Goal: Information Seeking & Learning: Learn about a topic

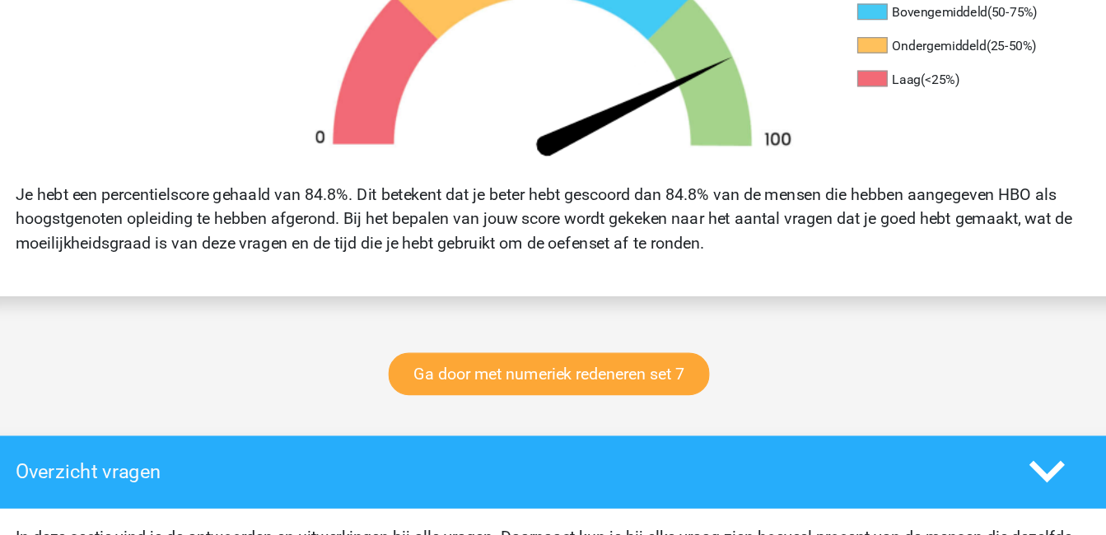
scroll to position [587, 0]
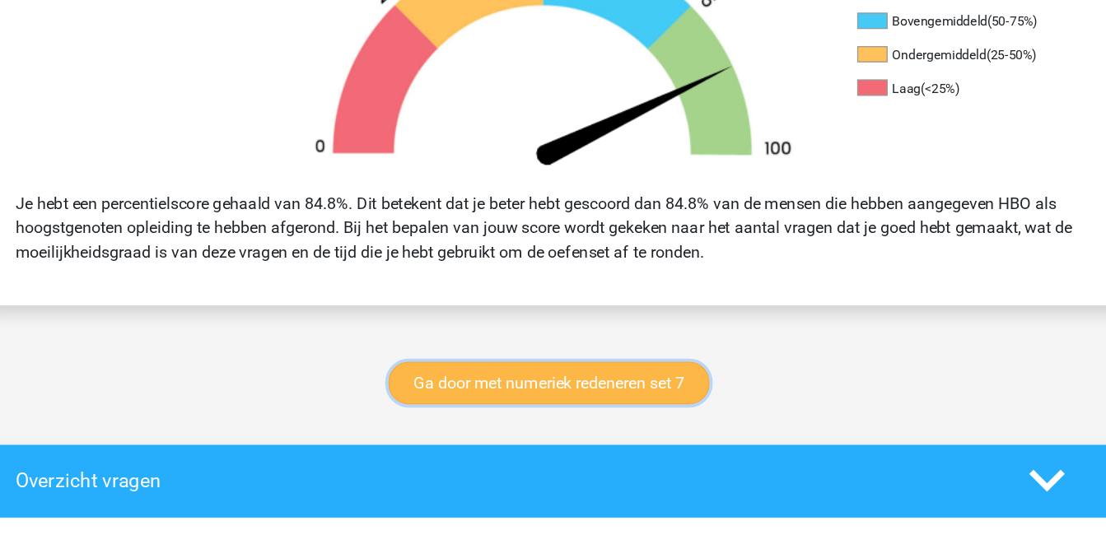
click at [494, 315] on link "Ga door met numeriek redeneren set 7" at bounding box center [549, 312] width 261 height 35
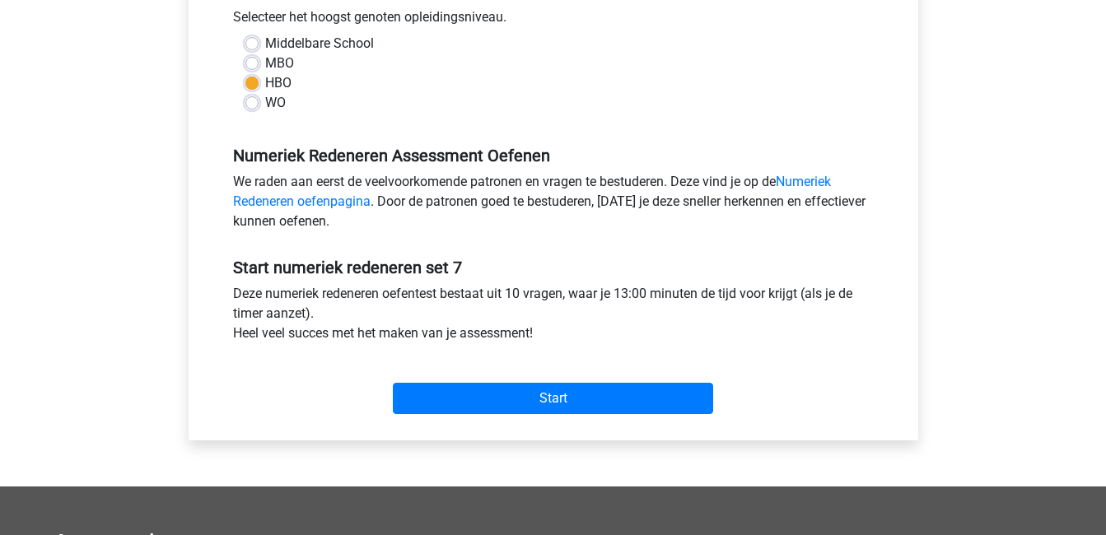
scroll to position [380, 0]
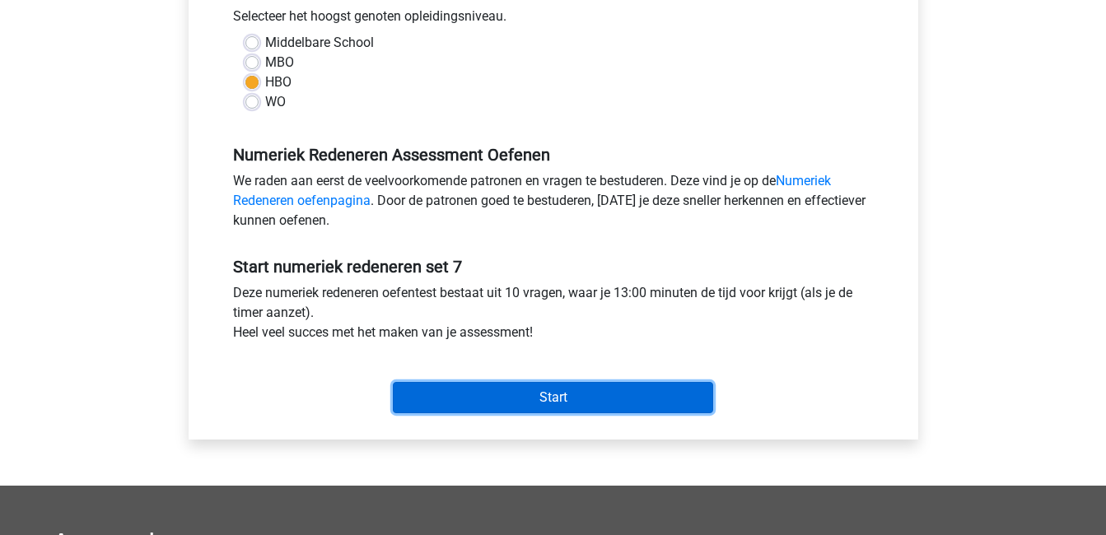
click at [483, 391] on input "Start" at bounding box center [553, 397] width 320 height 31
click at [477, 406] on input "Start" at bounding box center [553, 397] width 320 height 31
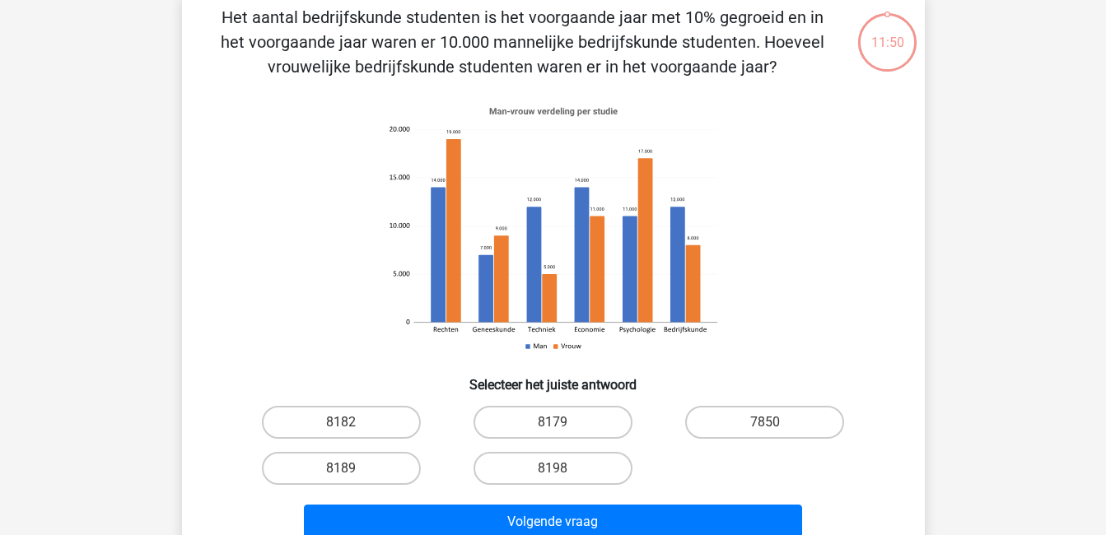
scroll to position [87, 0]
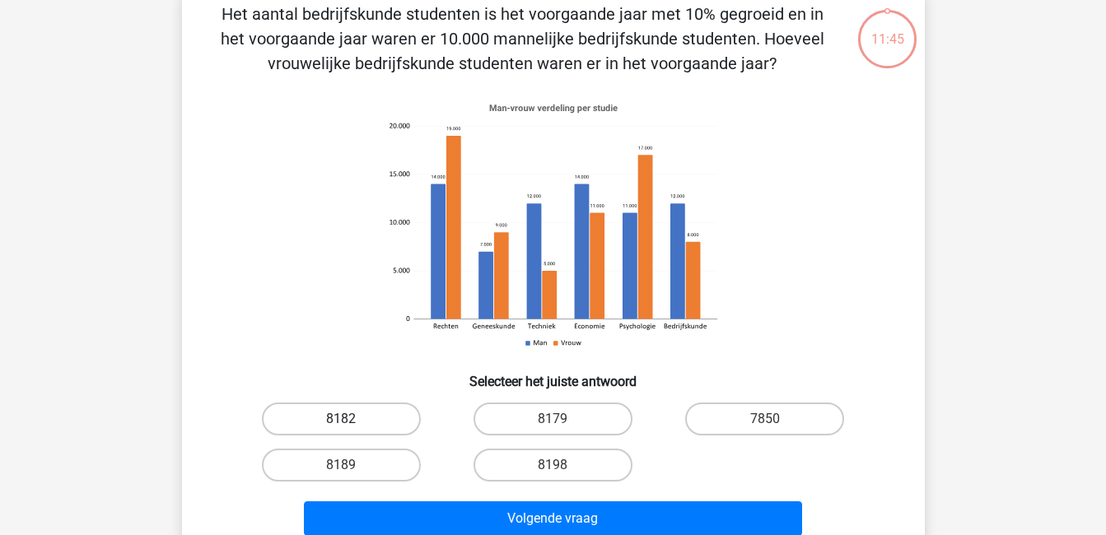
click at [366, 421] on label "8182" at bounding box center [341, 419] width 159 height 33
click at [352, 421] on input "8182" at bounding box center [346, 424] width 11 height 11
radio input "true"
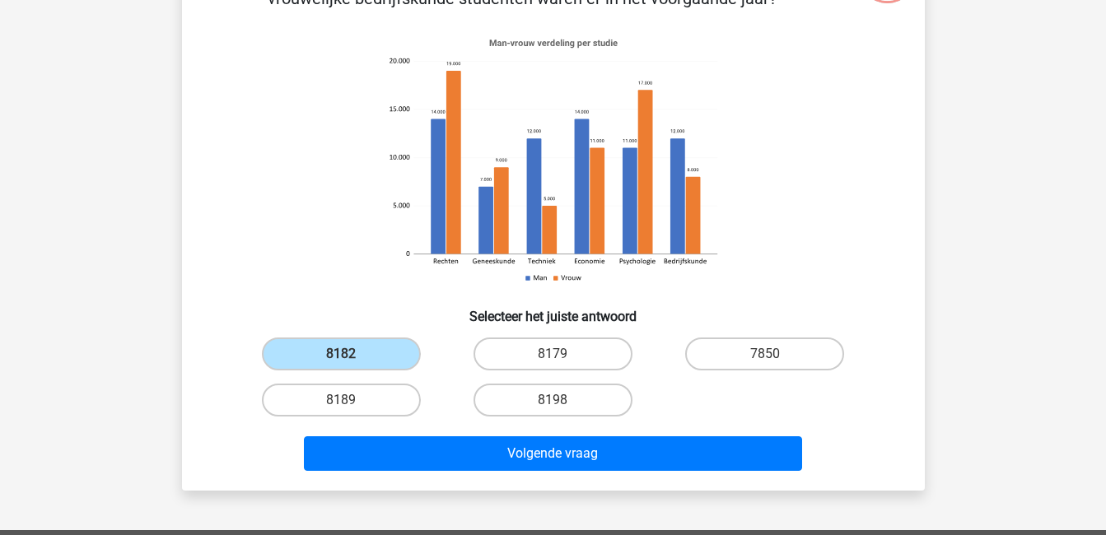
scroll to position [154, 0]
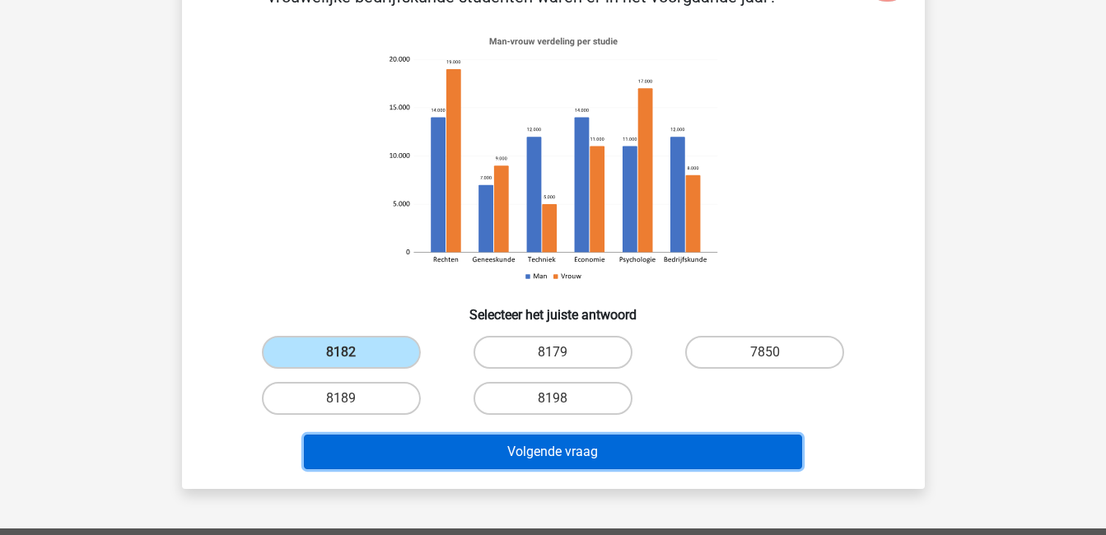
click at [447, 450] on button "Volgende vraag" at bounding box center [553, 452] width 498 height 35
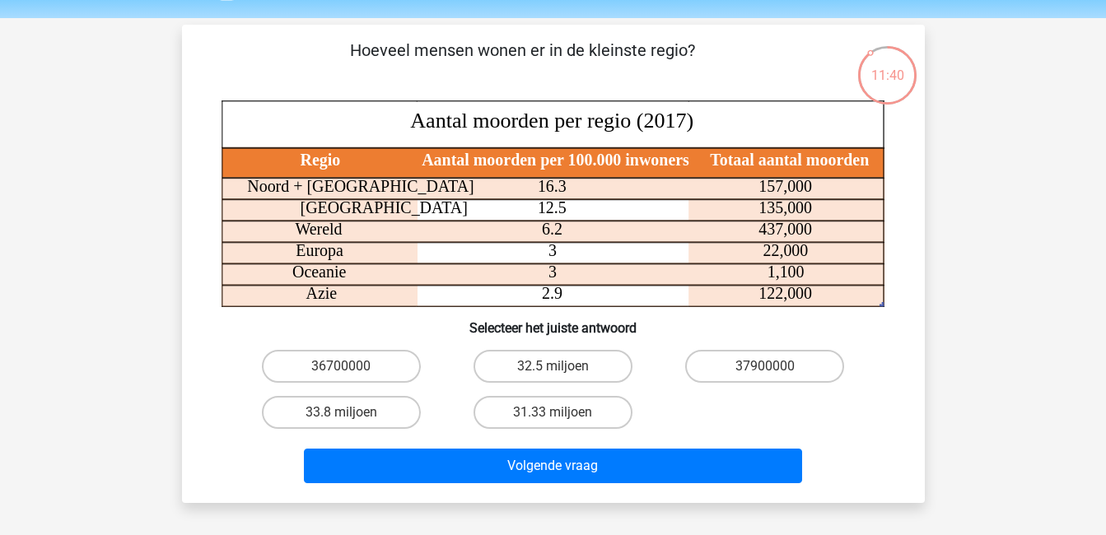
scroll to position [49, 0]
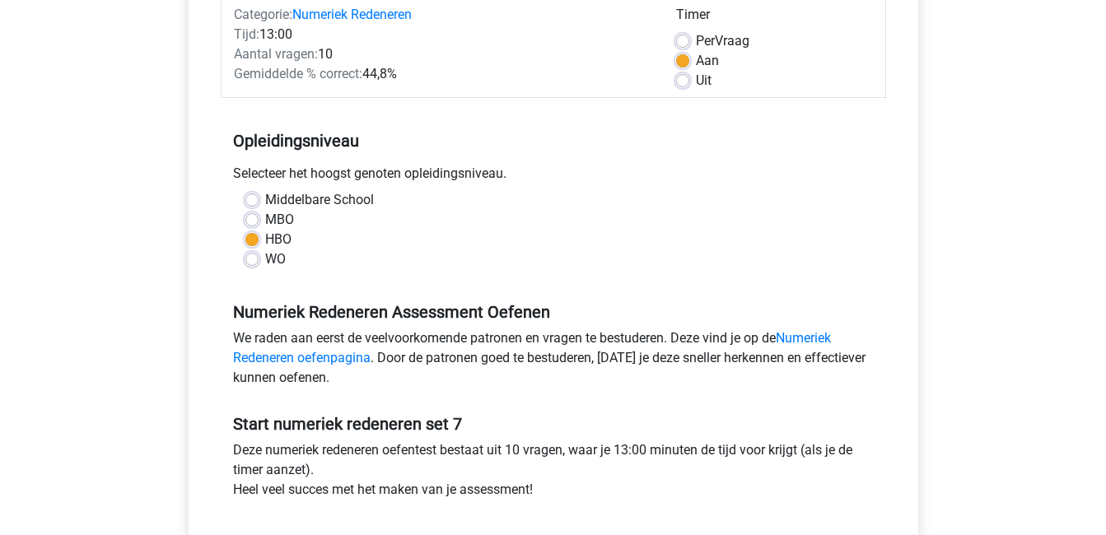
scroll to position [269, 0]
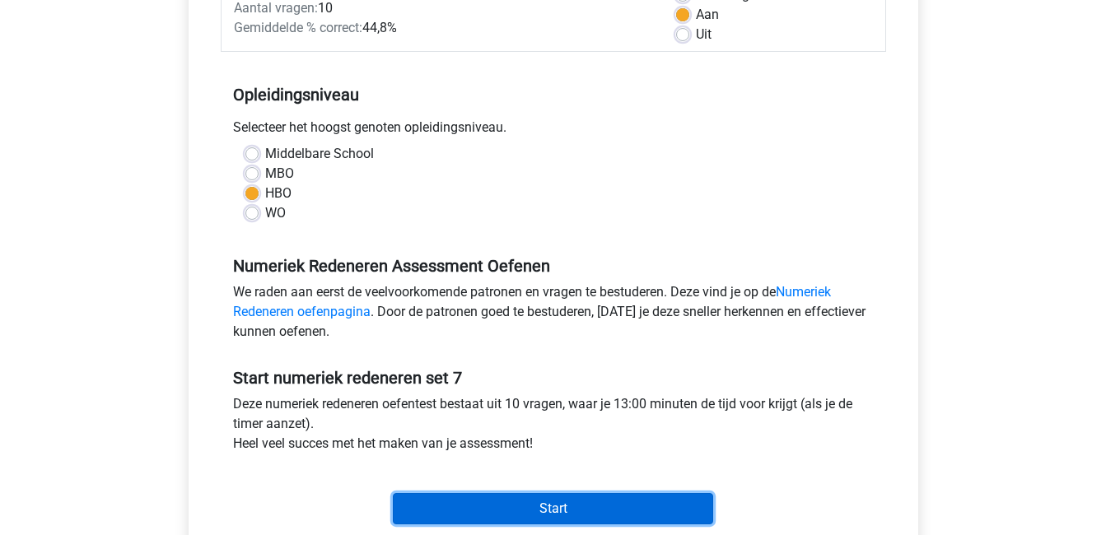
click at [597, 494] on input "Start" at bounding box center [553, 508] width 320 height 31
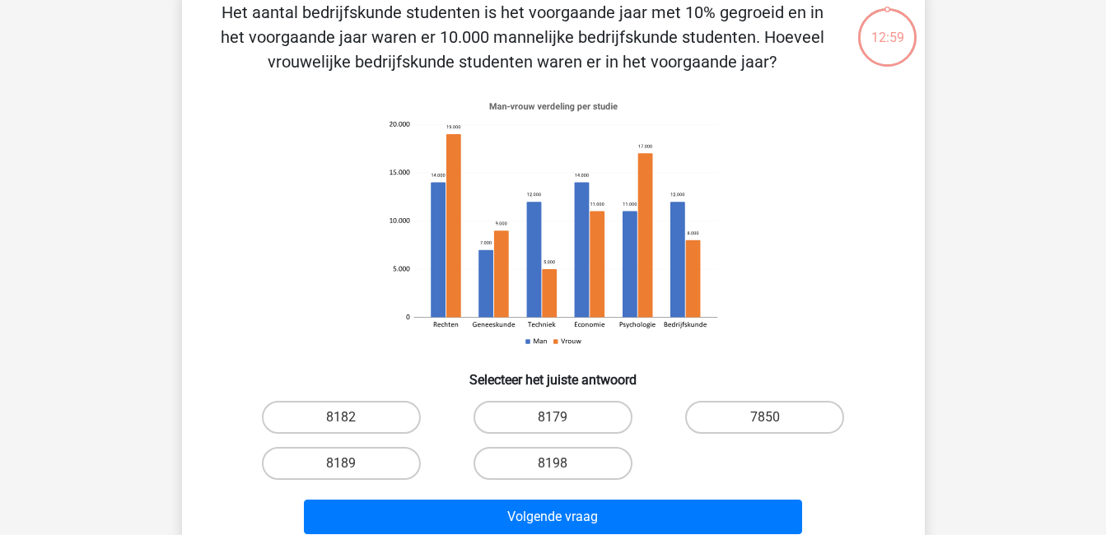
scroll to position [119, 0]
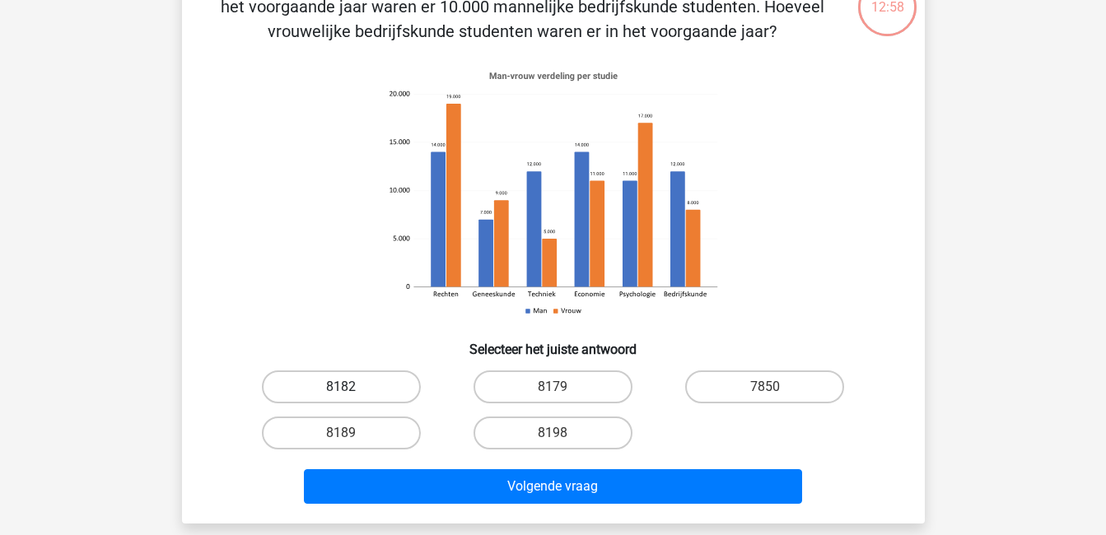
click at [342, 378] on label "8182" at bounding box center [341, 387] width 159 height 33
click at [342, 387] on input "8182" at bounding box center [346, 392] width 11 height 11
radio input "true"
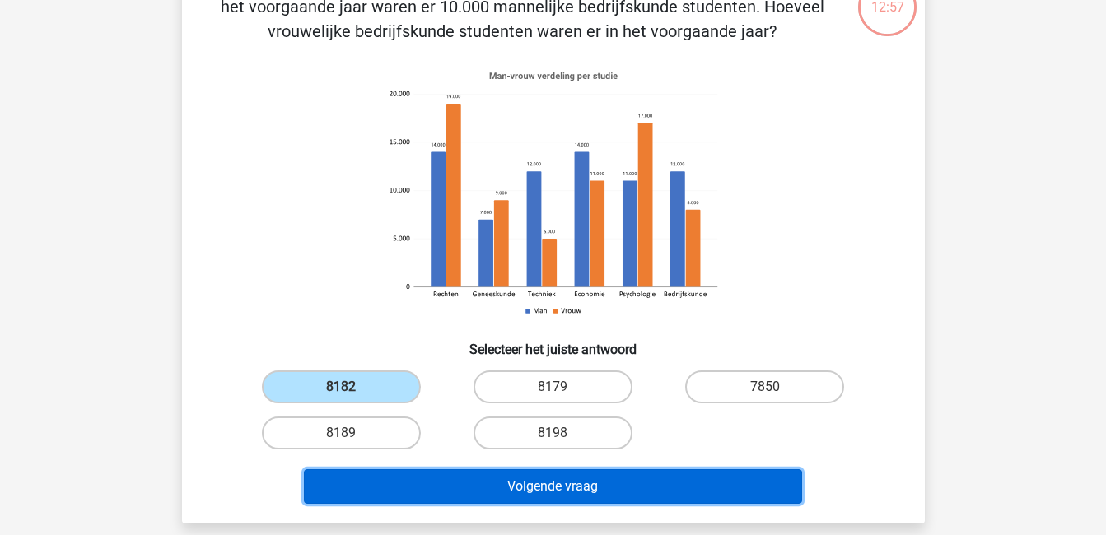
click at [491, 478] on button "Volgende vraag" at bounding box center [553, 486] width 498 height 35
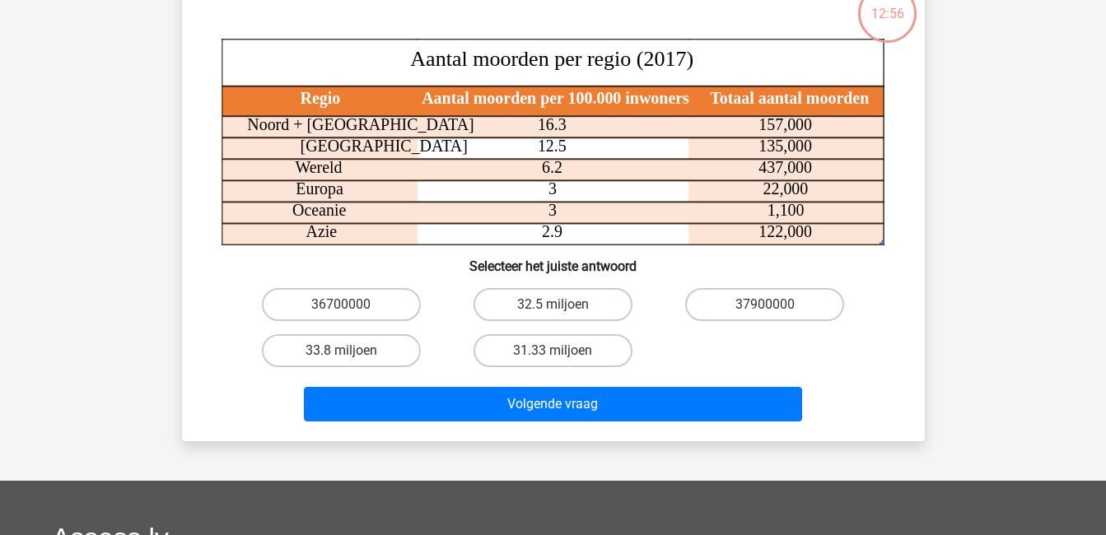
scroll to position [76, 0]
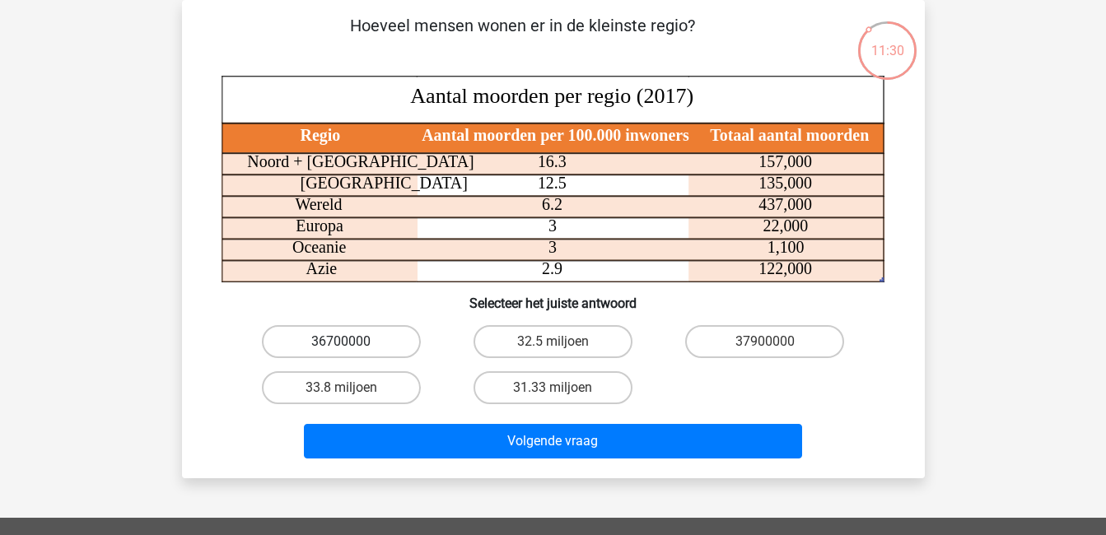
click at [305, 347] on label "36700000" at bounding box center [341, 341] width 159 height 33
click at [341, 347] on input "36700000" at bounding box center [346, 347] width 11 height 11
radio input "true"
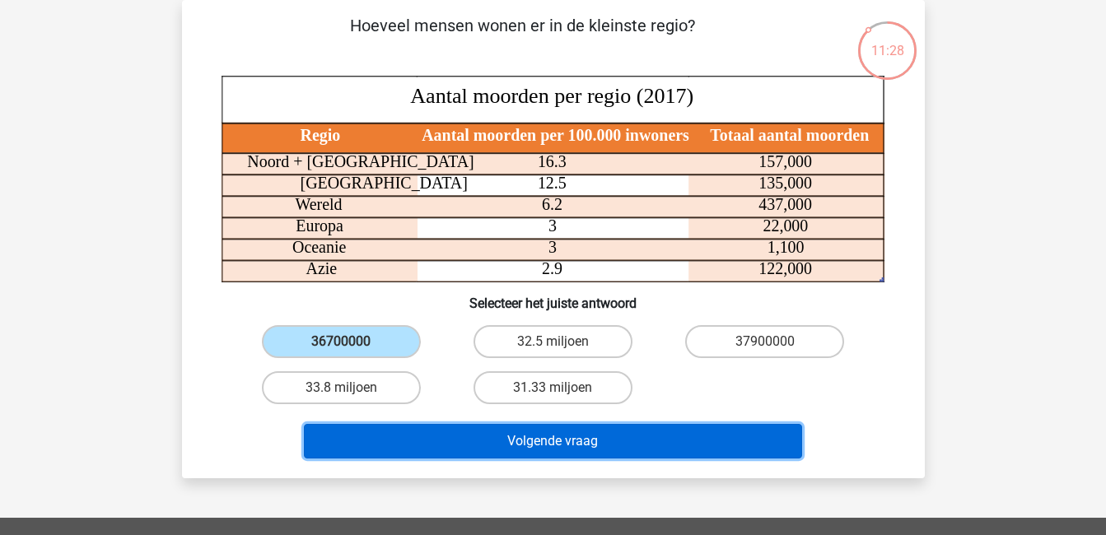
click at [489, 438] on button "Volgende vraag" at bounding box center [553, 441] width 498 height 35
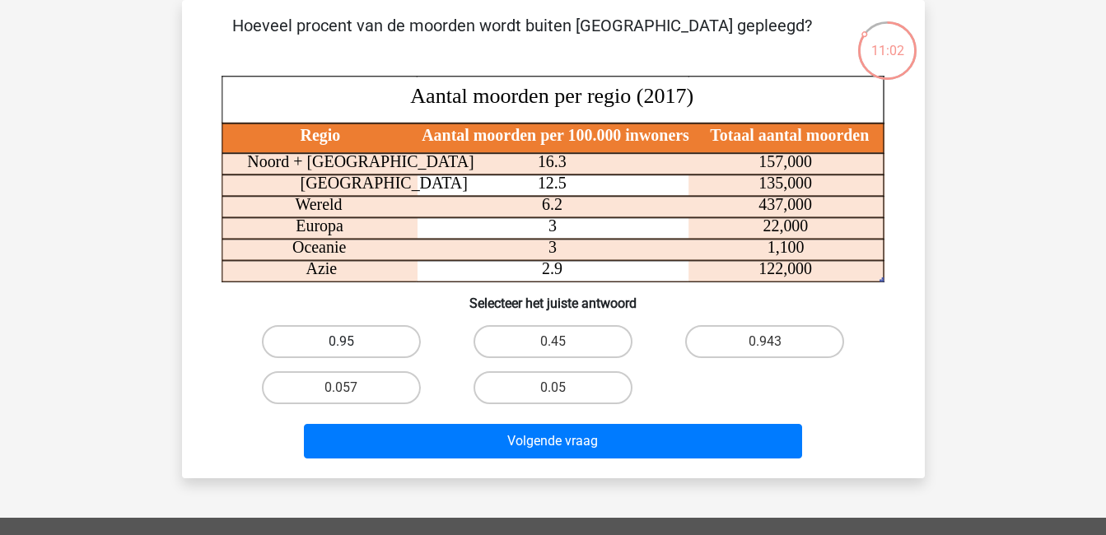
click at [379, 345] on label "0.95" at bounding box center [341, 341] width 159 height 33
click at [352, 345] on input "0.95" at bounding box center [346, 347] width 11 height 11
radio input "true"
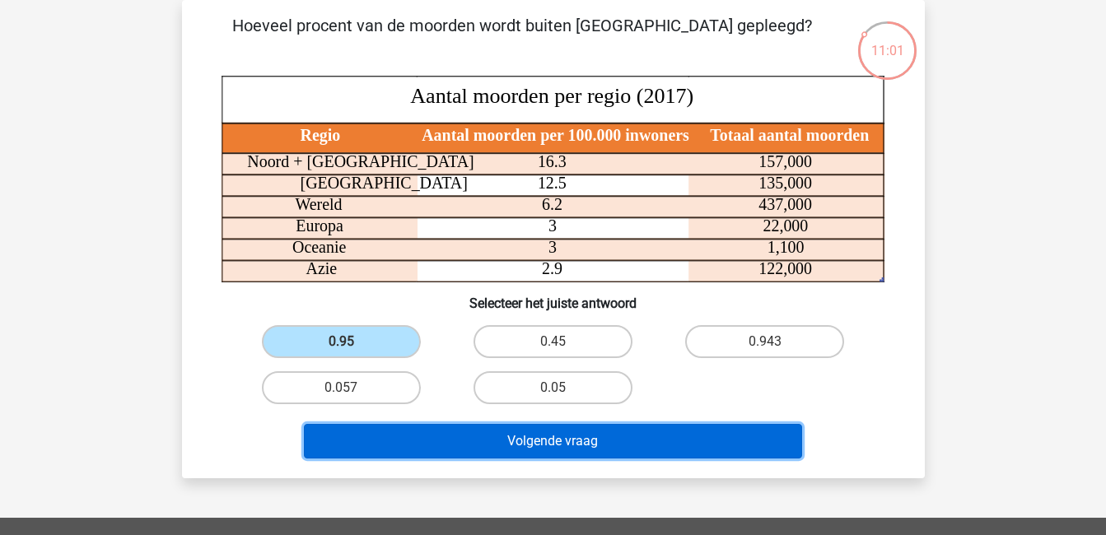
click at [538, 441] on button "Volgende vraag" at bounding box center [553, 441] width 498 height 35
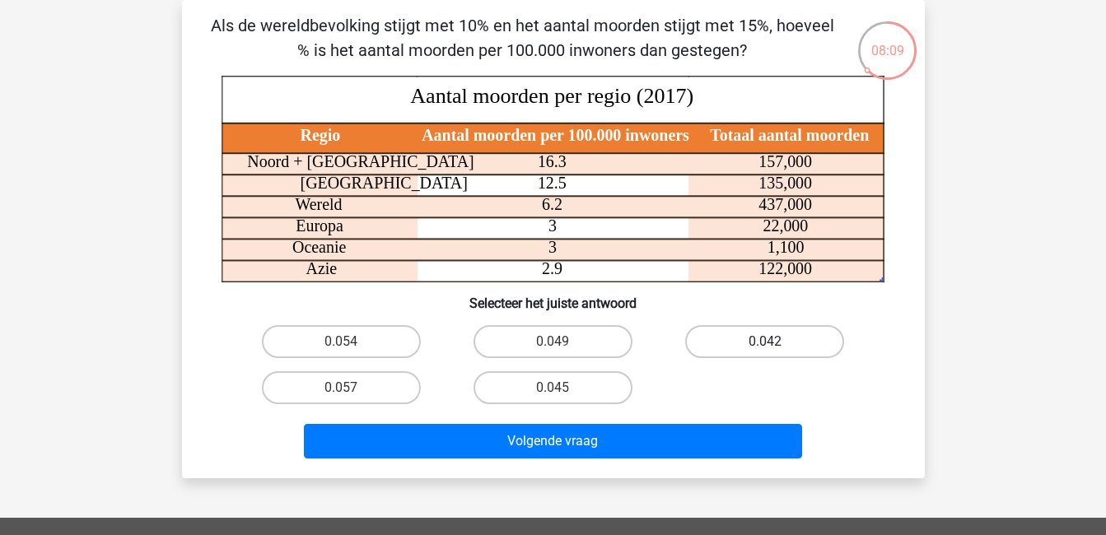
click at [752, 343] on label "0.042" at bounding box center [764, 341] width 159 height 33
click at [765, 343] on input "0.042" at bounding box center [770, 347] width 11 height 11
radio input "true"
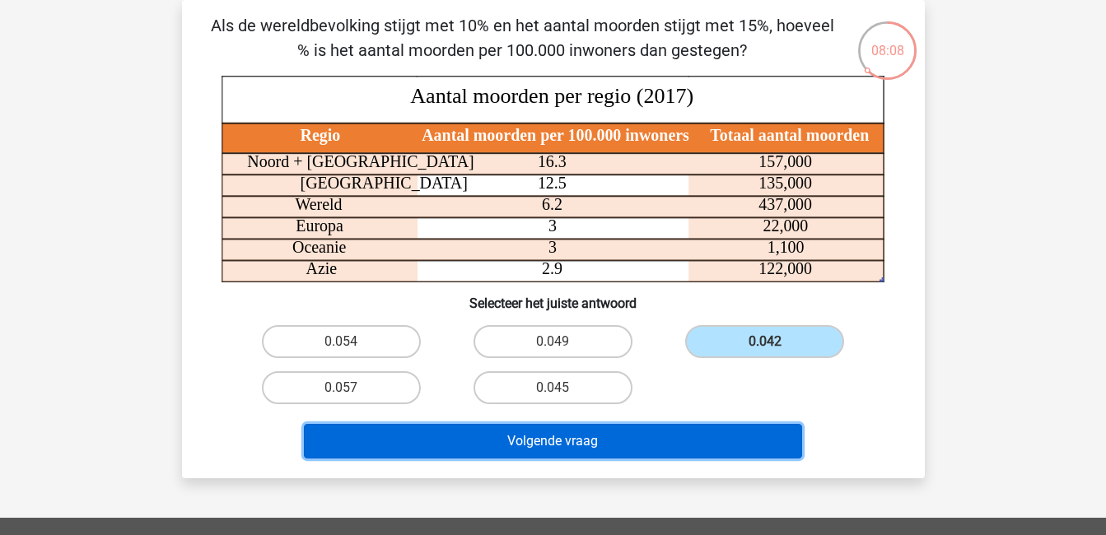
click at [716, 430] on button "Volgende vraag" at bounding box center [553, 441] width 498 height 35
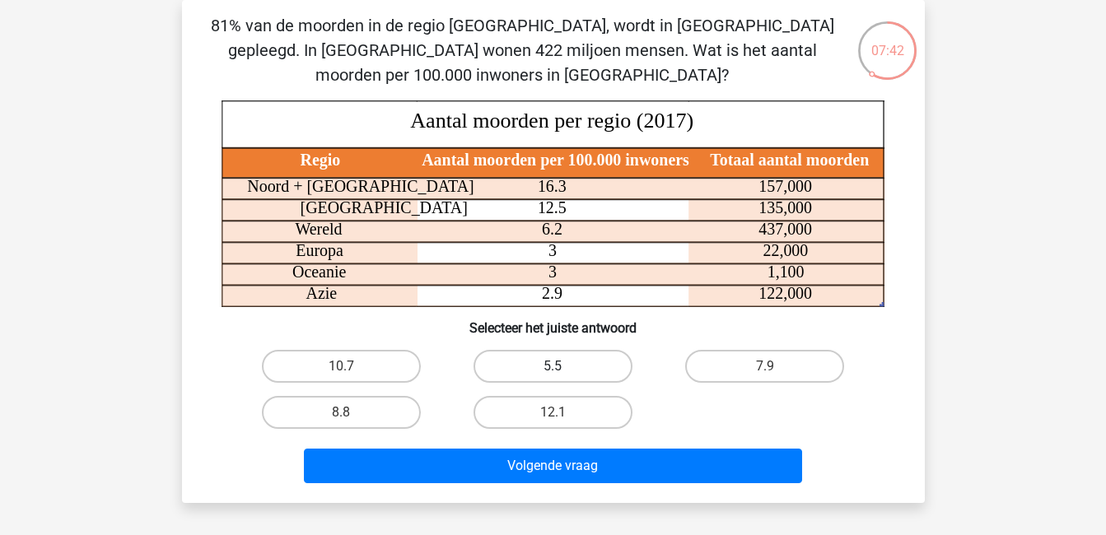
click at [529, 356] on label "5.5" at bounding box center [552, 366] width 159 height 33
click at [552, 366] on input "5.5" at bounding box center [557, 371] width 11 height 11
radio input "true"
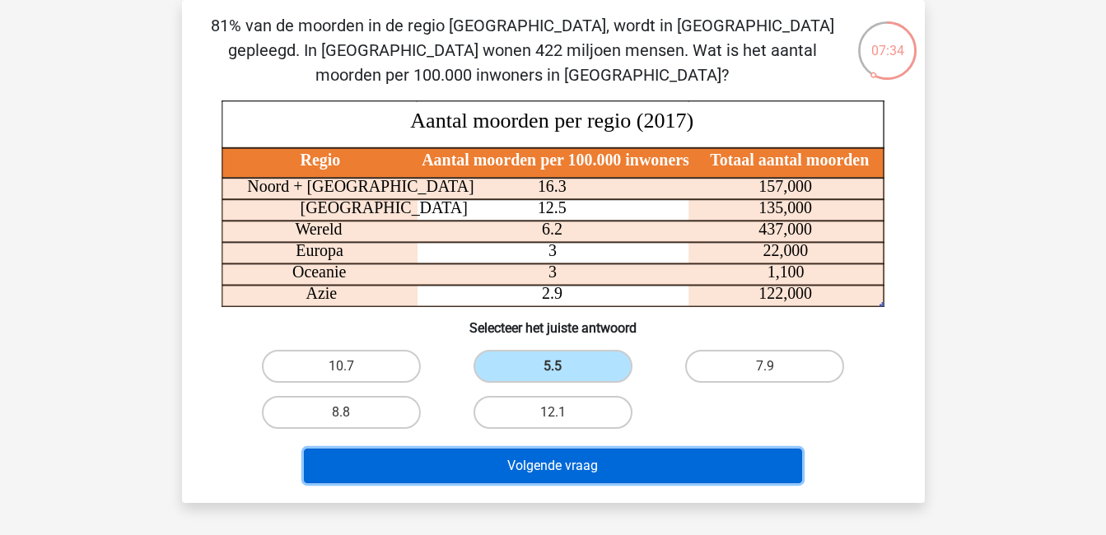
click at [600, 466] on button "Volgende vraag" at bounding box center [553, 466] width 498 height 35
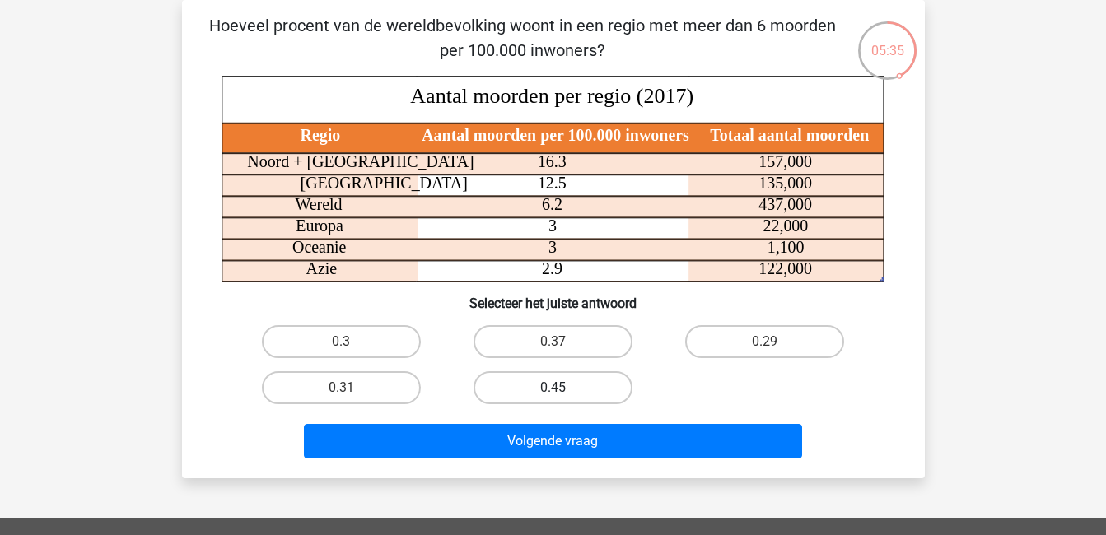
click at [565, 377] on label "0.45" at bounding box center [552, 387] width 159 height 33
click at [563, 388] on input "0.45" at bounding box center [557, 393] width 11 height 11
radio input "true"
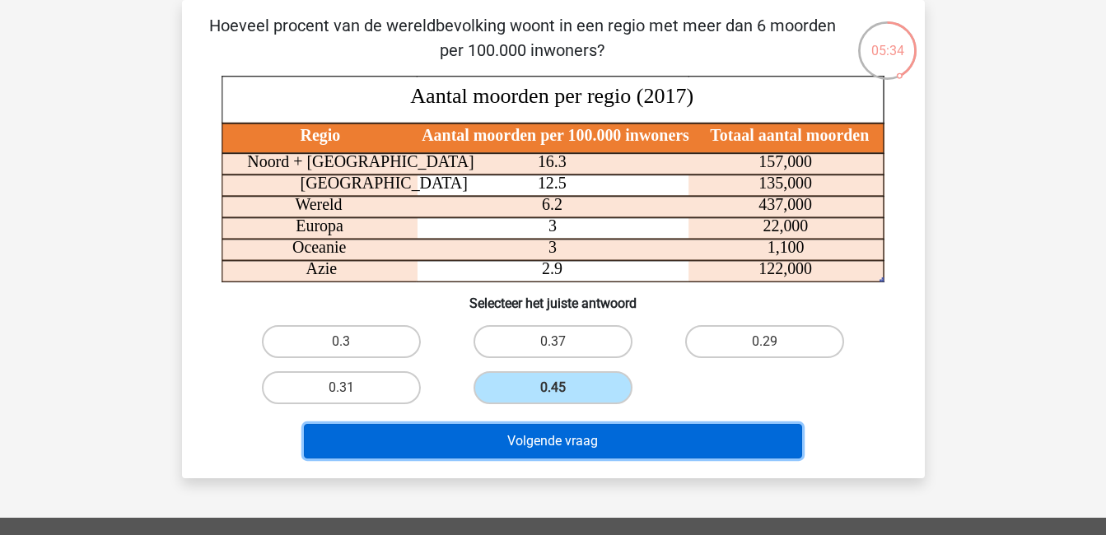
click at [566, 448] on button "Volgende vraag" at bounding box center [553, 441] width 498 height 35
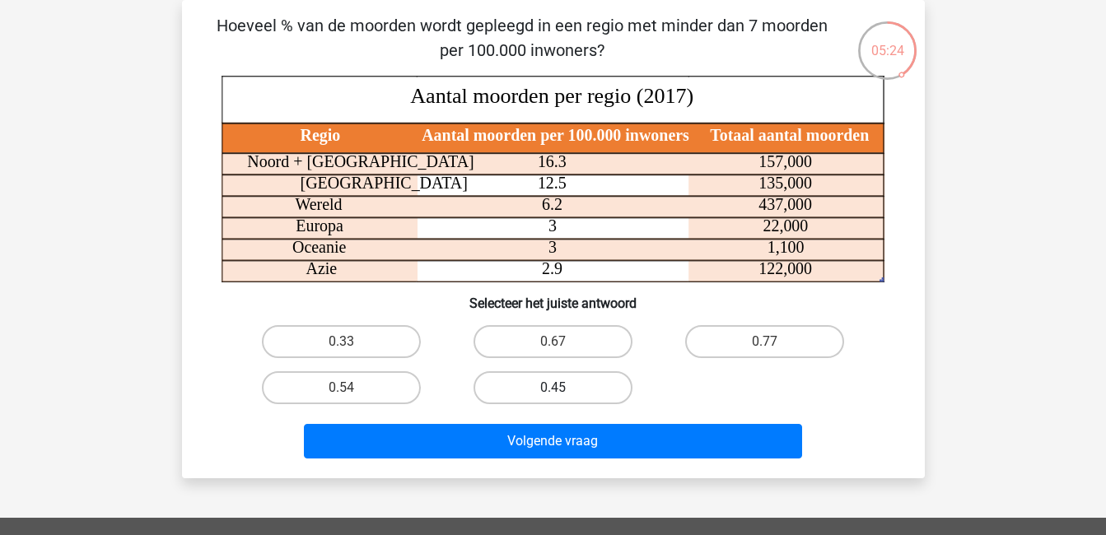
click at [528, 394] on label "0.45" at bounding box center [552, 387] width 159 height 33
click at [552, 394] on input "0.45" at bounding box center [557, 393] width 11 height 11
radio input "true"
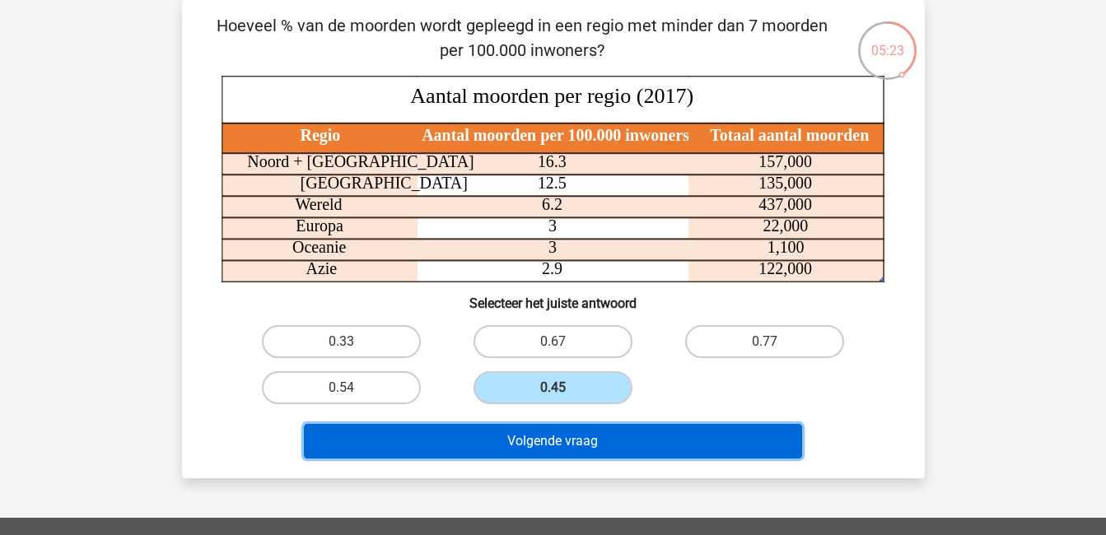
click at [558, 440] on button "Volgende vraag" at bounding box center [553, 441] width 498 height 35
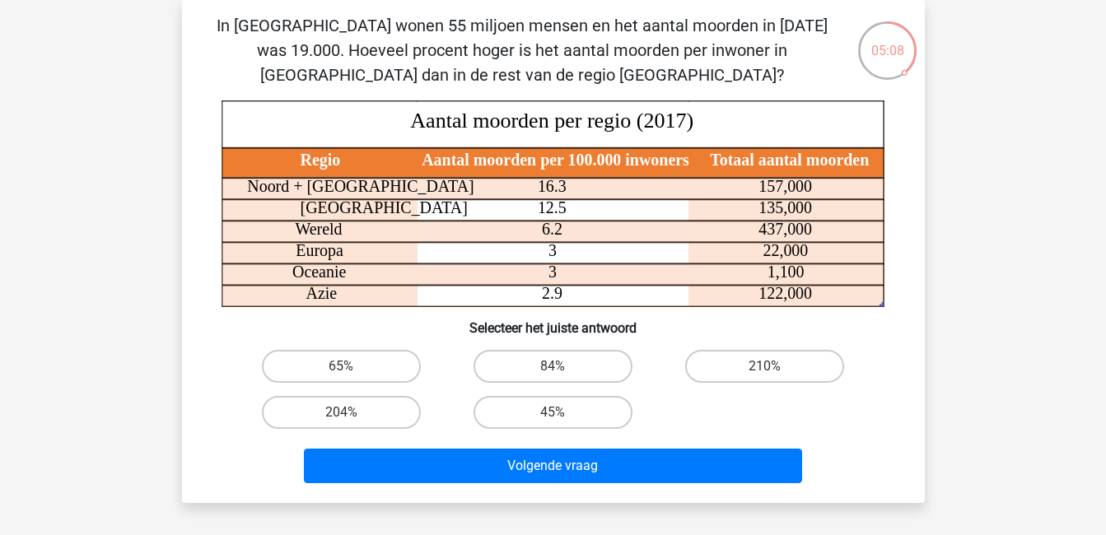
click at [558, 372] on input "84%" at bounding box center [557, 371] width 11 height 11
radio input "true"
click at [385, 417] on label "204%" at bounding box center [341, 412] width 159 height 33
click at [352, 417] on input "204%" at bounding box center [346, 417] width 11 height 11
radio input "true"
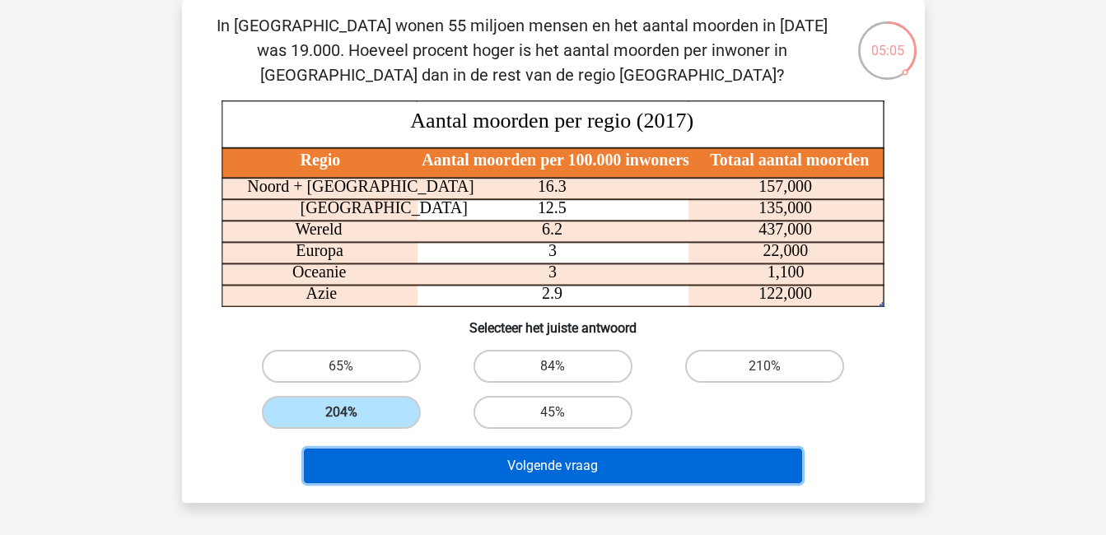
click at [440, 466] on button "Volgende vraag" at bounding box center [553, 466] width 498 height 35
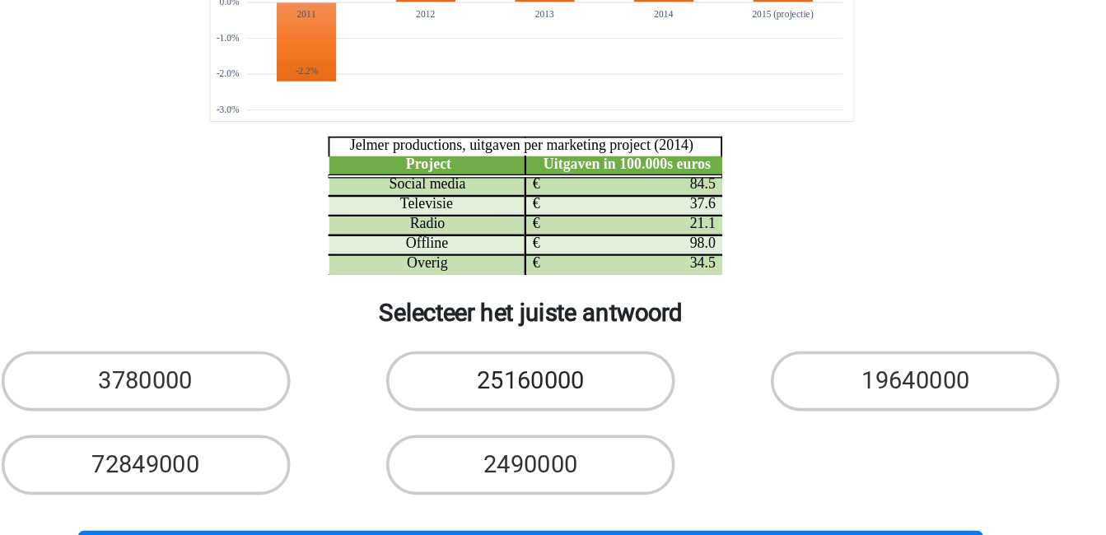
click at [580, 403] on label "25160000" at bounding box center [552, 405] width 159 height 33
click at [563, 406] on input "25160000" at bounding box center [557, 411] width 11 height 11
radio input "true"
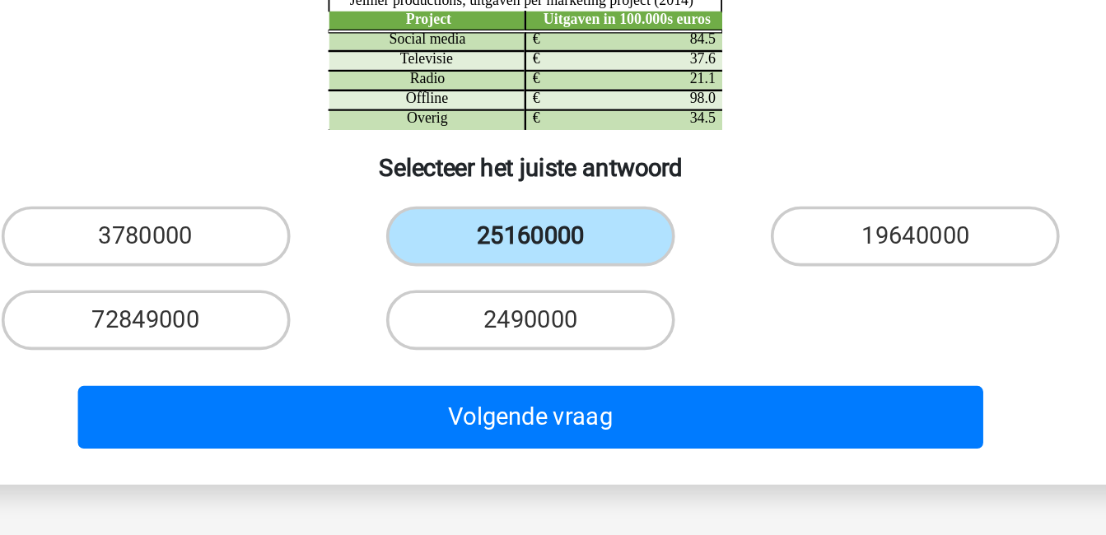
scroll to position [114, 0]
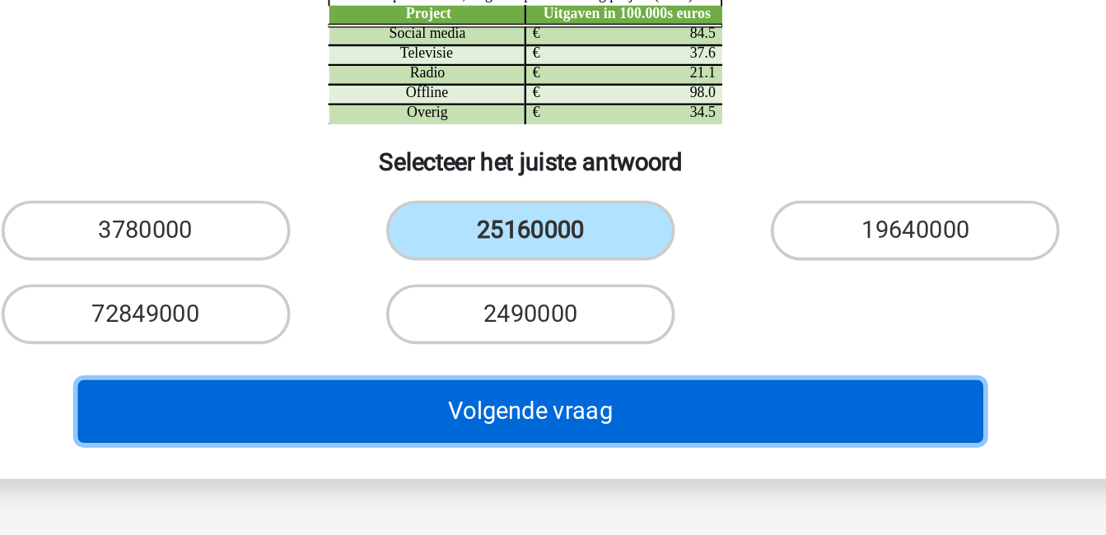
click at [581, 464] on button "Volgende vraag" at bounding box center [553, 467] width 498 height 35
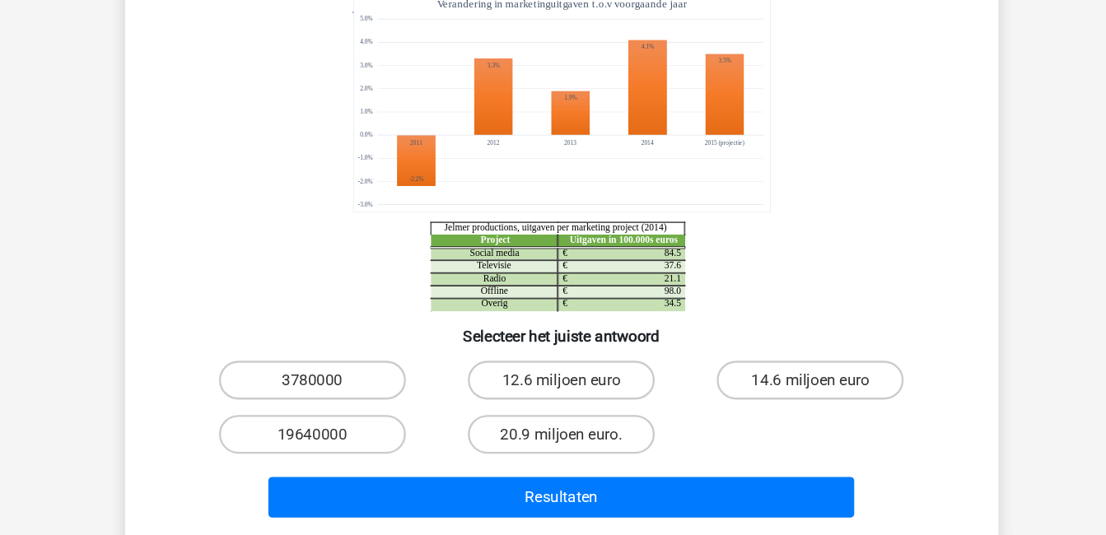
scroll to position [79, 0]
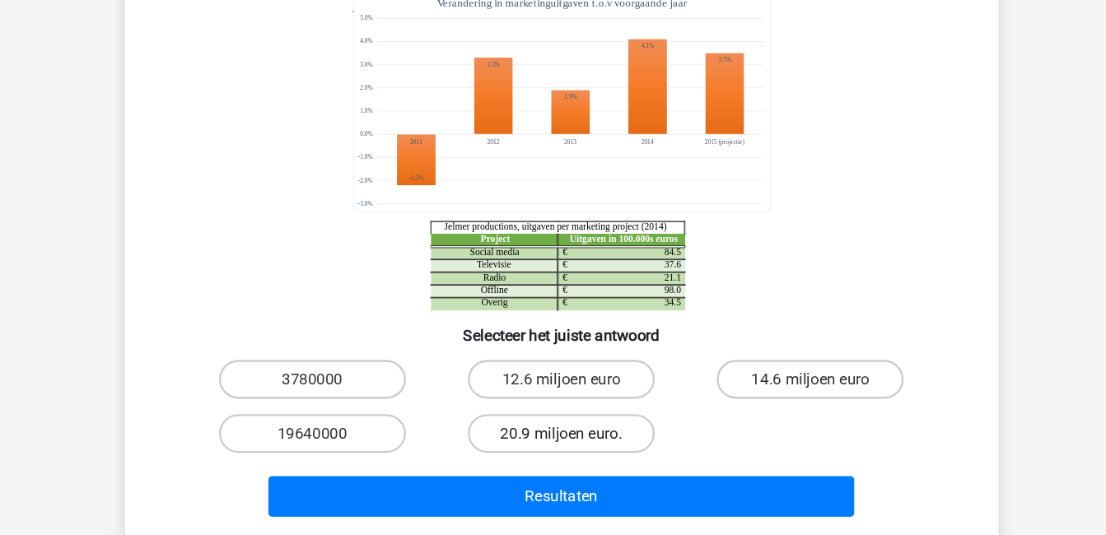
click at [569, 445] on label "20.9 miljoen euro." at bounding box center [552, 448] width 159 height 33
click at [563, 449] on input "20.9 miljoen euro." at bounding box center [557, 454] width 11 height 11
radio input "true"
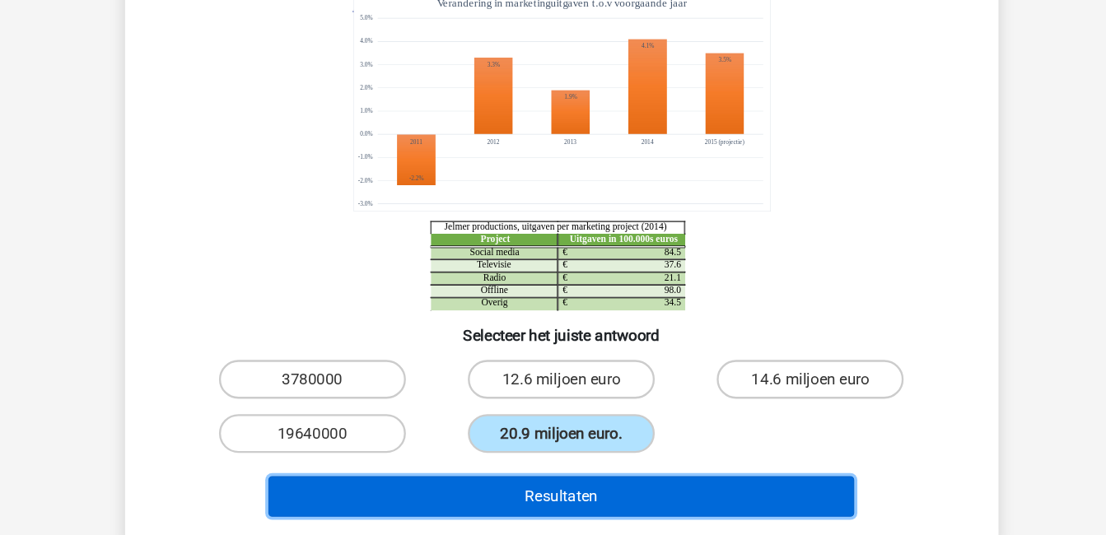
click at [567, 499] on button "Resultaten" at bounding box center [553, 502] width 498 height 35
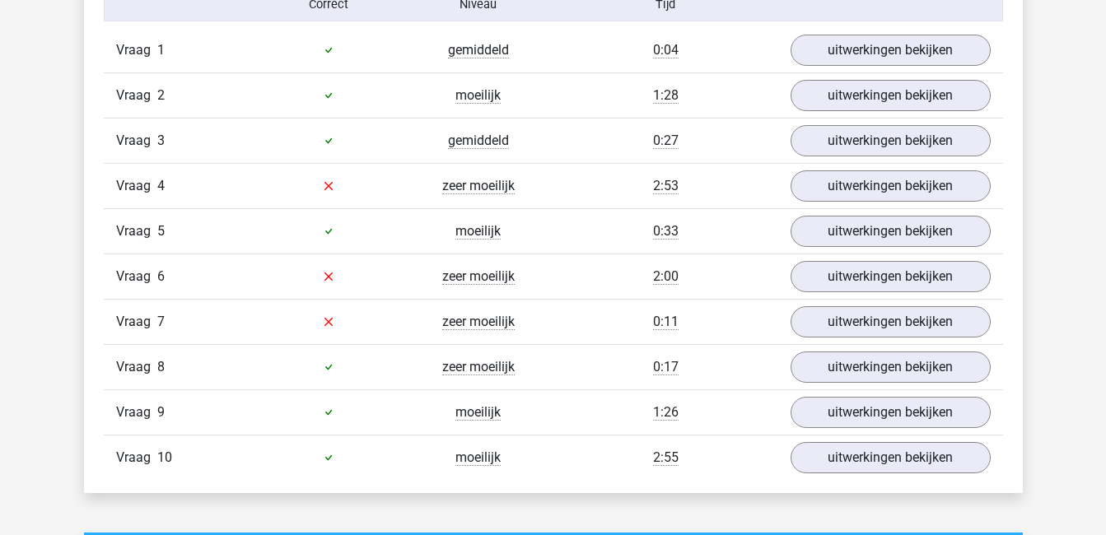
scroll to position [1111, 0]
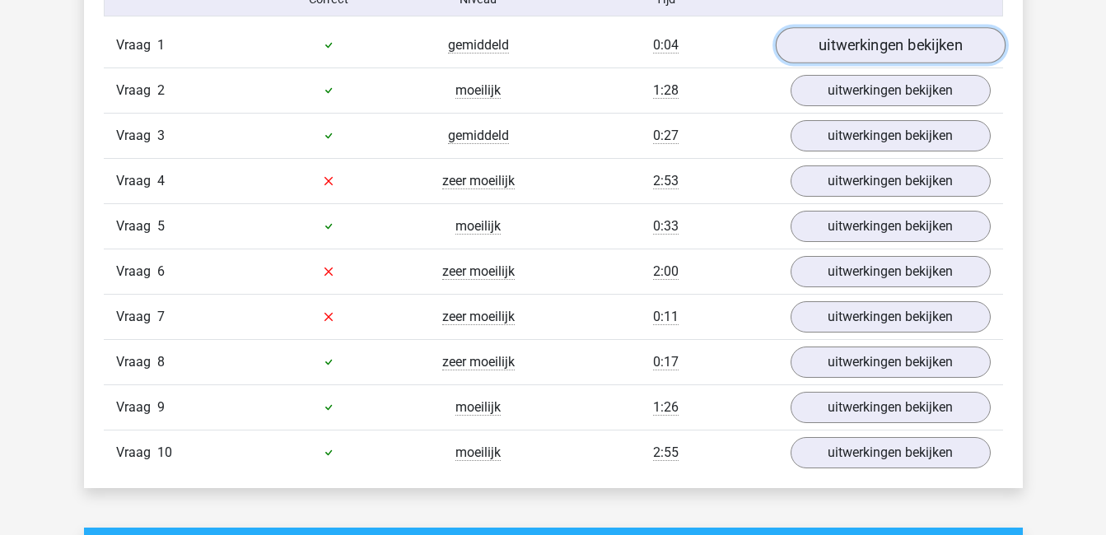
click at [925, 40] on link "uitwerkingen bekijken" at bounding box center [890, 45] width 230 height 36
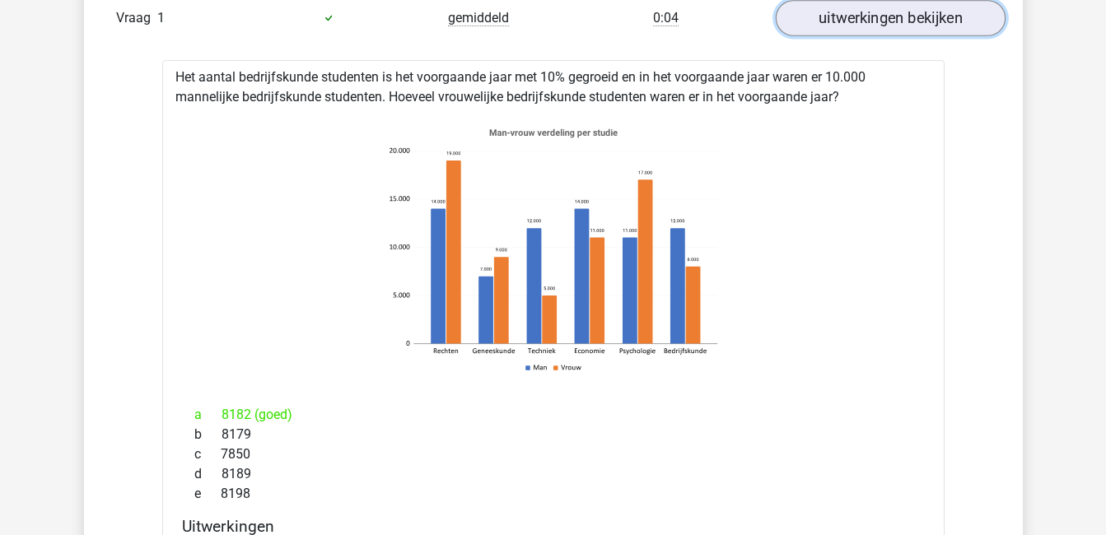
scroll to position [1134, 0]
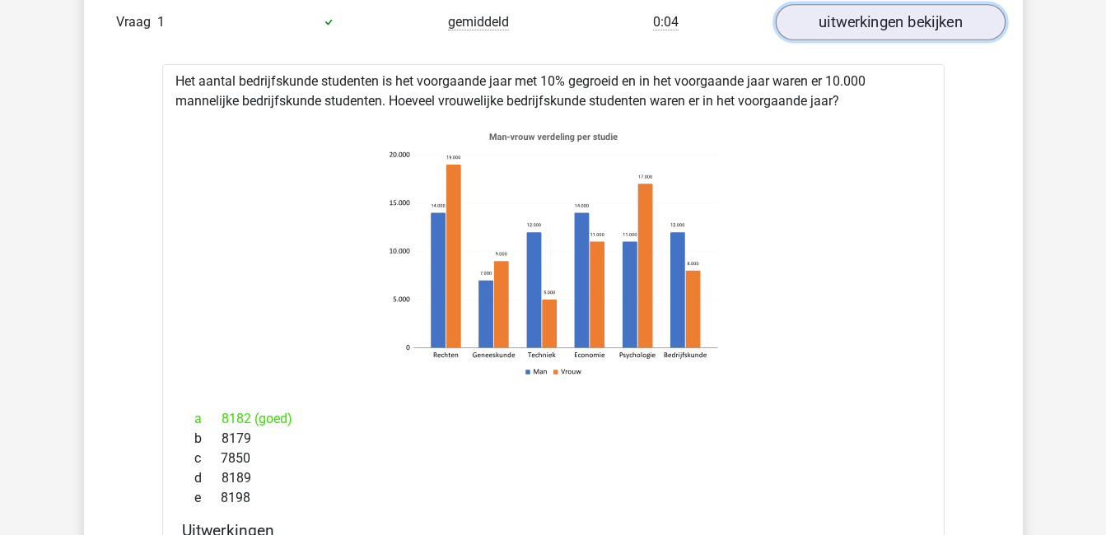
click at [917, 30] on link "uitwerkingen bekijken" at bounding box center [890, 22] width 230 height 36
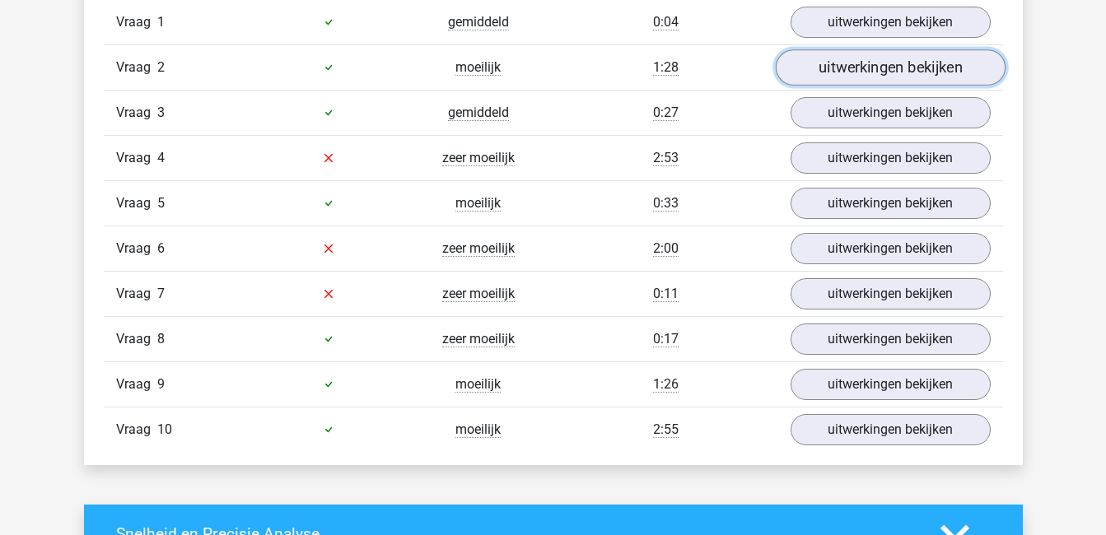
click at [916, 63] on link "uitwerkingen bekijken" at bounding box center [890, 67] width 230 height 36
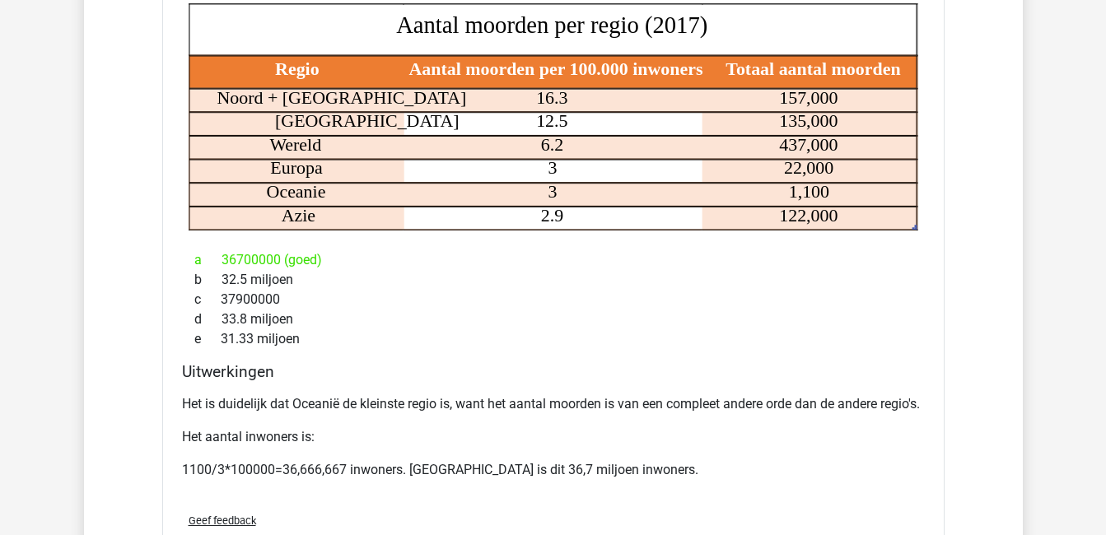
scroll to position [1275, 0]
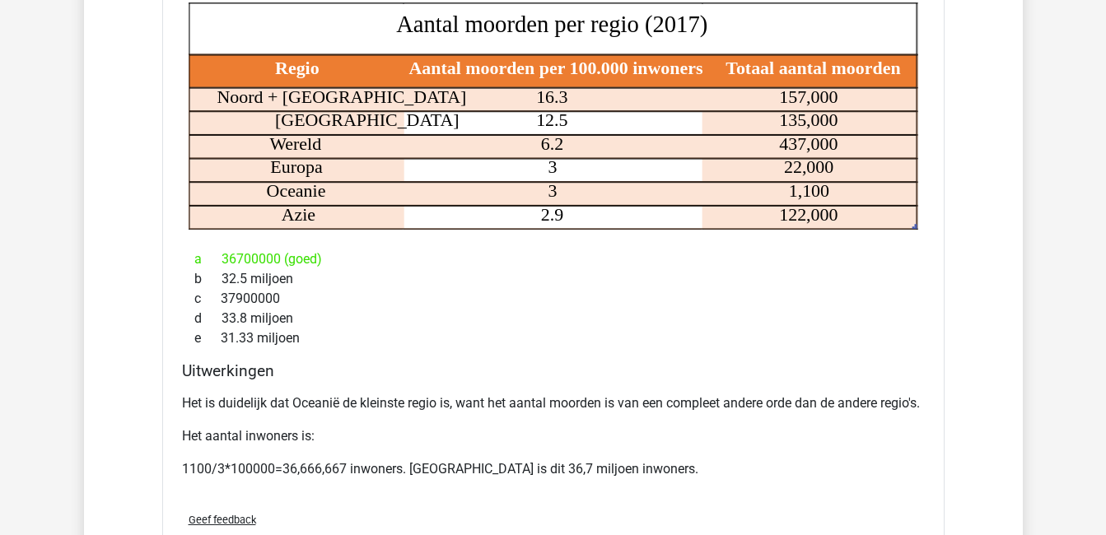
click at [875, 235] on div "Regio Aantal moorden per 100.000 inwoners Totaal aantal moorden Noord + Zuid Am…" at bounding box center [553, 116] width 756 height 240
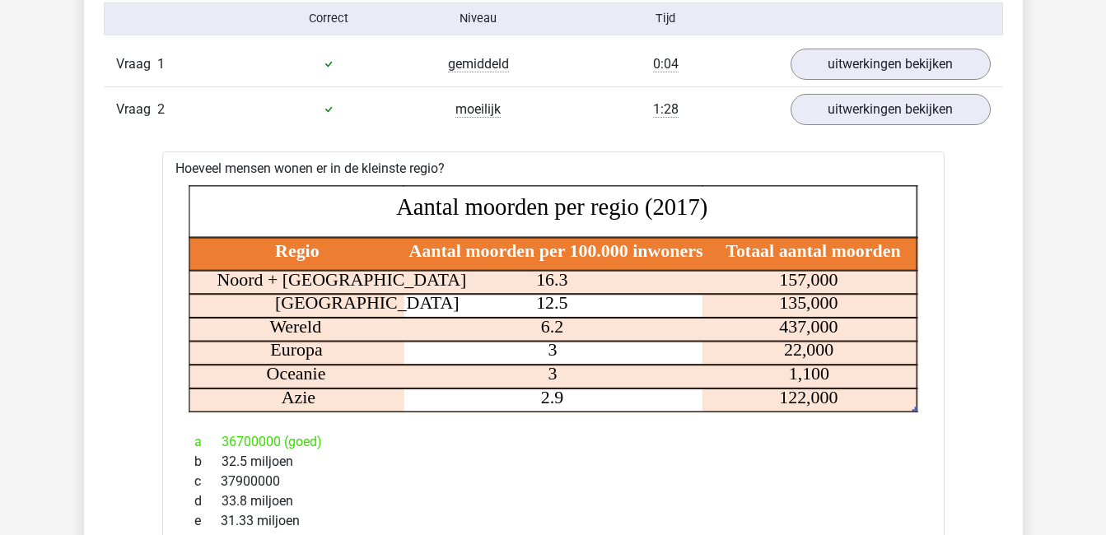
scroll to position [1090, 0]
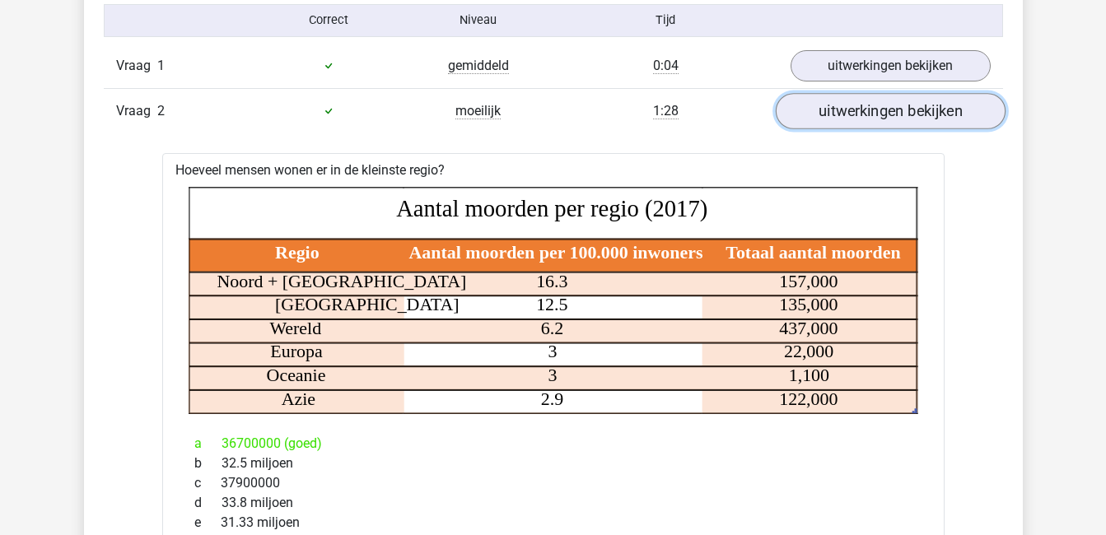
click at [929, 106] on link "uitwerkingen bekijken" at bounding box center [890, 111] width 230 height 36
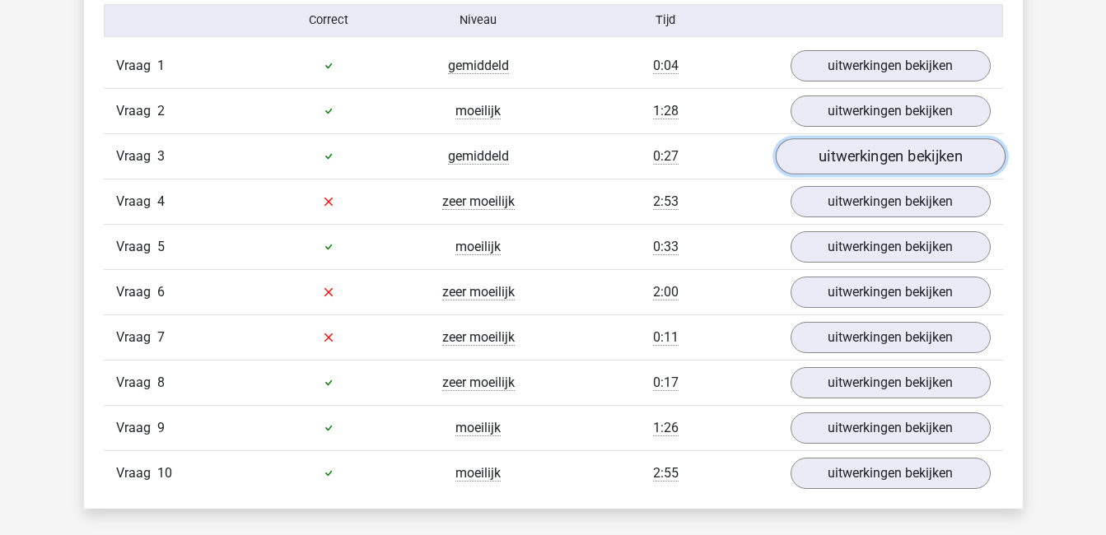
click at [919, 157] on link "uitwerkingen bekijken" at bounding box center [890, 156] width 230 height 36
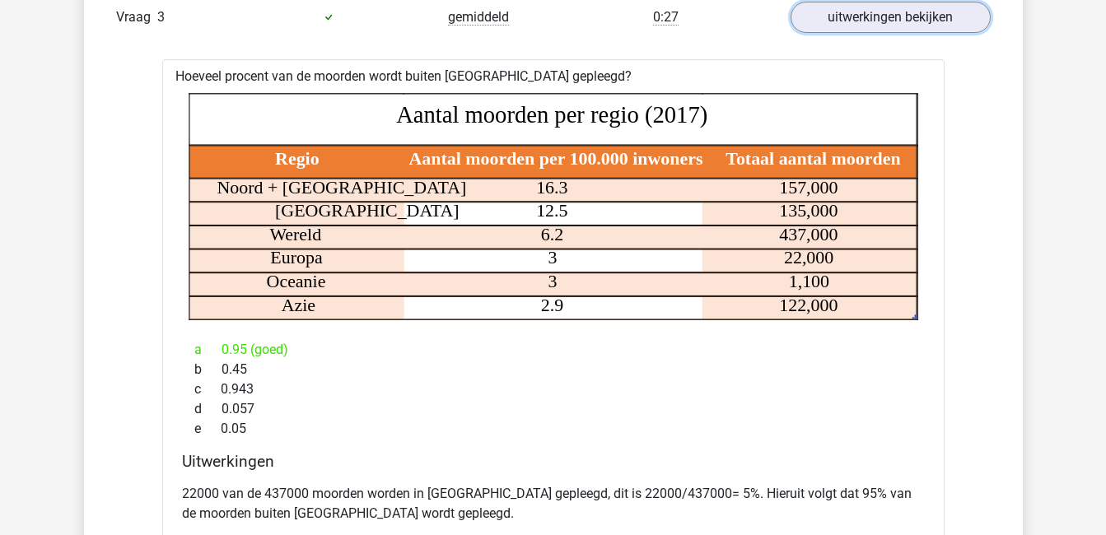
scroll to position [1205, 0]
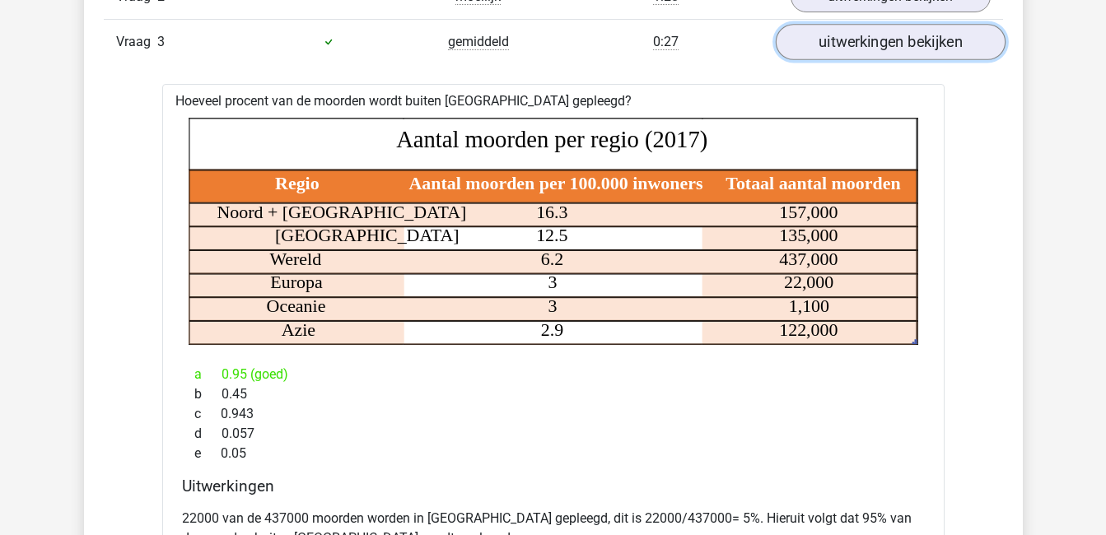
click at [883, 49] on link "uitwerkingen bekijken" at bounding box center [890, 42] width 230 height 36
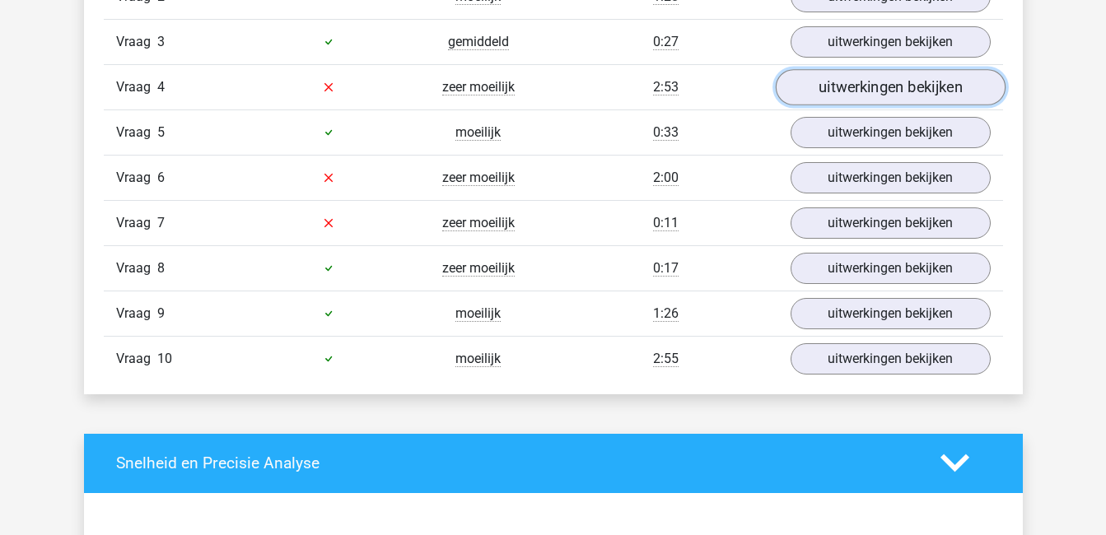
click at [883, 86] on link "uitwerkingen bekijken" at bounding box center [890, 87] width 230 height 36
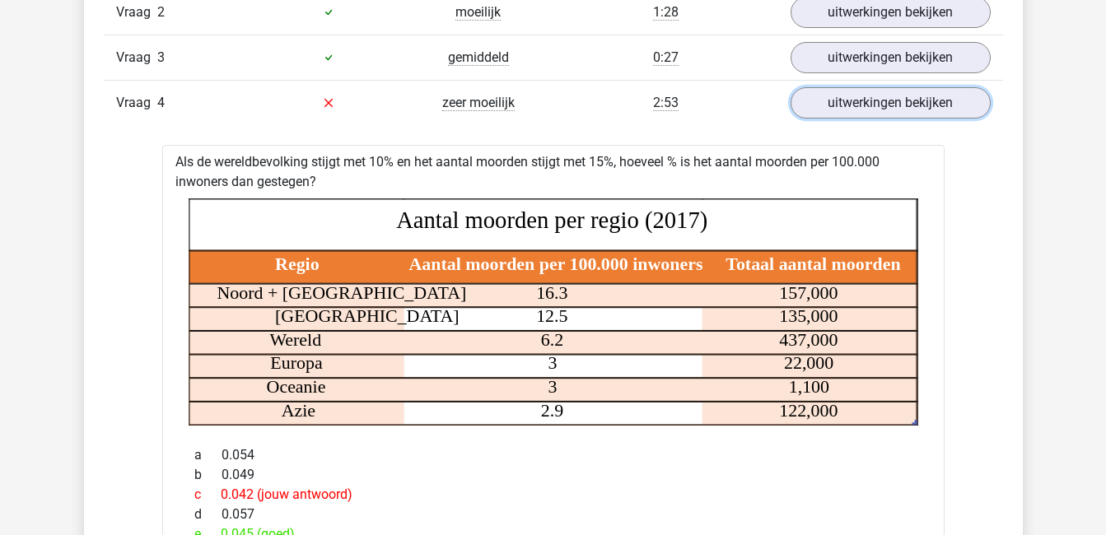
scroll to position [1166, 0]
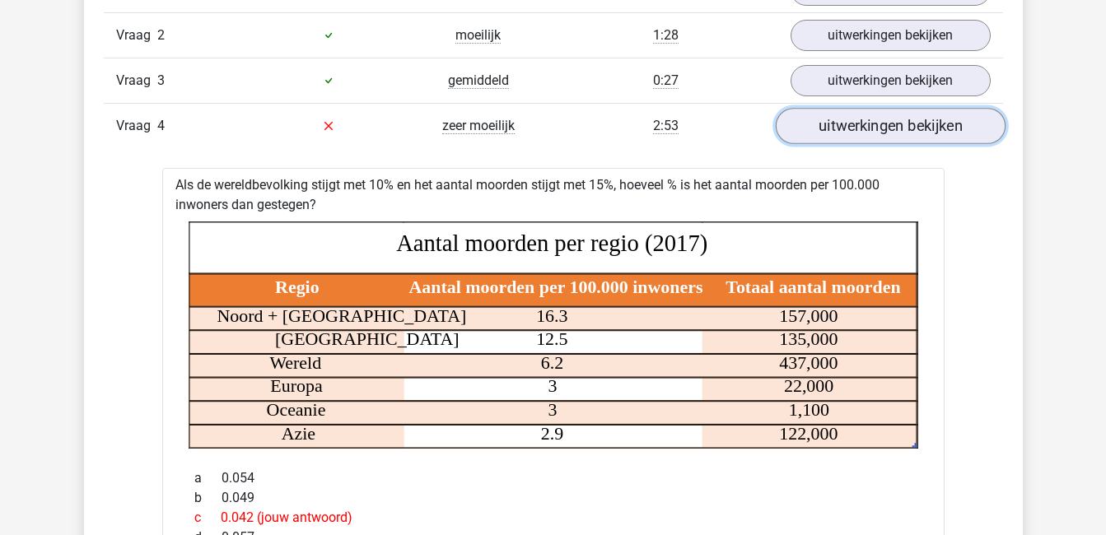
click at [900, 127] on link "uitwerkingen bekijken" at bounding box center [890, 126] width 230 height 36
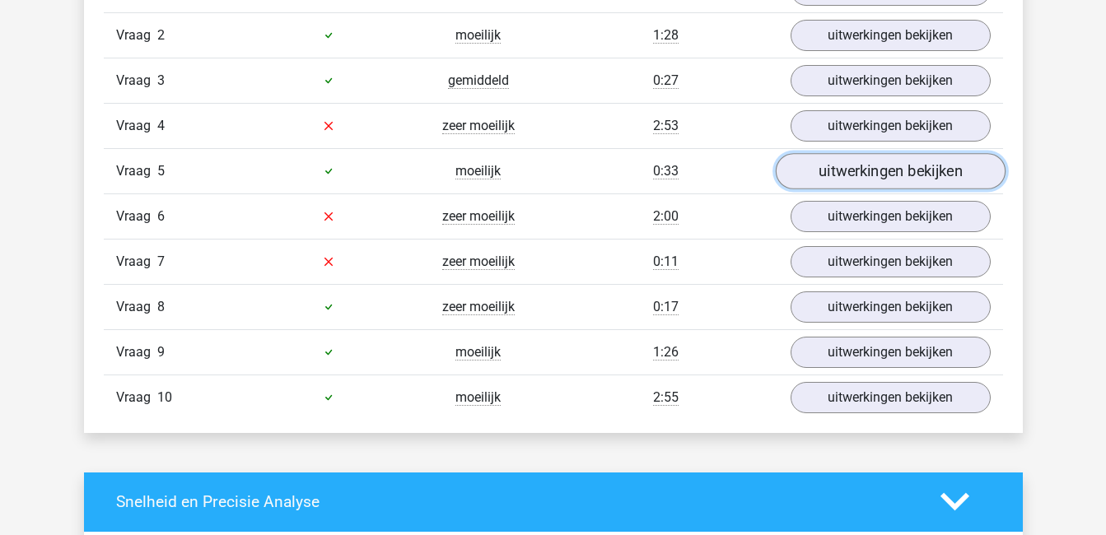
click at [911, 181] on link "uitwerkingen bekijken" at bounding box center [890, 171] width 230 height 36
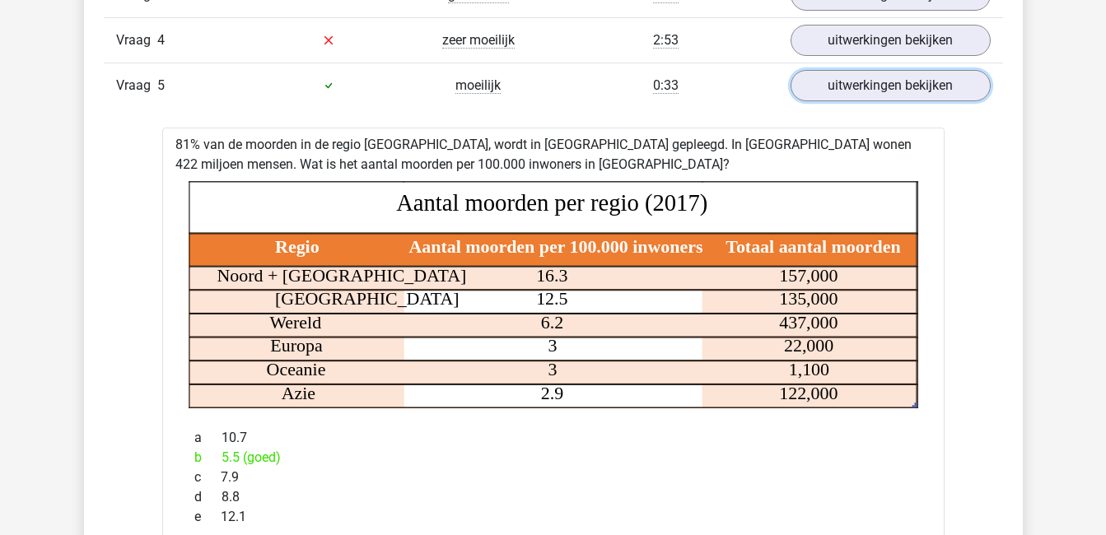
scroll to position [1249, 0]
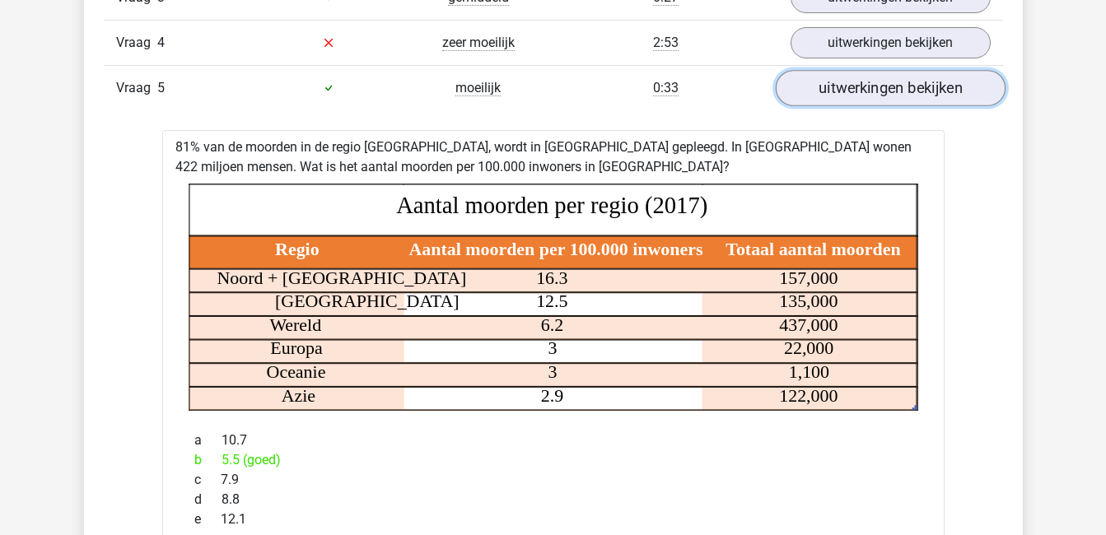
click at [948, 88] on link "uitwerkingen bekijken" at bounding box center [890, 88] width 230 height 36
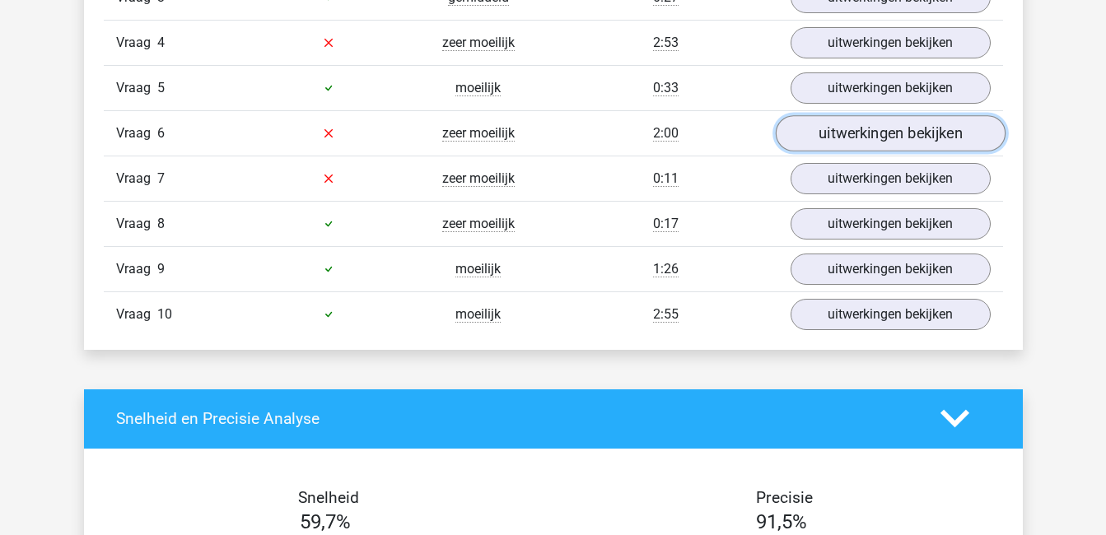
click at [944, 133] on link "uitwerkingen bekijken" at bounding box center [890, 133] width 230 height 36
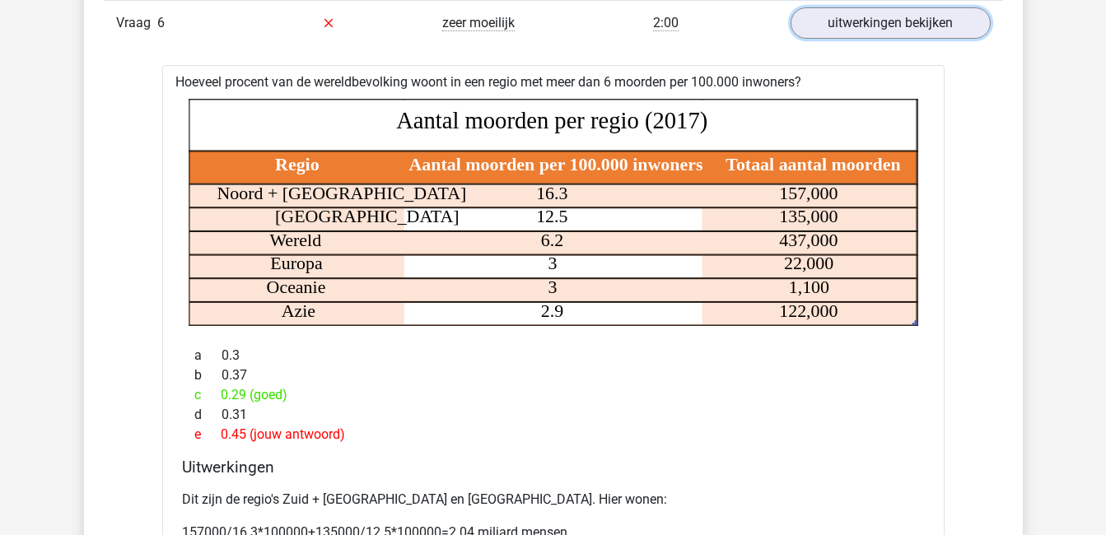
scroll to position [1355, 0]
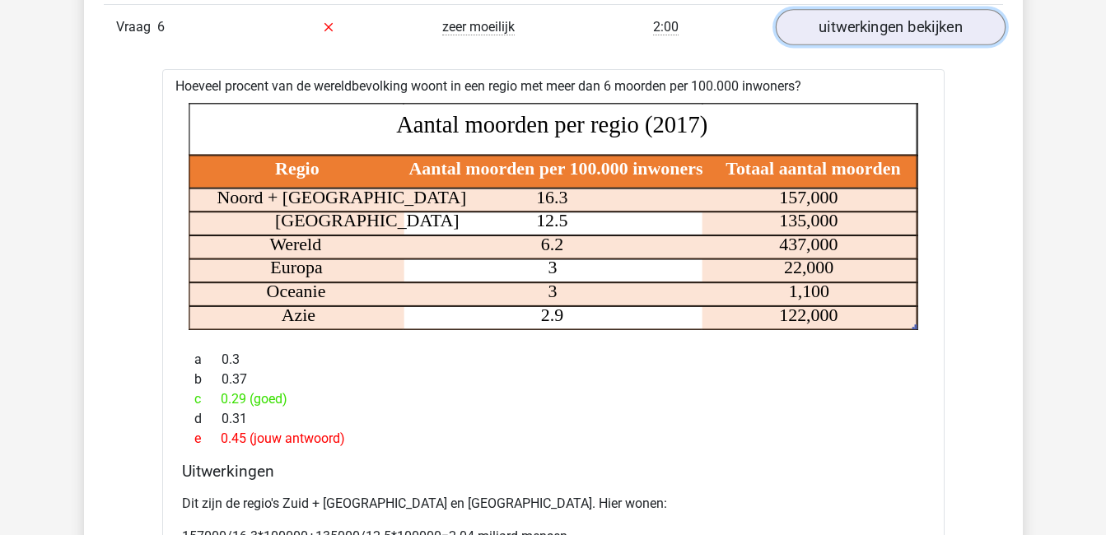
click at [878, 26] on link "uitwerkingen bekijken" at bounding box center [890, 27] width 230 height 36
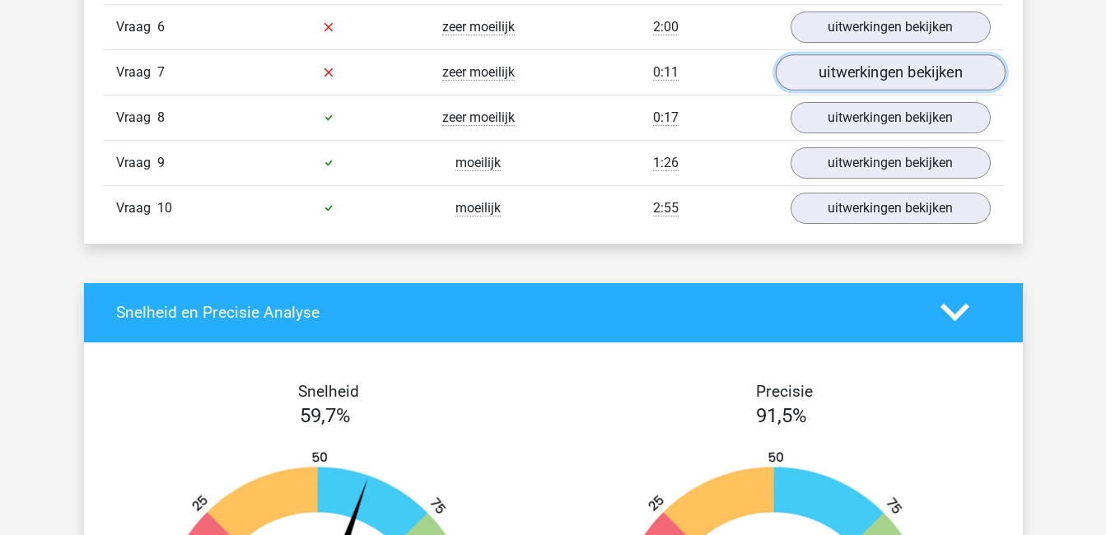
click at [889, 77] on link "uitwerkingen bekijken" at bounding box center [890, 72] width 230 height 36
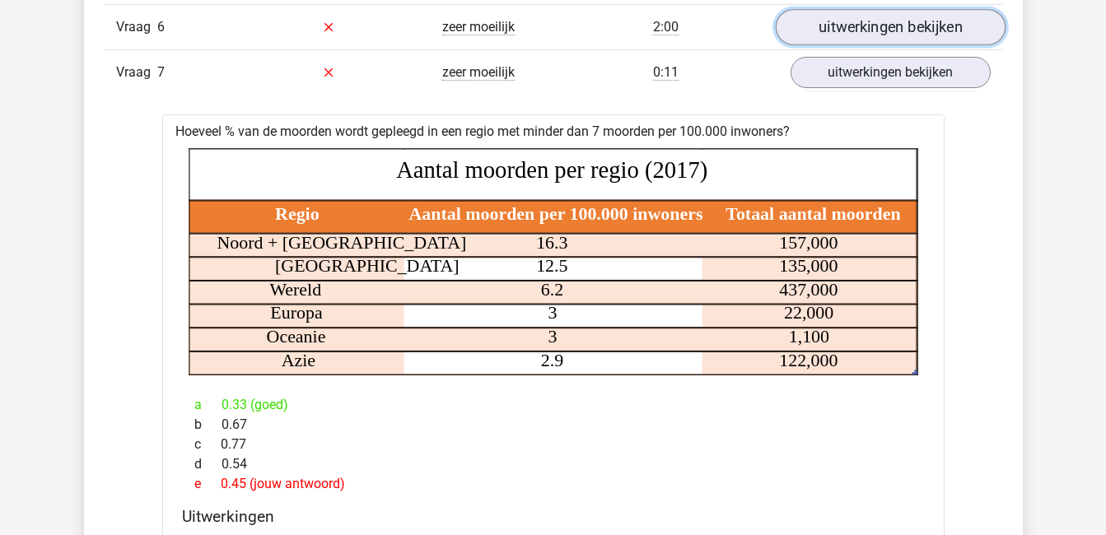
click at [881, 27] on link "uitwerkingen bekijken" at bounding box center [890, 27] width 230 height 36
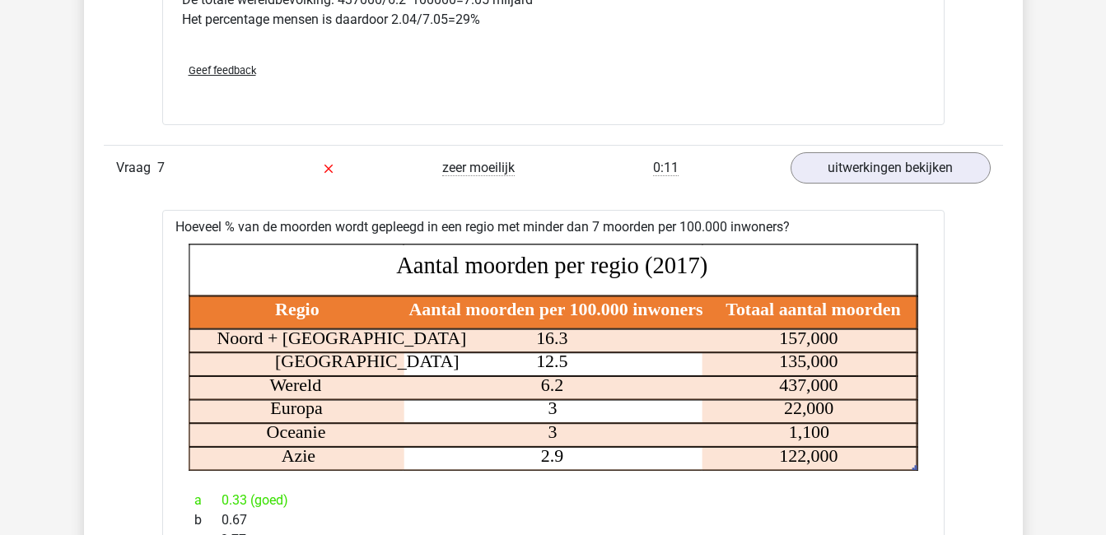
scroll to position [1911, 0]
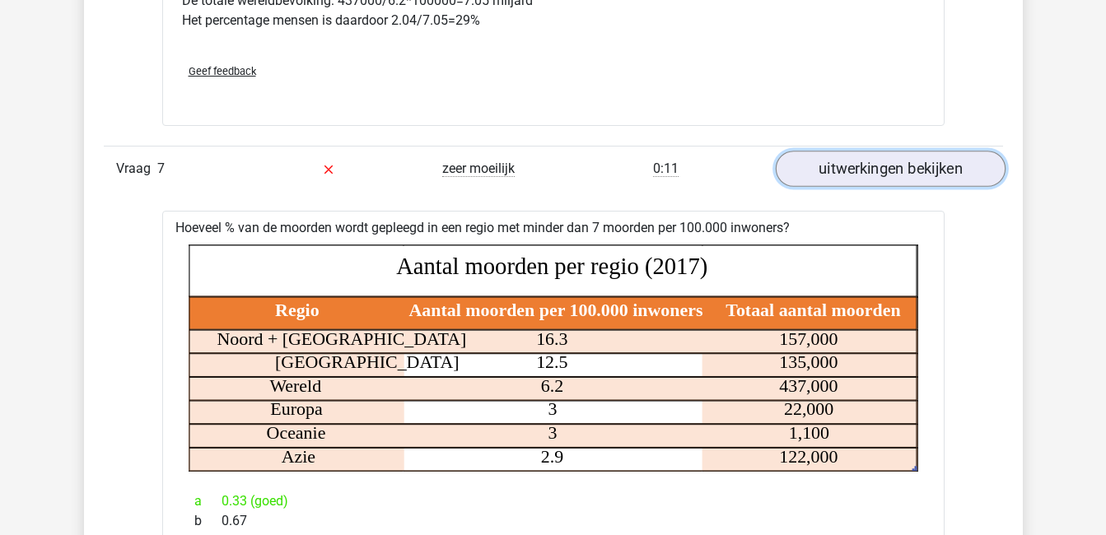
click at [916, 174] on link "uitwerkingen bekijken" at bounding box center [890, 169] width 230 height 36
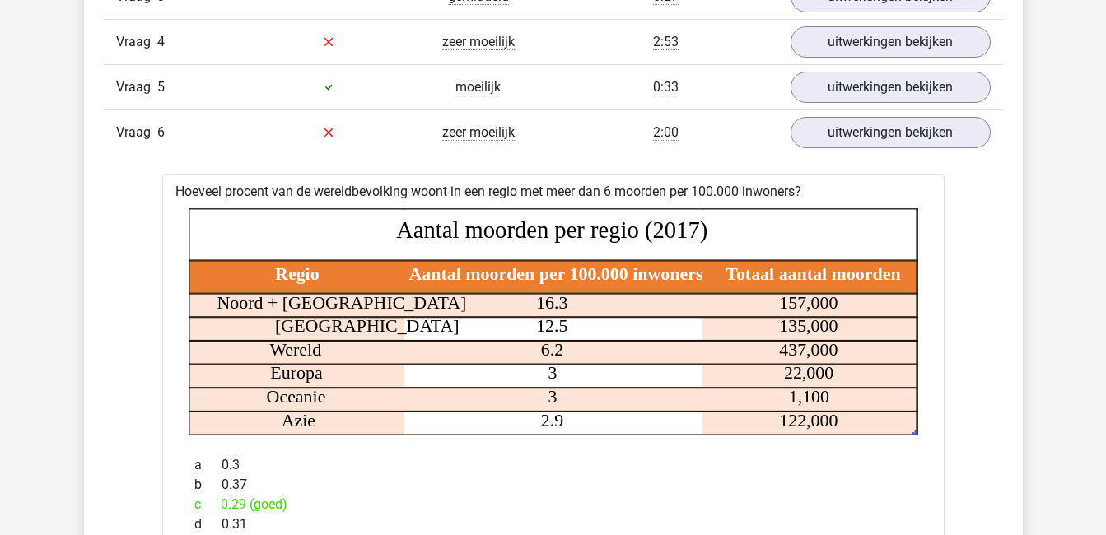
scroll to position [1249, 0]
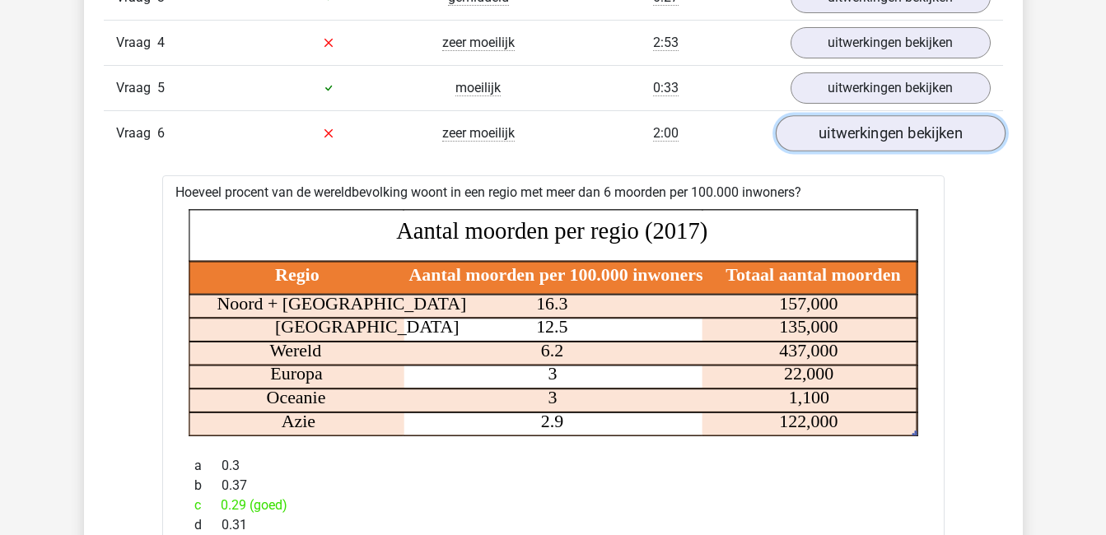
click at [902, 124] on link "uitwerkingen bekijken" at bounding box center [890, 133] width 230 height 36
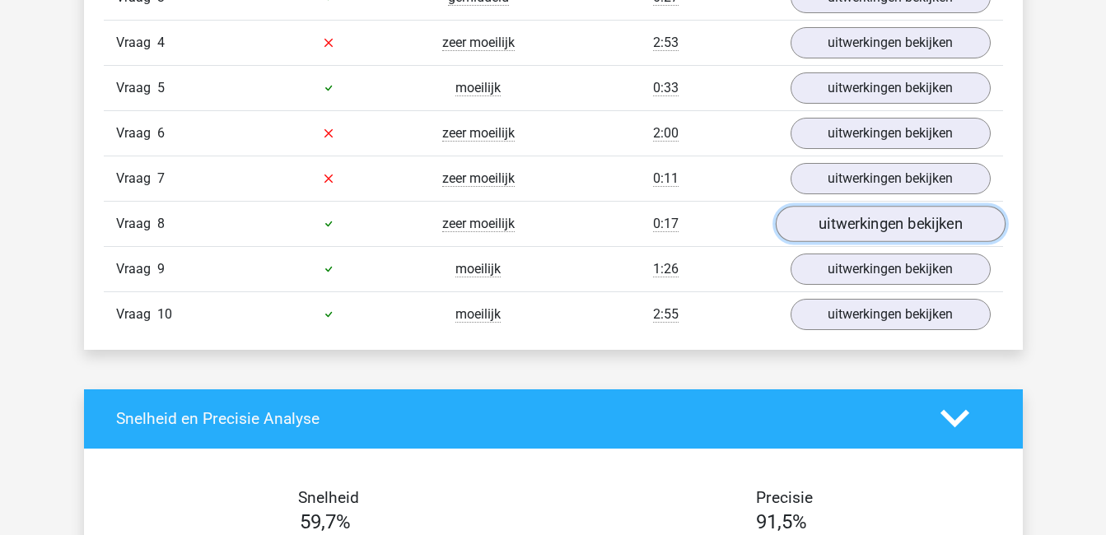
click at [869, 241] on link "uitwerkingen bekijken" at bounding box center [890, 224] width 230 height 36
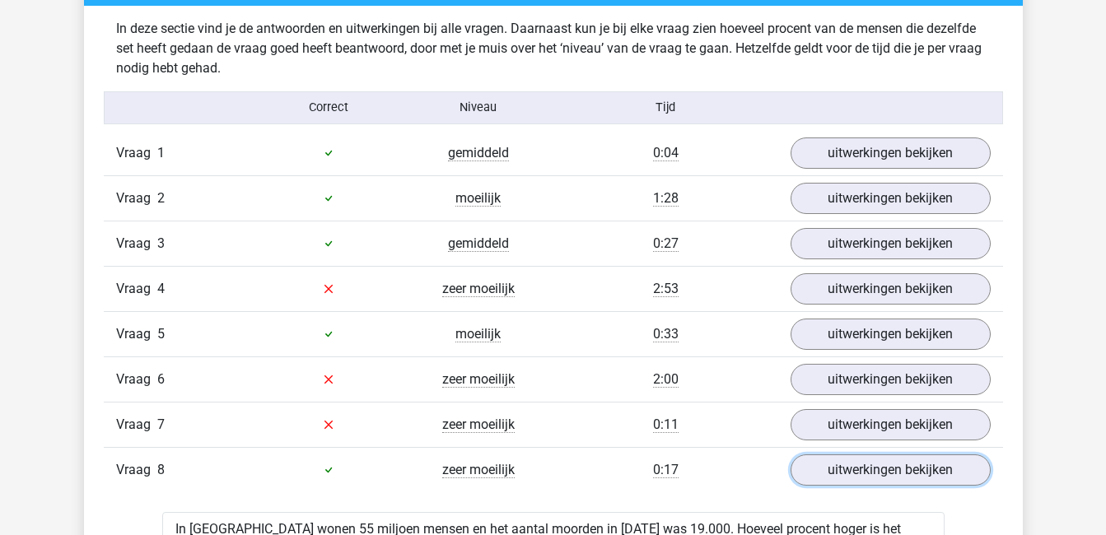
scroll to position [991, 0]
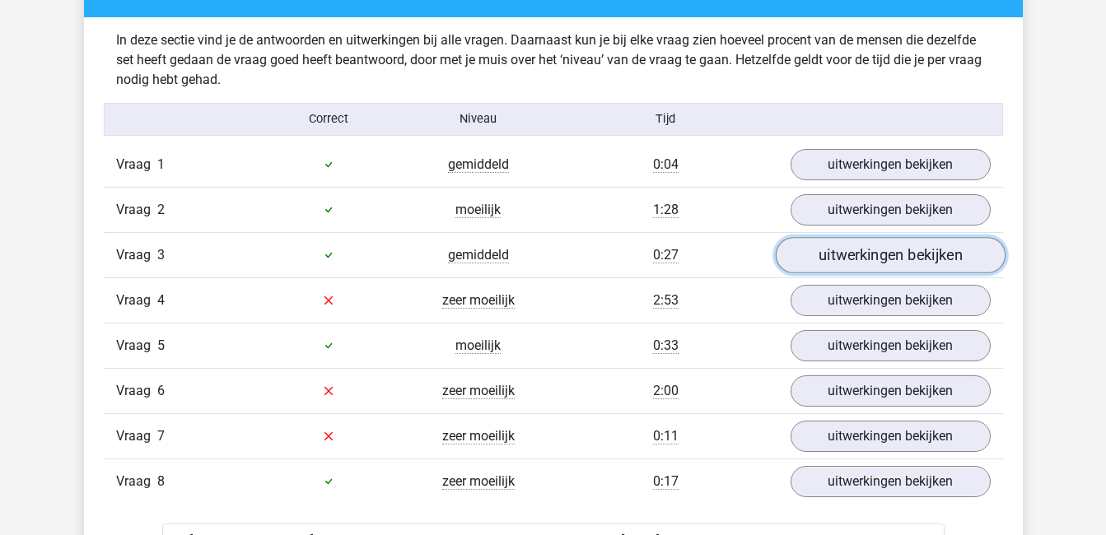
click at [870, 259] on link "uitwerkingen bekijken" at bounding box center [890, 255] width 230 height 36
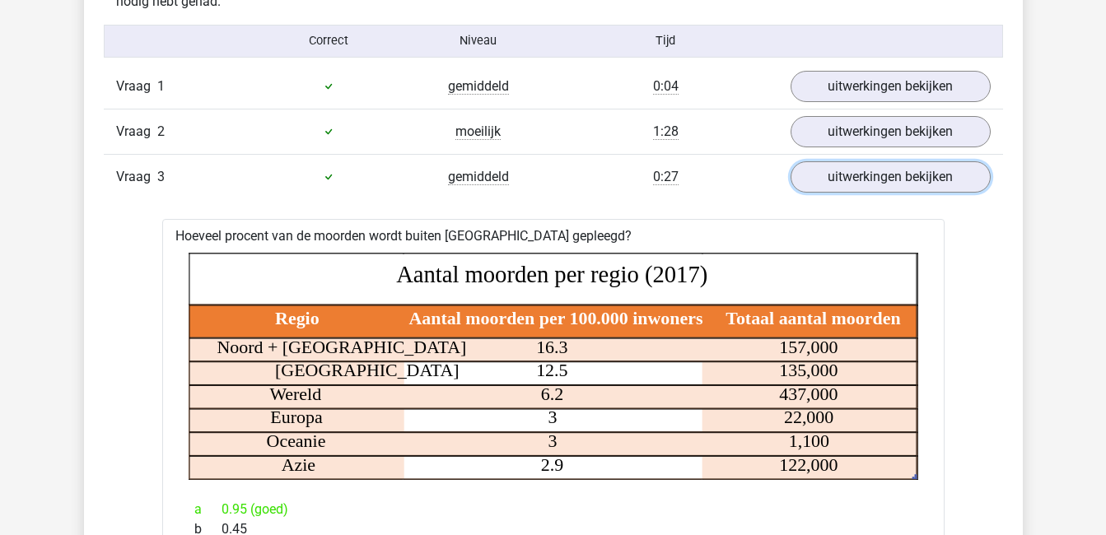
scroll to position [1015, 0]
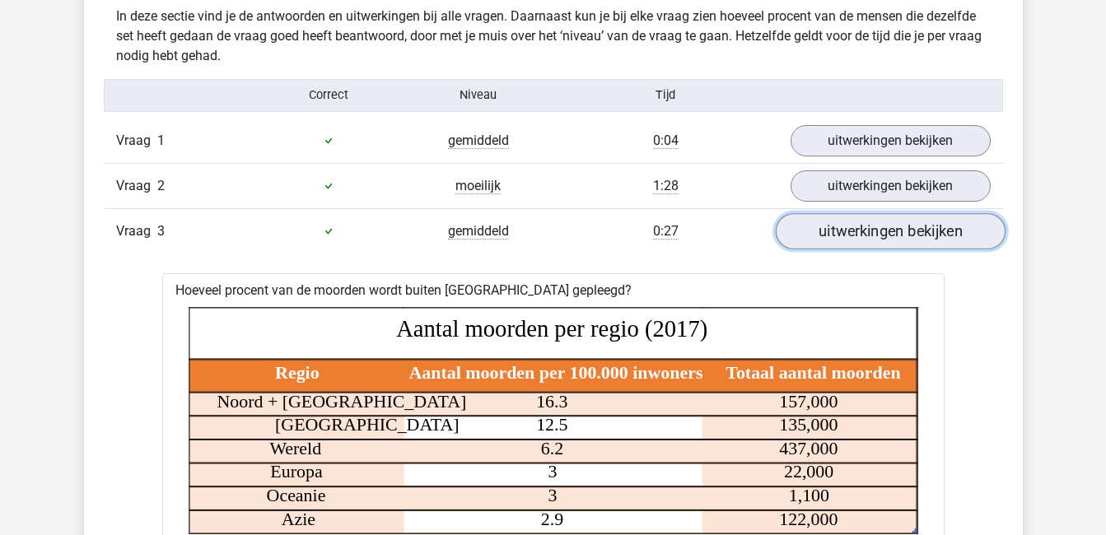
click at [874, 231] on link "uitwerkingen bekijken" at bounding box center [890, 231] width 230 height 36
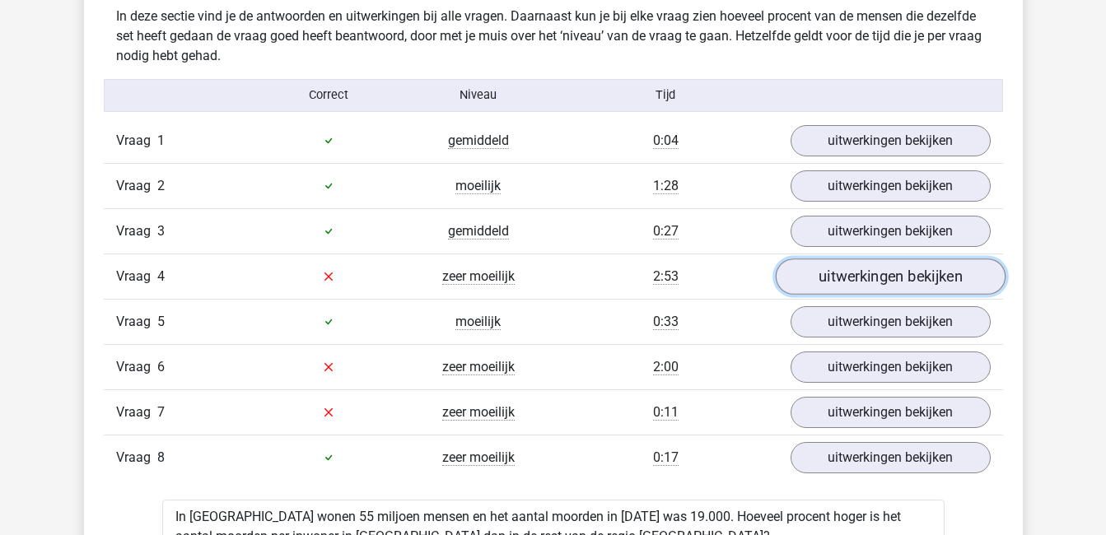
click at [878, 277] on link "uitwerkingen bekijken" at bounding box center [890, 277] width 230 height 36
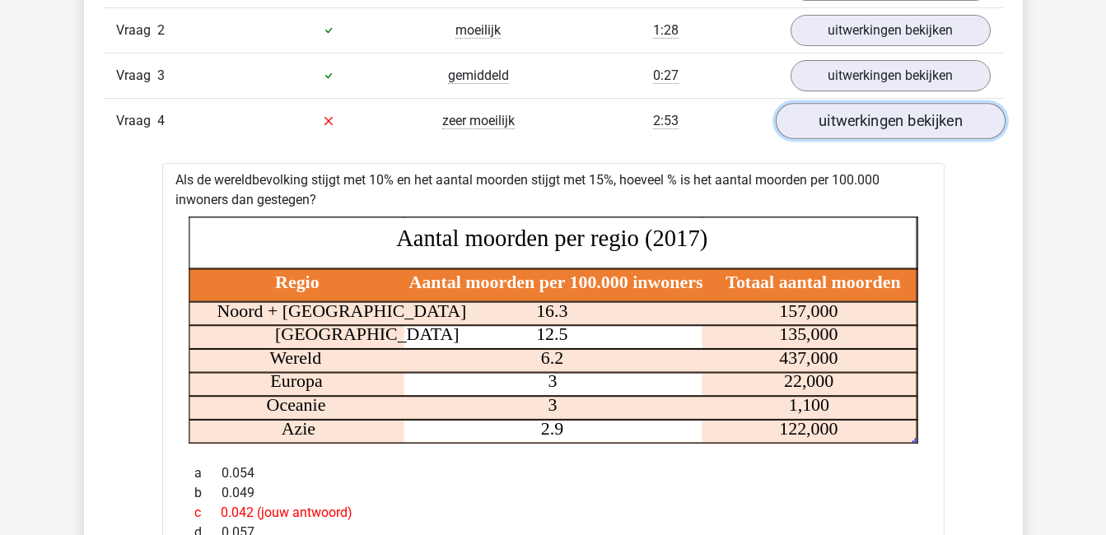
scroll to position [1170, 0]
click at [882, 114] on link "uitwerkingen bekijken" at bounding box center [890, 122] width 230 height 36
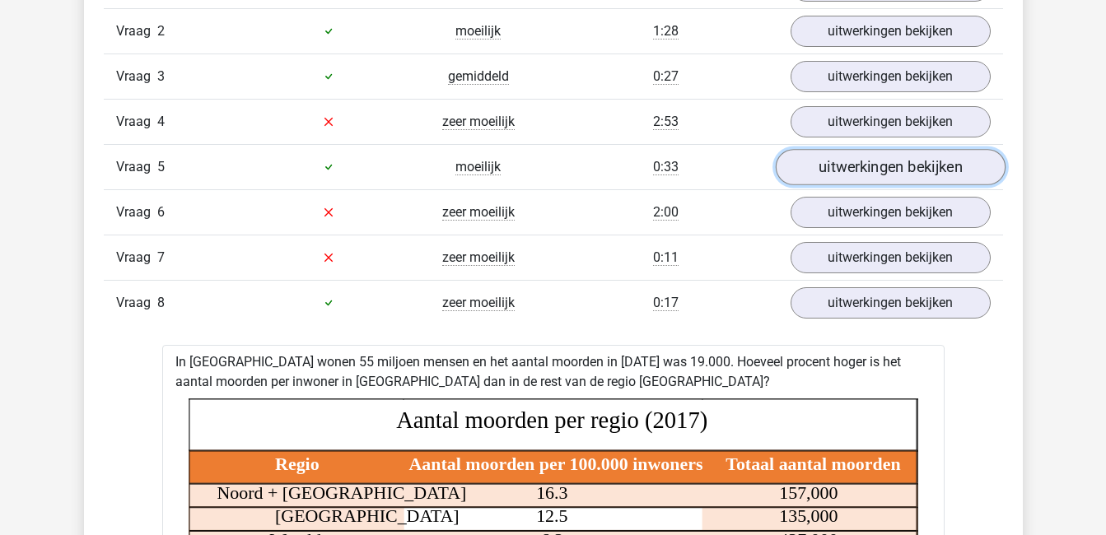
click at [870, 176] on link "uitwerkingen bekijken" at bounding box center [890, 167] width 230 height 36
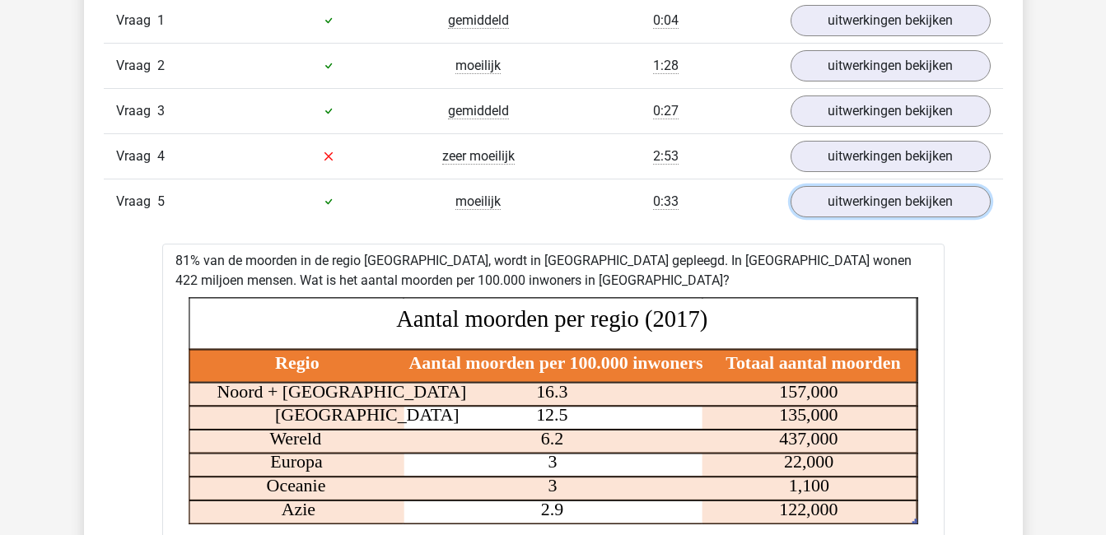
scroll to position [1133, 0]
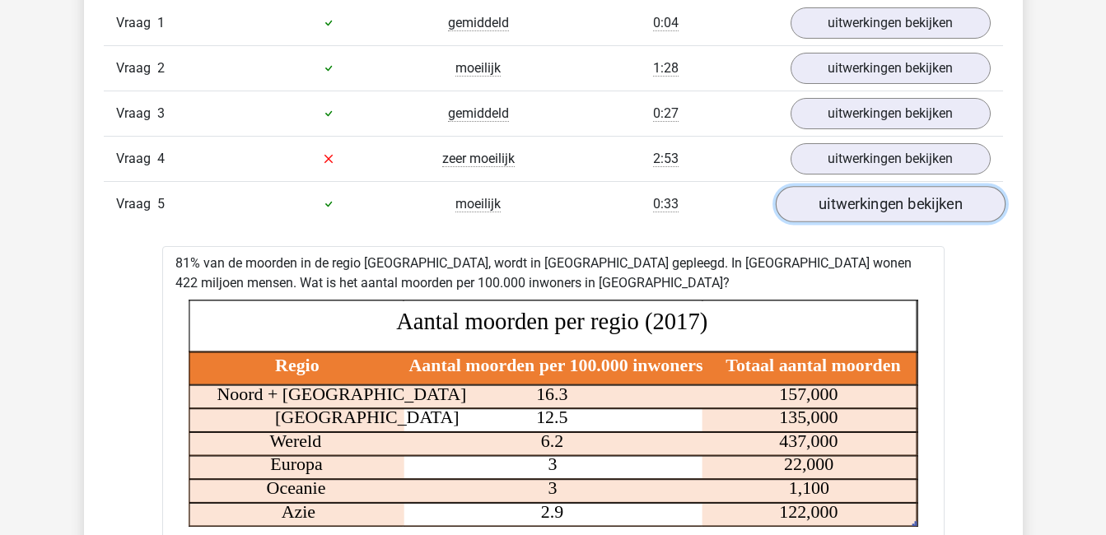
click at [872, 203] on link "uitwerkingen bekijken" at bounding box center [890, 204] width 230 height 36
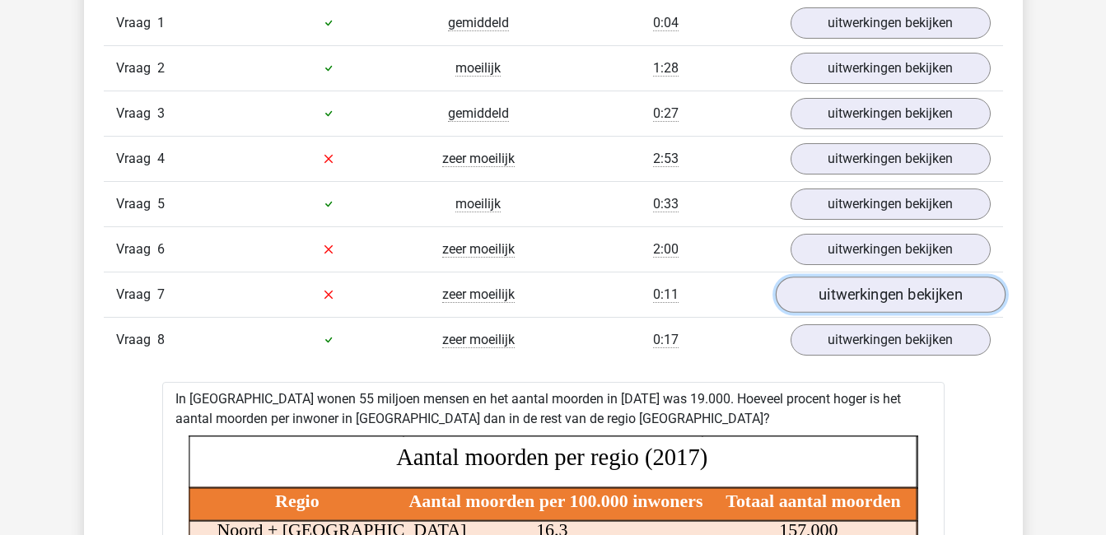
click at [848, 282] on link "uitwerkingen bekijken" at bounding box center [890, 295] width 230 height 36
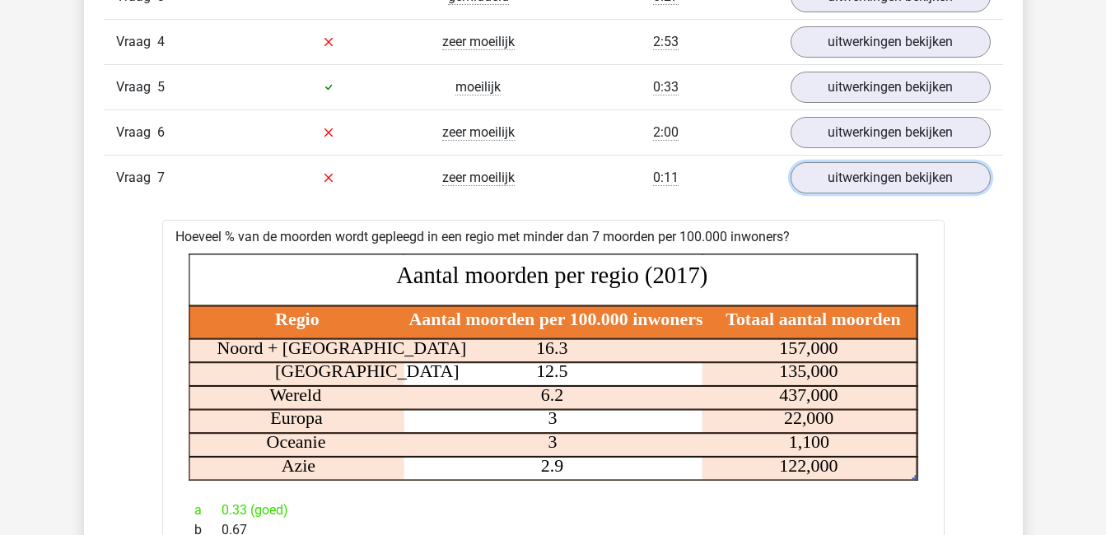
scroll to position [1245, 0]
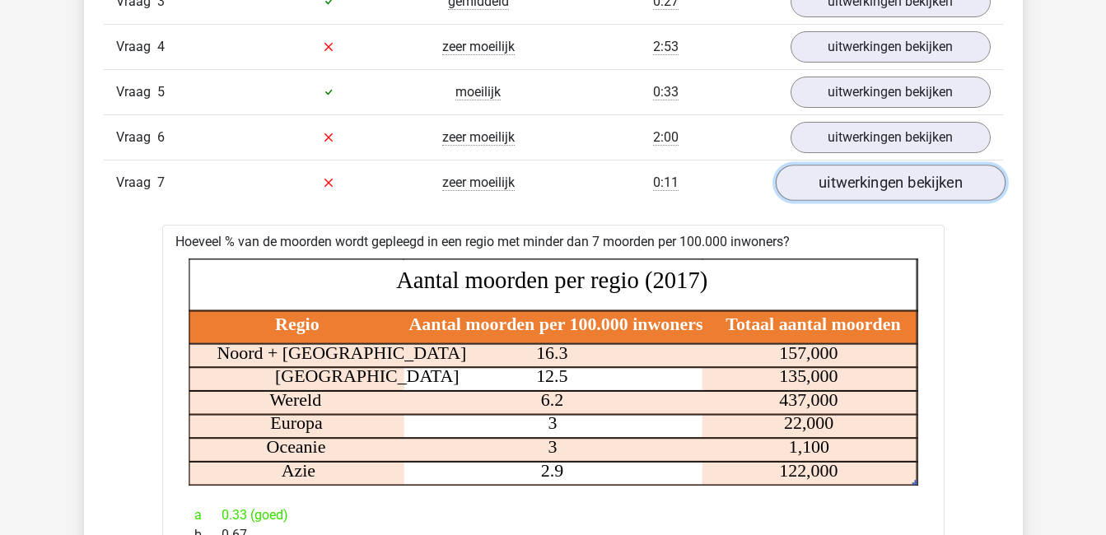
click at [883, 193] on link "uitwerkingen bekijken" at bounding box center [890, 183] width 230 height 36
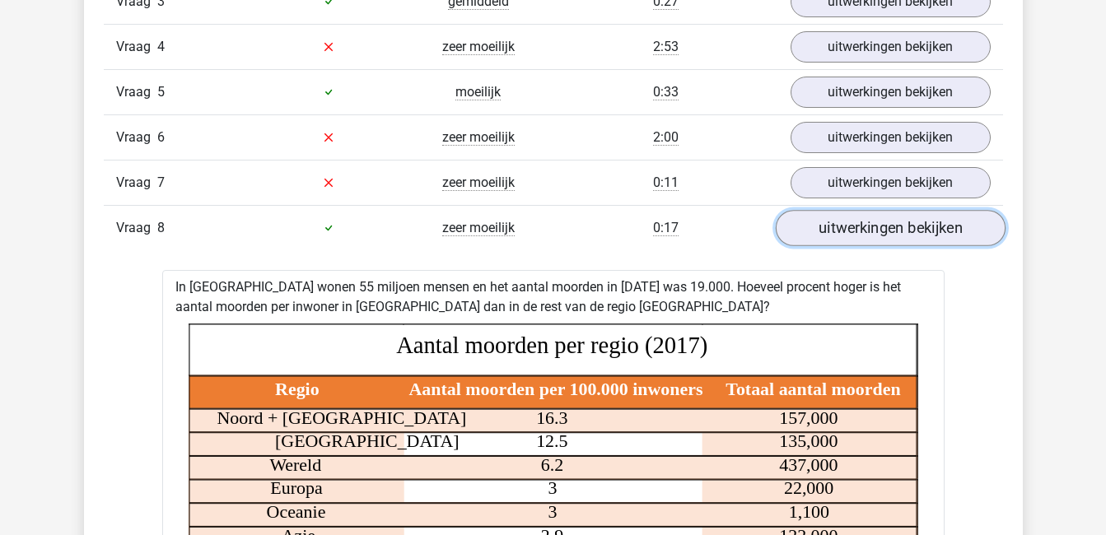
click at [883, 226] on link "uitwerkingen bekijken" at bounding box center [890, 228] width 230 height 36
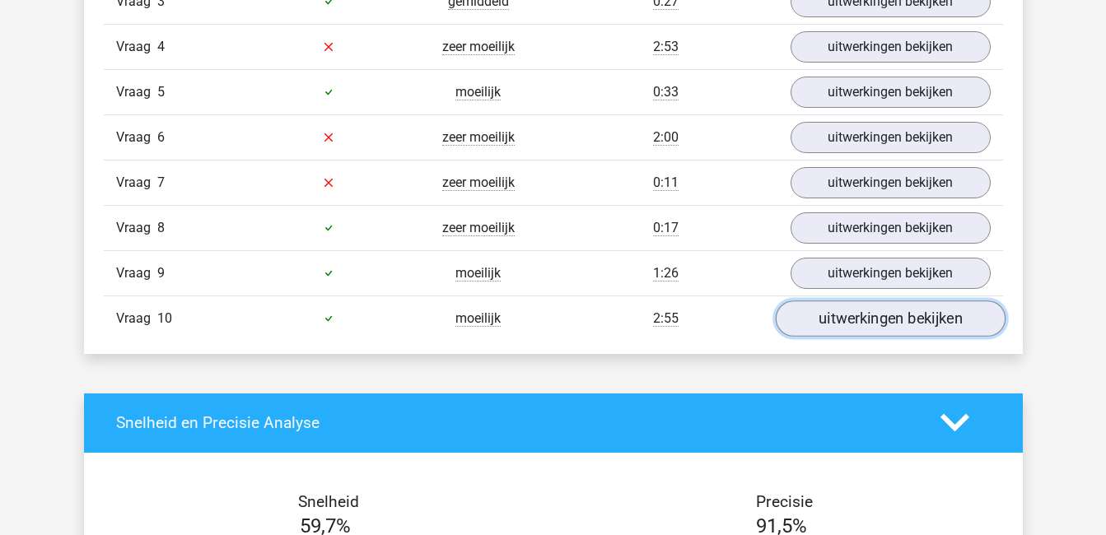
click at [882, 323] on link "uitwerkingen bekijken" at bounding box center [890, 319] width 230 height 36
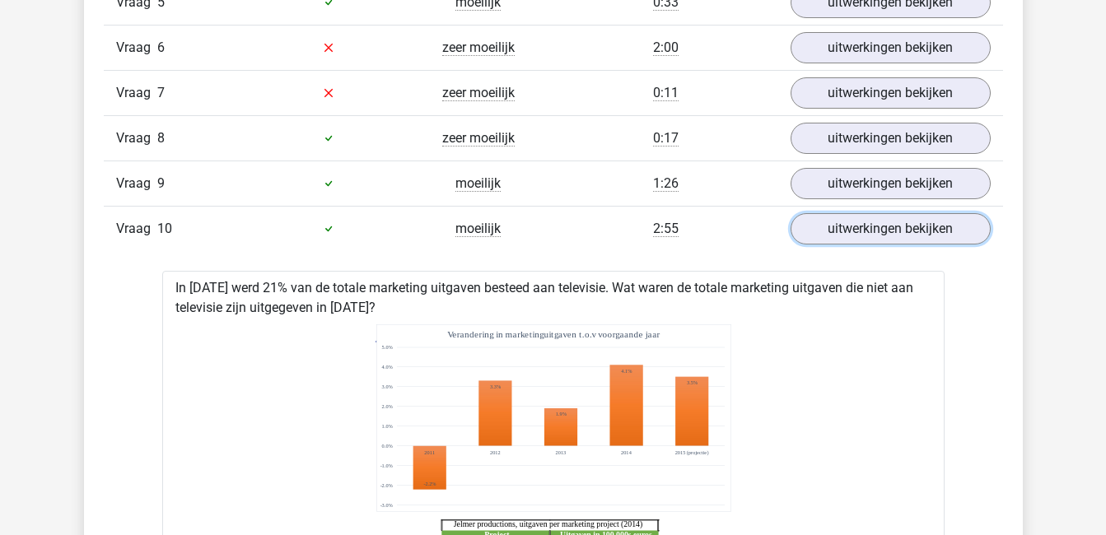
scroll to position [1331, 0]
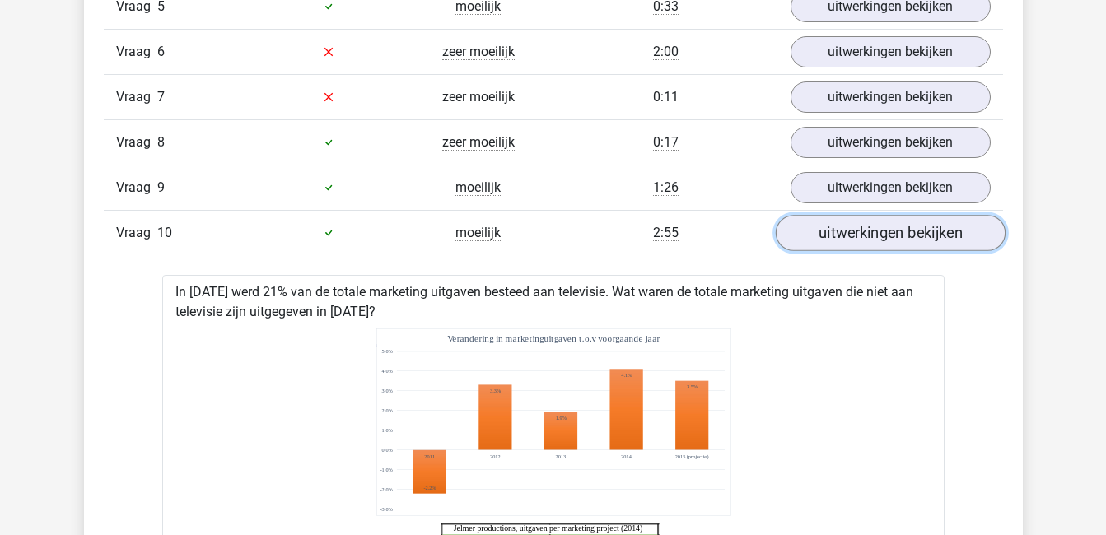
click at [894, 240] on link "uitwerkingen bekijken" at bounding box center [890, 233] width 230 height 36
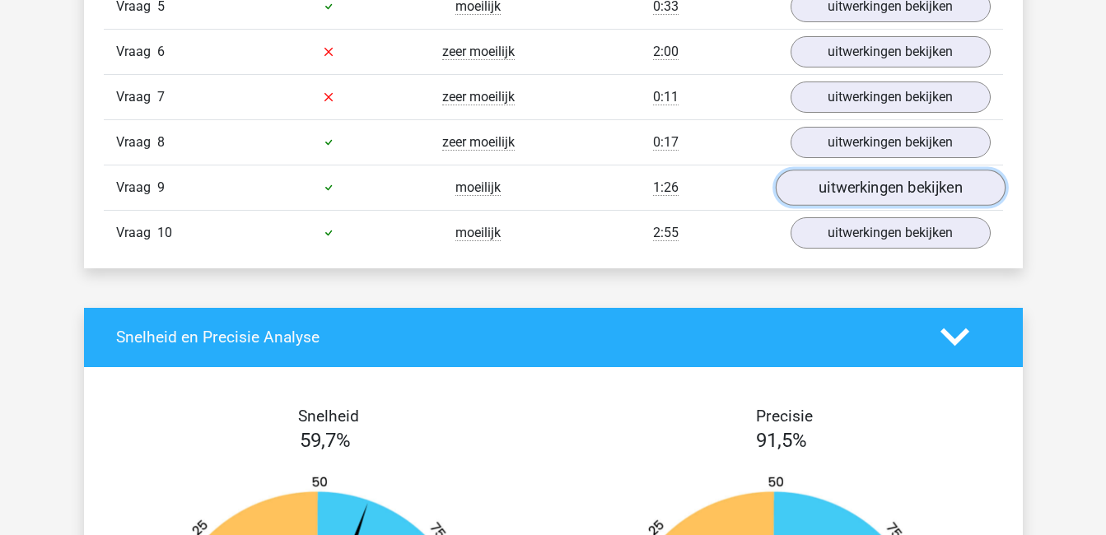
click at [891, 189] on link "uitwerkingen bekijken" at bounding box center [890, 188] width 230 height 36
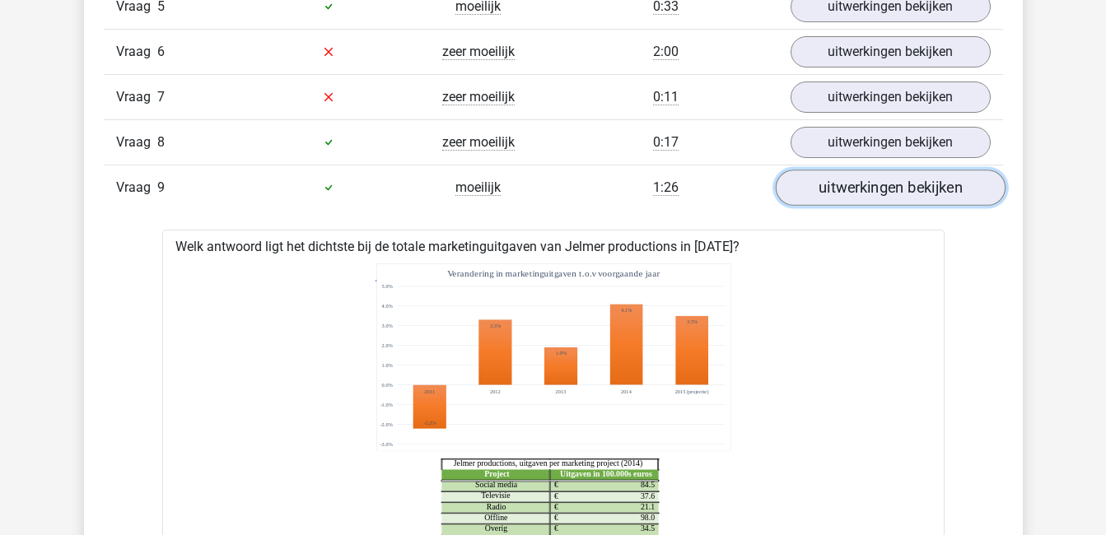
click at [891, 189] on link "uitwerkingen bekijken" at bounding box center [890, 188] width 230 height 36
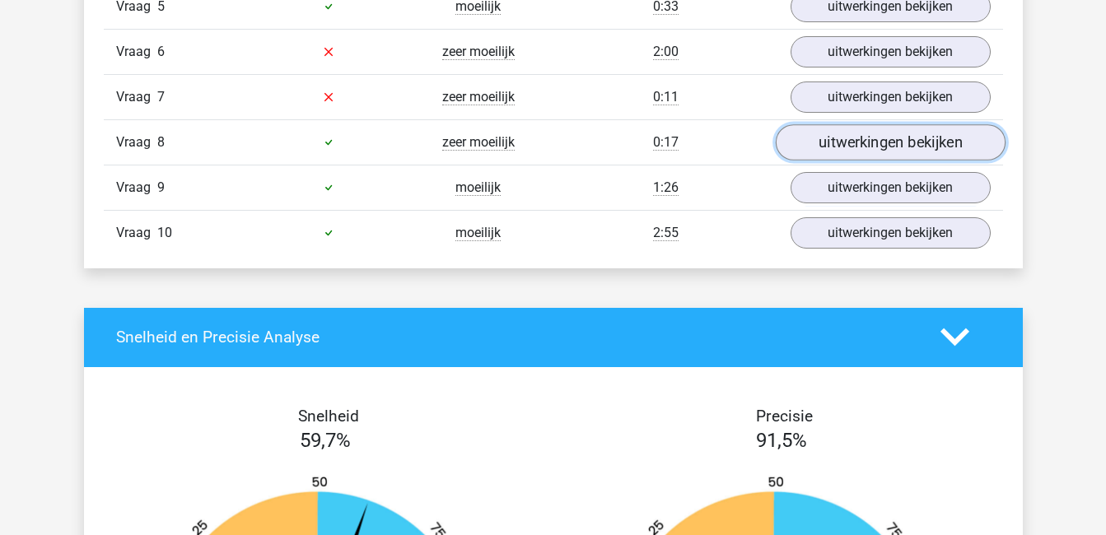
click at [897, 136] on link "uitwerkingen bekijken" at bounding box center [890, 142] width 230 height 36
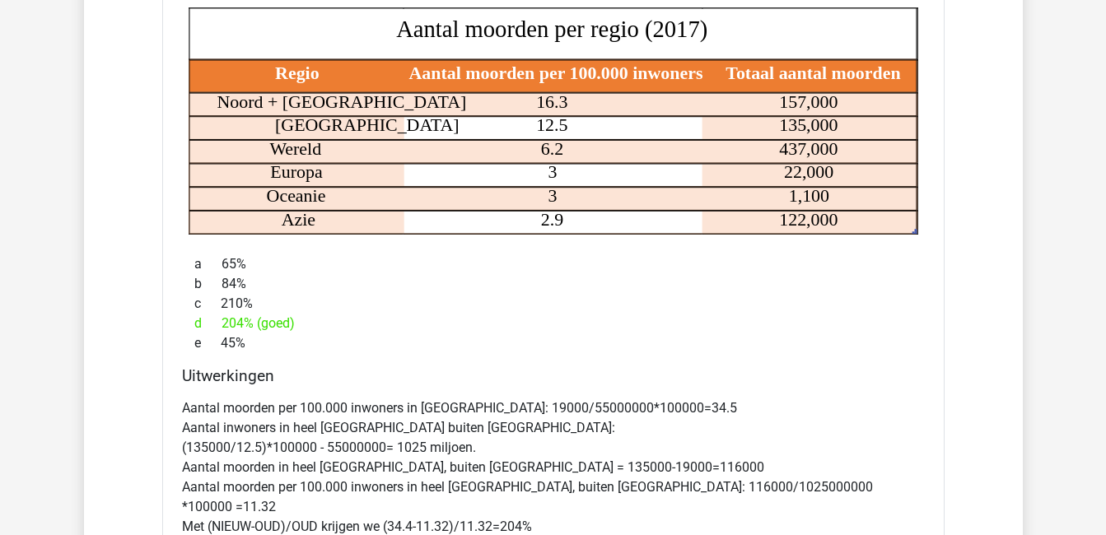
scroll to position [1369, 0]
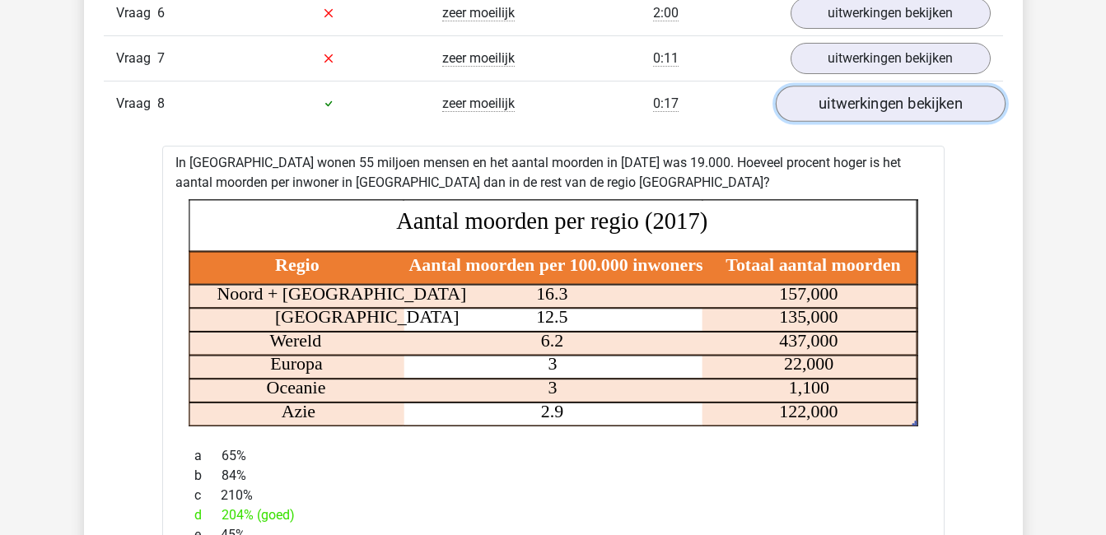
click at [889, 110] on link "uitwerkingen bekijken" at bounding box center [890, 104] width 230 height 36
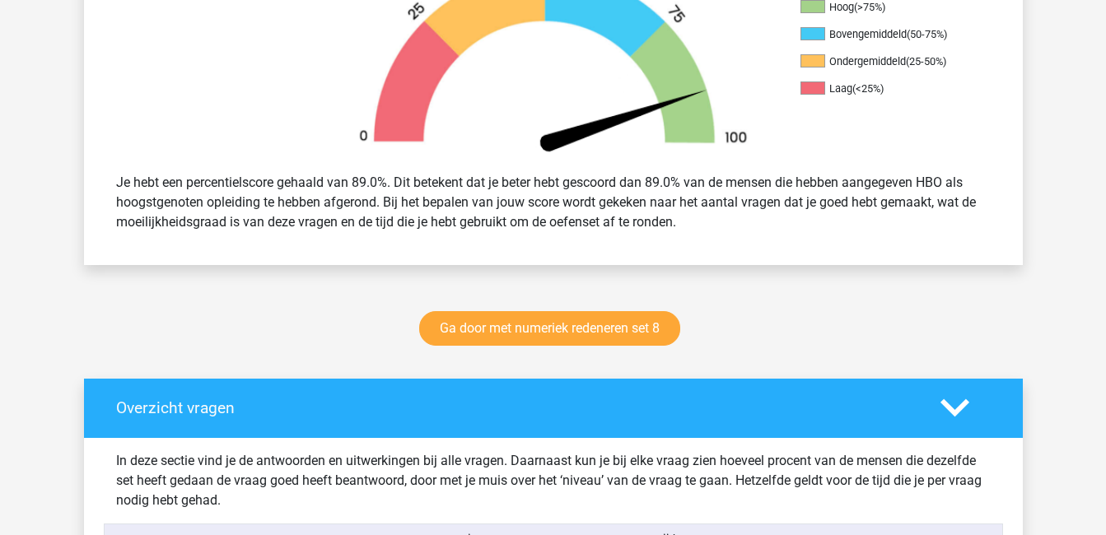
scroll to position [538, 0]
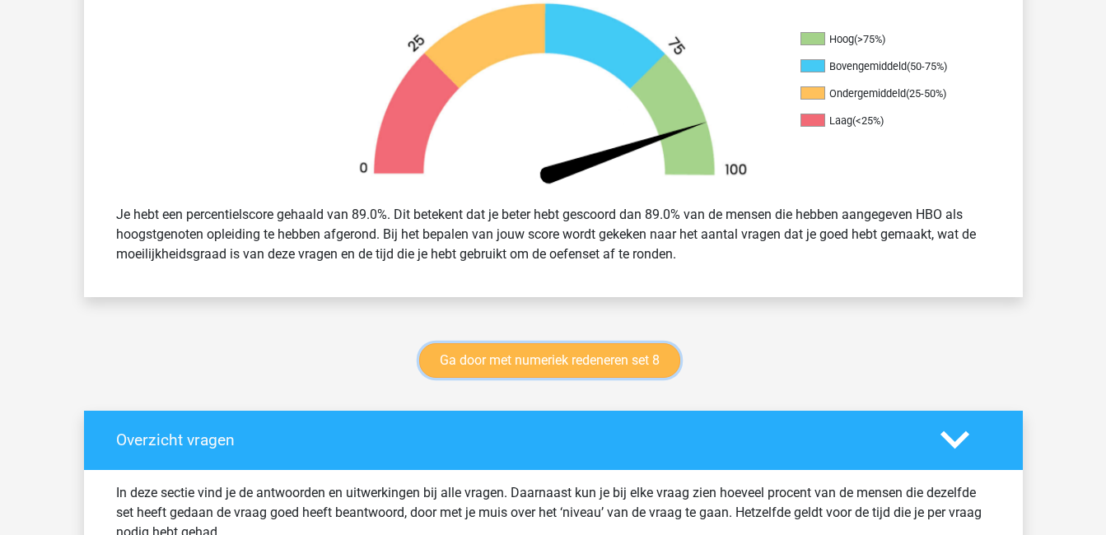
click at [631, 362] on link "Ga door met numeriek redeneren set 8" at bounding box center [549, 360] width 261 height 35
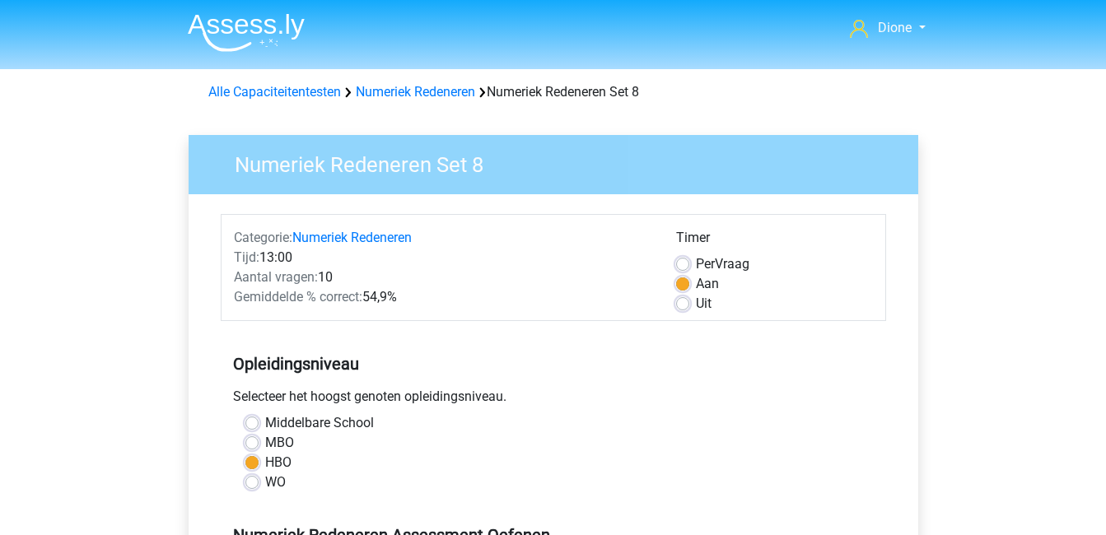
click at [631, 362] on h5 "Opleidingsniveau" at bounding box center [553, 363] width 641 height 33
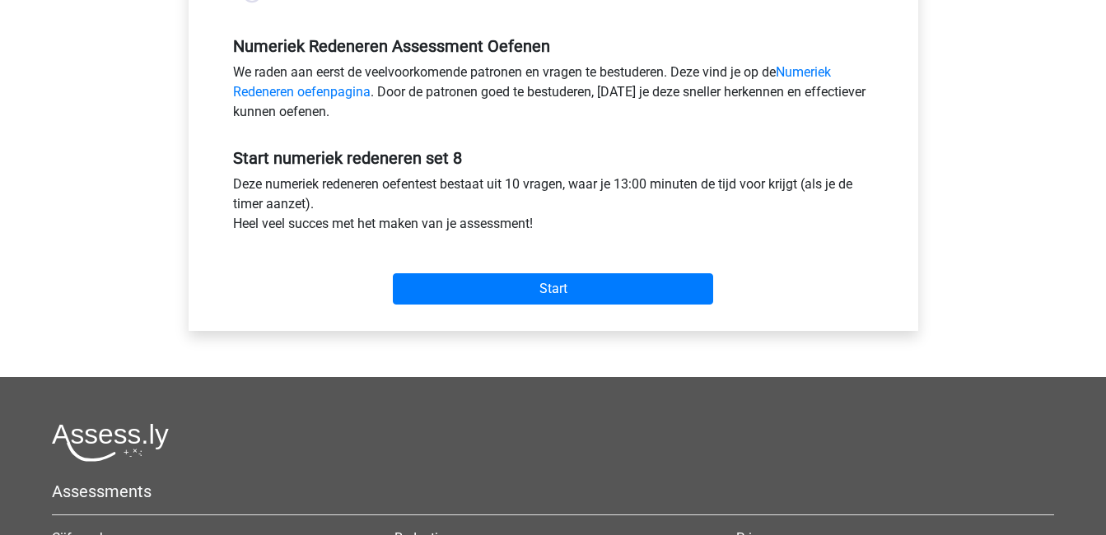
scroll to position [492, 0]
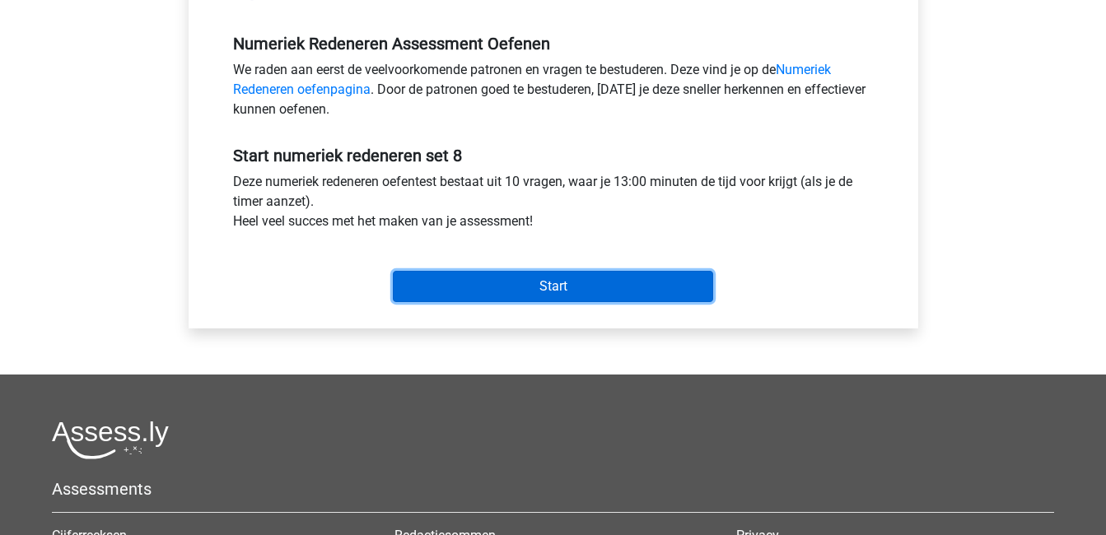
click at [518, 291] on input "Start" at bounding box center [553, 286] width 320 height 31
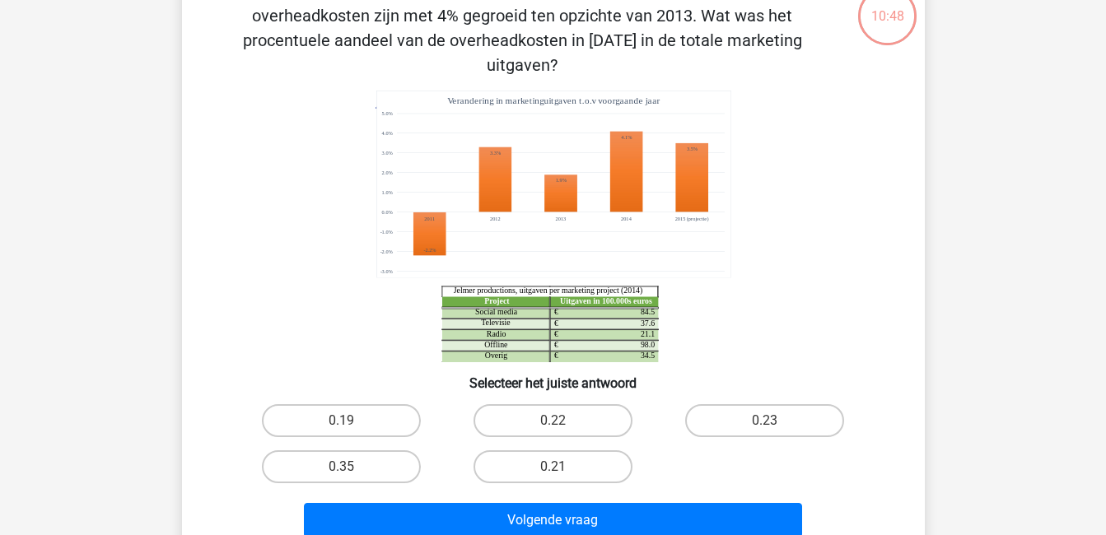
scroll to position [110, 0]
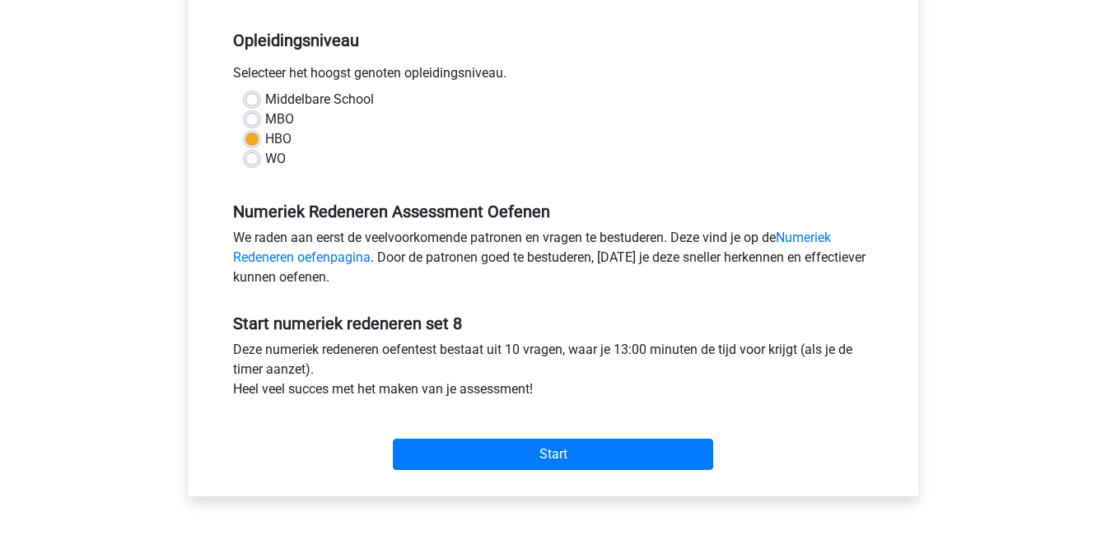
scroll to position [324, 0]
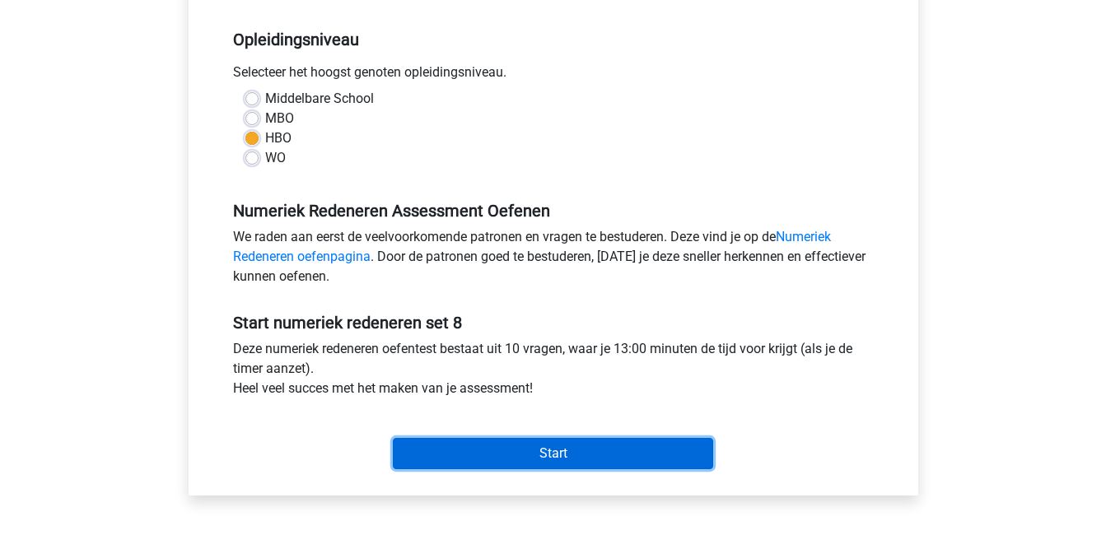
click at [645, 452] on input "Start" at bounding box center [553, 453] width 320 height 31
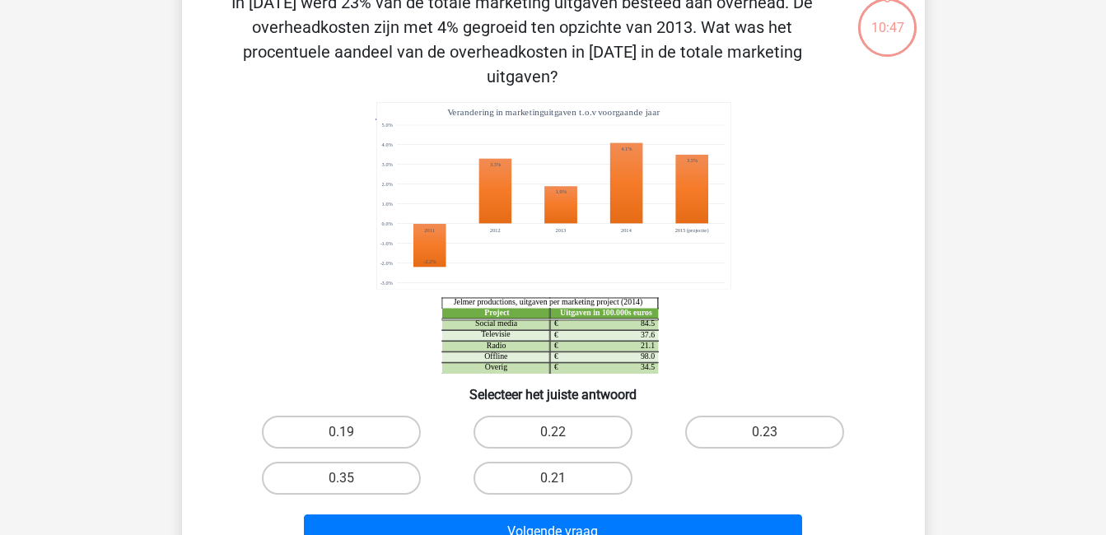
scroll to position [102, 0]
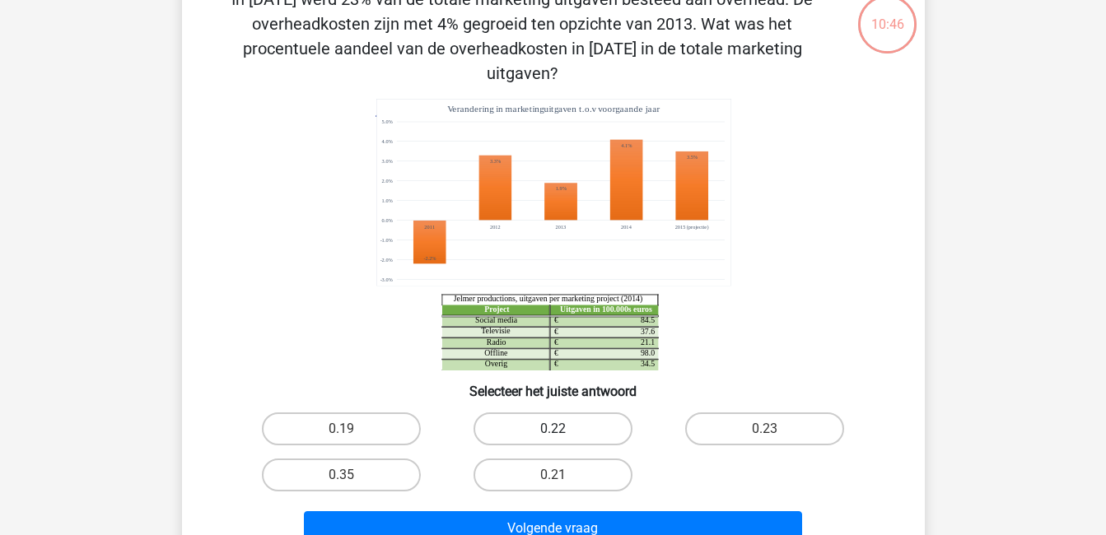
click at [565, 412] on label "0.22" at bounding box center [552, 428] width 159 height 33
click at [563, 429] on input "0.22" at bounding box center [557, 434] width 11 height 11
radio input "true"
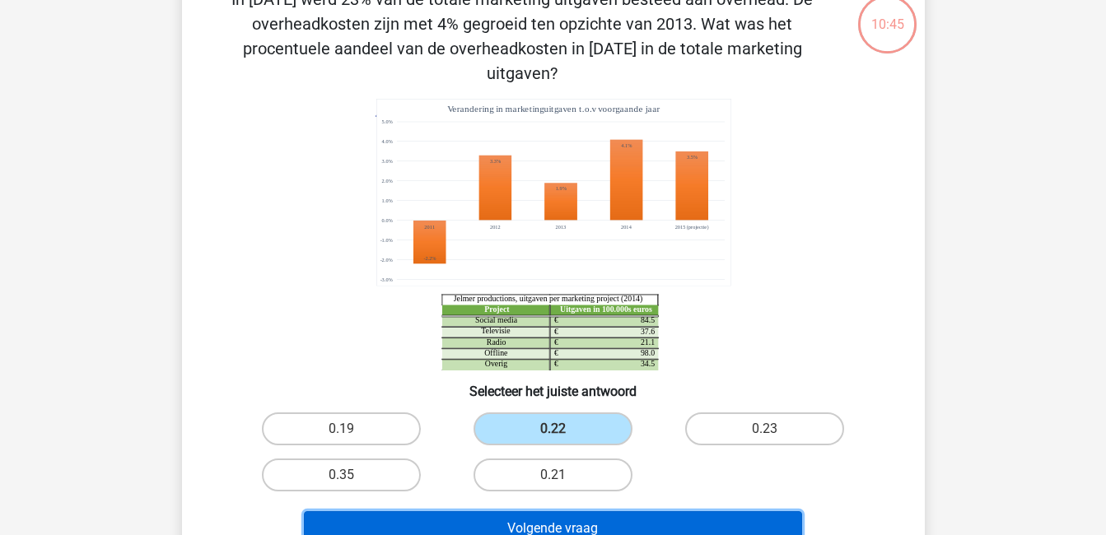
click at [625, 511] on button "Volgende vraag" at bounding box center [553, 528] width 498 height 35
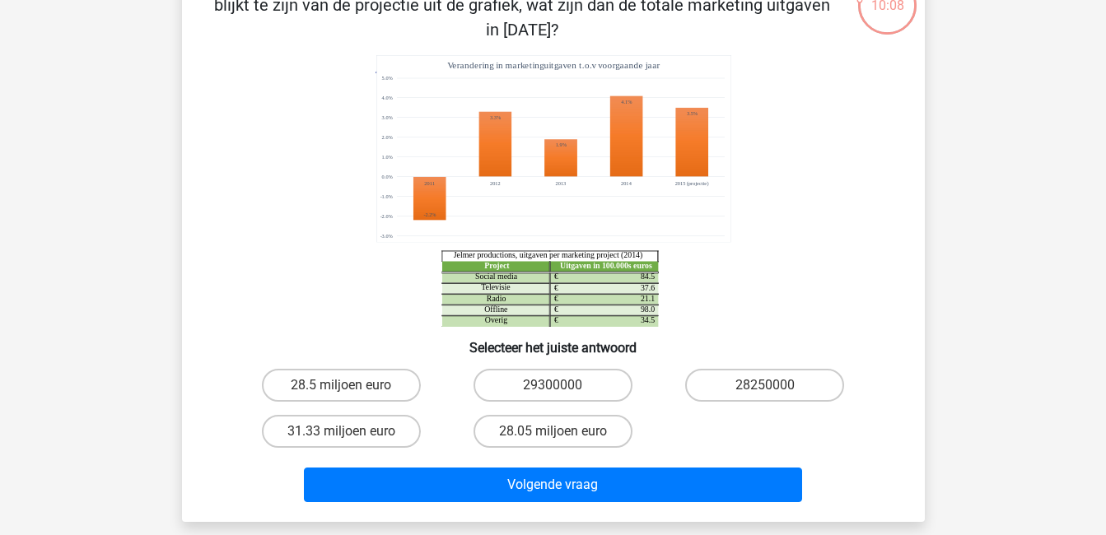
scroll to position [122, 0]
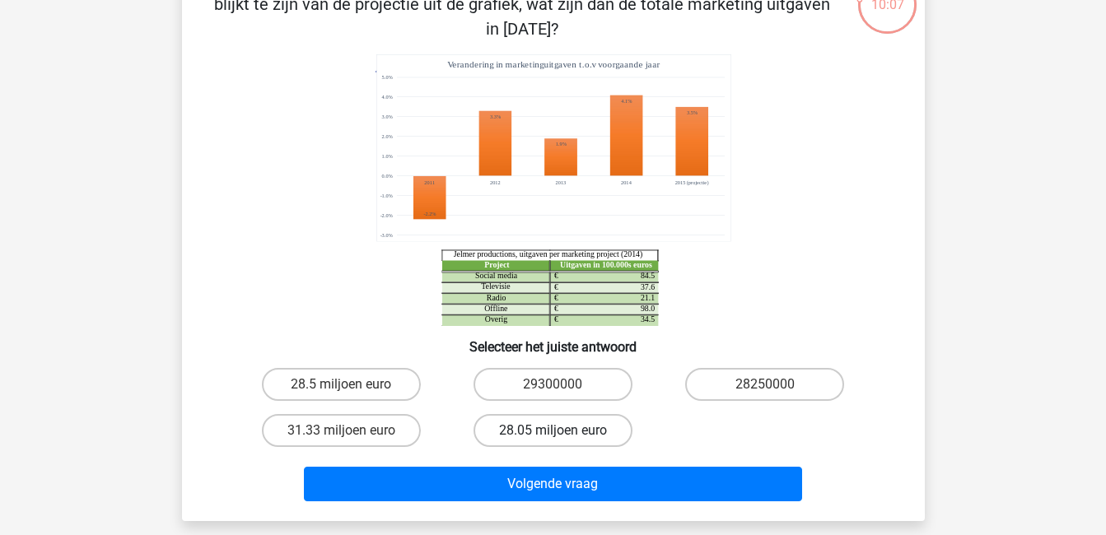
click at [574, 428] on label "28.05 miljoen euro" at bounding box center [552, 430] width 159 height 33
click at [563, 431] on input "28.05 miljoen euro" at bounding box center [557, 436] width 11 height 11
radio input "true"
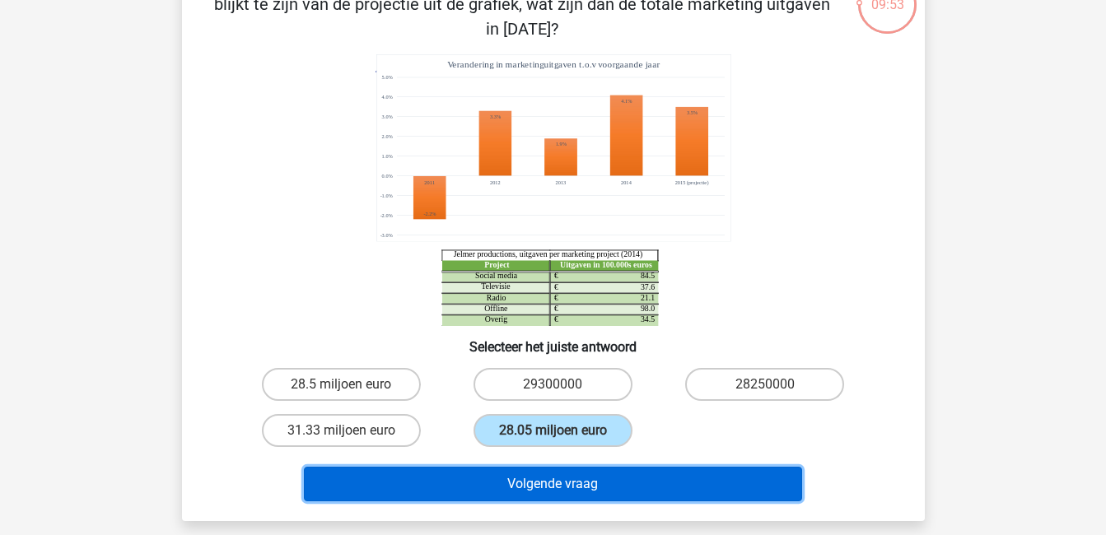
click at [581, 491] on button "Volgende vraag" at bounding box center [553, 484] width 498 height 35
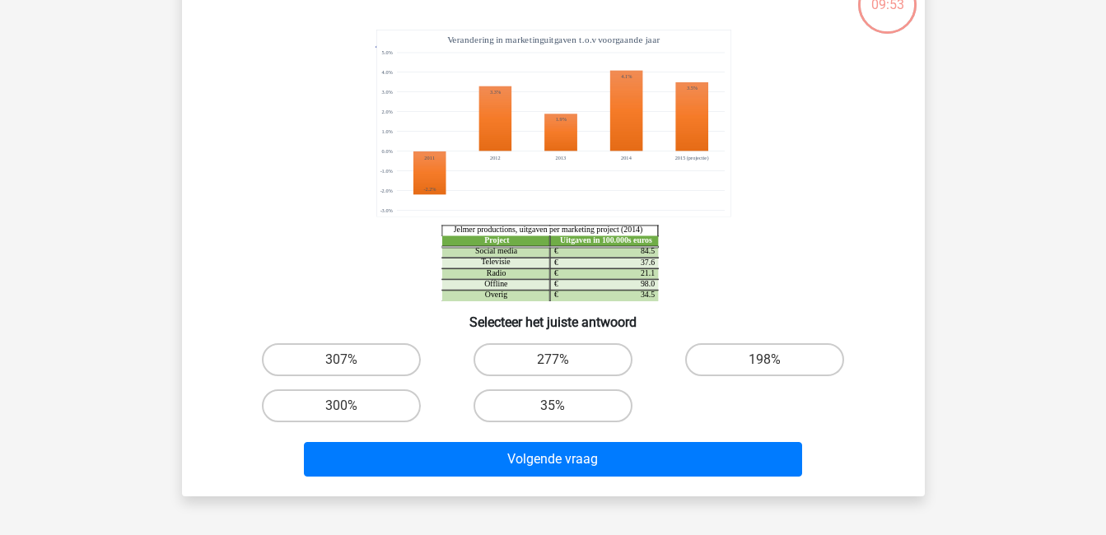
scroll to position [76, 0]
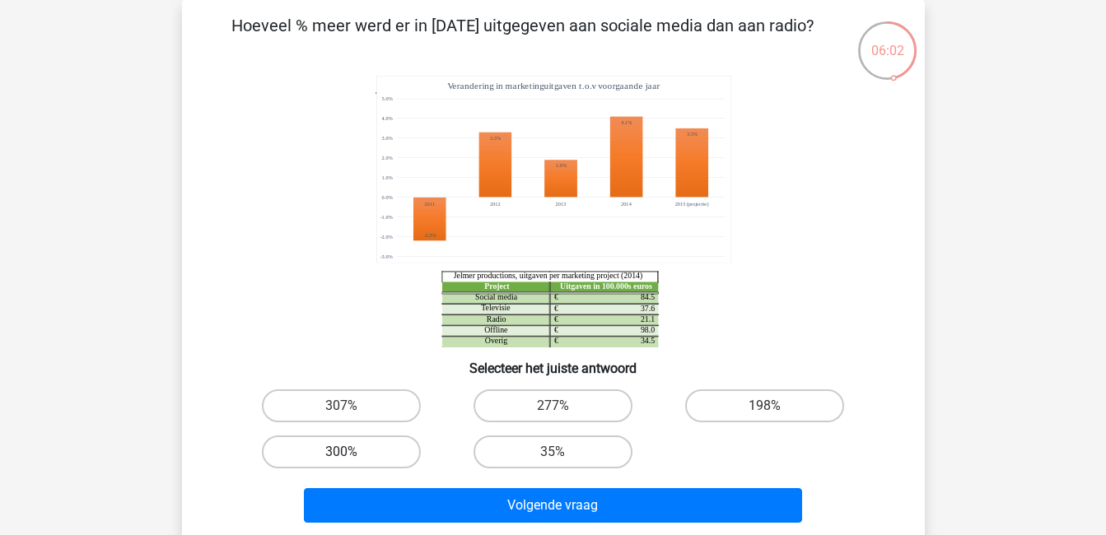
click at [347, 445] on label "300%" at bounding box center [341, 452] width 159 height 33
click at [347, 452] on input "300%" at bounding box center [346, 457] width 11 height 11
radio input "true"
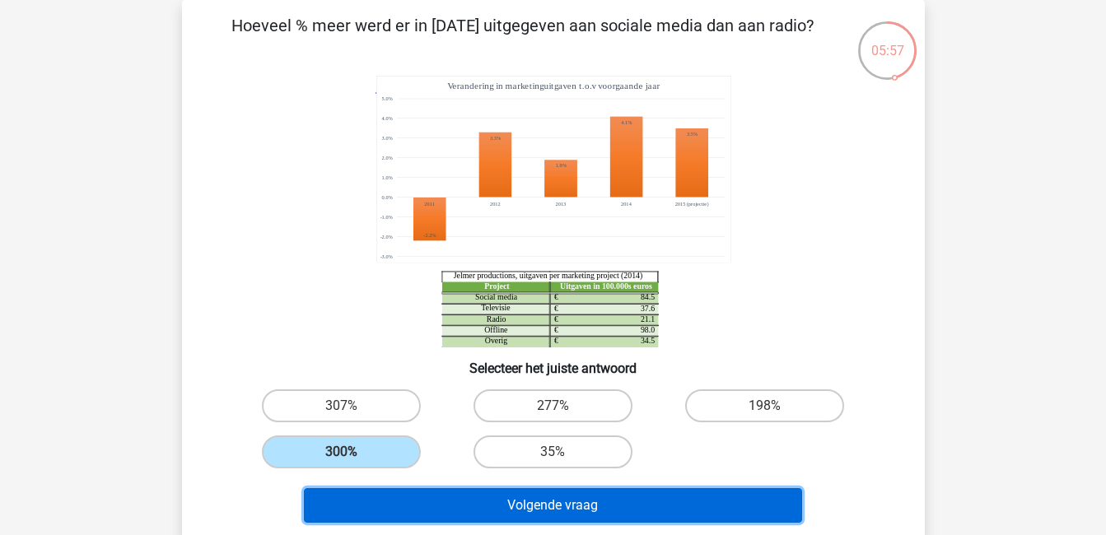
click at [492, 499] on button "Volgende vraag" at bounding box center [553, 505] width 498 height 35
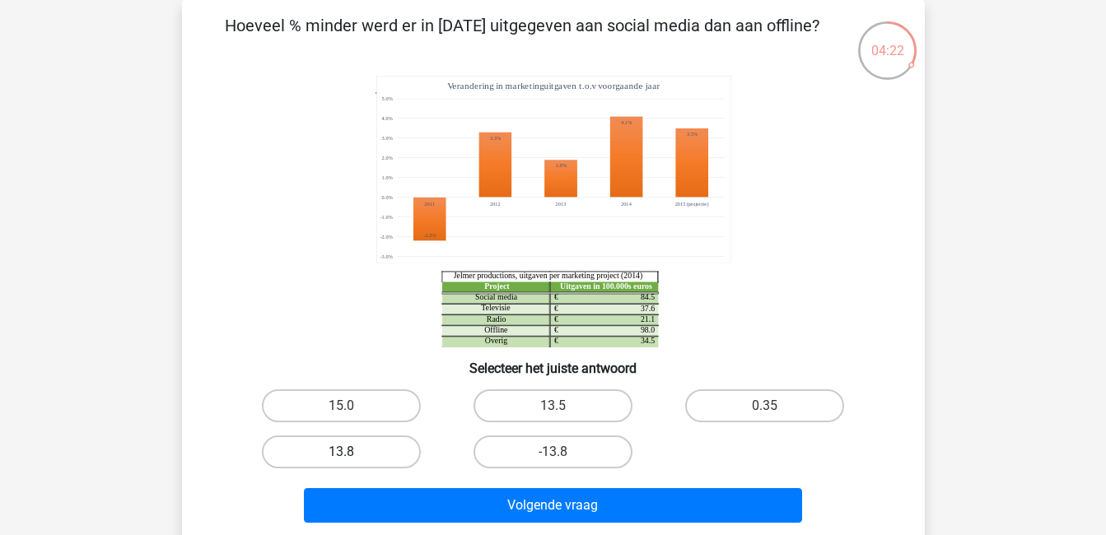
click at [398, 449] on label "13.8" at bounding box center [341, 452] width 159 height 33
click at [352, 452] on input "13.8" at bounding box center [346, 457] width 11 height 11
radio input "true"
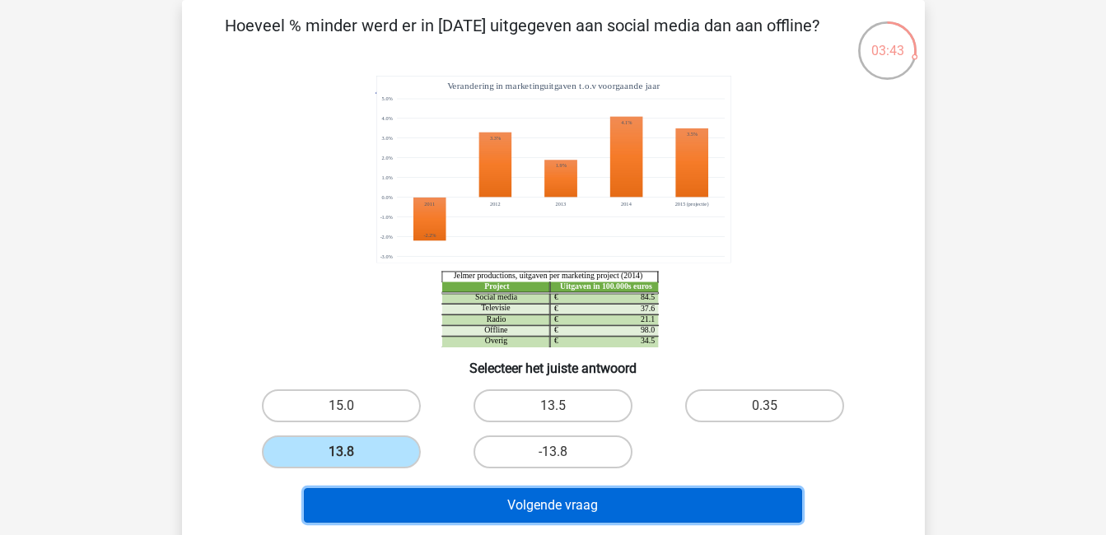
click at [464, 512] on button "Volgende vraag" at bounding box center [553, 505] width 498 height 35
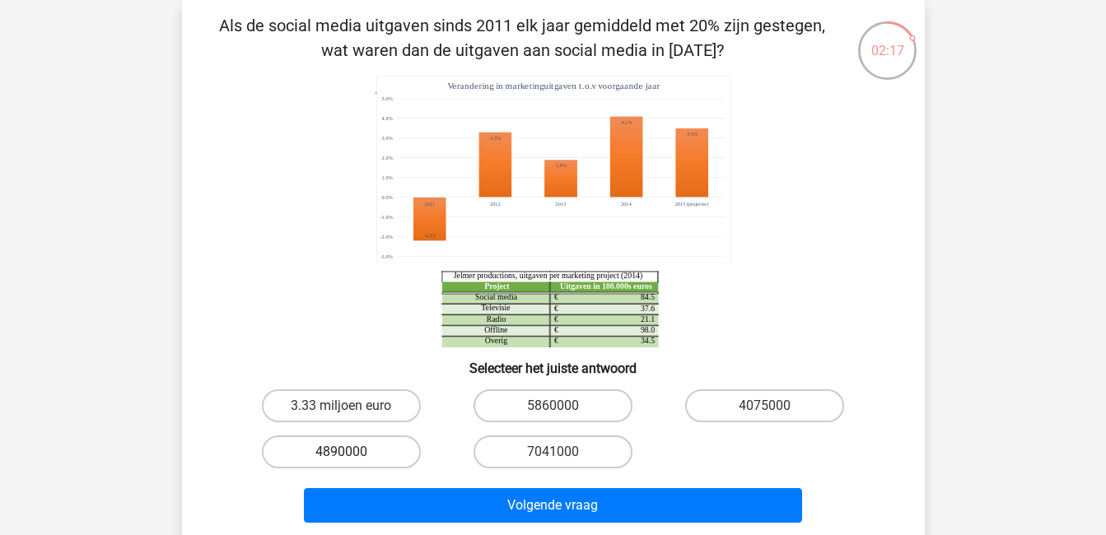
click at [346, 450] on label "4890000" at bounding box center [341, 452] width 159 height 33
click at [346, 452] on input "4890000" at bounding box center [346, 457] width 11 height 11
radio input "true"
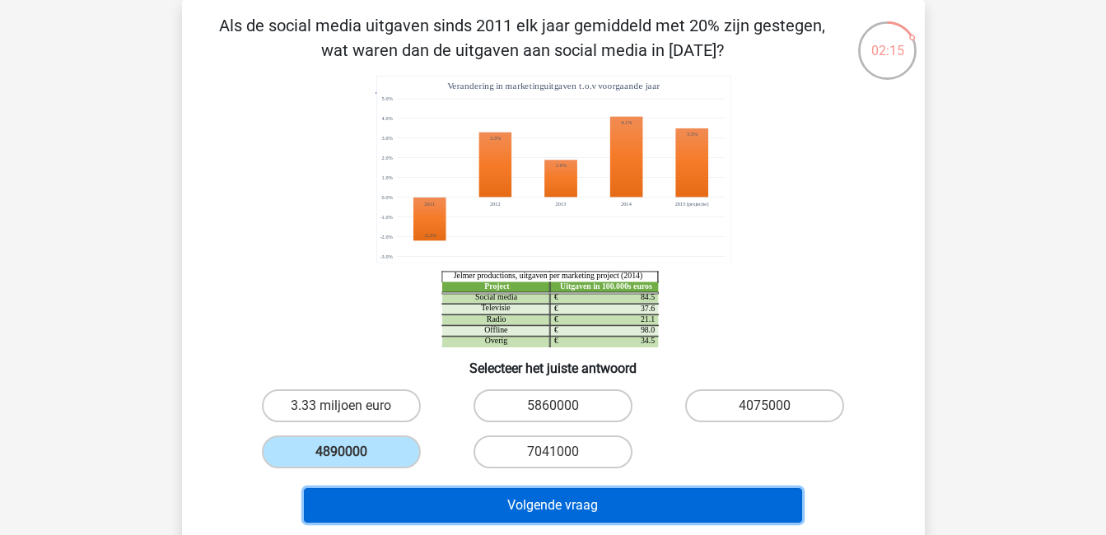
click at [471, 506] on button "Volgende vraag" at bounding box center [553, 505] width 498 height 35
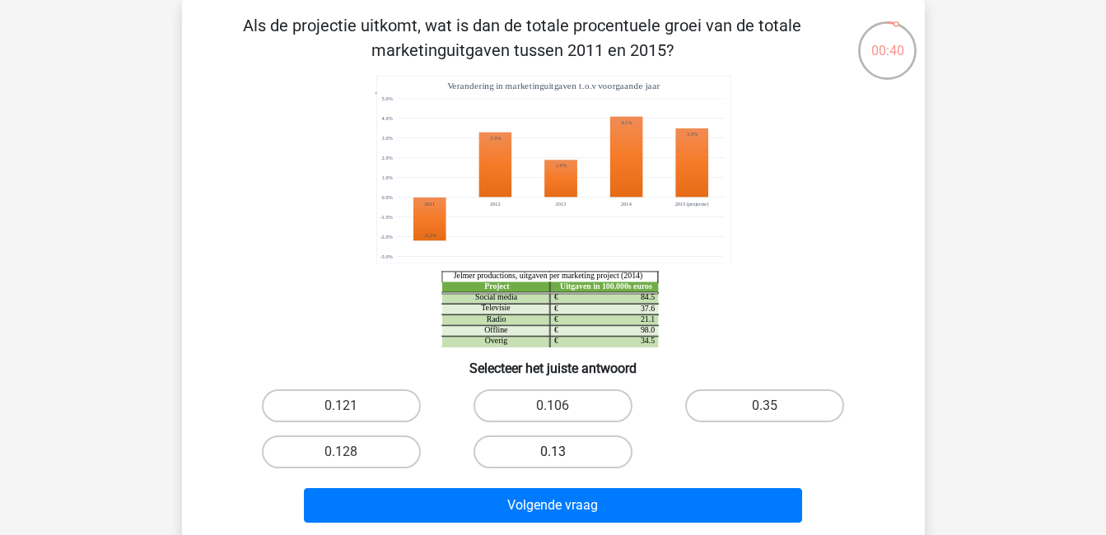
click at [513, 444] on label "0.13" at bounding box center [552, 452] width 159 height 33
click at [552, 452] on input "0.13" at bounding box center [557, 457] width 11 height 11
radio input "true"
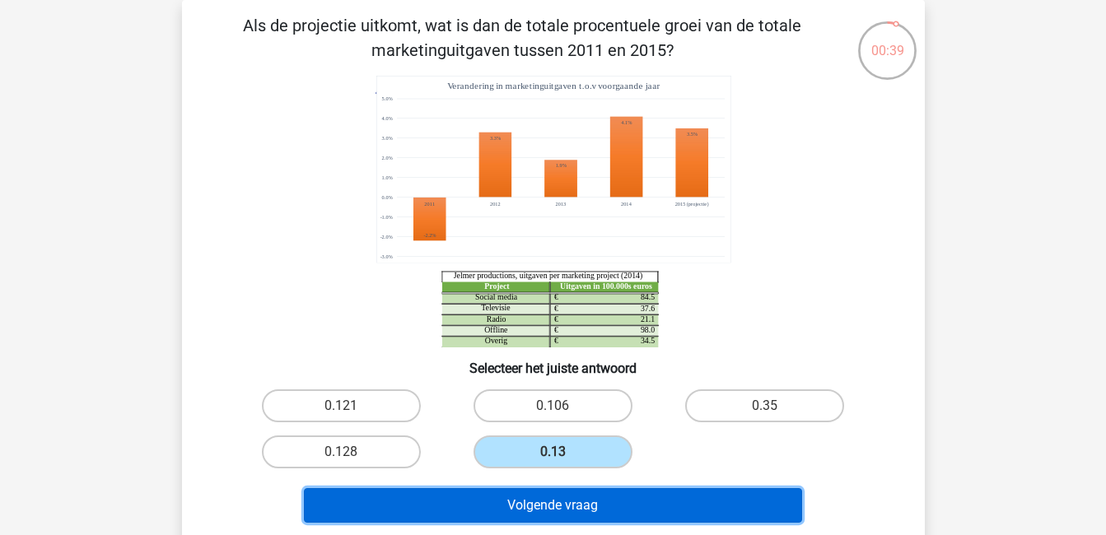
click at [545, 498] on button "Volgende vraag" at bounding box center [553, 505] width 498 height 35
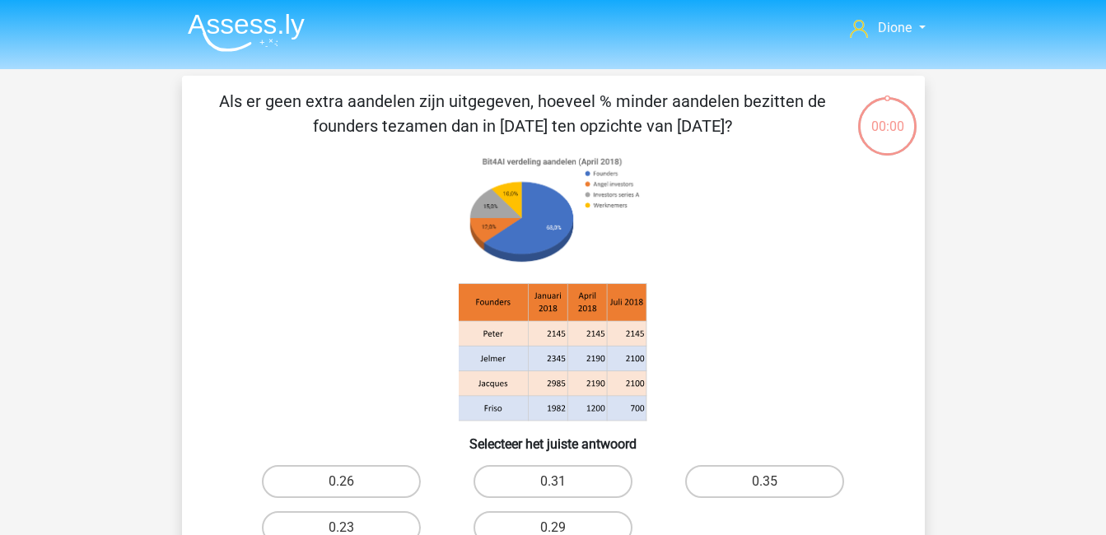
scroll to position [76, 0]
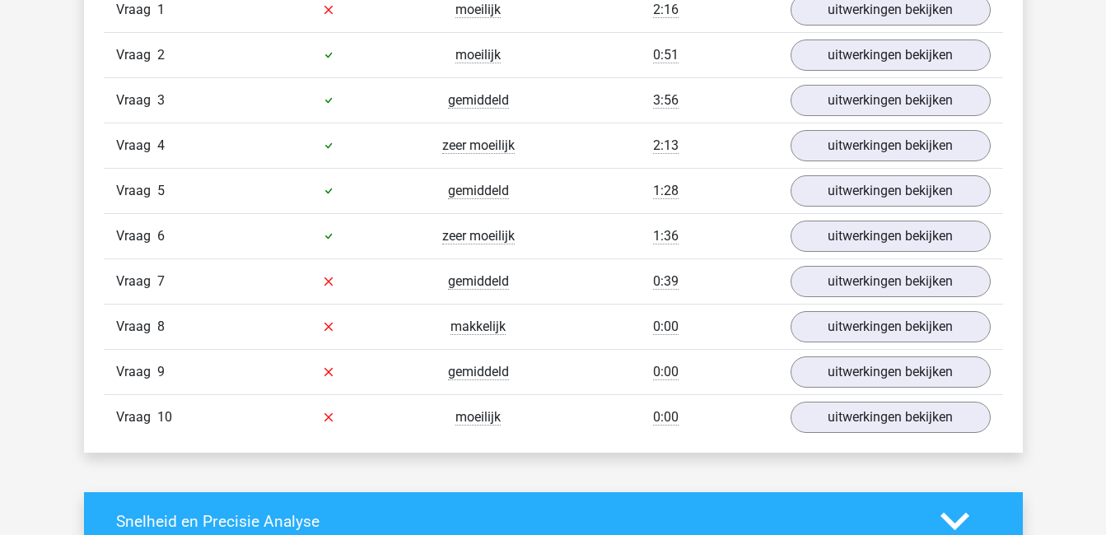
scroll to position [1151, 0]
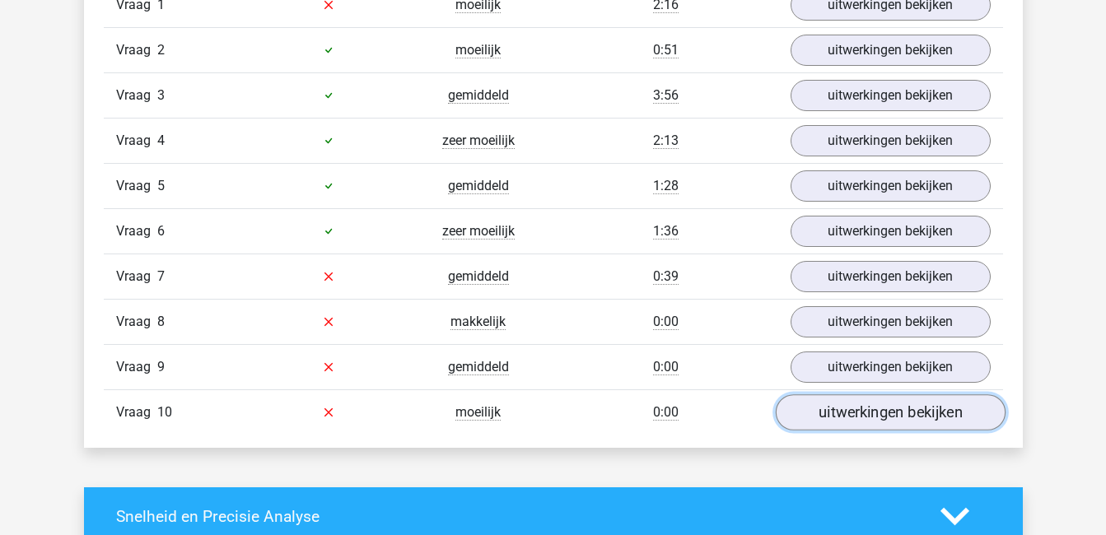
click at [870, 408] on link "uitwerkingen bekijken" at bounding box center [890, 412] width 230 height 36
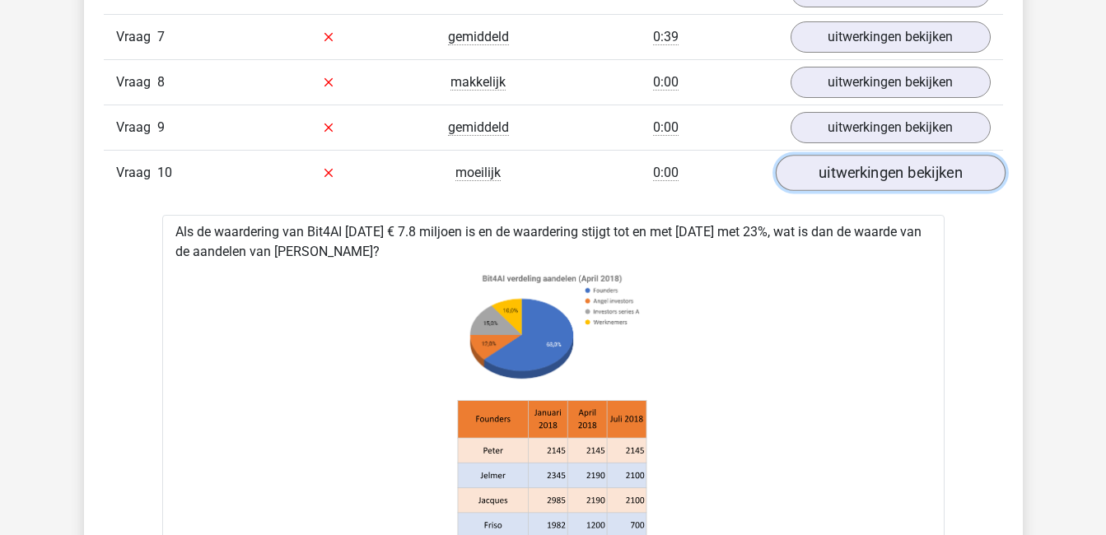
scroll to position [1378, 0]
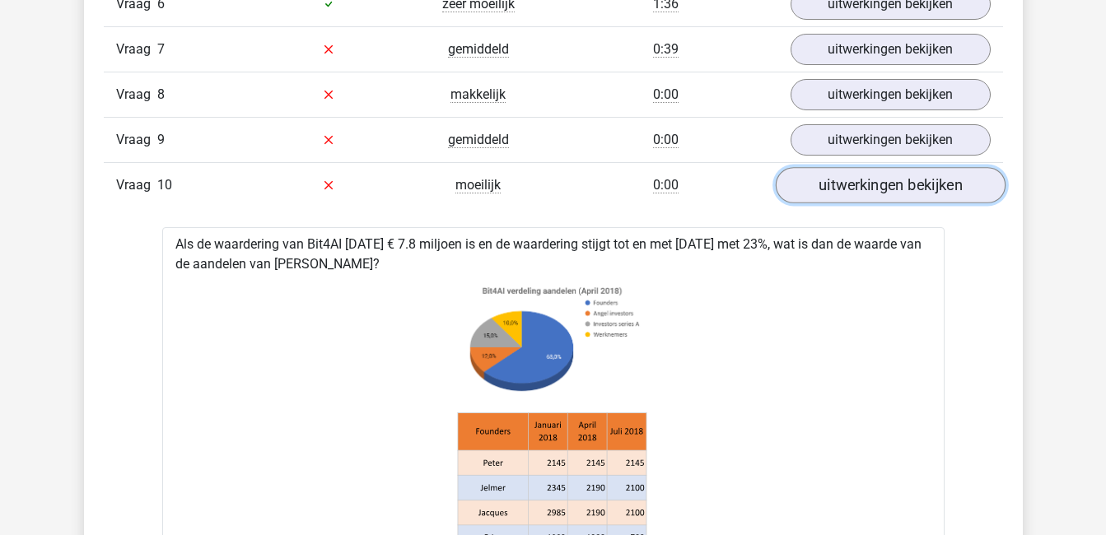
click at [906, 183] on link "uitwerkingen bekijken" at bounding box center [890, 185] width 230 height 36
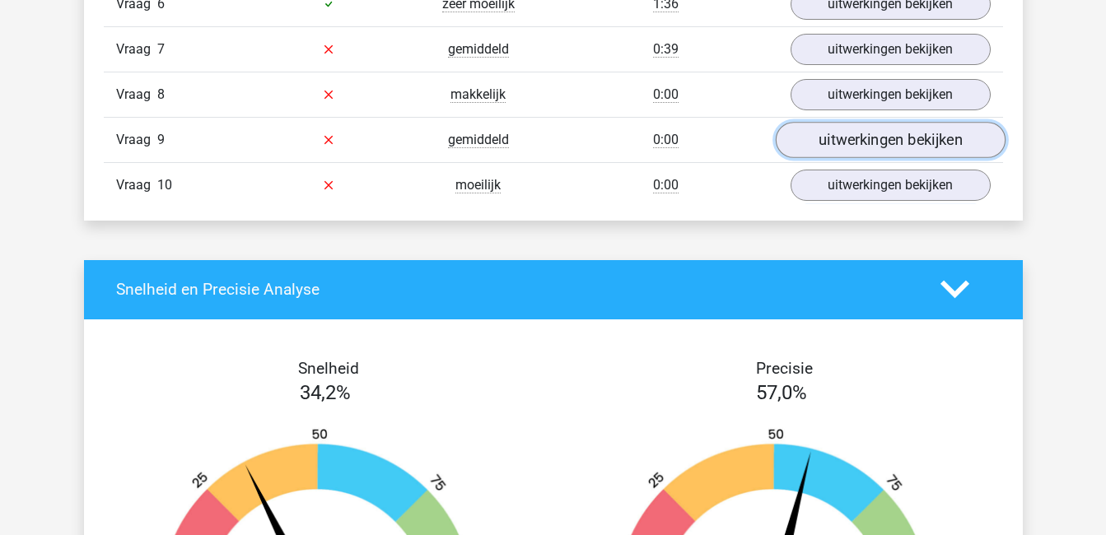
click at [906, 137] on link "uitwerkingen bekijken" at bounding box center [890, 140] width 230 height 36
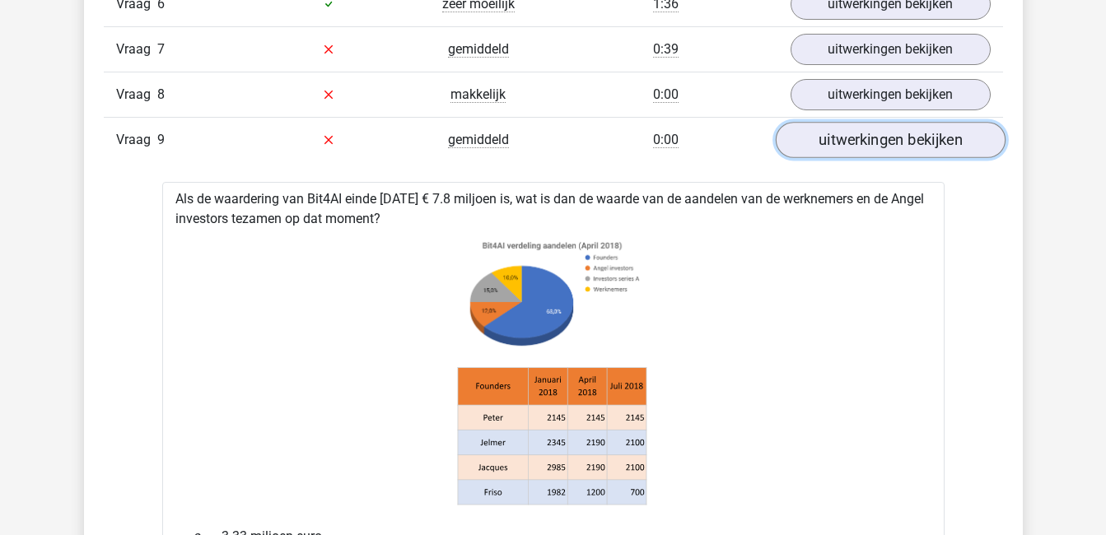
click at [915, 133] on link "uitwerkingen bekijken" at bounding box center [890, 140] width 230 height 36
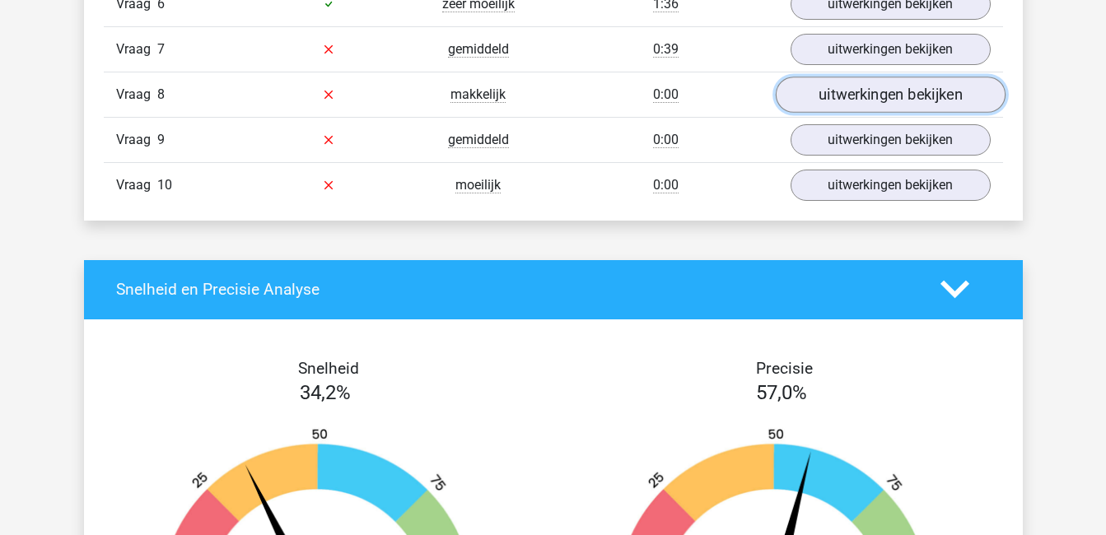
click at [907, 96] on link "uitwerkingen bekijken" at bounding box center [890, 95] width 230 height 36
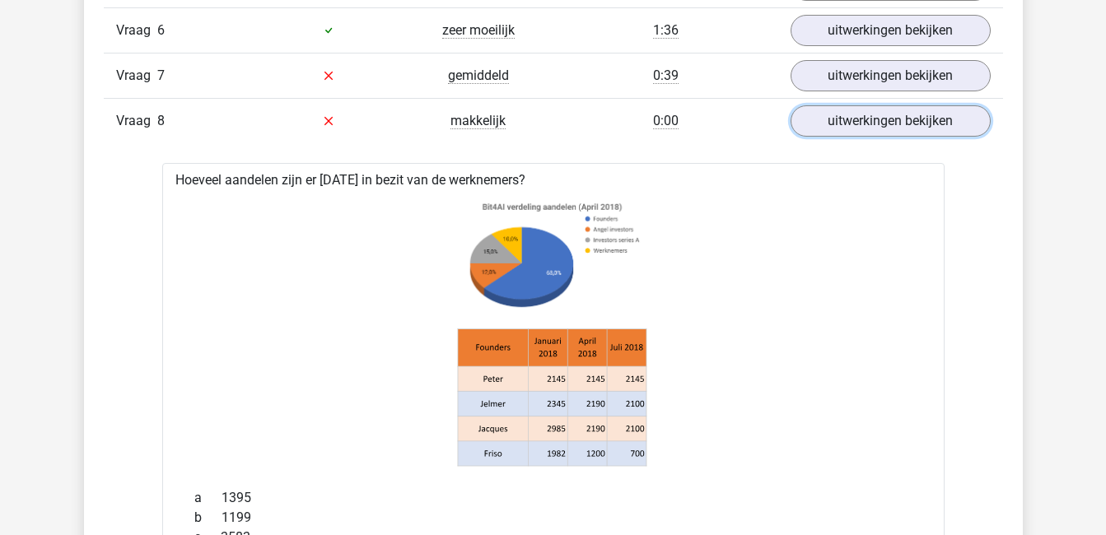
scroll to position [1351, 0]
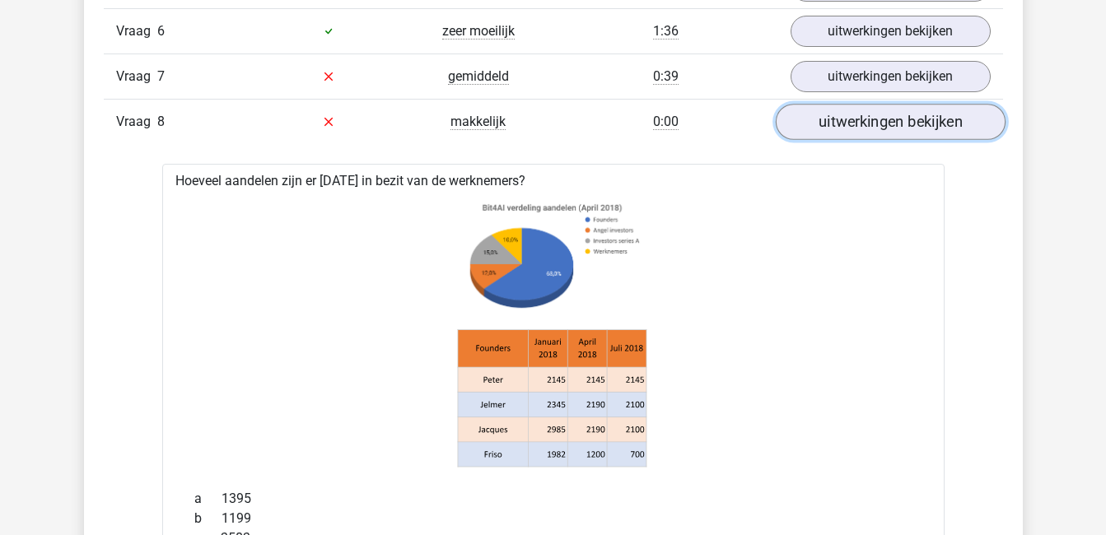
click at [902, 105] on link "uitwerkingen bekijken" at bounding box center [890, 122] width 230 height 36
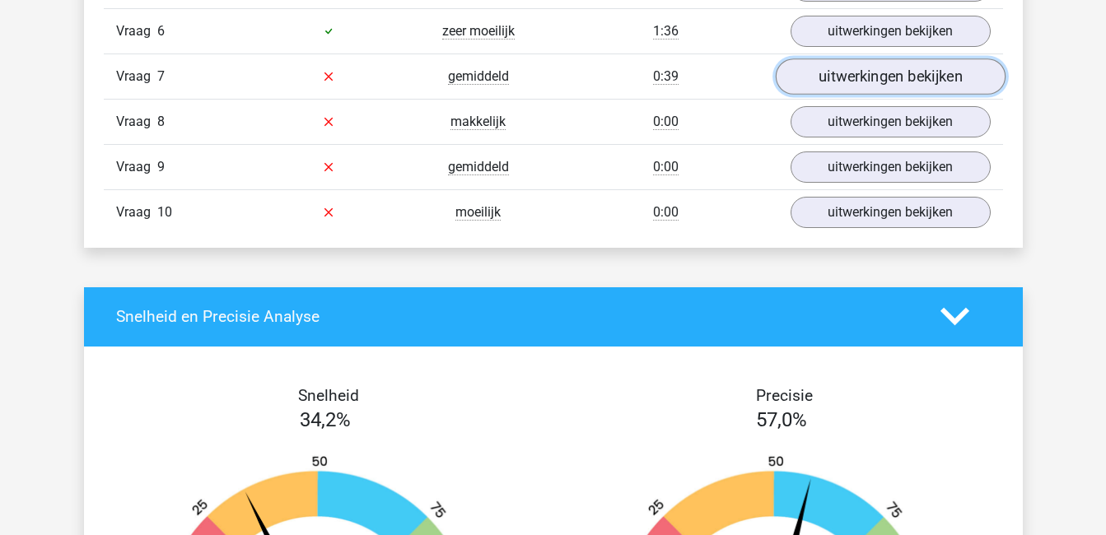
click at [892, 68] on link "uitwerkingen bekijken" at bounding box center [890, 76] width 230 height 36
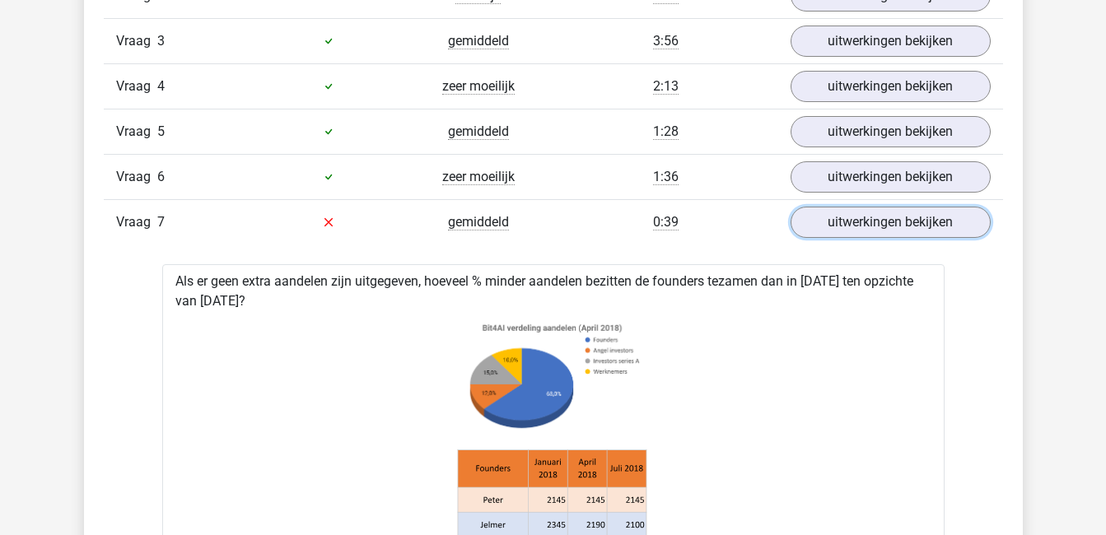
scroll to position [1200, 0]
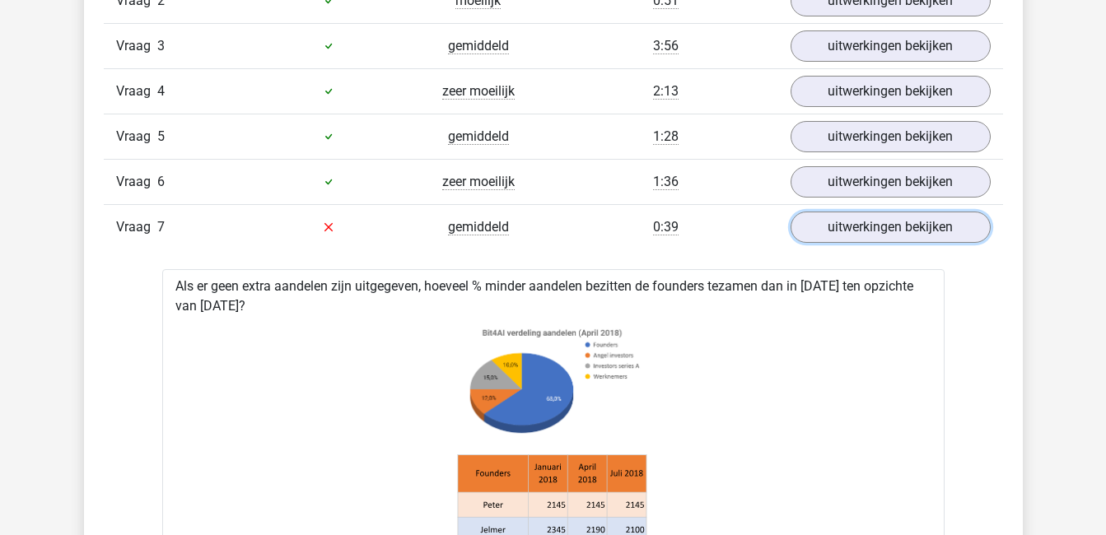
click at [854, 235] on link "uitwerkingen bekijken" at bounding box center [890, 227] width 200 height 31
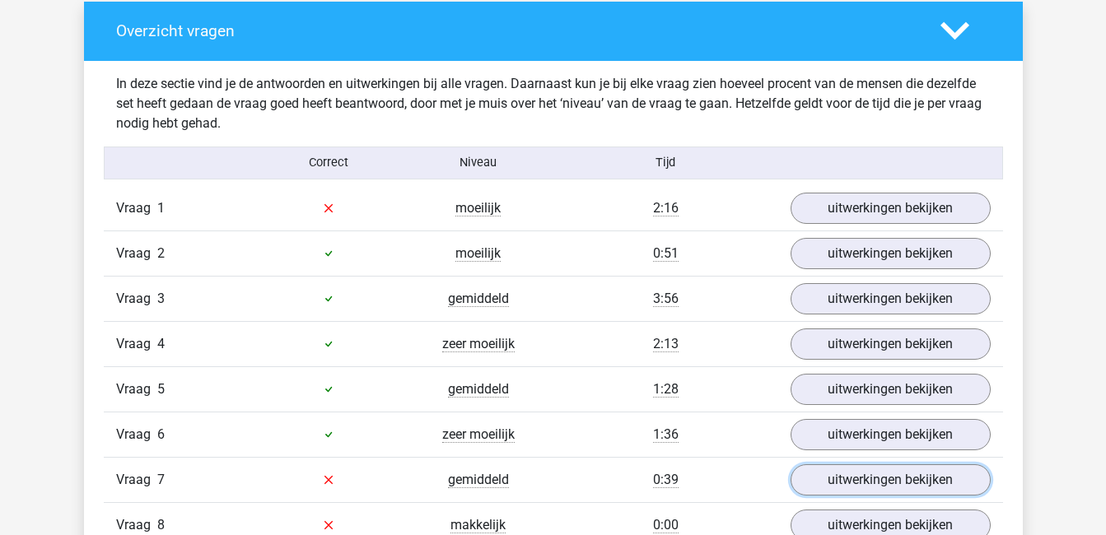
scroll to position [946, 0]
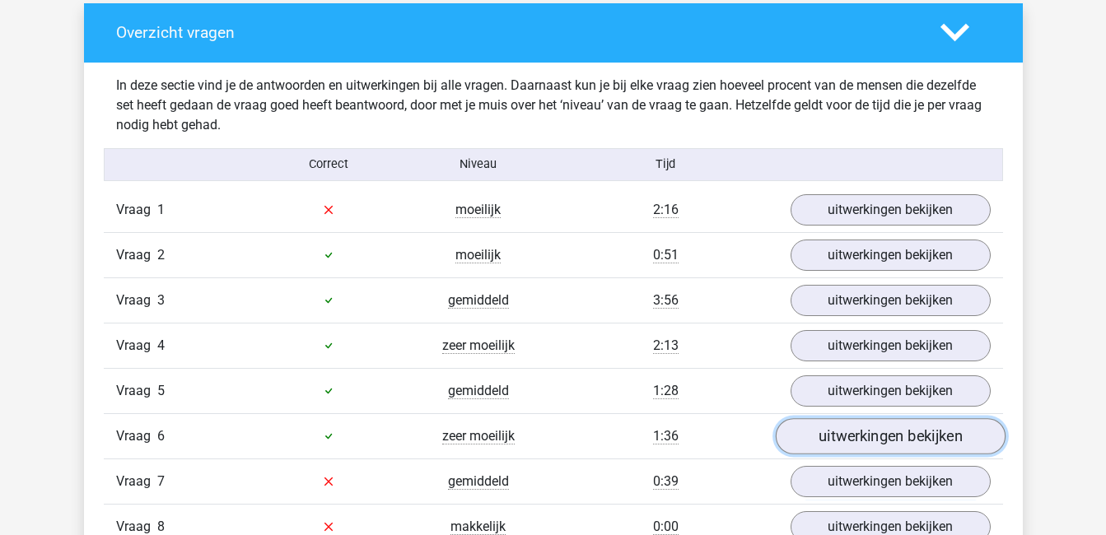
click at [879, 430] on link "uitwerkingen bekijken" at bounding box center [890, 436] width 230 height 36
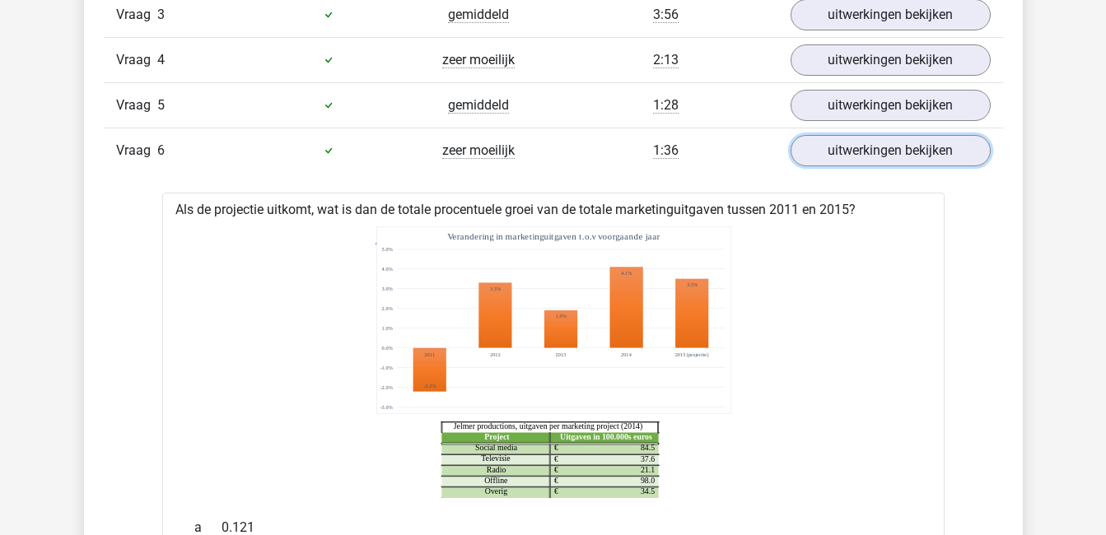
scroll to position [1225, 0]
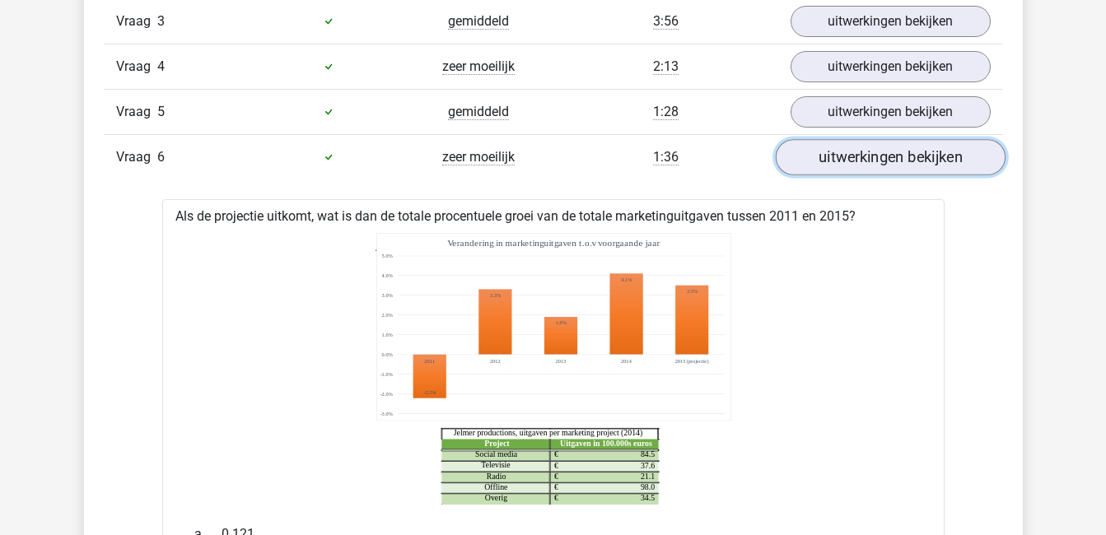
click at [856, 146] on link "uitwerkingen bekijken" at bounding box center [890, 157] width 230 height 36
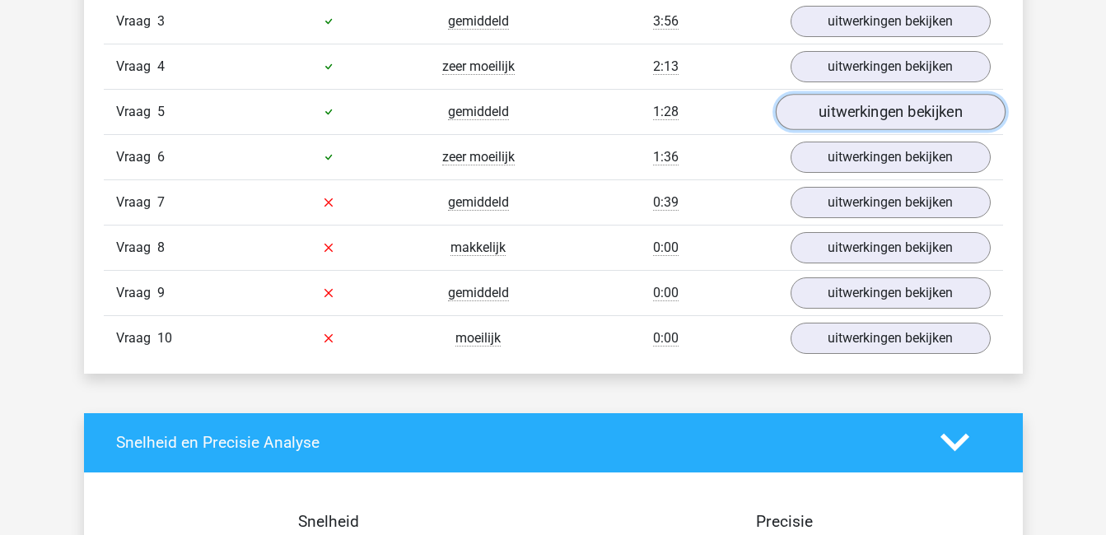
click at [856, 117] on link "uitwerkingen bekijken" at bounding box center [890, 112] width 230 height 36
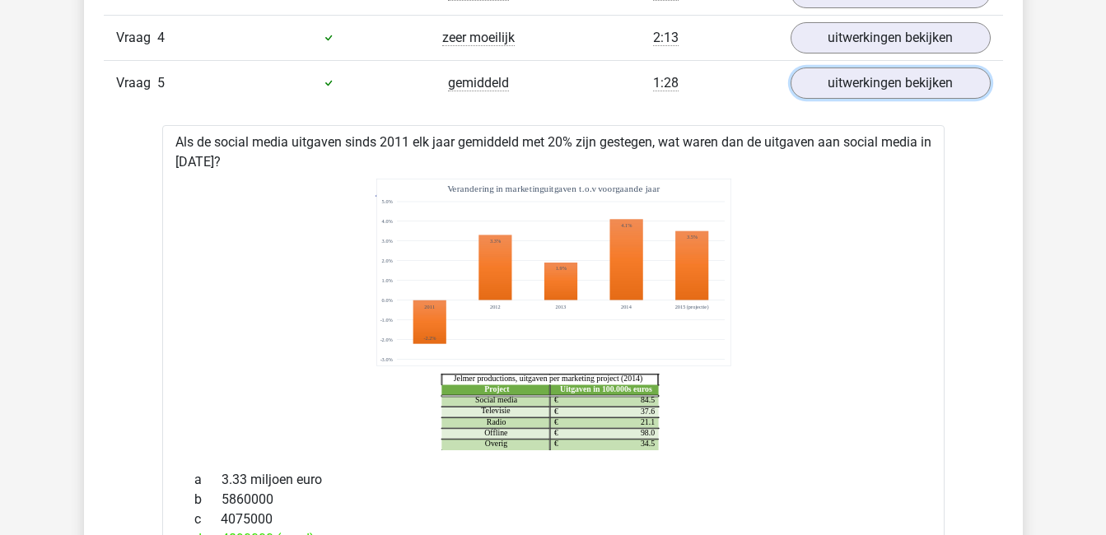
scroll to position [1242, 0]
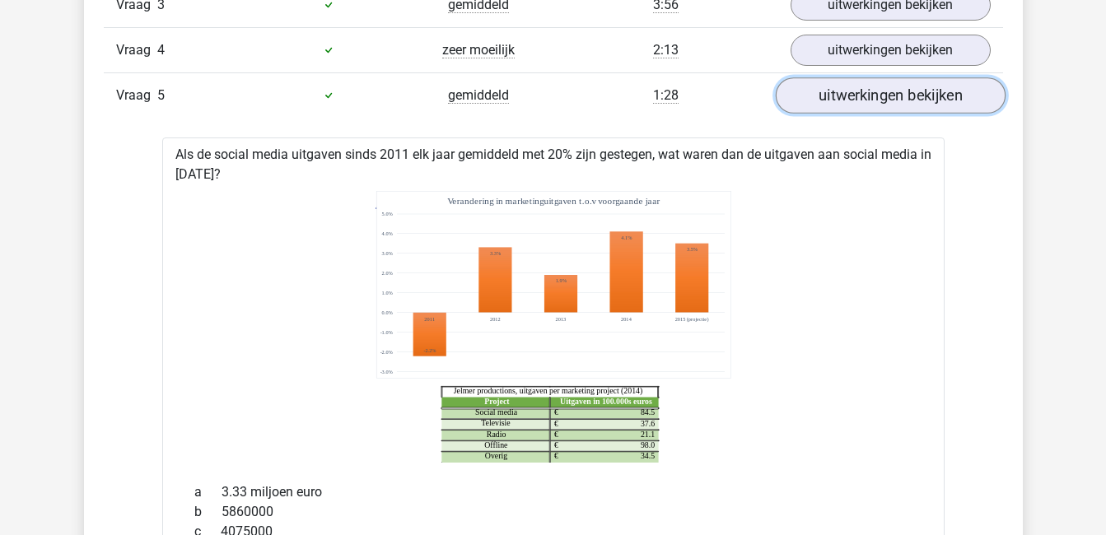
click at [892, 96] on link "uitwerkingen bekijken" at bounding box center [890, 95] width 230 height 36
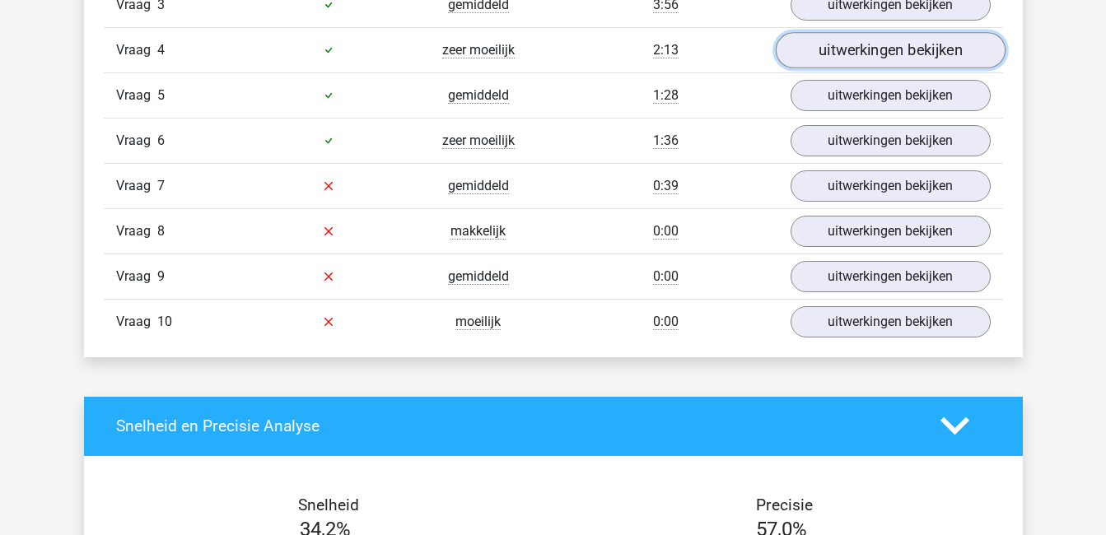
click at [889, 54] on link "uitwerkingen bekijken" at bounding box center [890, 50] width 230 height 36
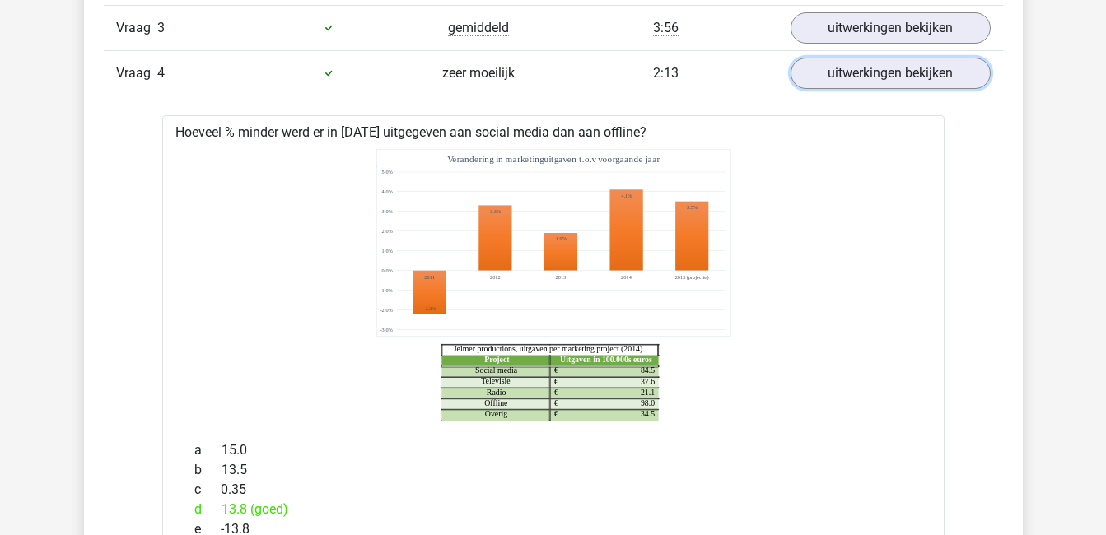
scroll to position [1214, 0]
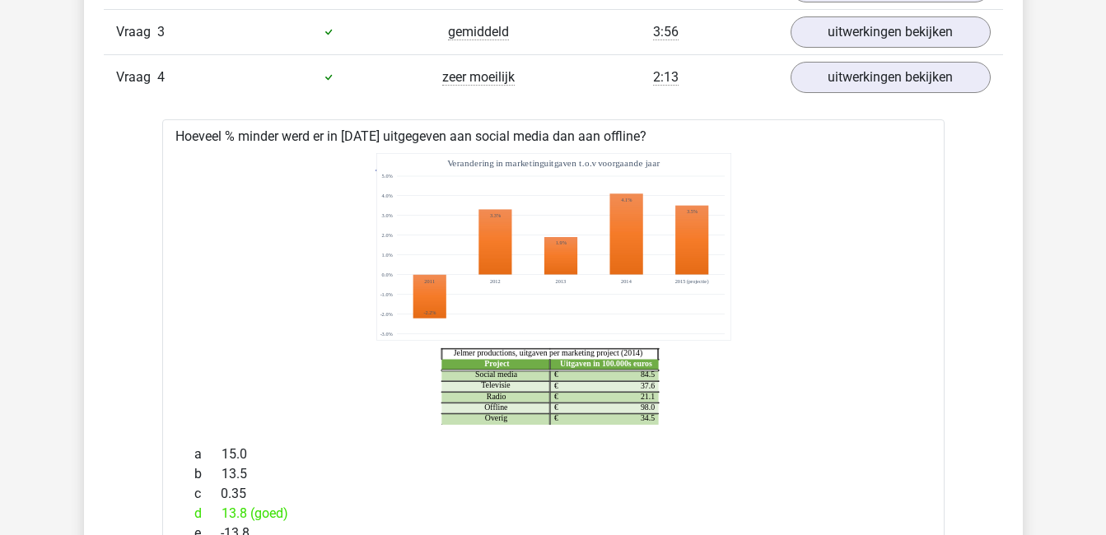
click at [768, 267] on icon "Project Uitgaven in 100.000s euros Social media 84.5 € Televisie 37.6 € Radio 2…" at bounding box center [553, 289] width 729 height 272
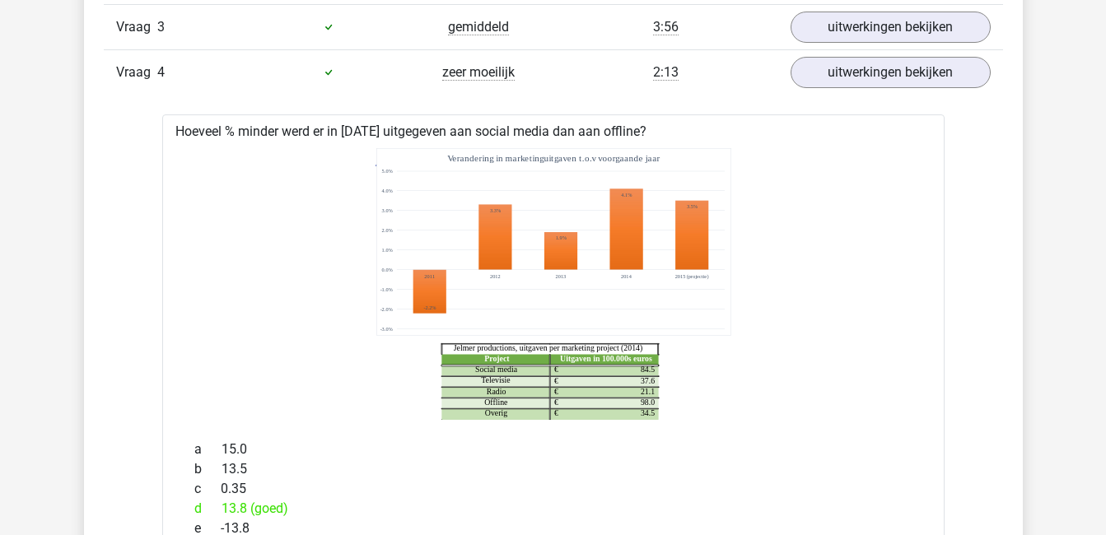
scroll to position [1219, 0]
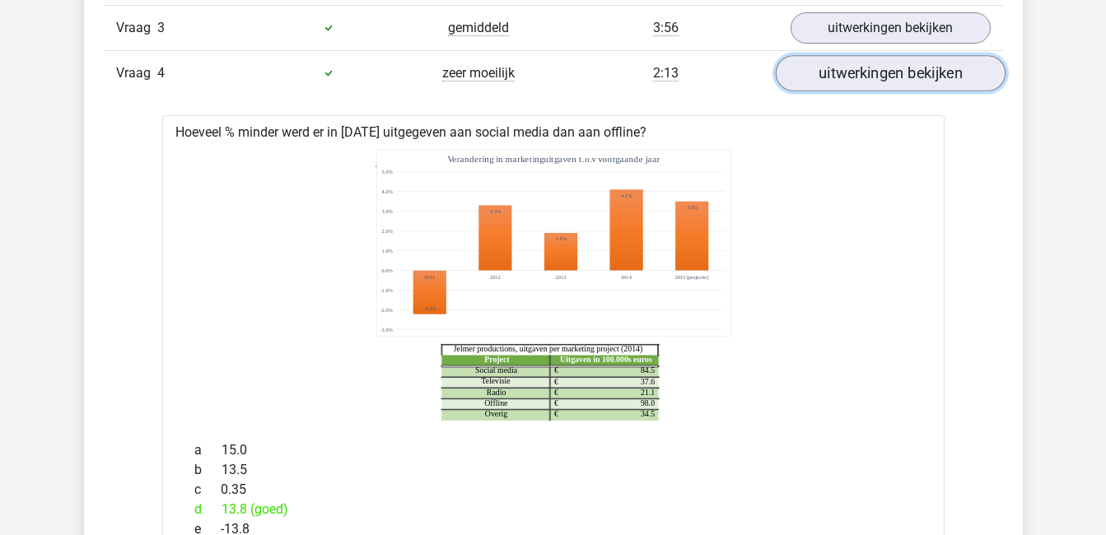
click at [906, 70] on link "uitwerkingen bekijken" at bounding box center [890, 73] width 230 height 36
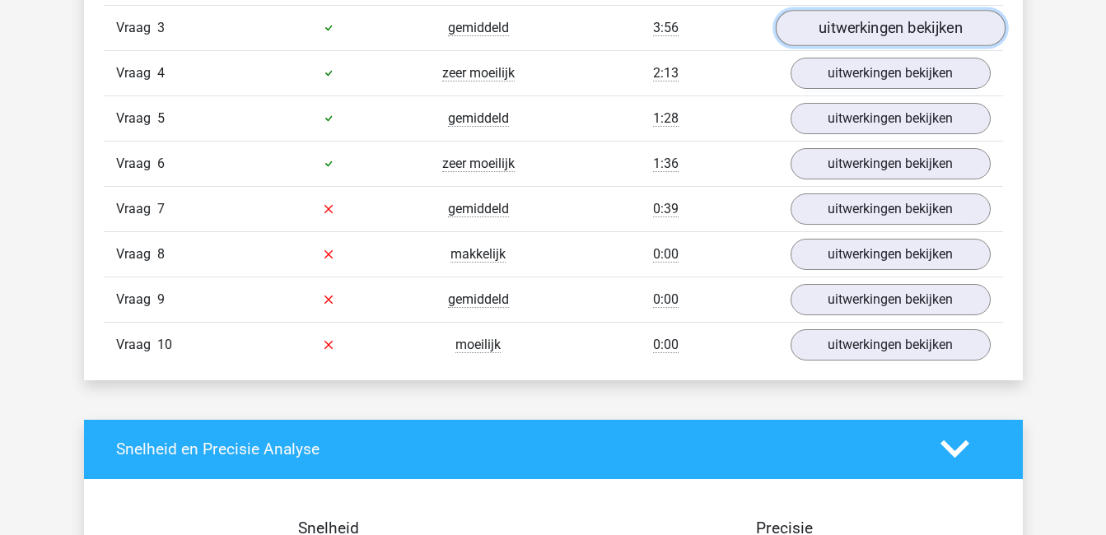
click at [899, 30] on link "uitwerkingen bekijken" at bounding box center [890, 28] width 230 height 36
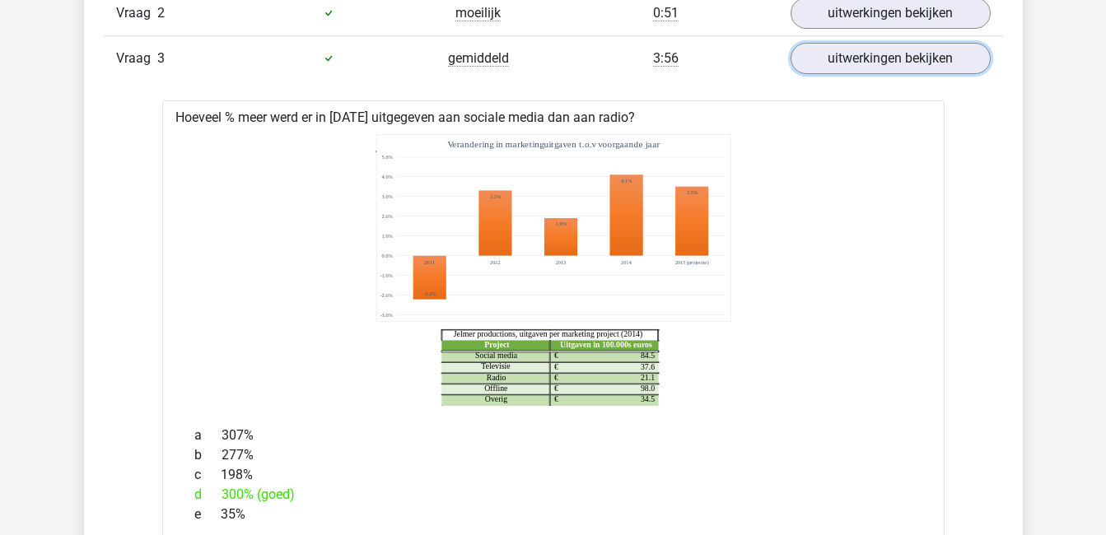
scroll to position [1187, 0]
click at [895, 52] on link "uitwerkingen bekijken" at bounding box center [890, 59] width 230 height 36
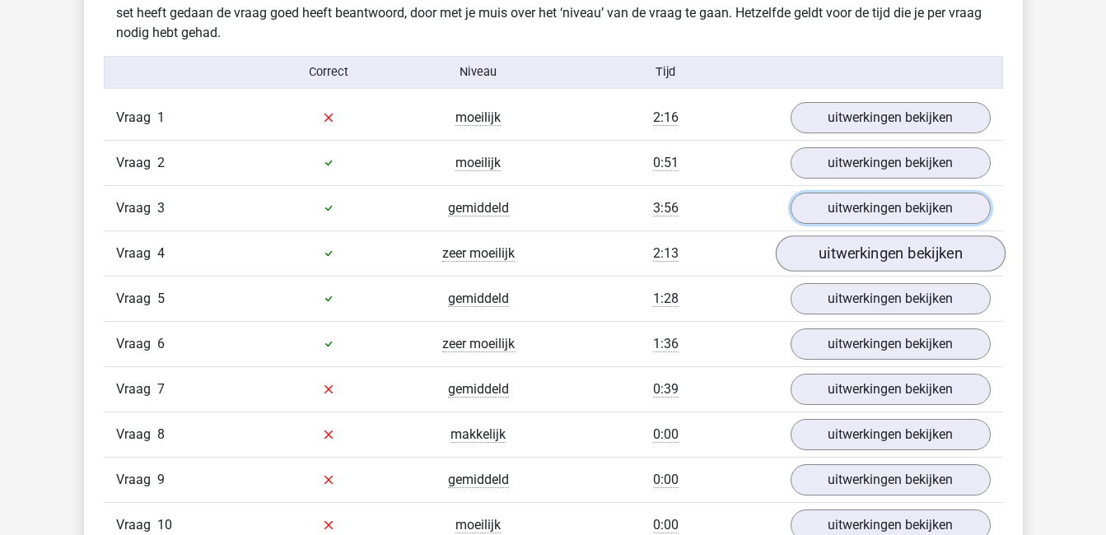
scroll to position [1073, 0]
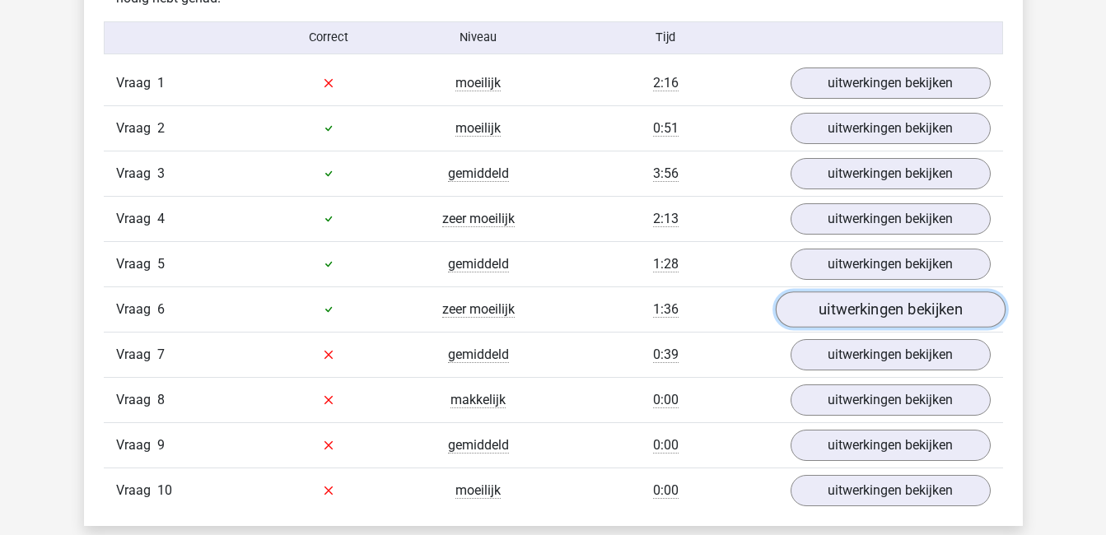
click at [893, 301] on link "uitwerkingen bekijken" at bounding box center [890, 309] width 230 height 36
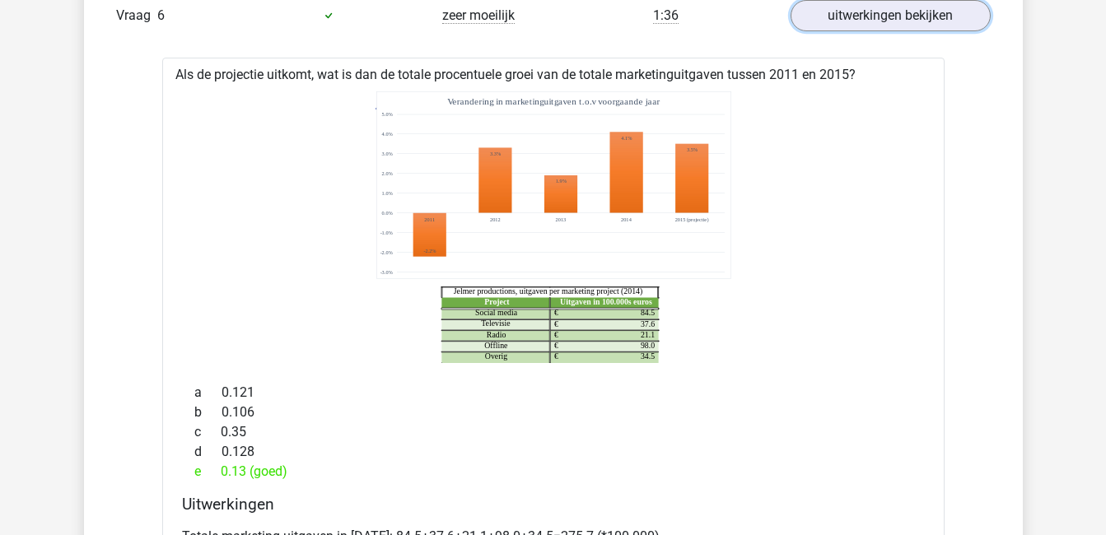
scroll to position [1365, 0]
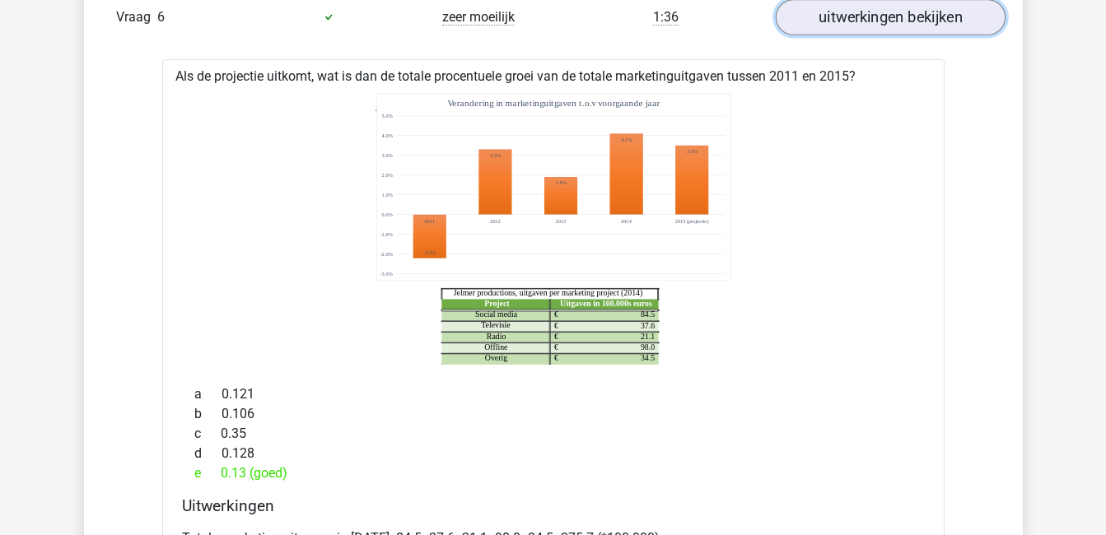
click at [897, 11] on link "uitwerkingen bekijken" at bounding box center [890, 17] width 230 height 36
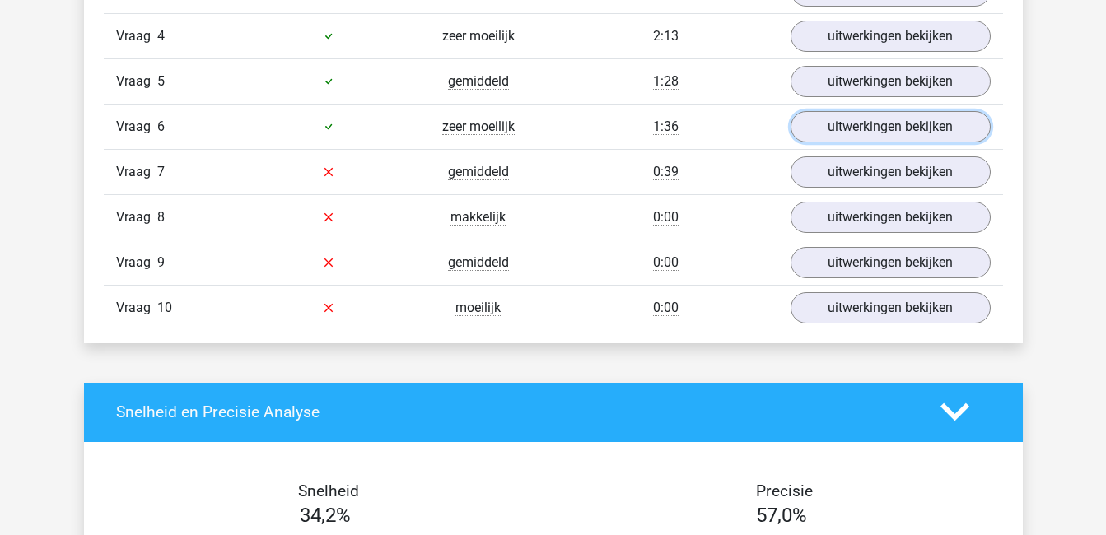
scroll to position [1249, 0]
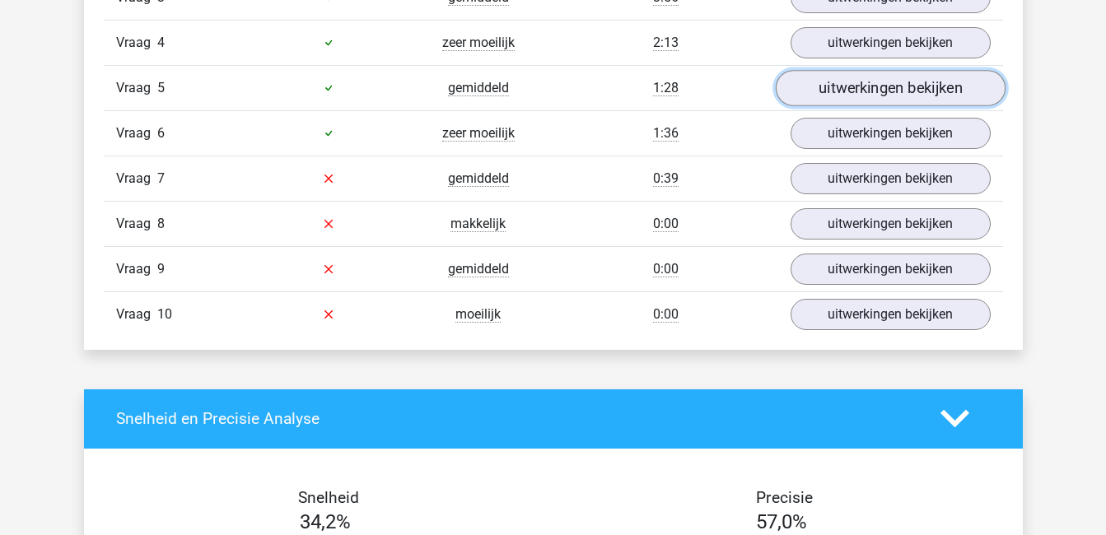
click at [887, 99] on link "uitwerkingen bekijken" at bounding box center [890, 88] width 230 height 36
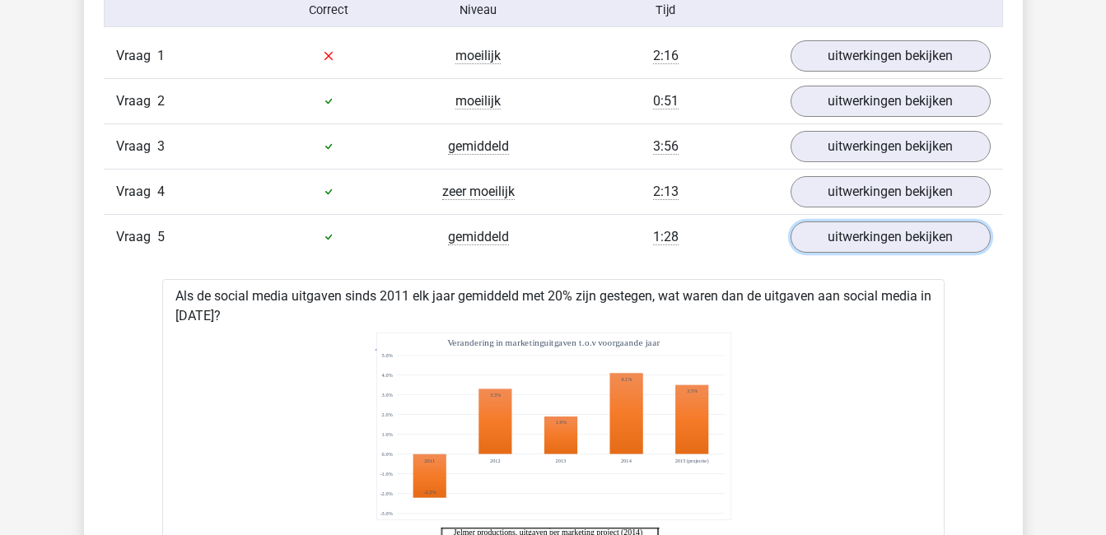
scroll to position [1098, 0]
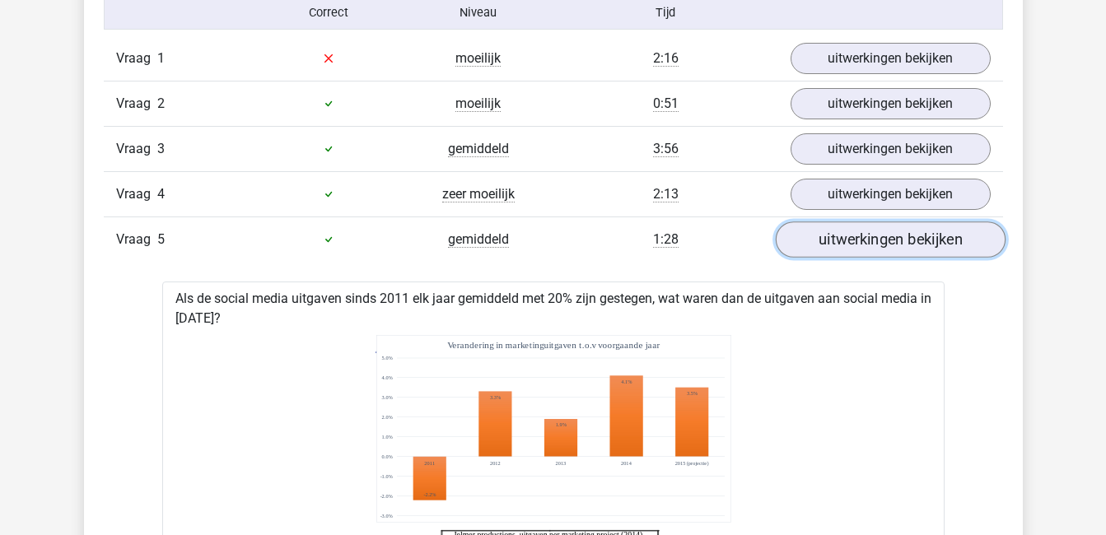
click at [879, 240] on link "uitwerkingen bekijken" at bounding box center [890, 239] width 230 height 36
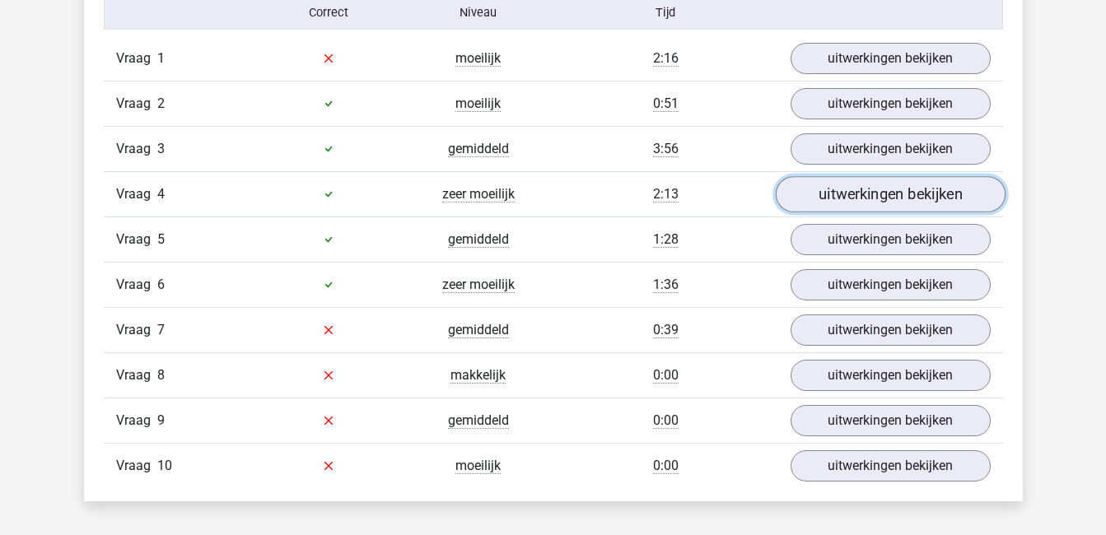
click at [879, 200] on link "uitwerkingen bekijken" at bounding box center [890, 194] width 230 height 36
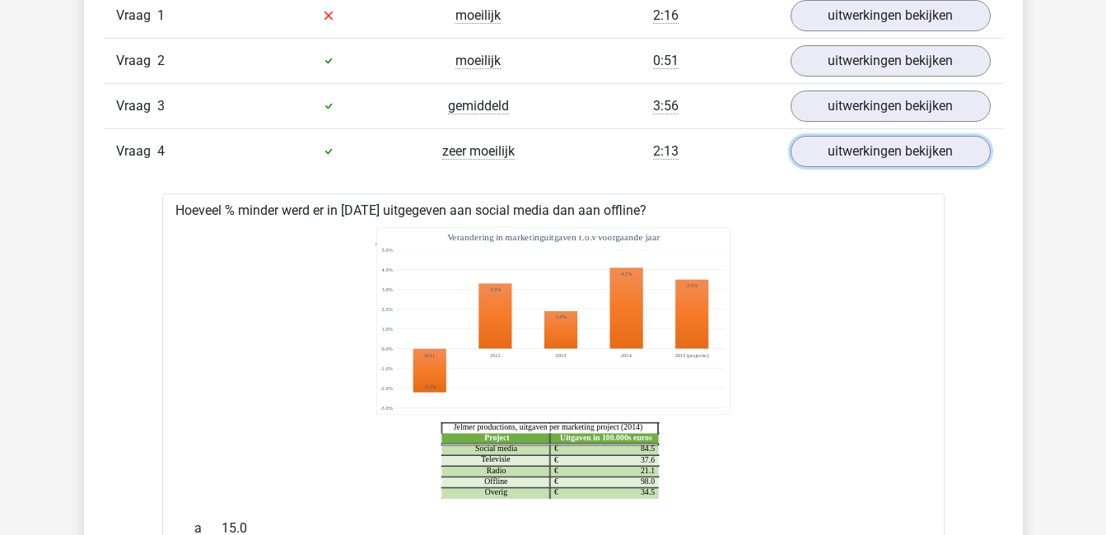
scroll to position [1137, 0]
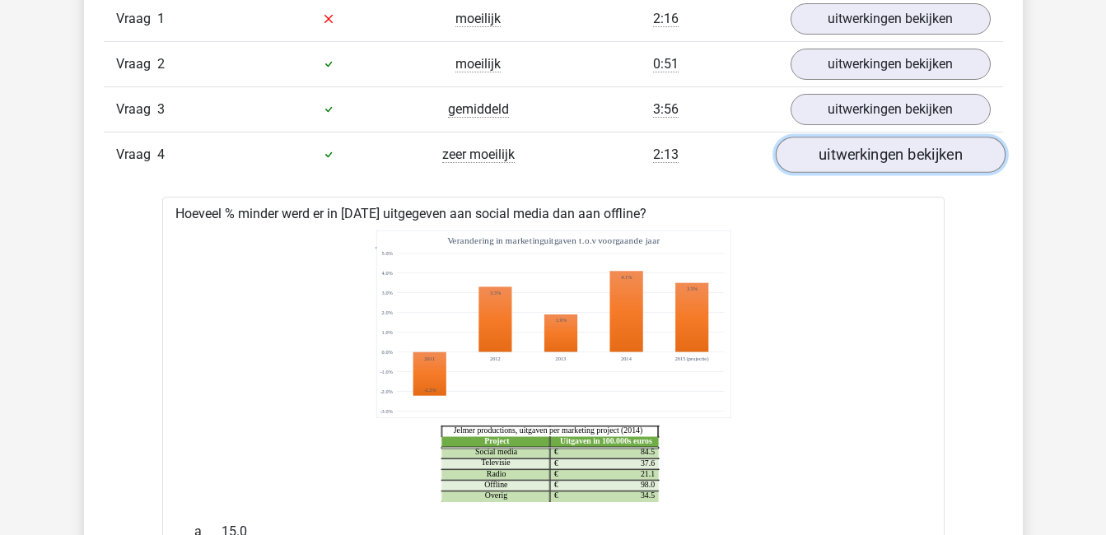
click at [897, 159] on link "uitwerkingen bekijken" at bounding box center [890, 155] width 230 height 36
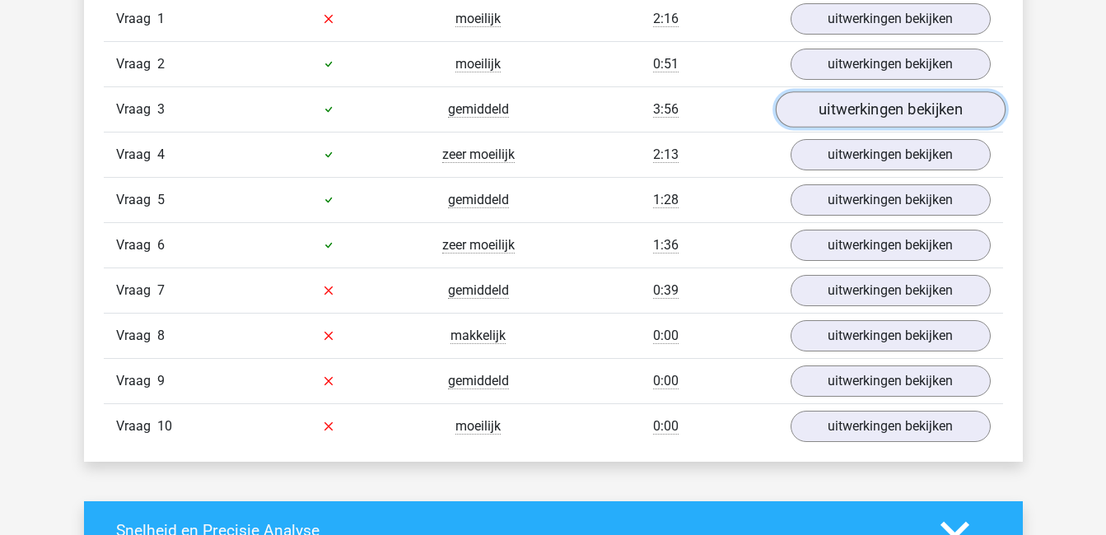
click at [897, 111] on link "uitwerkingen bekijken" at bounding box center [890, 109] width 230 height 36
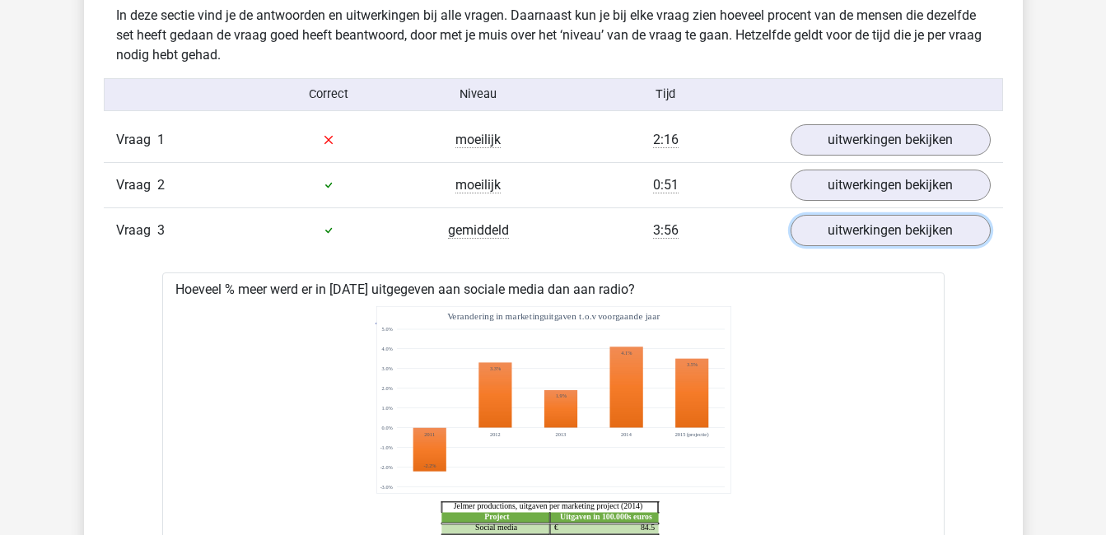
scroll to position [1015, 0]
click at [893, 228] on link "uitwerkingen bekijken" at bounding box center [890, 231] width 230 height 36
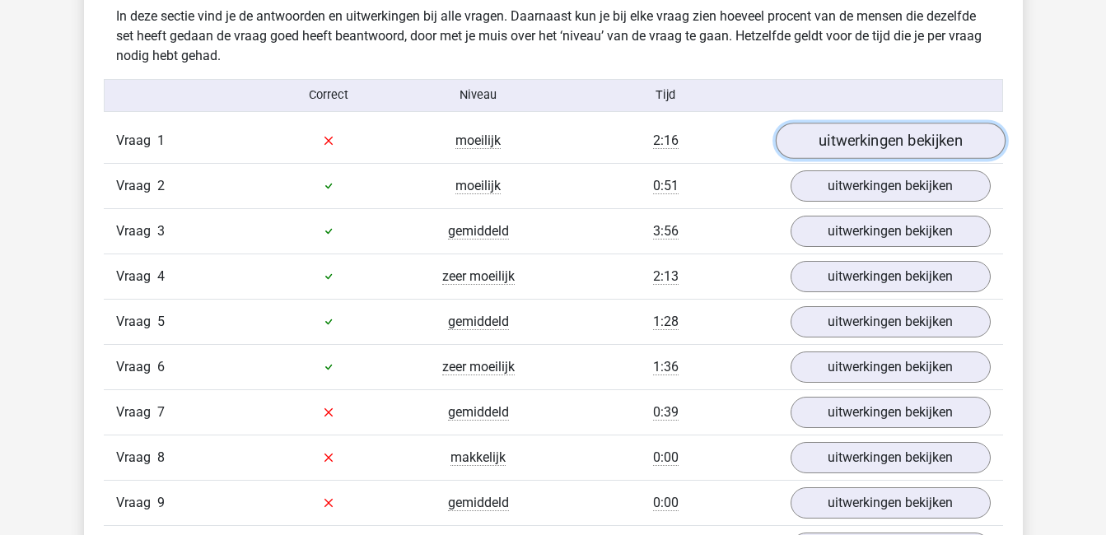
click at [889, 143] on link "uitwerkingen bekijken" at bounding box center [890, 141] width 230 height 36
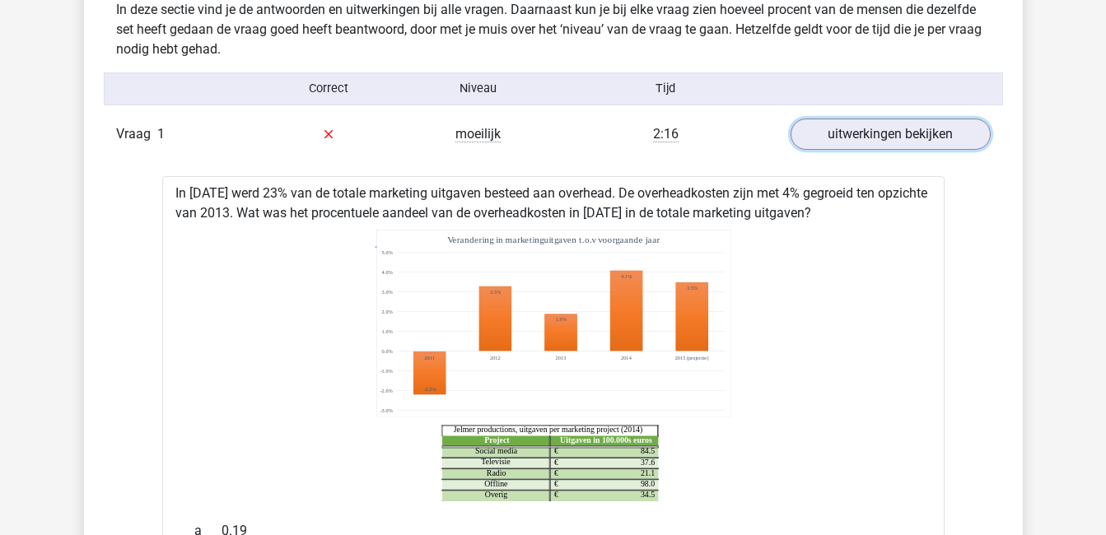
scroll to position [1021, 0]
click at [905, 140] on link "uitwerkingen bekijken" at bounding box center [890, 135] width 230 height 36
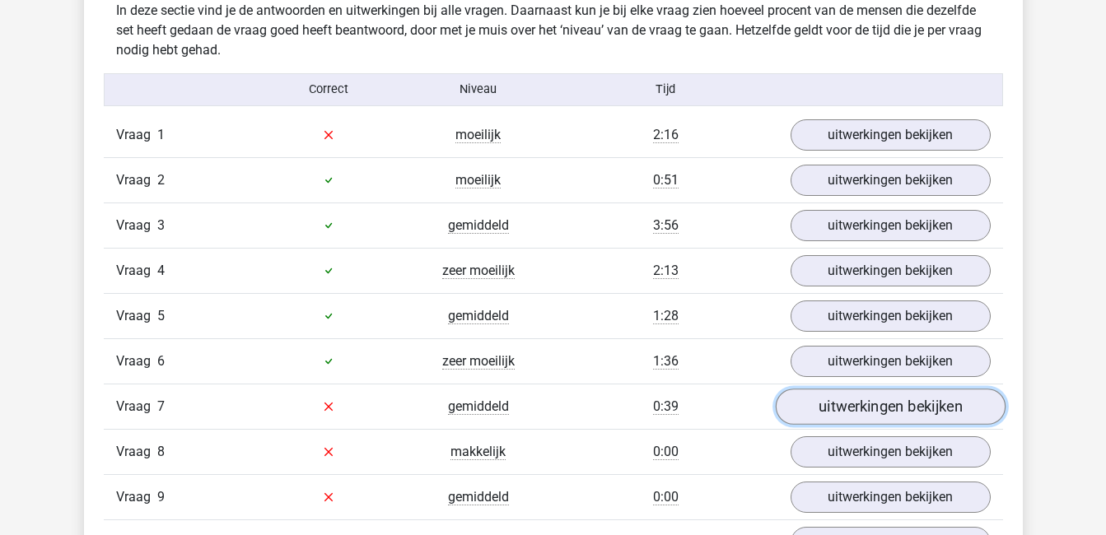
click at [893, 403] on link "uitwerkingen bekijken" at bounding box center [890, 407] width 230 height 36
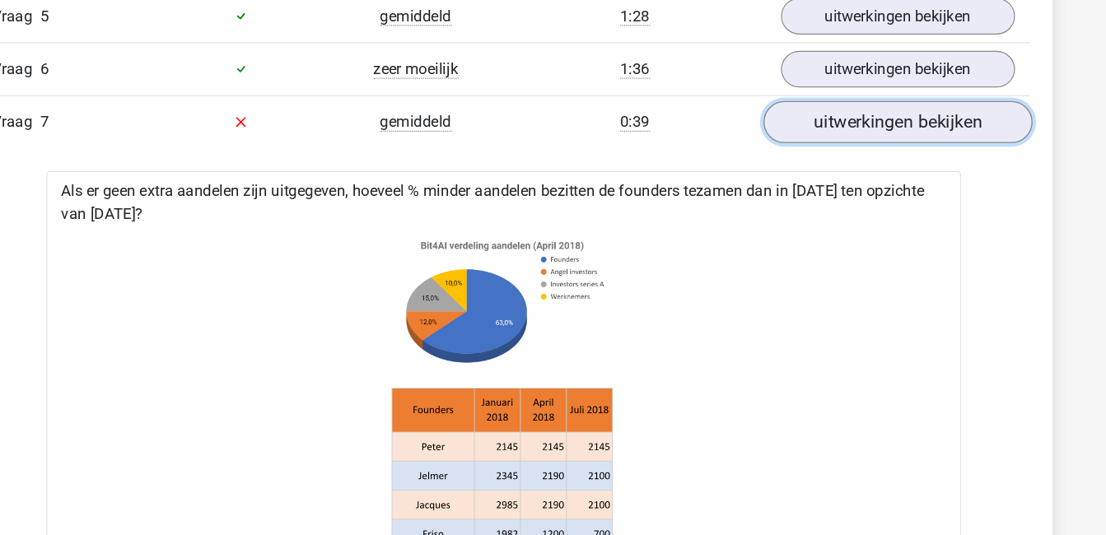
scroll to position [1322, 0]
click at [939, 94] on link "uitwerkingen bekijken" at bounding box center [890, 105] width 230 height 36
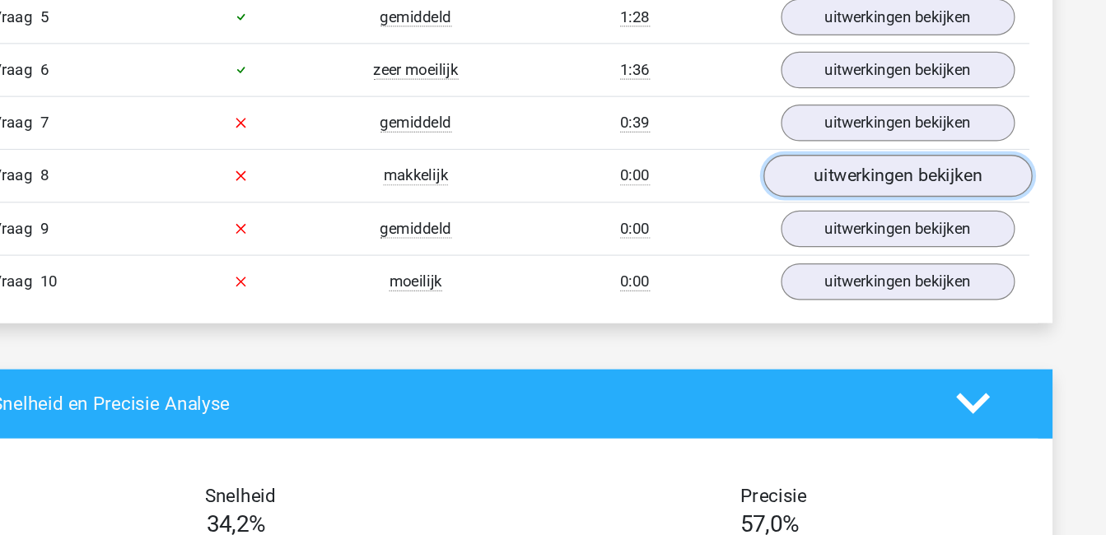
click at [939, 150] on link "uitwerkingen bekijken" at bounding box center [890, 151] width 230 height 36
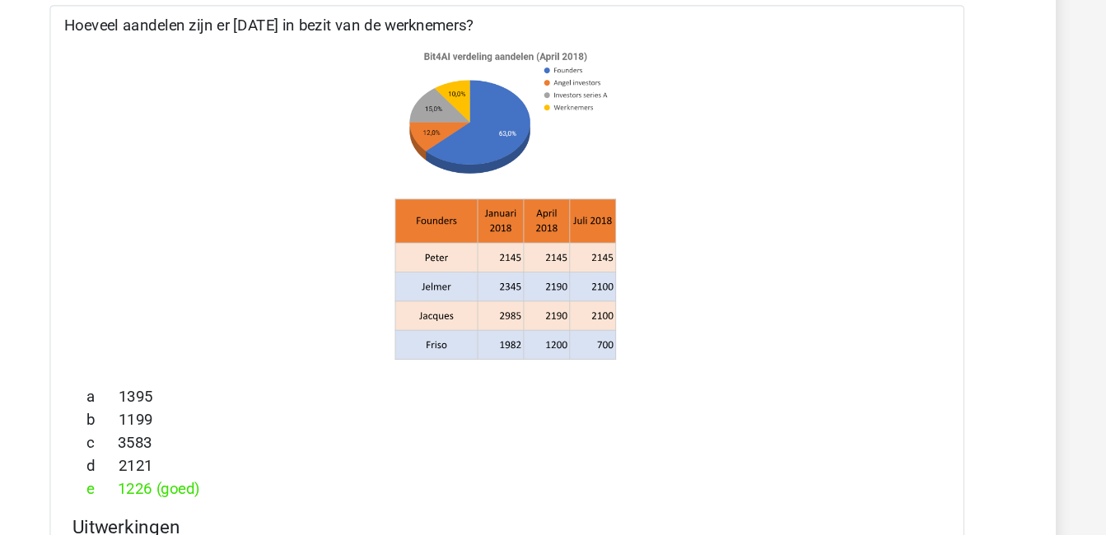
scroll to position [1435, 0]
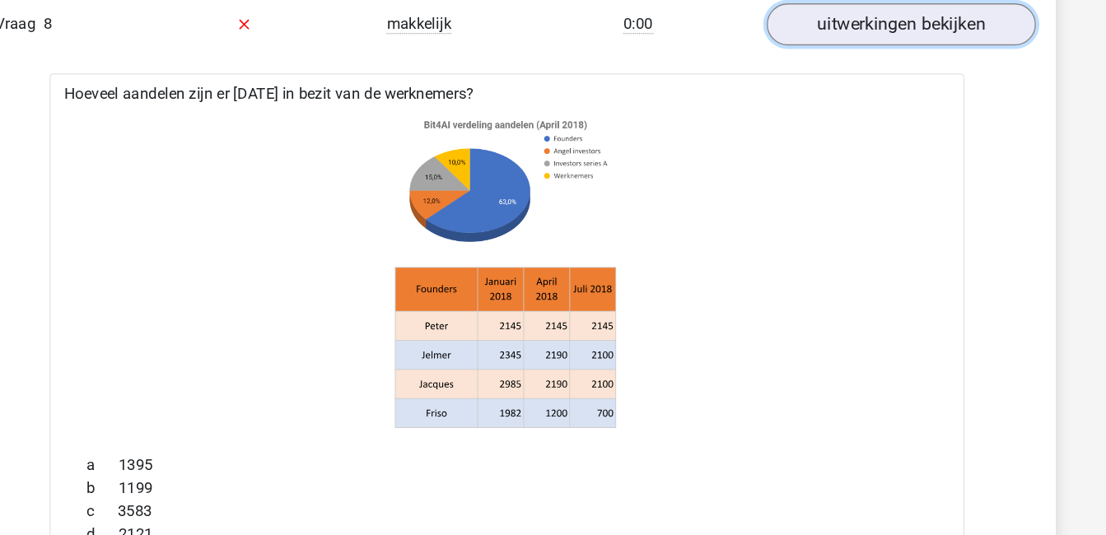
click at [932, 47] on link "uitwerkingen bekijken" at bounding box center [890, 38] width 230 height 36
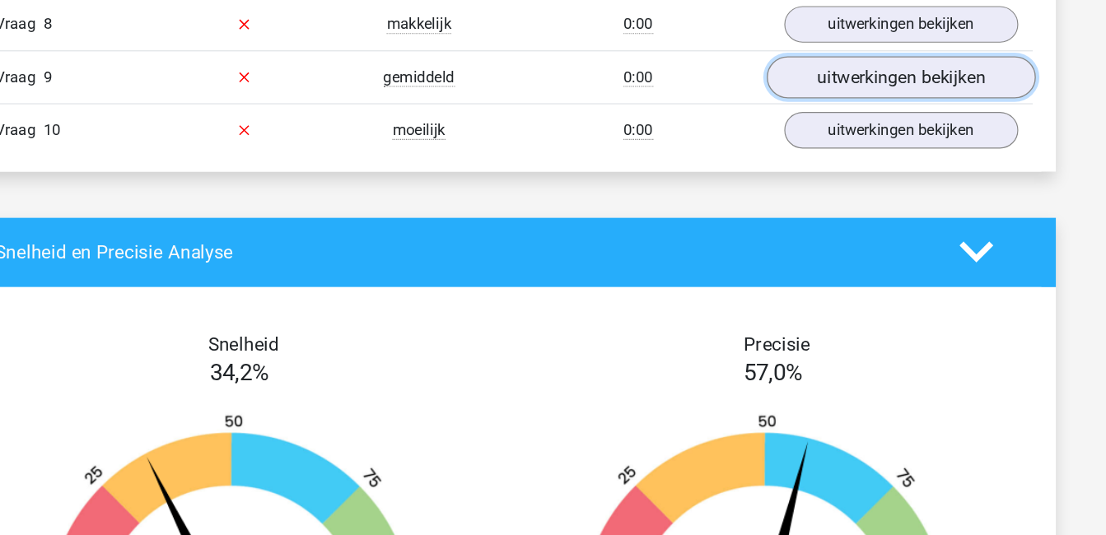
click at [931, 75] on link "uitwerkingen bekijken" at bounding box center [890, 83] width 230 height 36
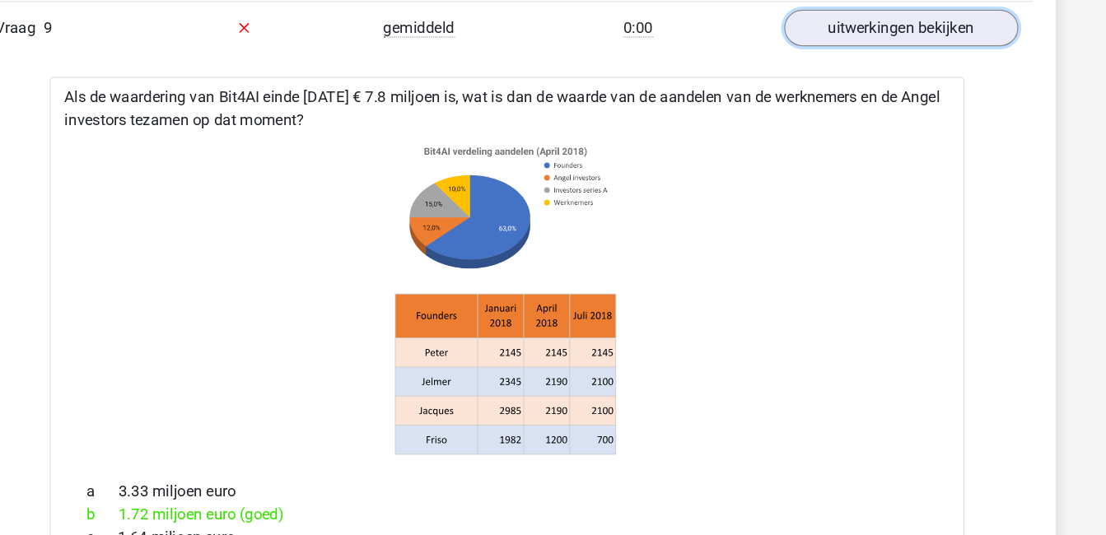
scroll to position [1490, 0]
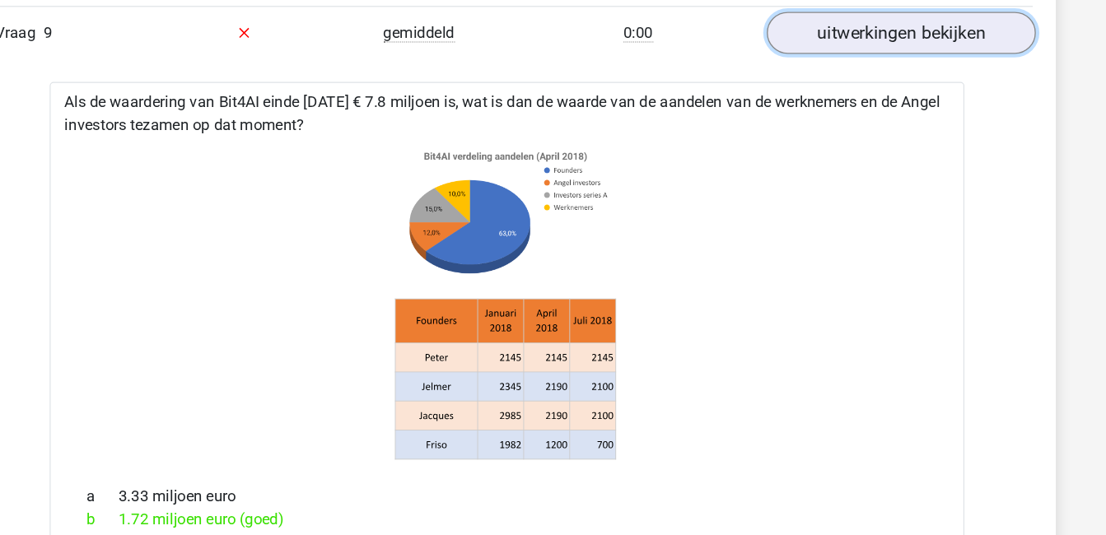
click at [965, 21] on link "uitwerkingen bekijken" at bounding box center [890, 28] width 230 height 36
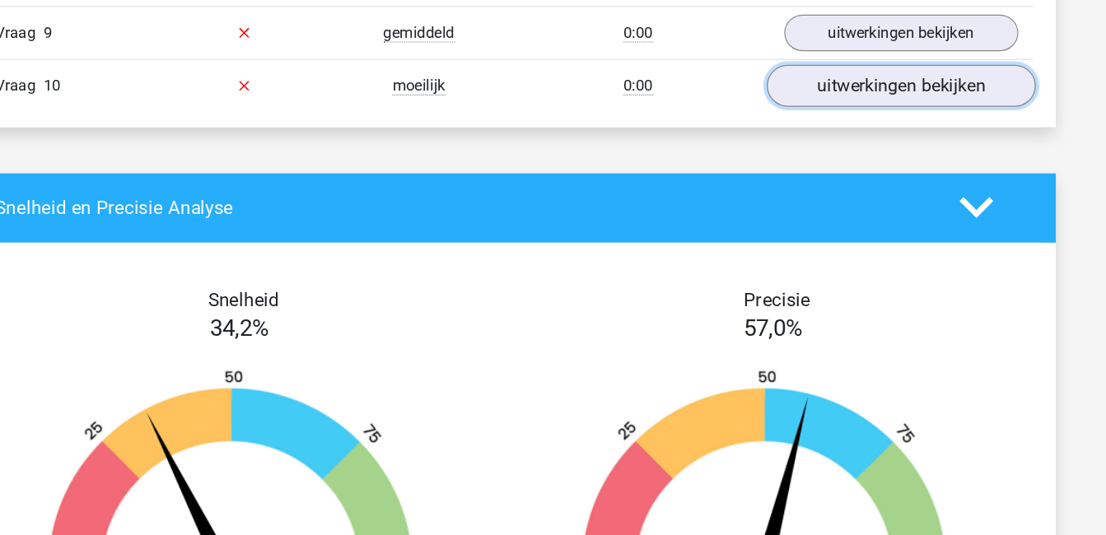
click at [943, 72] on link "uitwerkingen bekijken" at bounding box center [890, 73] width 230 height 36
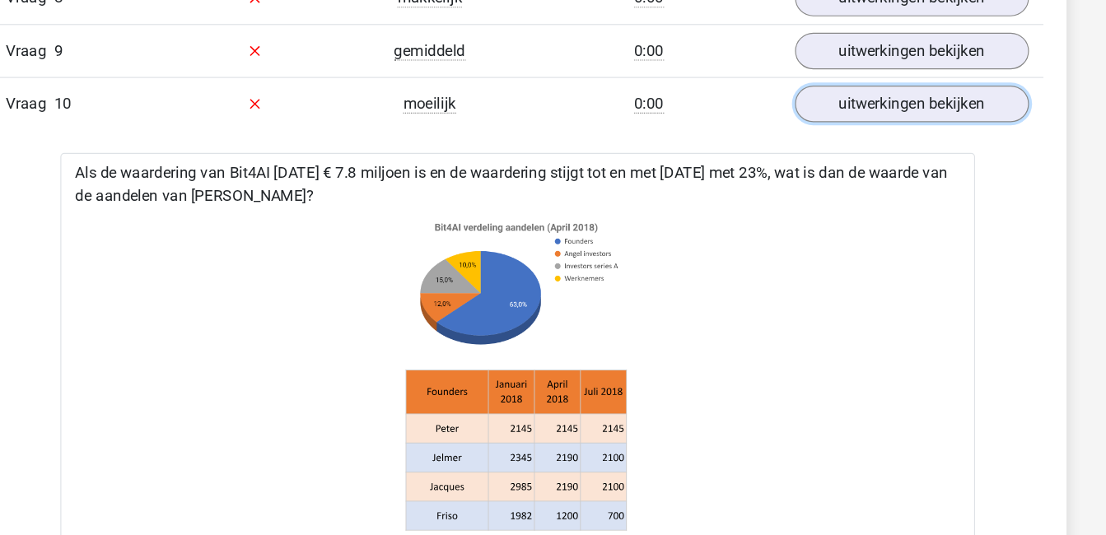
scroll to position [1473, 0]
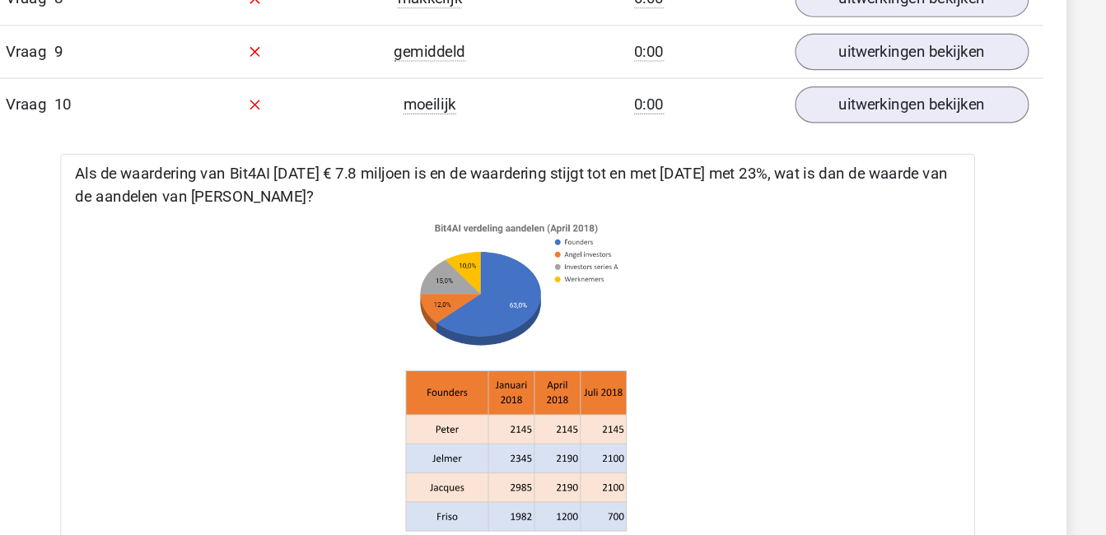
drag, startPoint x: 907, startPoint y: 91, endPoint x: 812, endPoint y: 210, distance: 152.9
click at [812, 210] on icon at bounding box center [553, 322] width 729 height 272
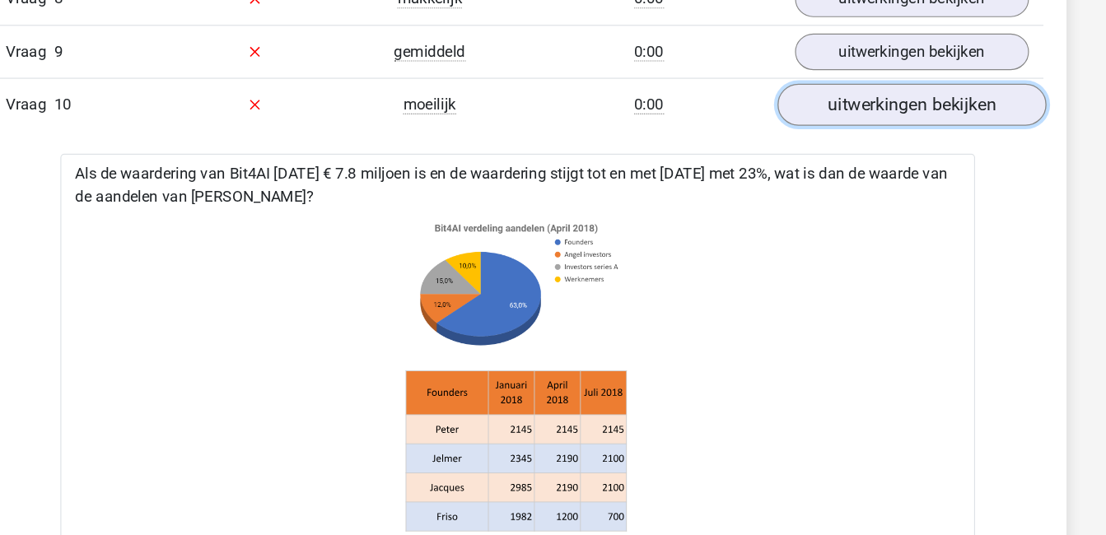
click at [868, 96] on link "uitwerkingen bekijken" at bounding box center [890, 90] width 230 height 36
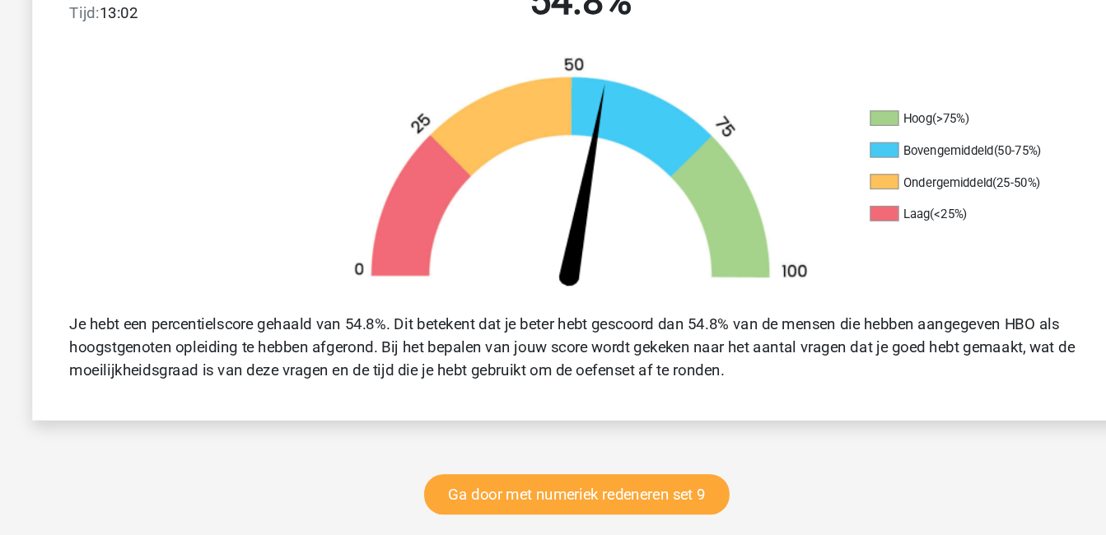
scroll to position [422, 0]
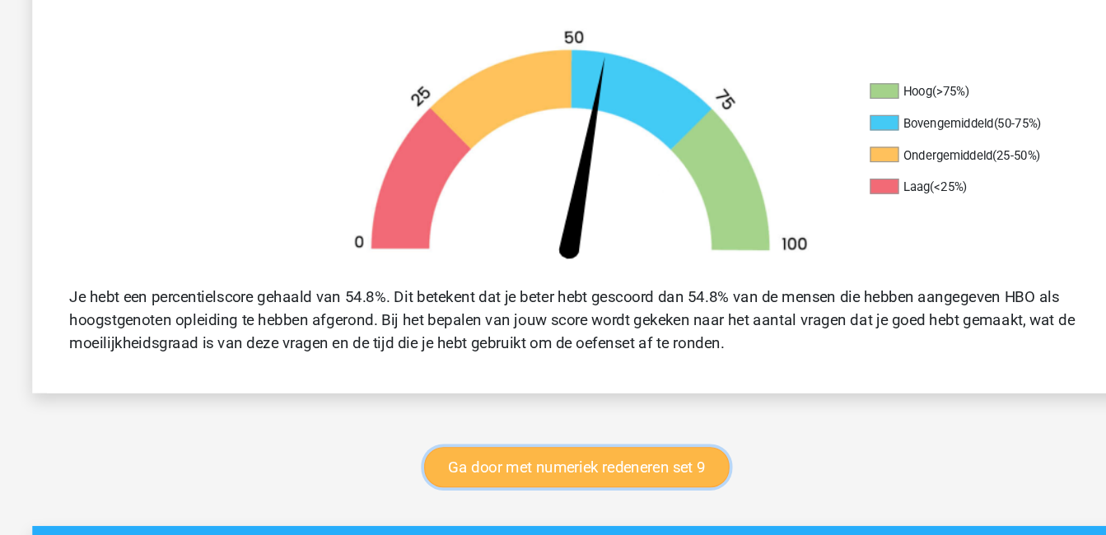
click at [589, 477] on link "Ga door met numeriek redeneren set 9" at bounding box center [549, 476] width 261 height 35
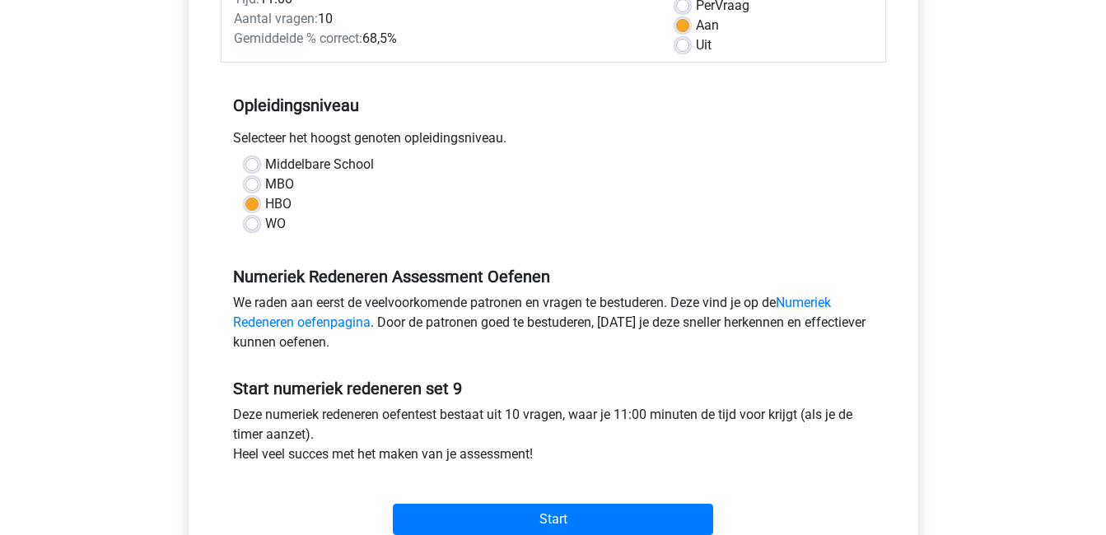
scroll to position [258, 0]
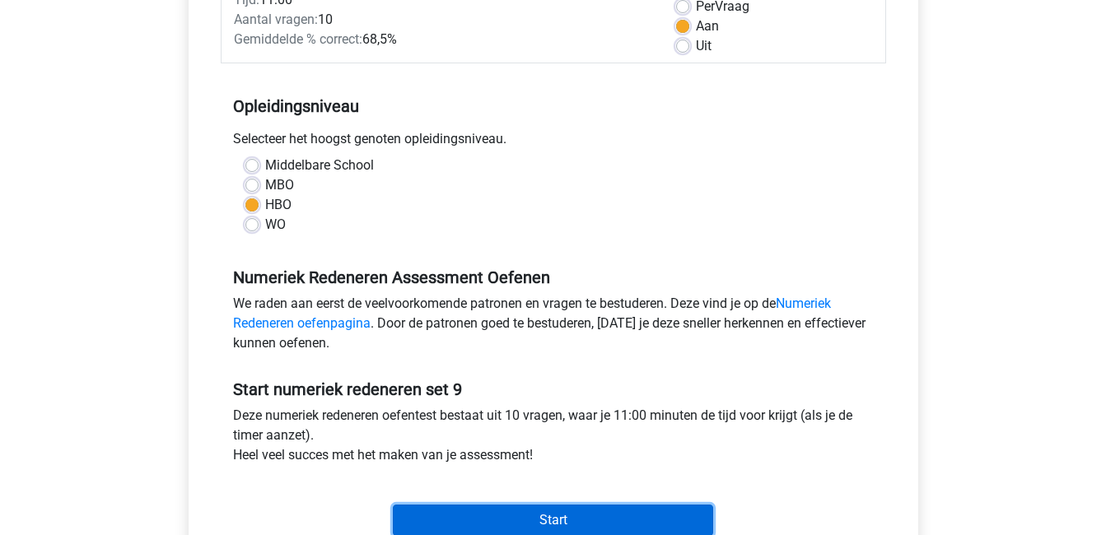
click at [615, 514] on input "Start" at bounding box center [553, 520] width 320 height 31
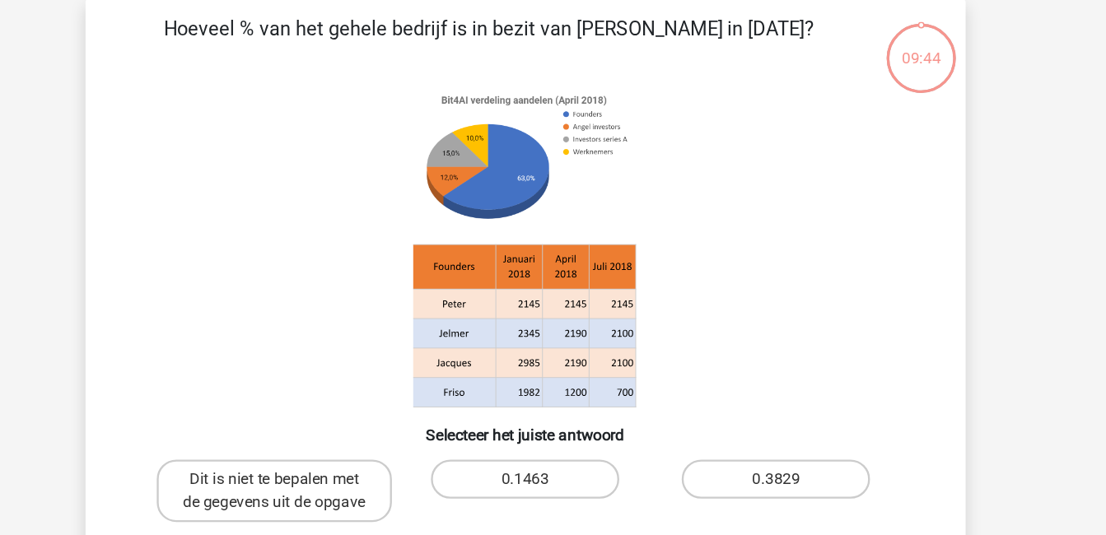
scroll to position [75, 0]
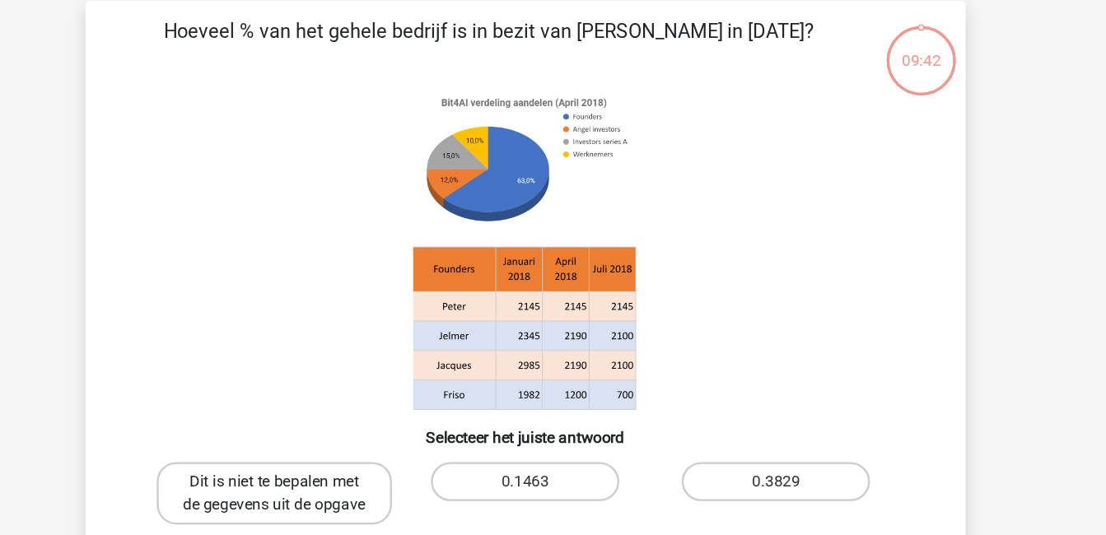
click at [316, 414] on label "Dit is niet te bepalen met de gegevens uit de opgave" at bounding box center [341, 416] width 198 height 53
click at [341, 414] on input "Dit is niet te bepalen met de gegevens uit de opgave" at bounding box center [346, 412] width 11 height 11
radio input "true"
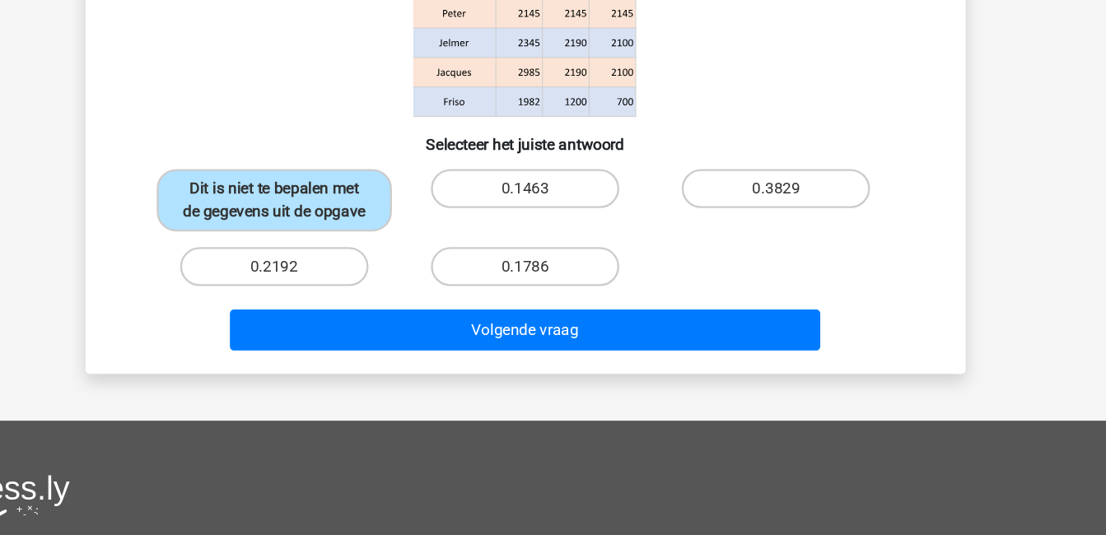
scroll to position [240, 0]
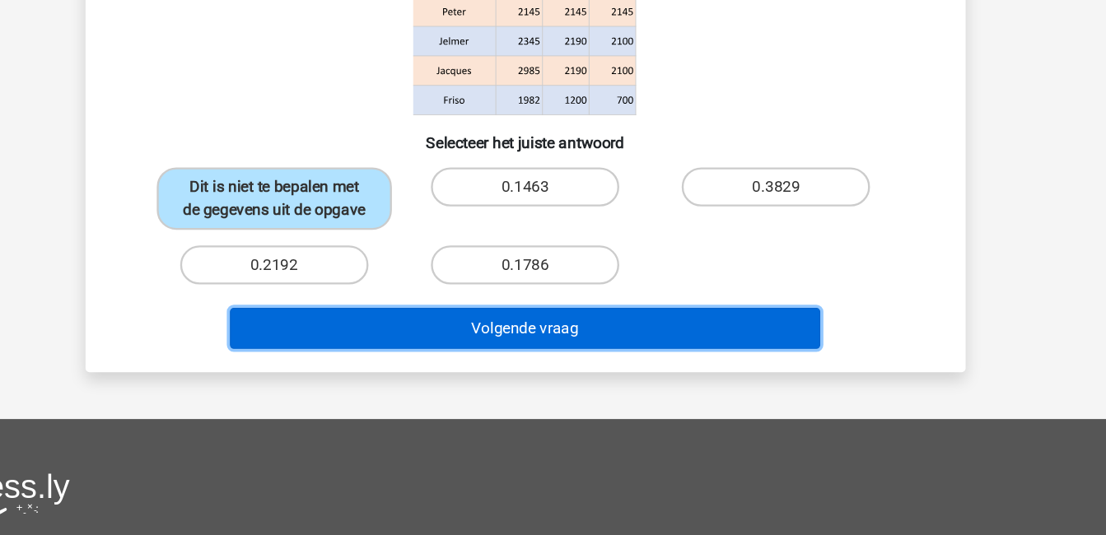
click at [492, 351] on button "Volgende vraag" at bounding box center [553, 360] width 498 height 35
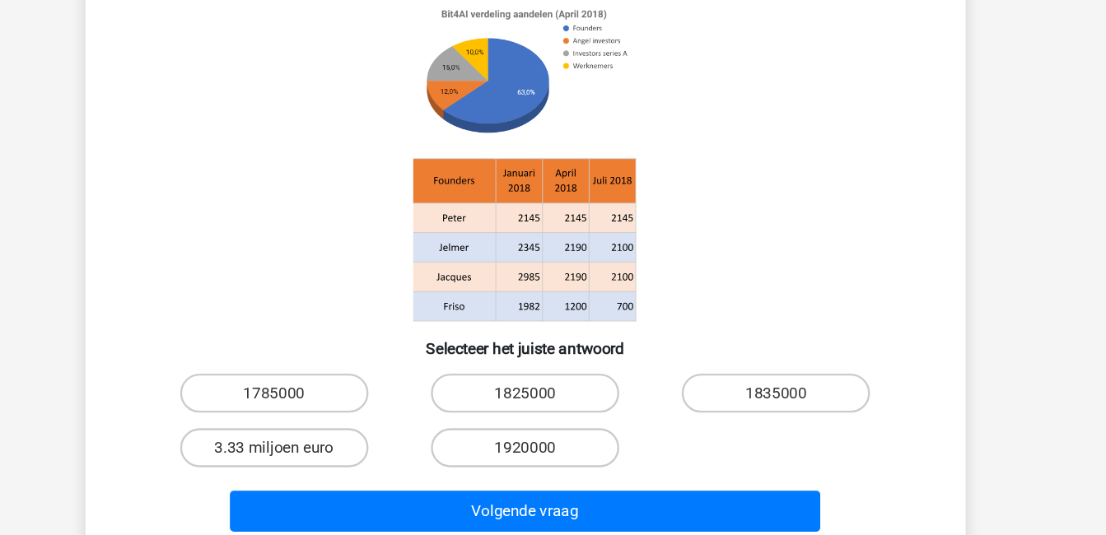
scroll to position [100, 0]
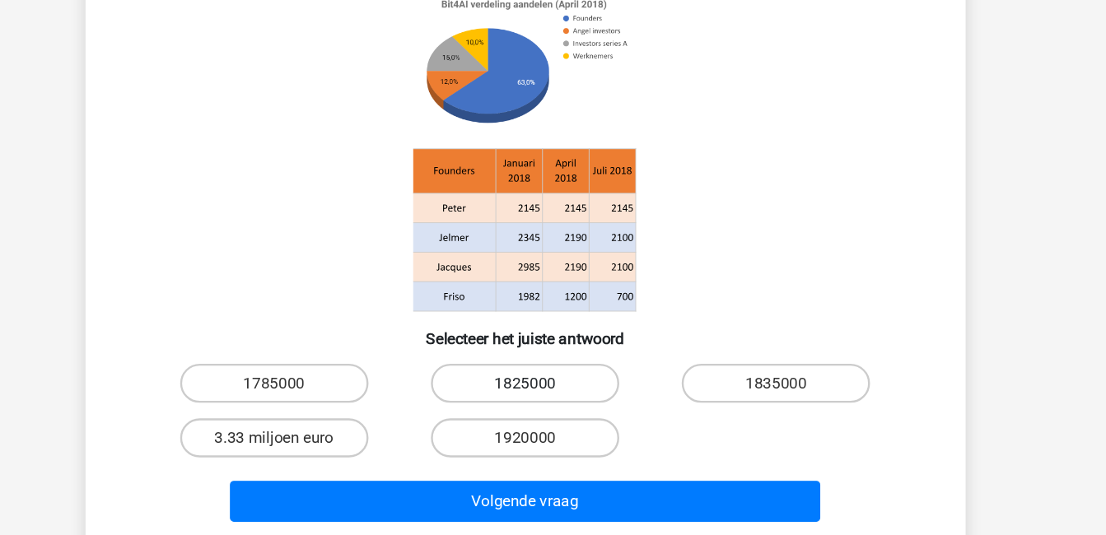
click at [592, 398] on label "1825000" at bounding box center [552, 406] width 159 height 33
click at [563, 407] on input "1825000" at bounding box center [557, 412] width 11 height 11
radio input "true"
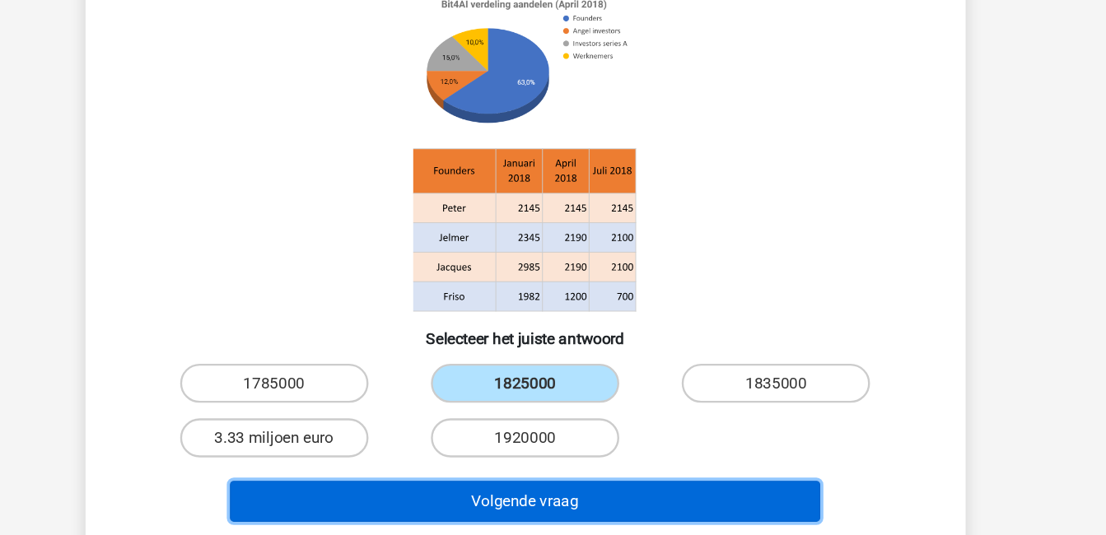
click at [674, 510] on button "Volgende vraag" at bounding box center [553, 506] width 498 height 35
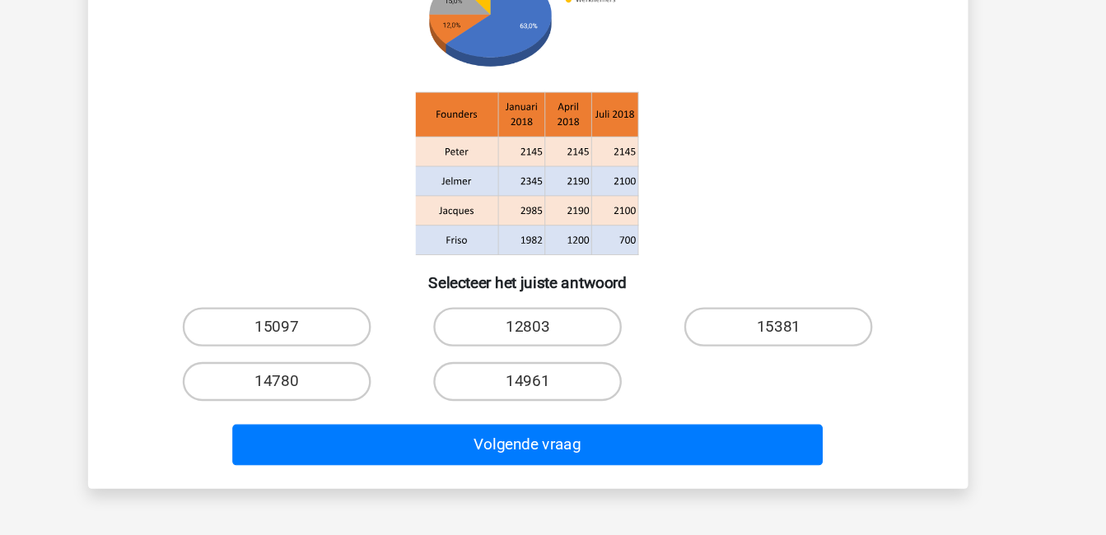
scroll to position [124, 0]
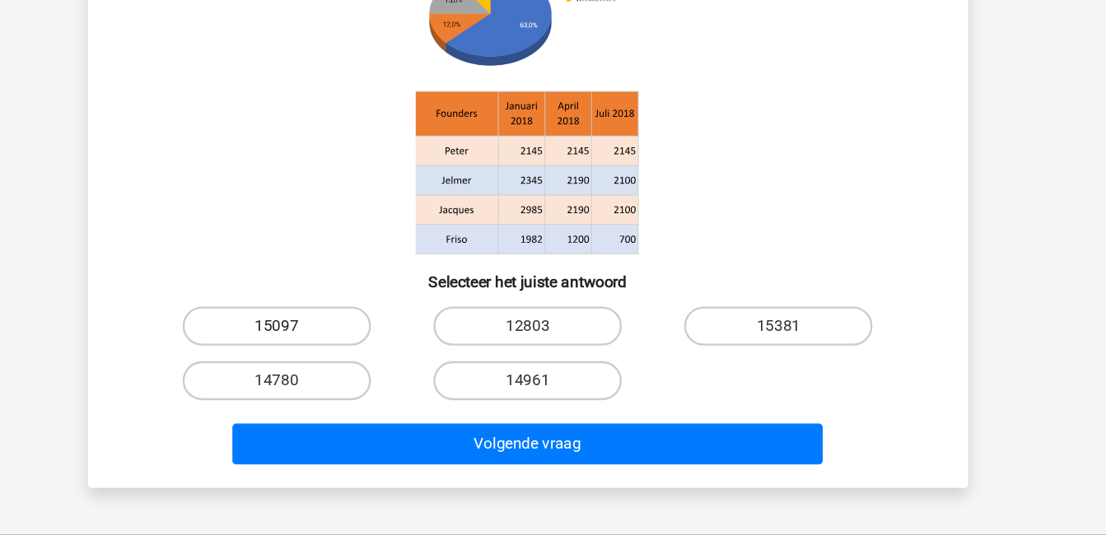
click at [378, 355] on label "15097" at bounding box center [341, 358] width 159 height 33
click at [352, 358] on input "15097" at bounding box center [346, 363] width 11 height 11
radio input "true"
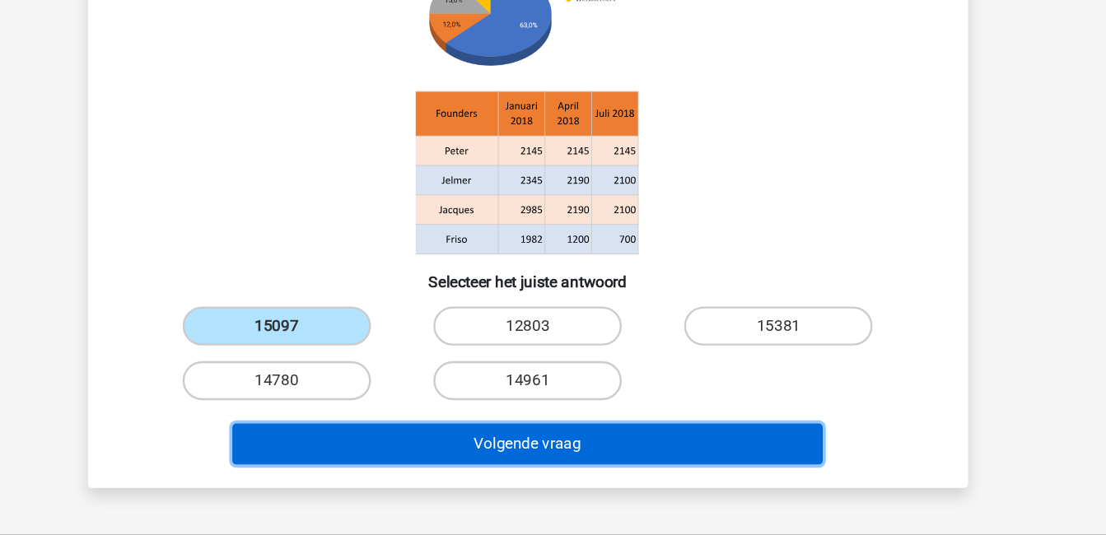
click at [586, 454] on button "Volgende vraag" at bounding box center [553, 457] width 498 height 35
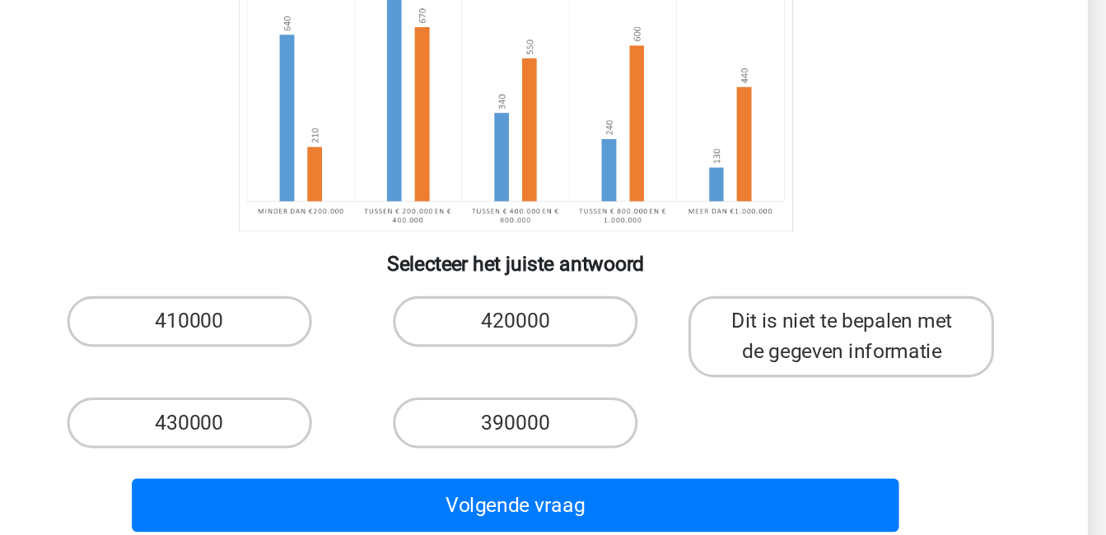
scroll to position [96, 0]
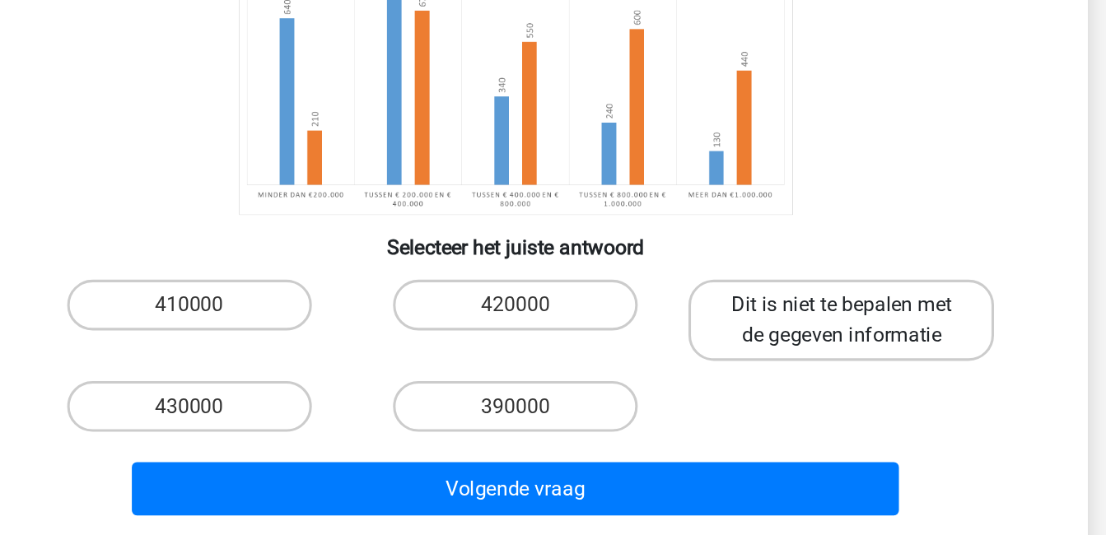
click at [750, 403] on label "Dit is niet te bepalen met de gegeven informatie" at bounding box center [764, 395] width 198 height 53
click at [765, 396] on input "Dit is niet te bepalen met de gegeven informatie" at bounding box center [770, 390] width 11 height 11
radio input "true"
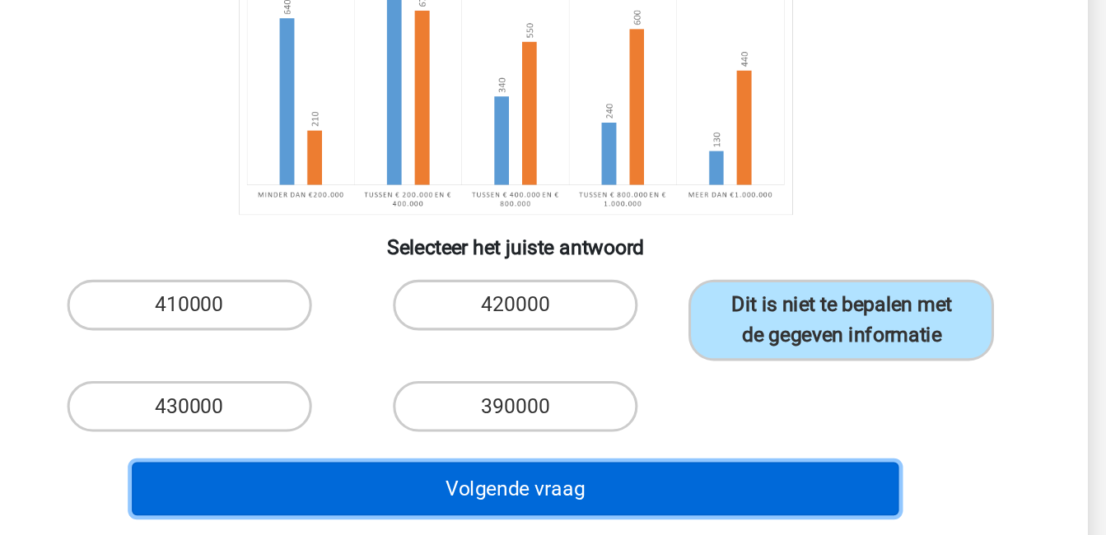
click at [741, 501] on button "Volgende vraag" at bounding box center [553, 504] width 498 height 35
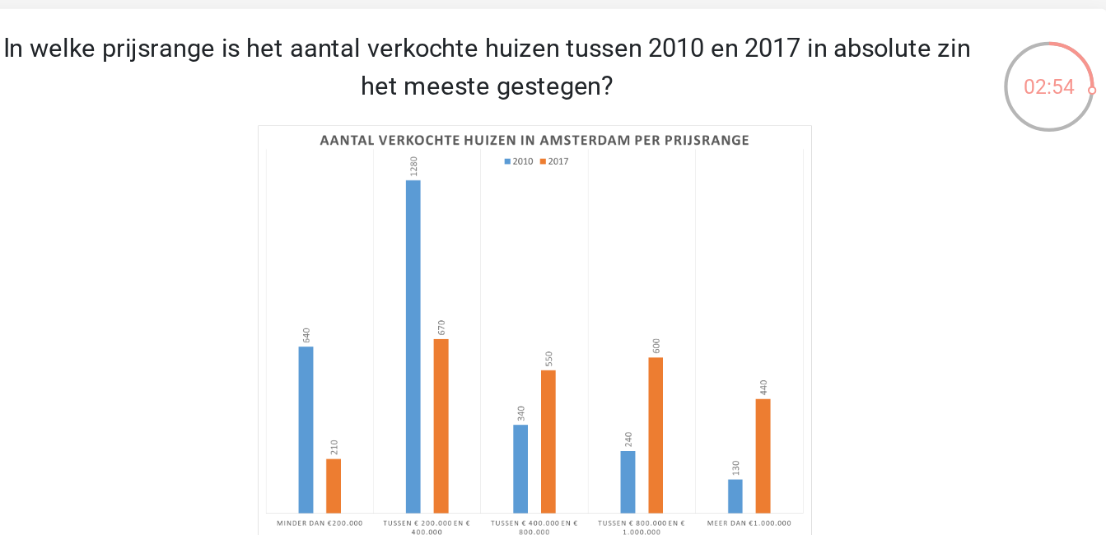
scroll to position [68, 0]
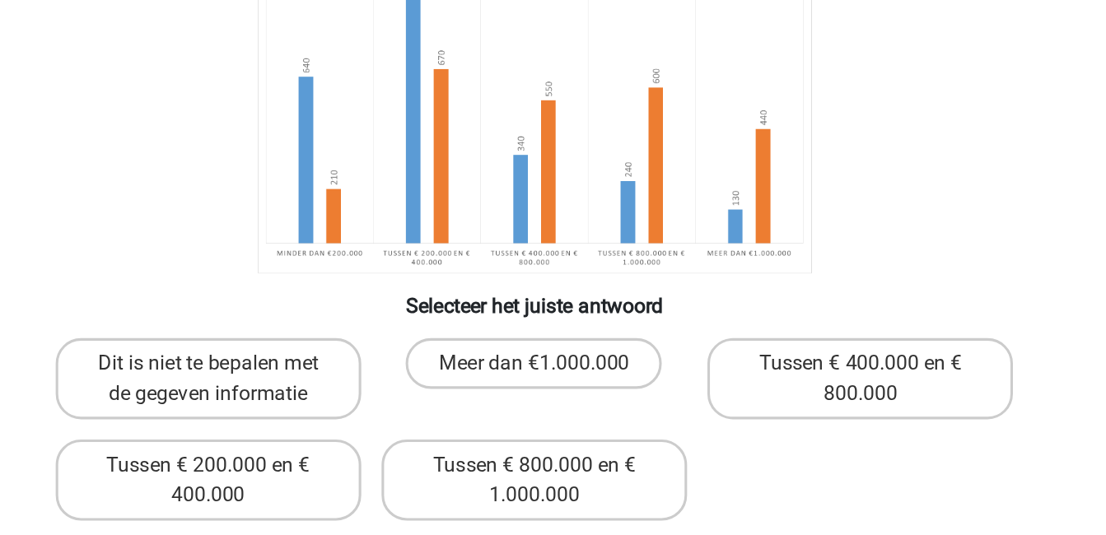
click at [767, 416] on input "Tussen € 400.000 en € 800.000" at bounding box center [770, 419] width 11 height 11
radio input "true"
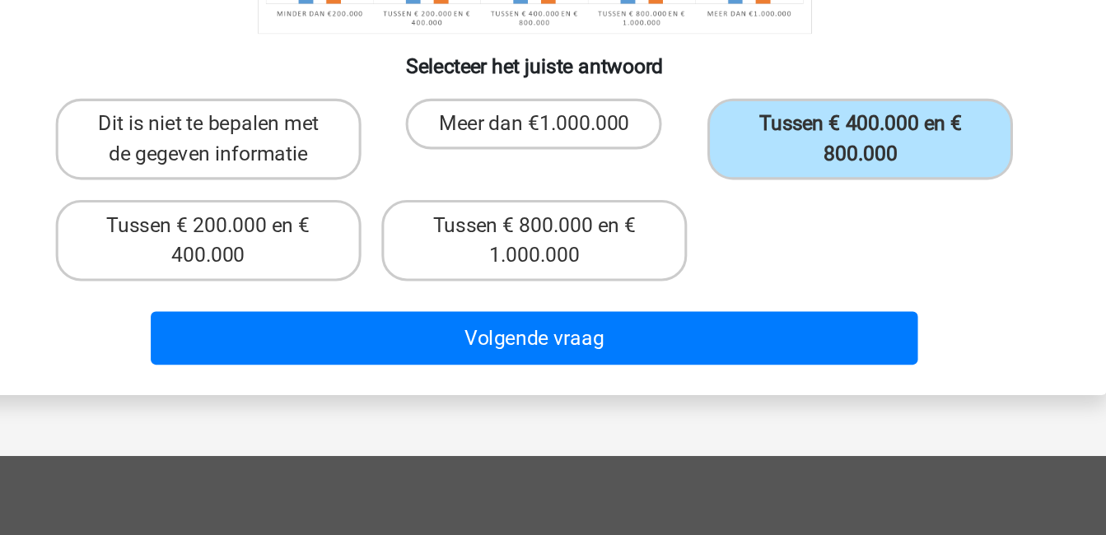
scroll to position [217, 0]
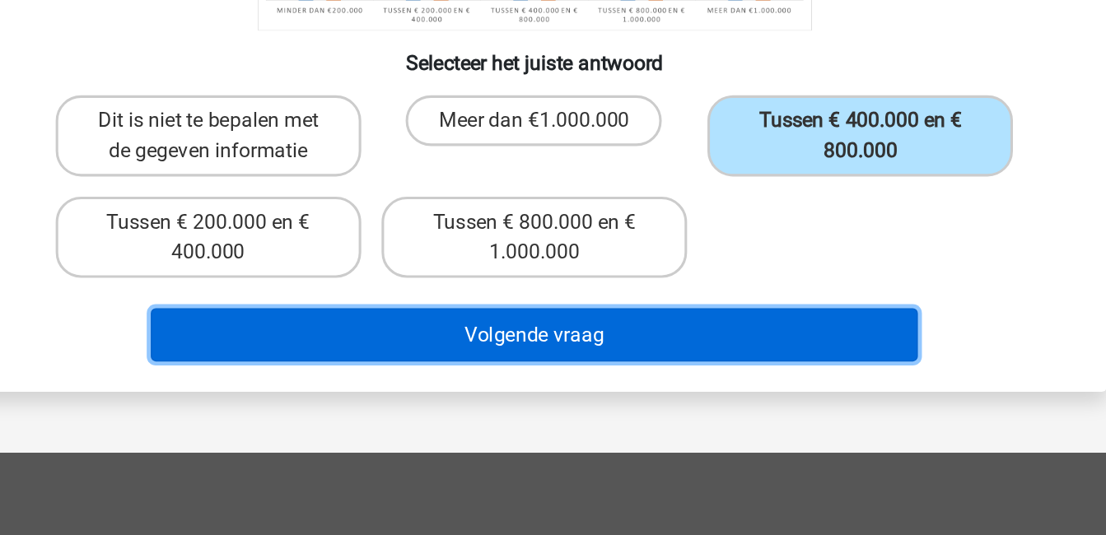
click at [668, 406] on button "Volgende vraag" at bounding box center [553, 404] width 498 height 35
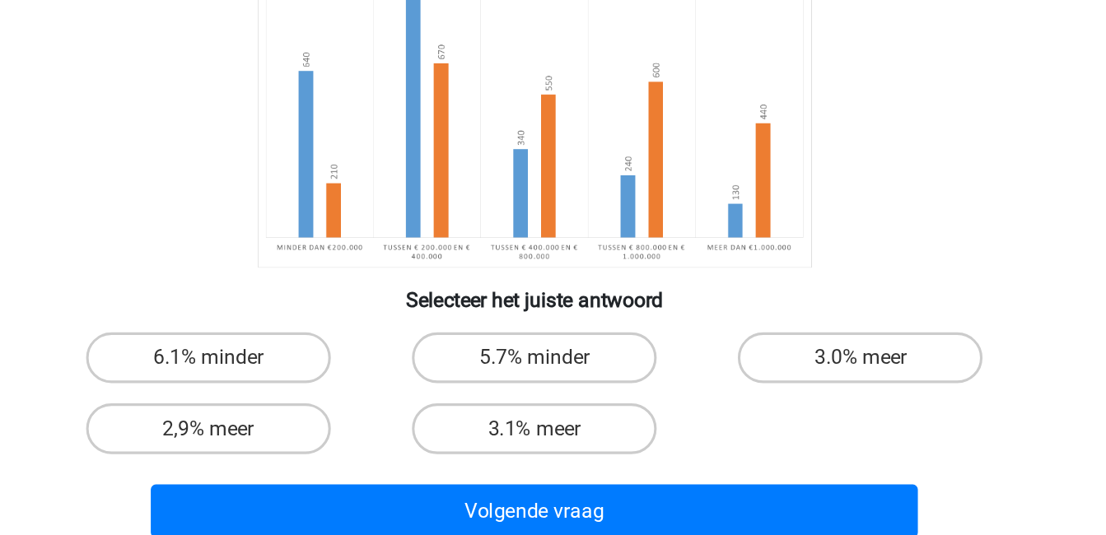
scroll to position [65, 0]
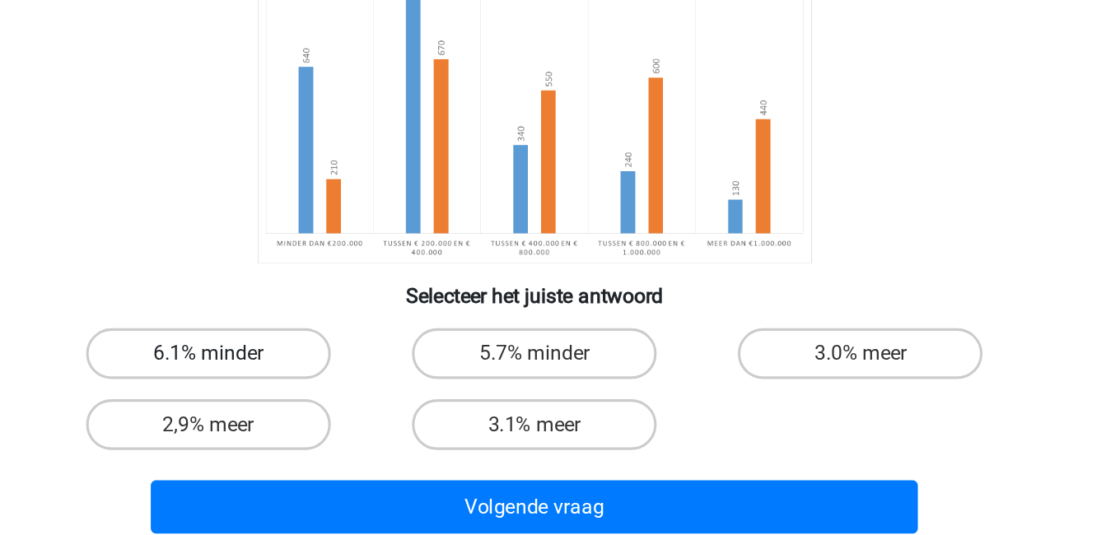
click at [355, 414] on label "6.1% minder" at bounding box center [341, 416] width 159 height 33
click at [352, 417] on input "6.1% minder" at bounding box center [346, 422] width 11 height 11
radio input "true"
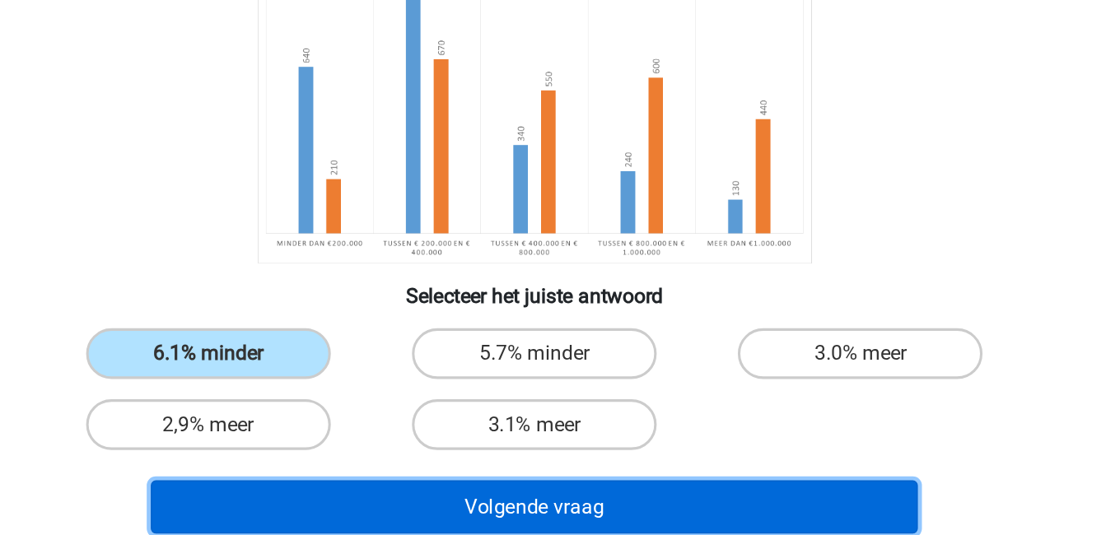
click at [521, 514] on button "Volgende vraag" at bounding box center [553, 516] width 498 height 35
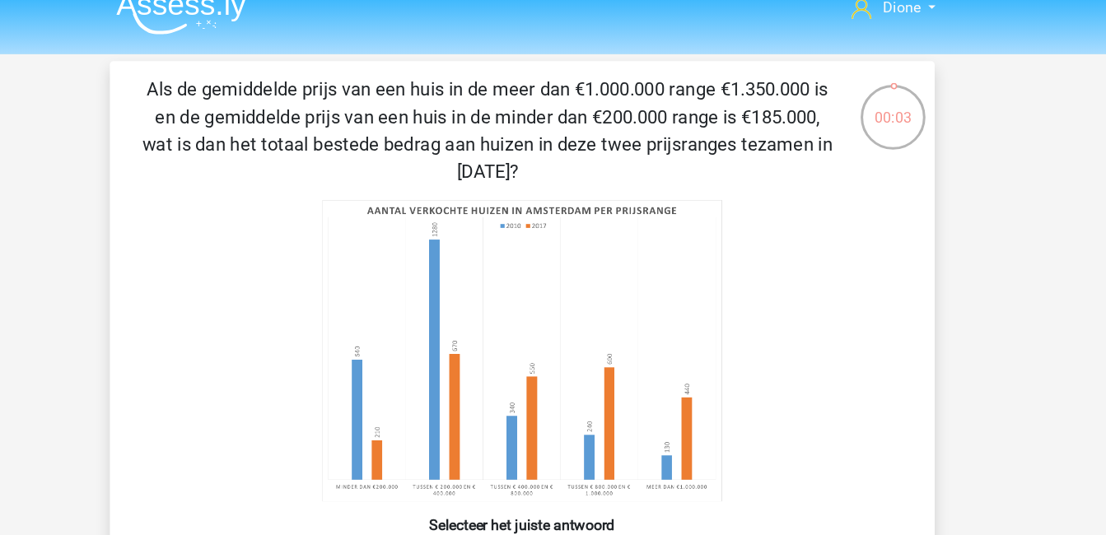
scroll to position [20, 0]
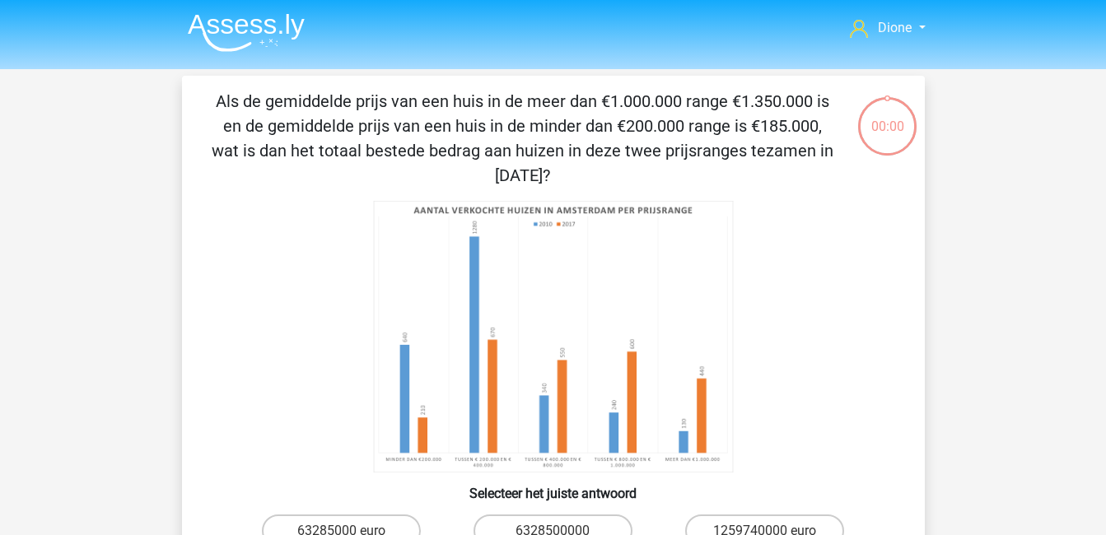
scroll to position [20, 0]
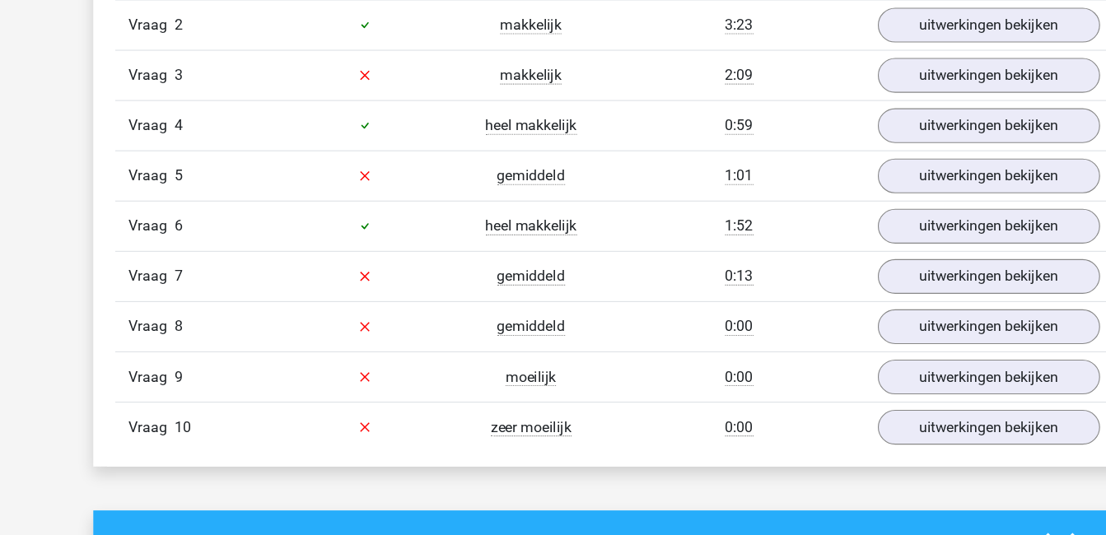
scroll to position [1086, 0]
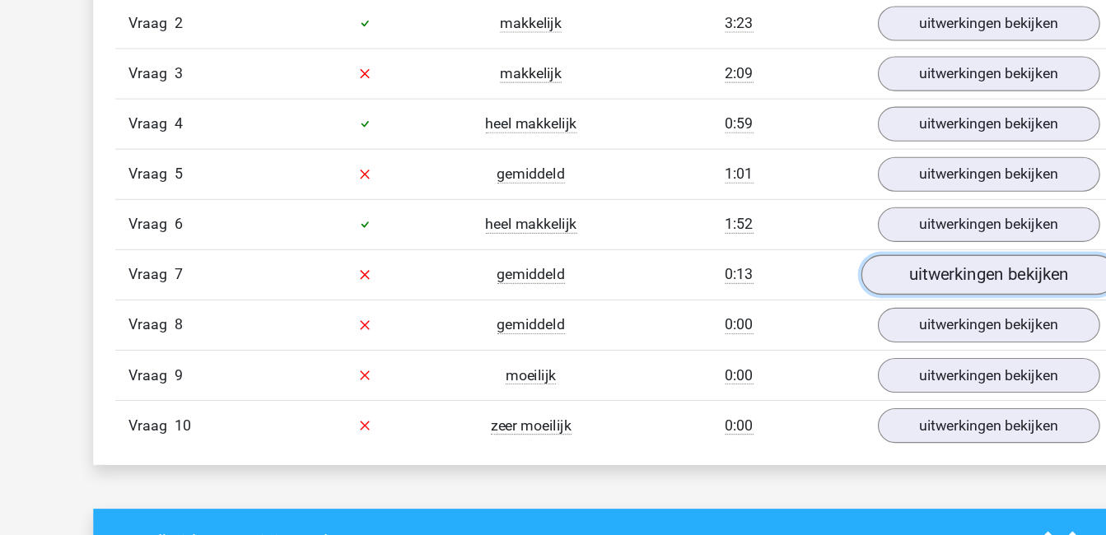
click at [871, 293] on link "uitwerkingen bekijken" at bounding box center [890, 300] width 230 height 36
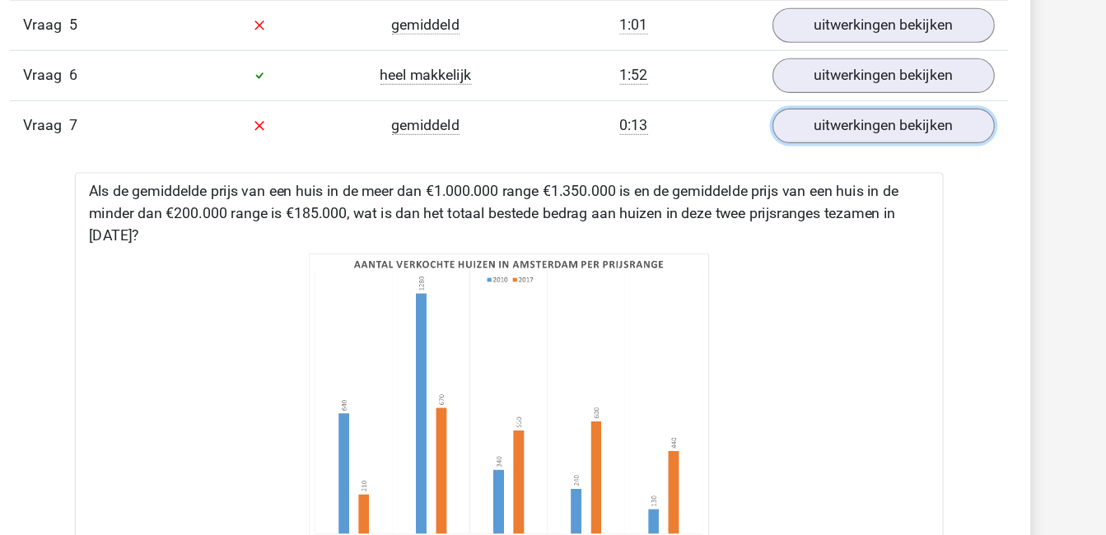
scroll to position [1271, 0]
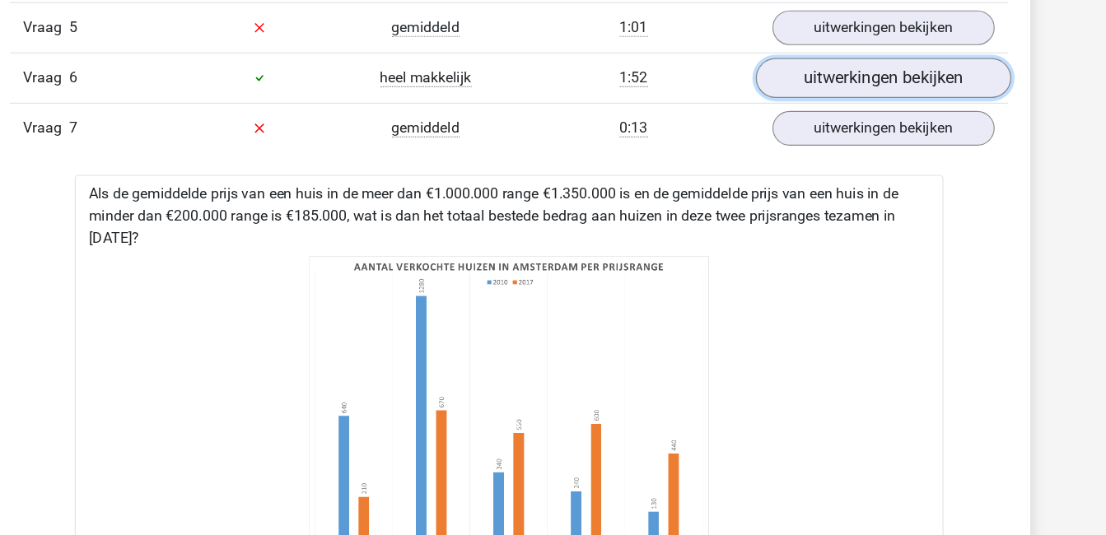
click at [910, 74] on link "uitwerkingen bekijken" at bounding box center [890, 70] width 230 height 36
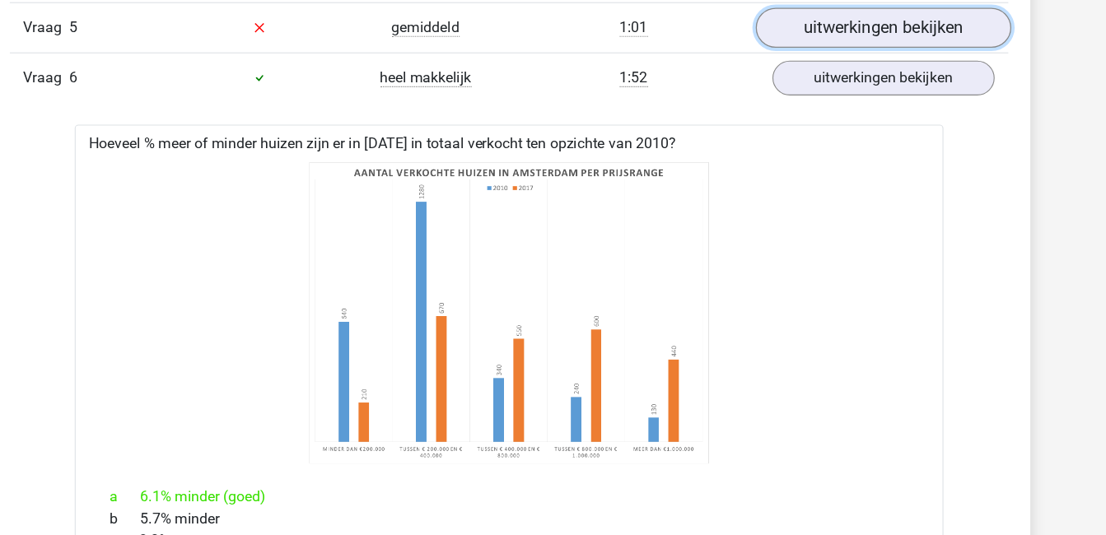
click at [895, 28] on link "uitwerkingen bekijken" at bounding box center [890, 25] width 230 height 36
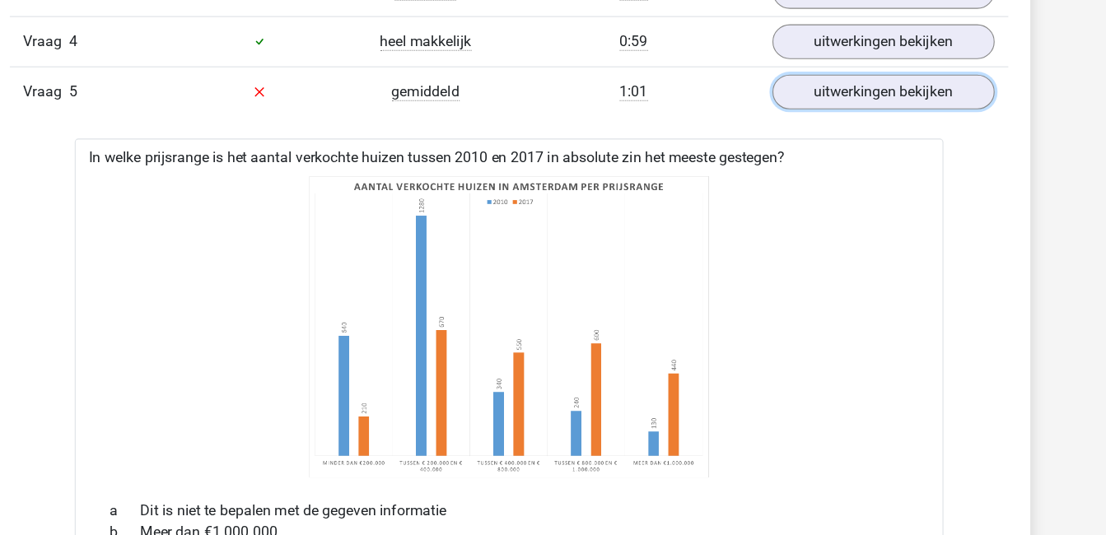
scroll to position [1212, 0]
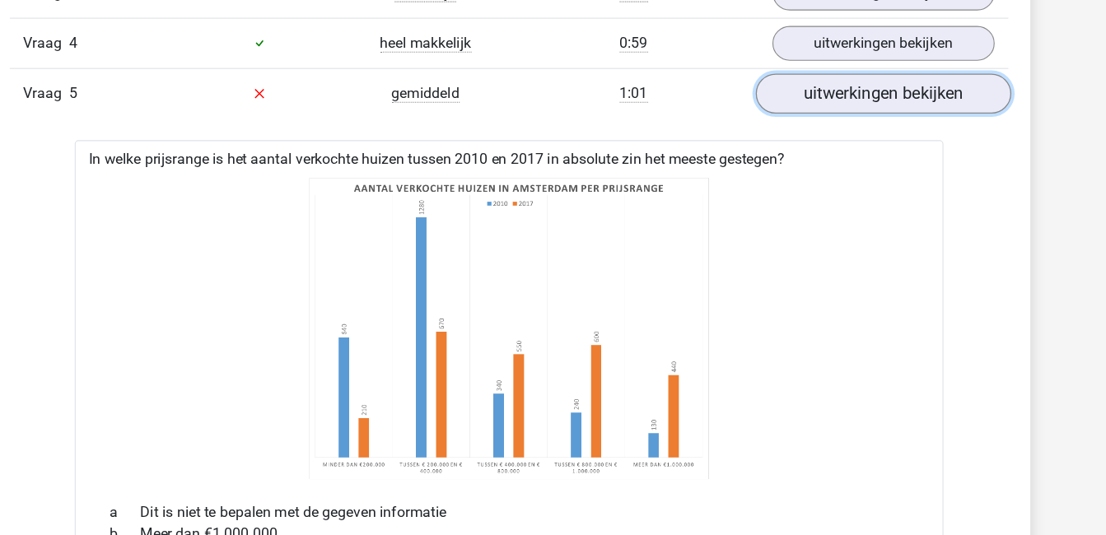
click at [903, 86] on link "uitwerkingen bekijken" at bounding box center [890, 84] width 230 height 36
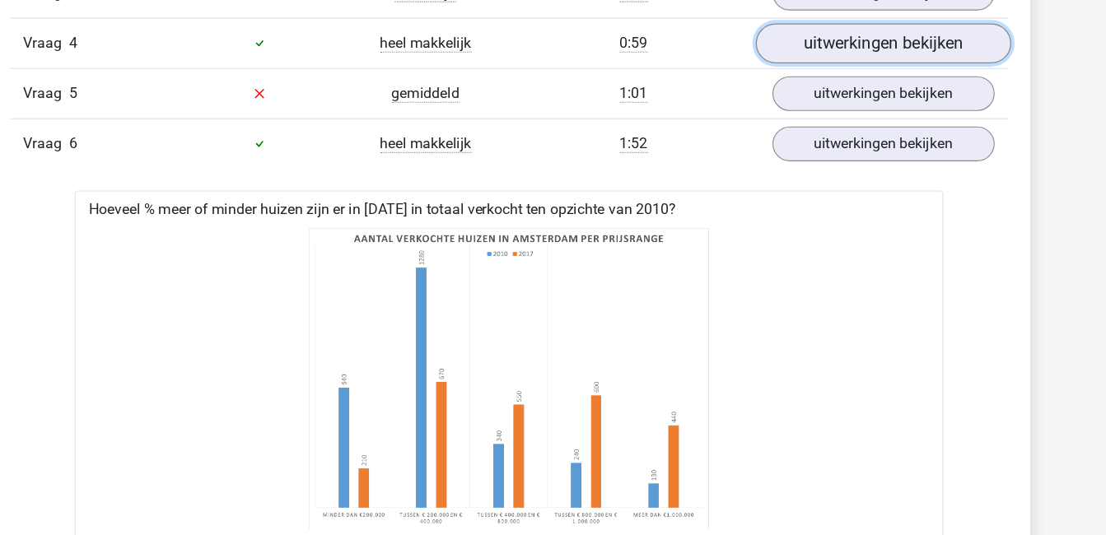
click at [888, 37] on link "uitwerkingen bekijken" at bounding box center [890, 39] width 230 height 36
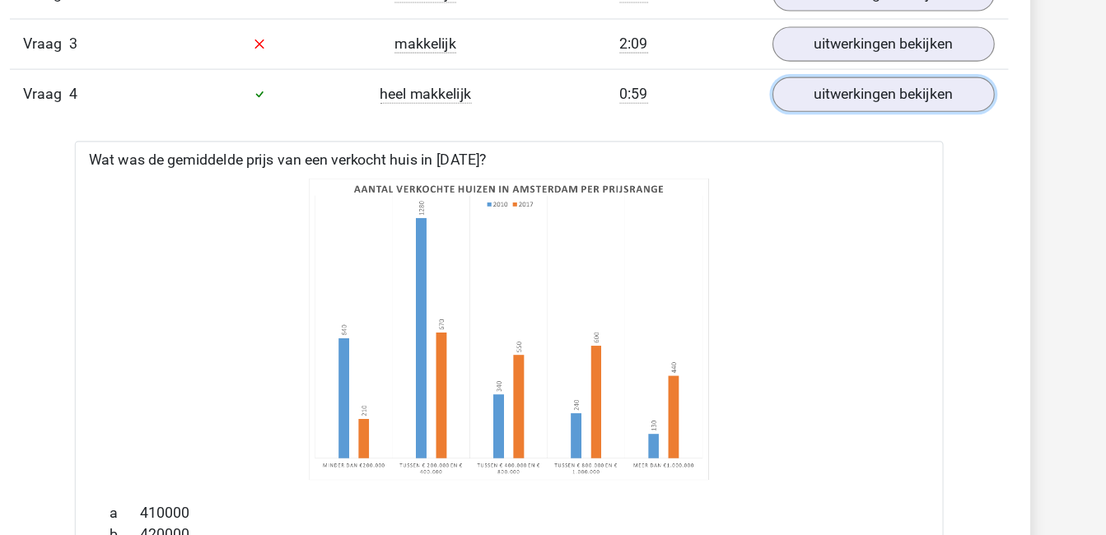
scroll to position [1165, 0]
click at [870, 90] on link "uitwerkingen bekijken" at bounding box center [890, 86] width 230 height 36
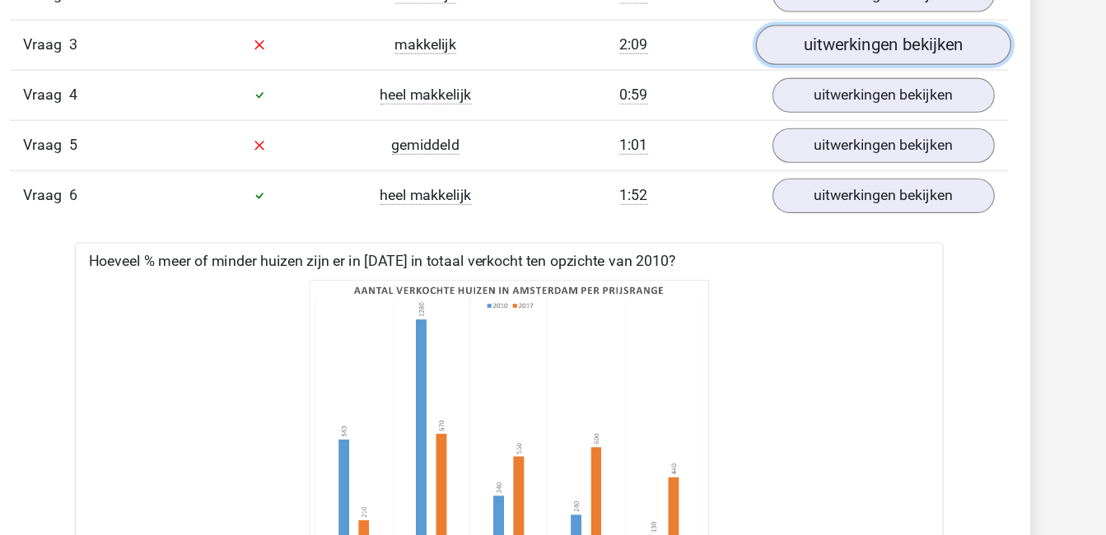
click at [872, 37] on link "uitwerkingen bekijken" at bounding box center [890, 40] width 230 height 36
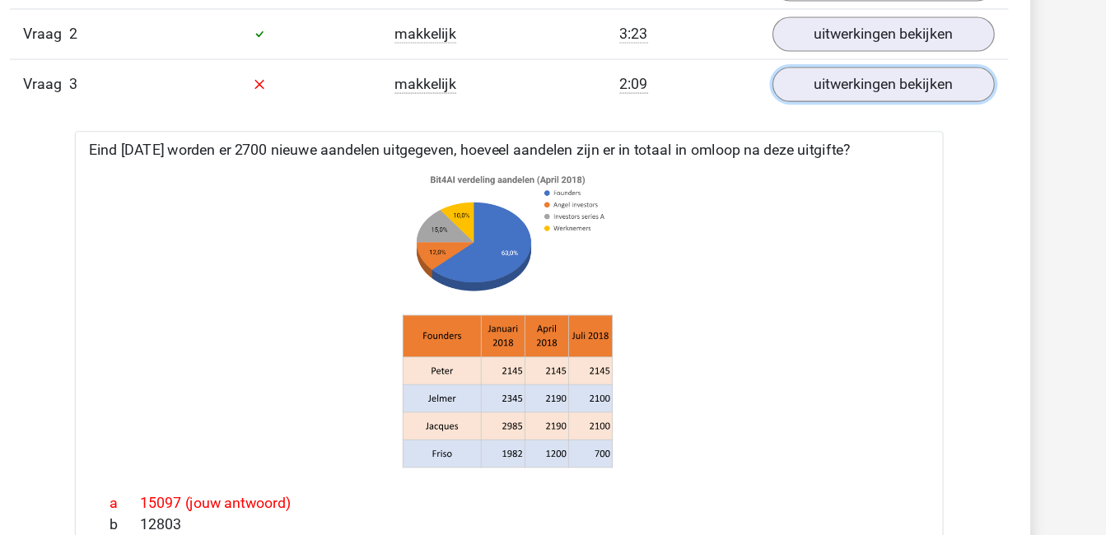
scroll to position [1091, 0]
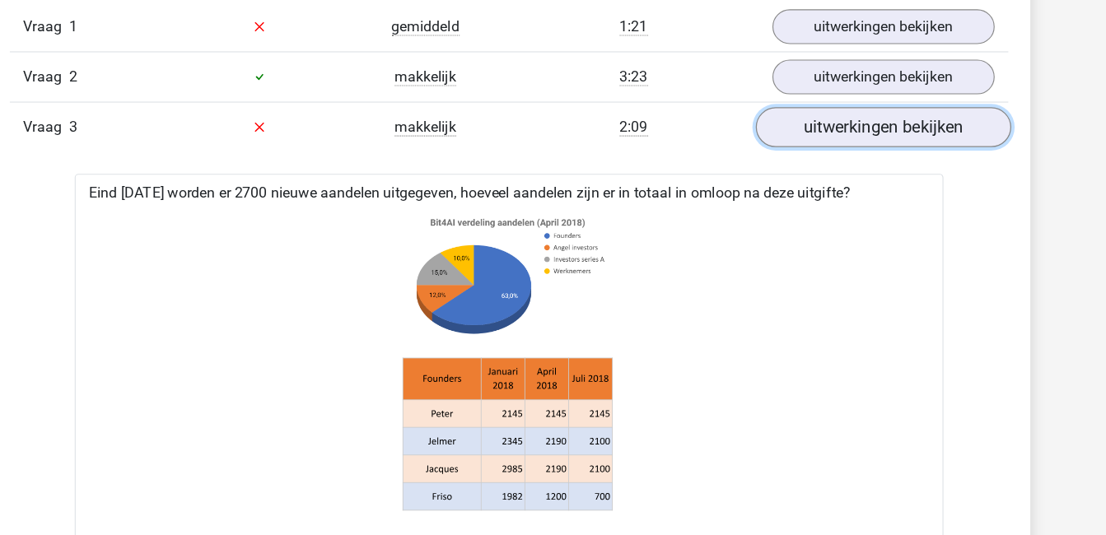
click at [895, 111] on link "uitwerkingen bekijken" at bounding box center [890, 114] width 230 height 36
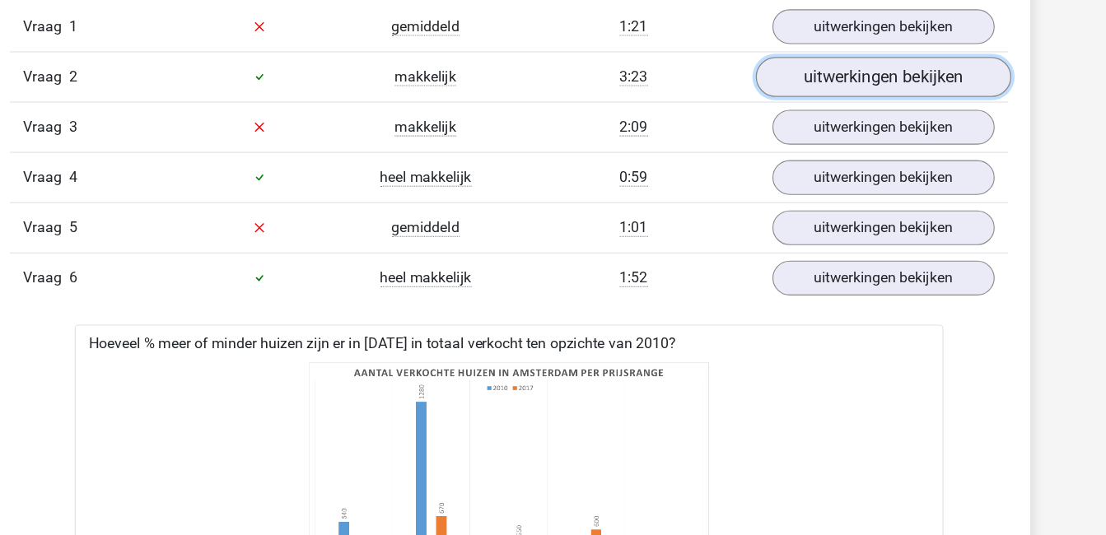
click at [889, 71] on link "uitwerkingen bekijken" at bounding box center [890, 69] width 230 height 36
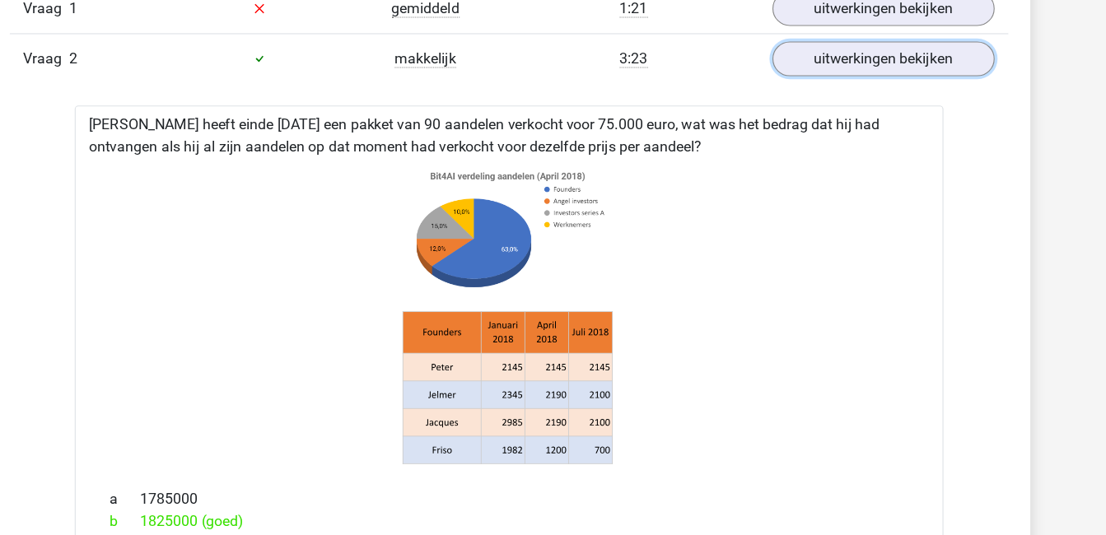
scroll to position [1107, 0]
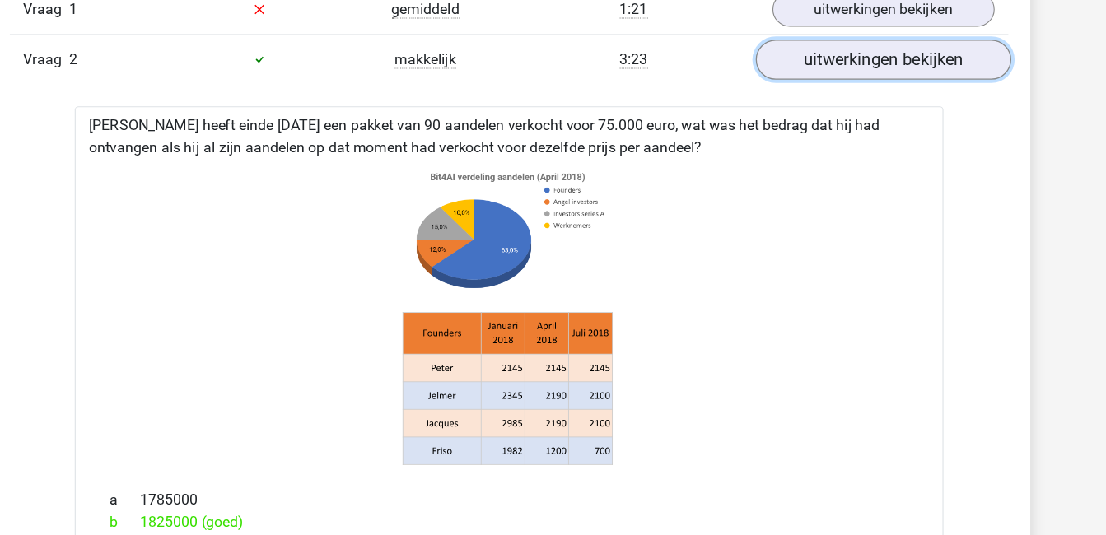
click at [867, 63] on link "uitwerkingen bekijken" at bounding box center [890, 53] width 230 height 36
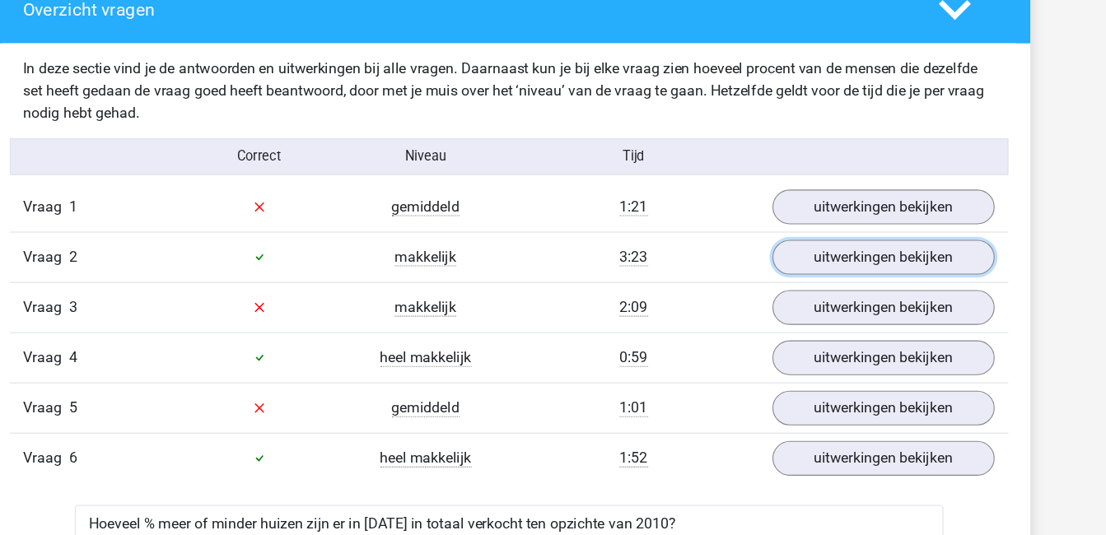
scroll to position [924, 0]
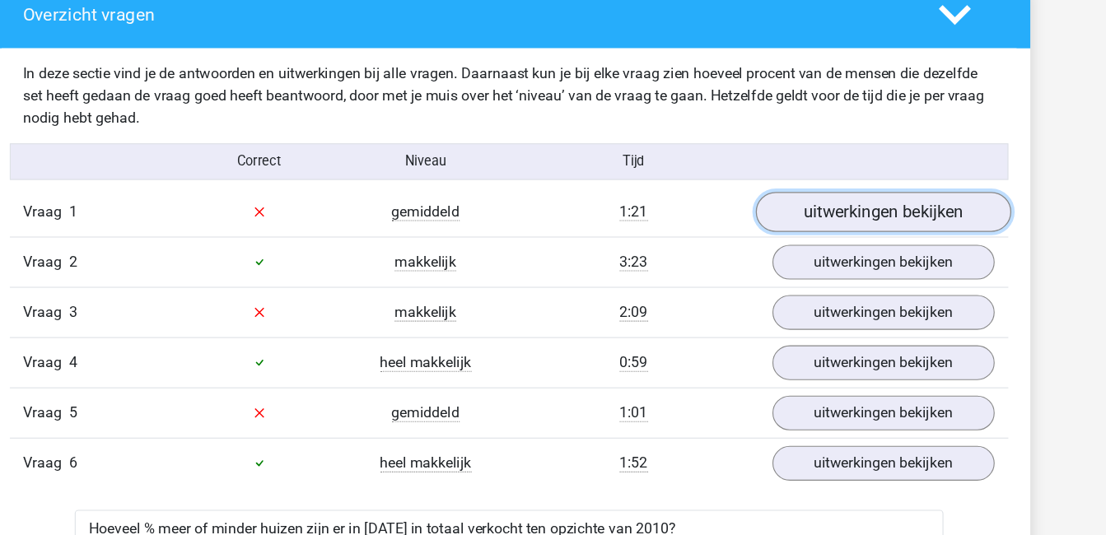
click at [869, 190] on link "uitwerkingen bekijken" at bounding box center [890, 191] width 230 height 36
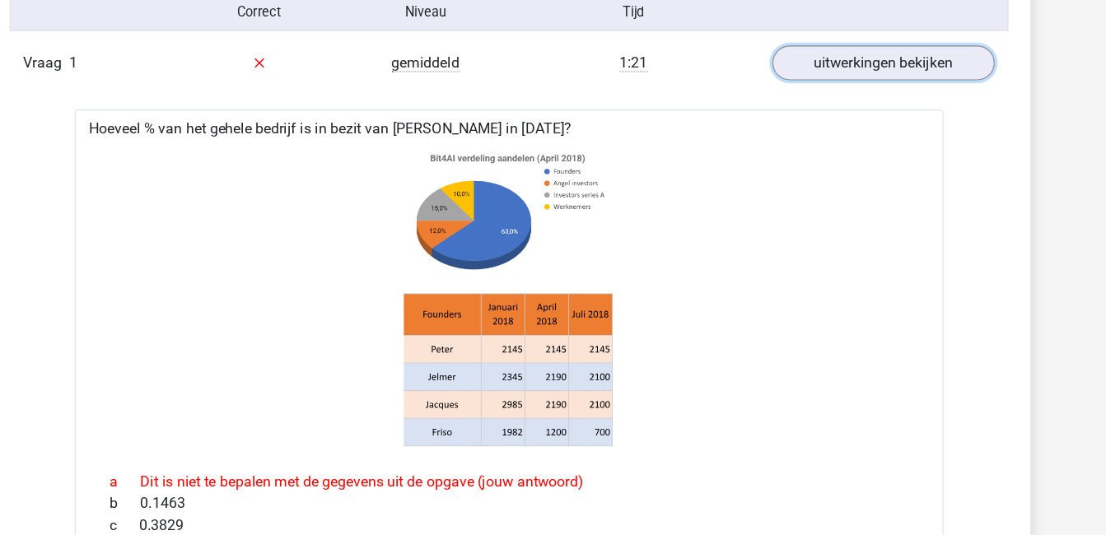
scroll to position [1056, 0]
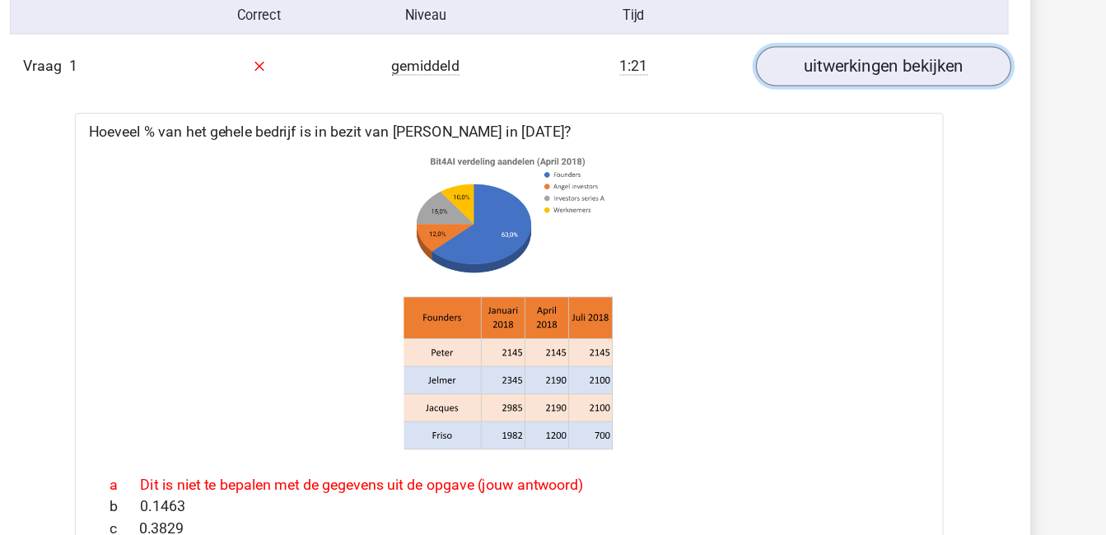
click at [822, 59] on link "uitwerkingen bekijken" at bounding box center [890, 59] width 230 height 36
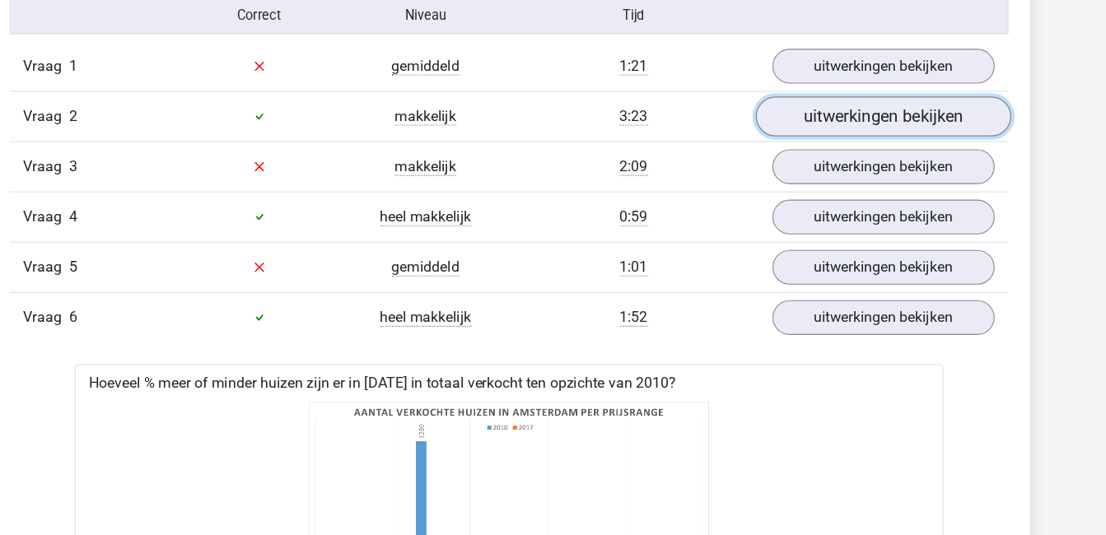
click at [836, 108] on link "uitwerkingen bekijken" at bounding box center [890, 104] width 230 height 36
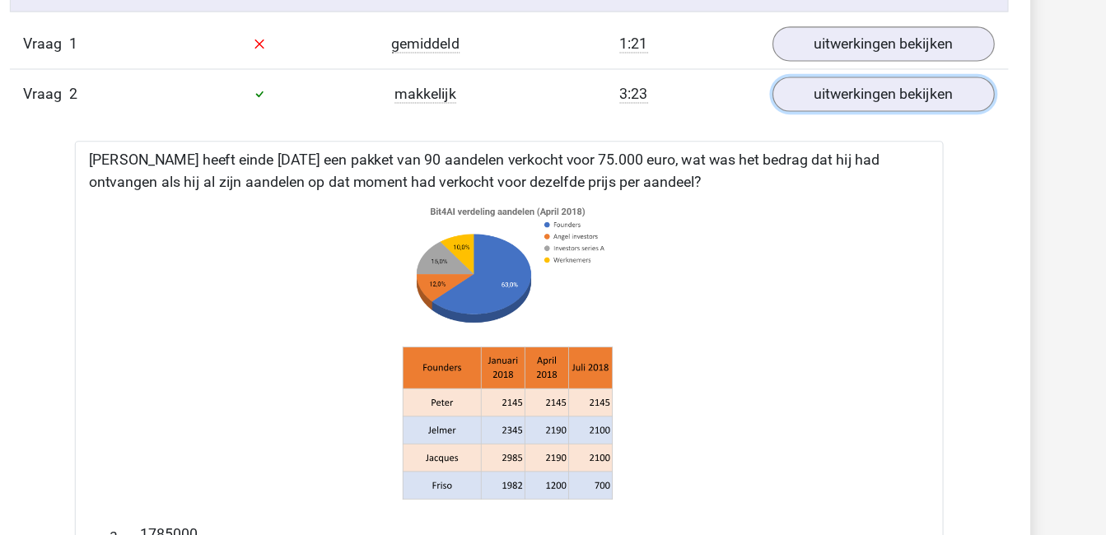
scroll to position [1074, 0]
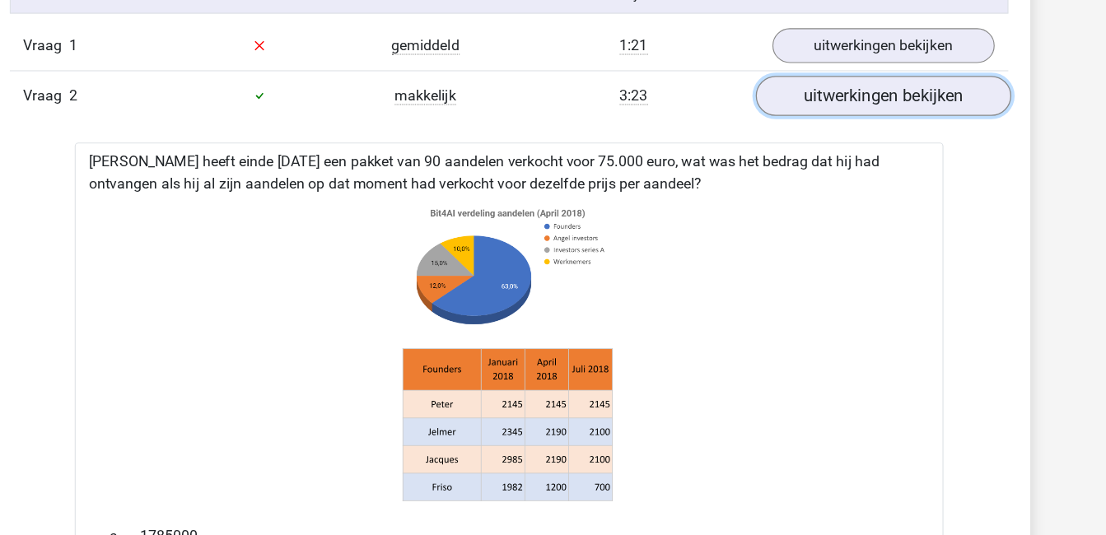
click at [883, 82] on link "uitwerkingen bekijken" at bounding box center [890, 86] width 230 height 36
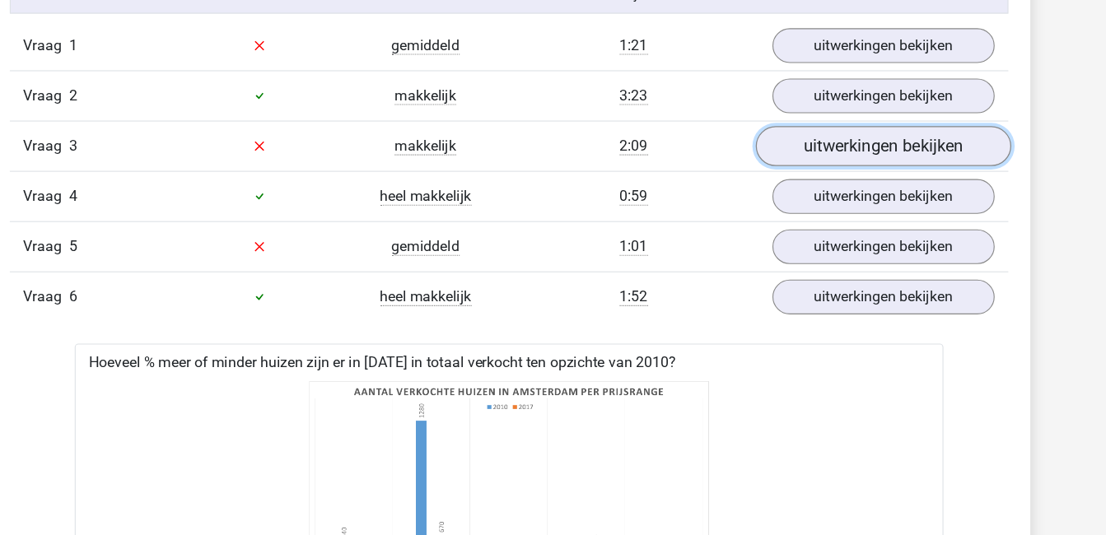
click at [888, 124] on link "uitwerkingen bekijken" at bounding box center [890, 132] width 230 height 36
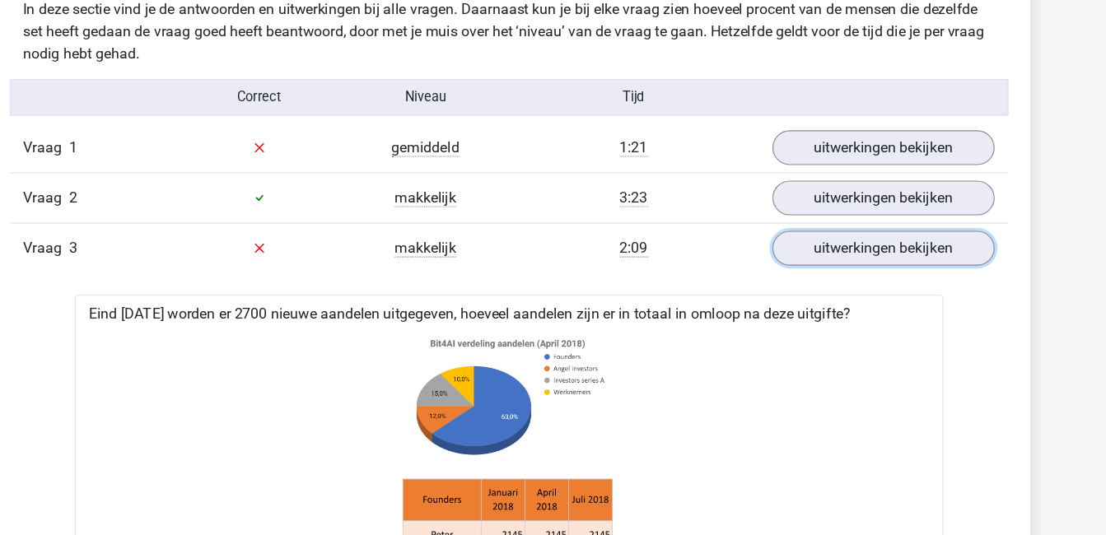
scroll to position [981, 0]
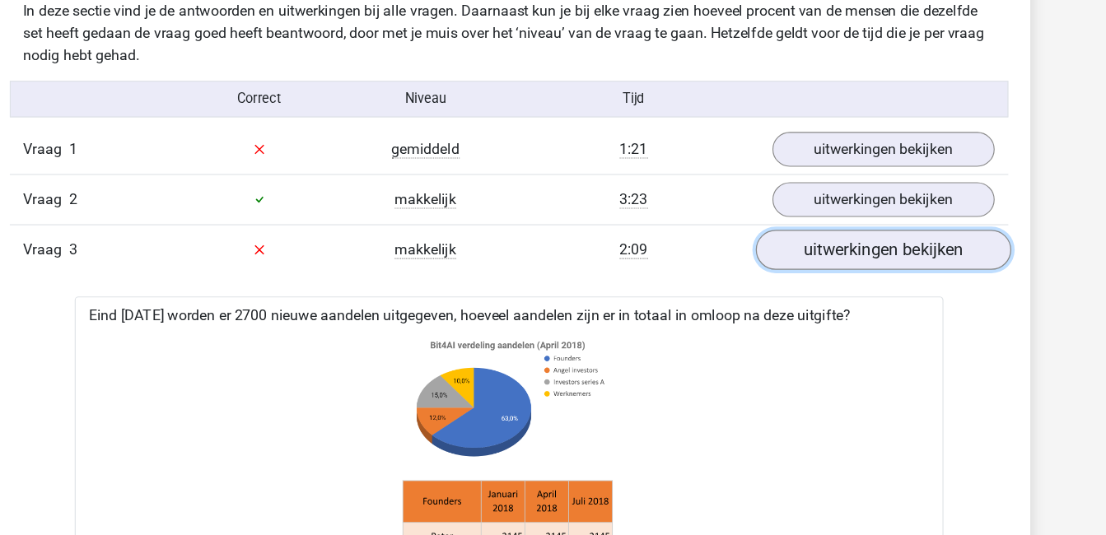
click at [944, 239] on link "uitwerkingen bekijken" at bounding box center [890, 225] width 230 height 36
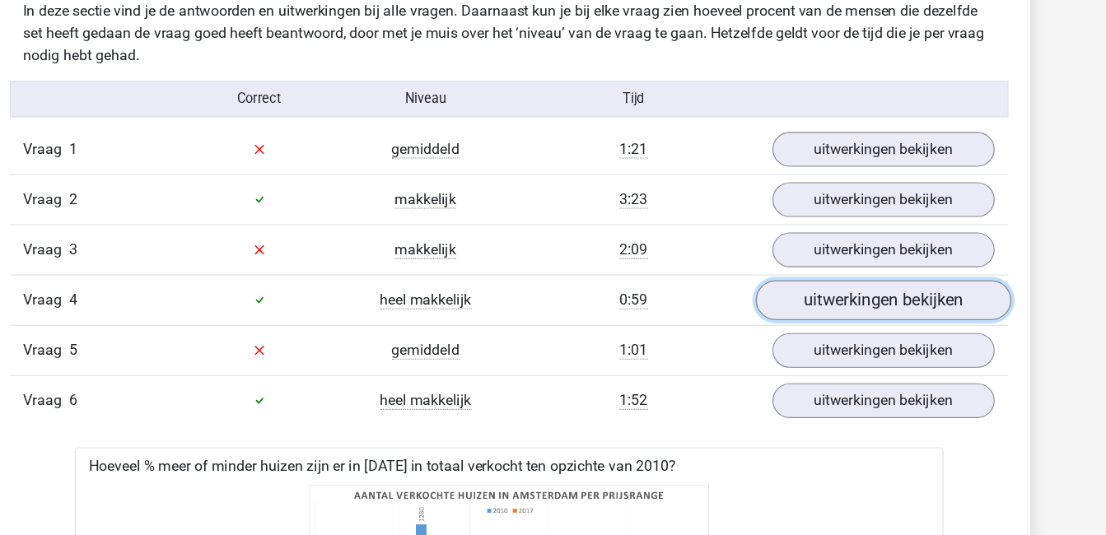
click at [944, 262] on link "uitwerkingen bekijken" at bounding box center [890, 270] width 230 height 36
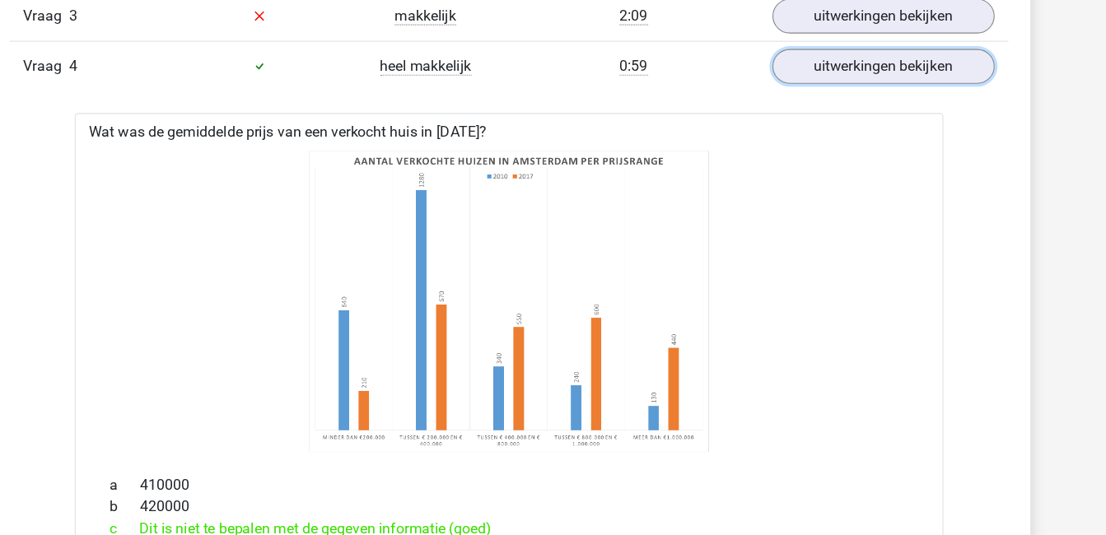
scroll to position [1135, 0]
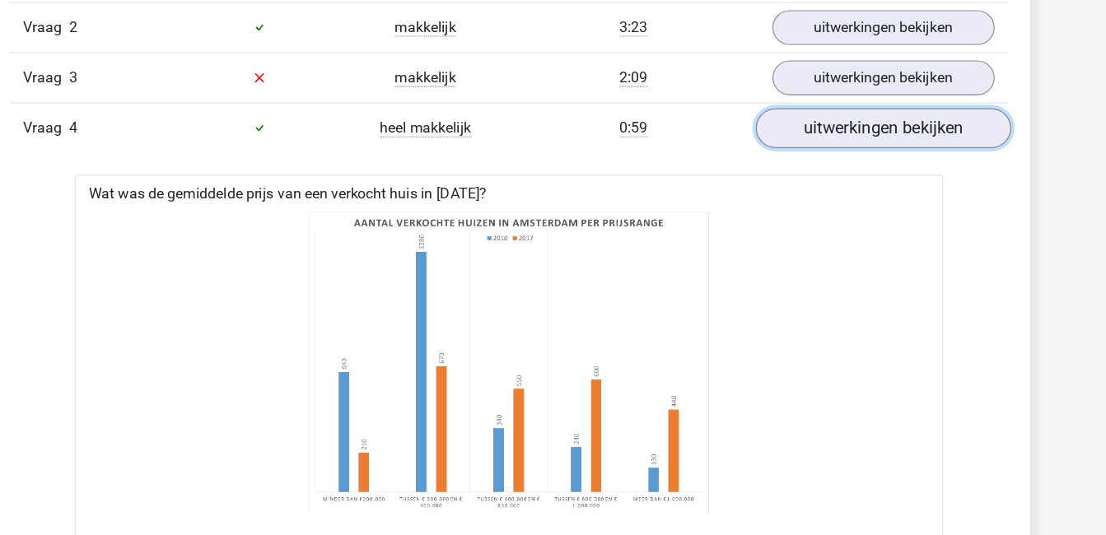
click at [879, 119] on link "uitwerkingen bekijken" at bounding box center [890, 115] width 230 height 36
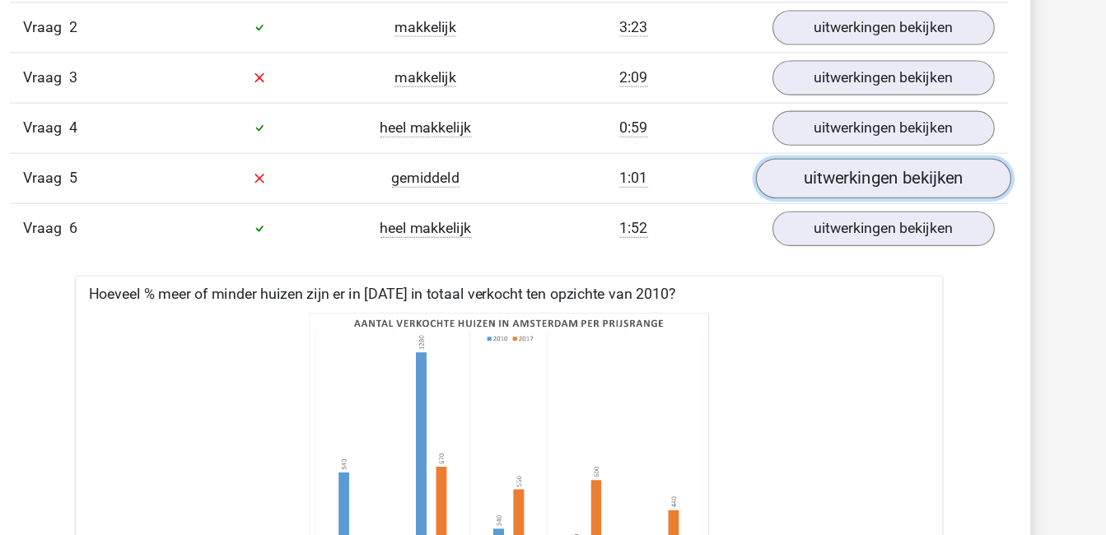
click at [882, 158] on link "uitwerkingen bekijken" at bounding box center [890, 160] width 230 height 36
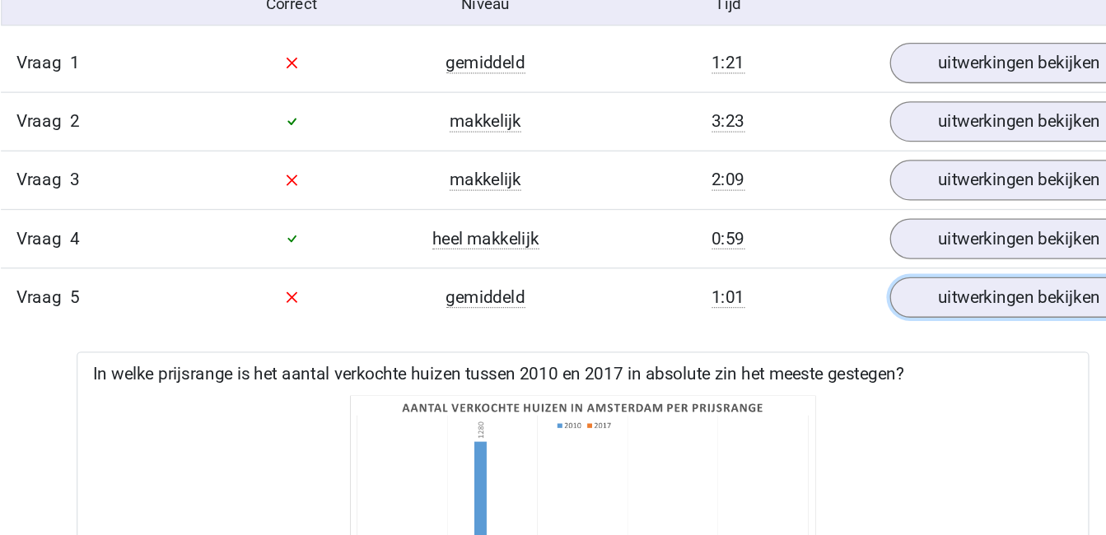
scroll to position [1065, 0]
click at [844, 219] on link "uitwerkingen bekijken" at bounding box center [890, 230] width 230 height 36
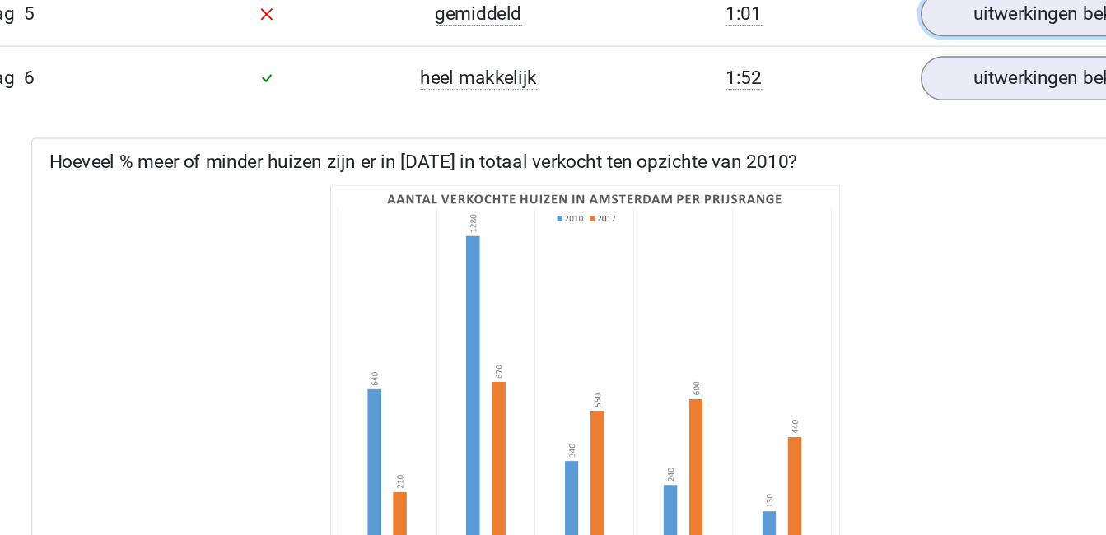
scroll to position [1283, 0]
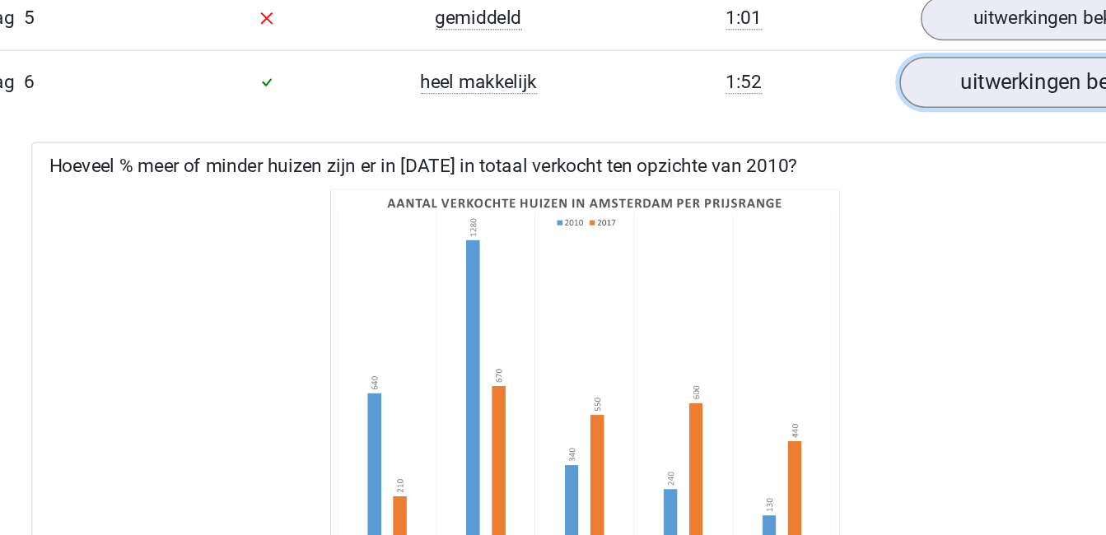
click at [846, 58] on link "uitwerkingen bekijken" at bounding box center [890, 58] width 230 height 36
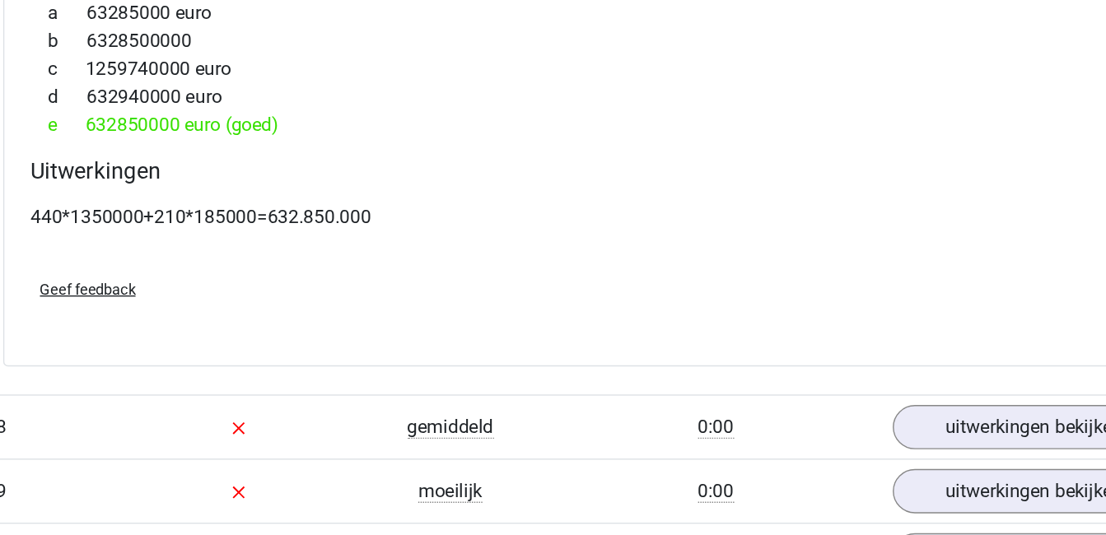
scroll to position [1662, 0]
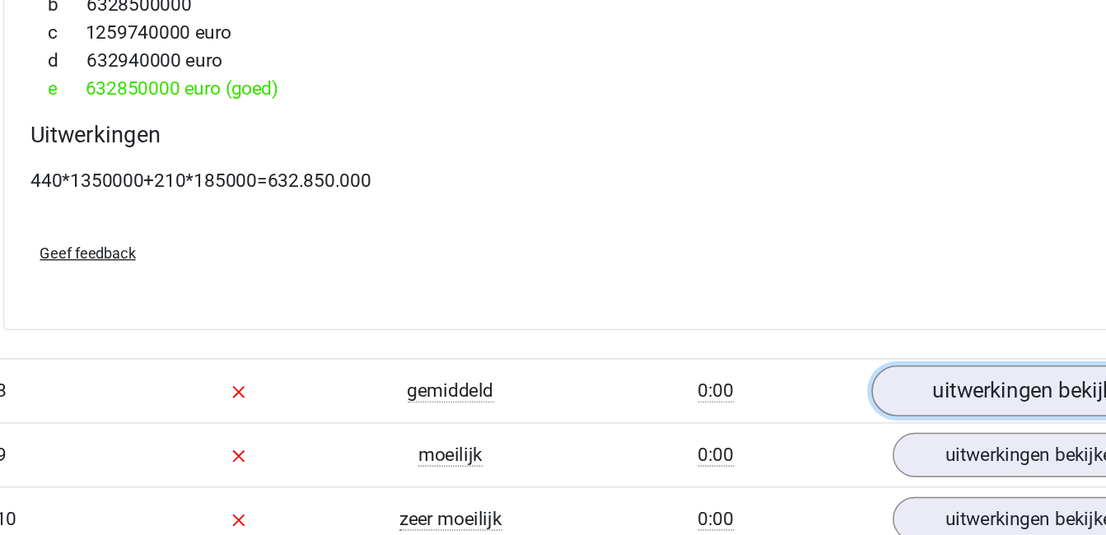
click at [853, 436] on link "uitwerkingen bekijken" at bounding box center [890, 433] width 230 height 36
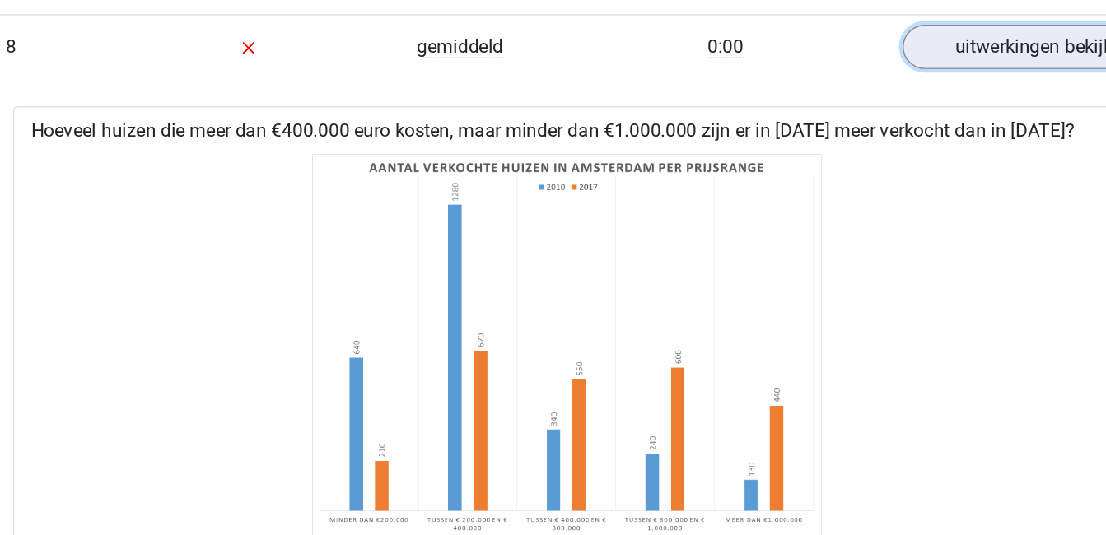
scroll to position [2047, 0]
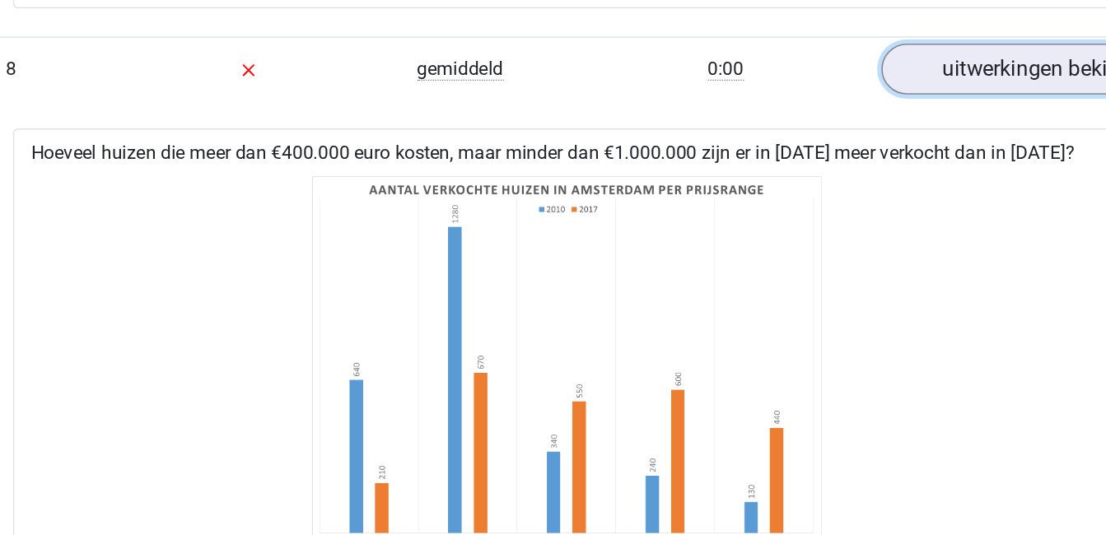
click at [820, 41] on link "uitwerkingen bekijken" at bounding box center [890, 48] width 230 height 36
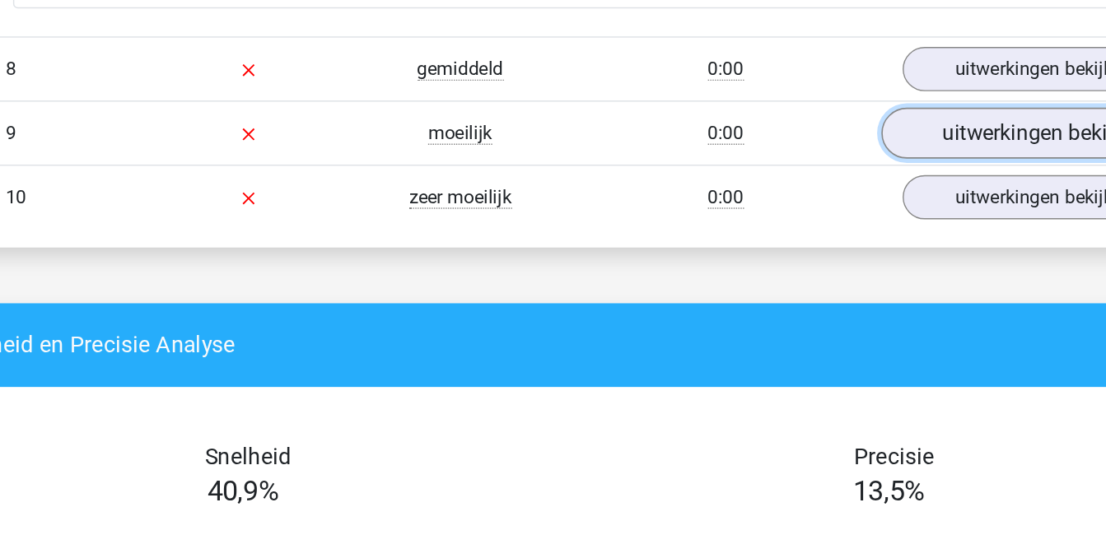
click at [836, 91] on link "uitwerkingen bekijken" at bounding box center [890, 94] width 230 height 36
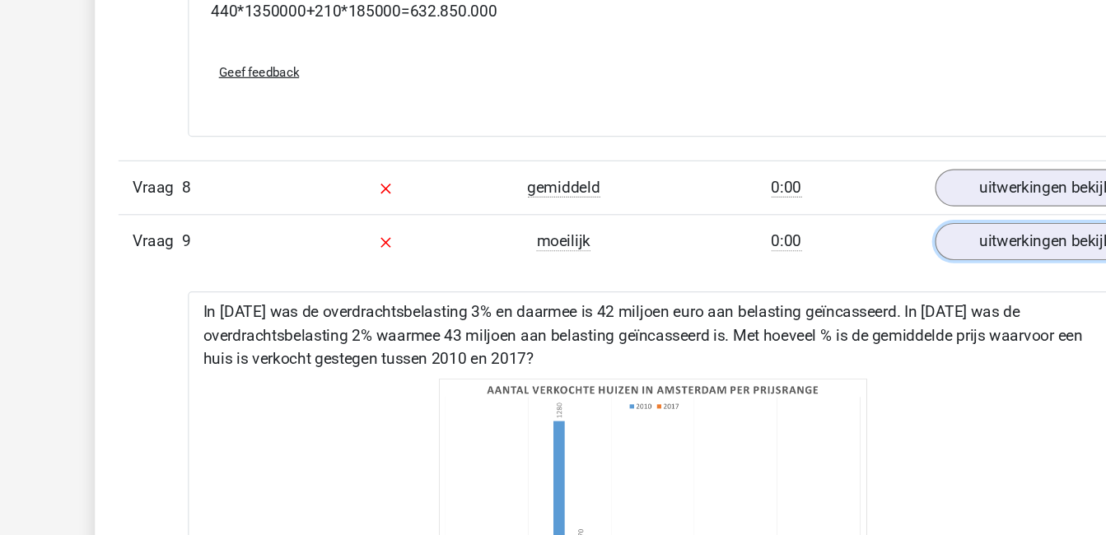
scroll to position [1936, 0]
click at [846, 208] on link "uitwerkingen bekijken" at bounding box center [890, 204] width 230 height 36
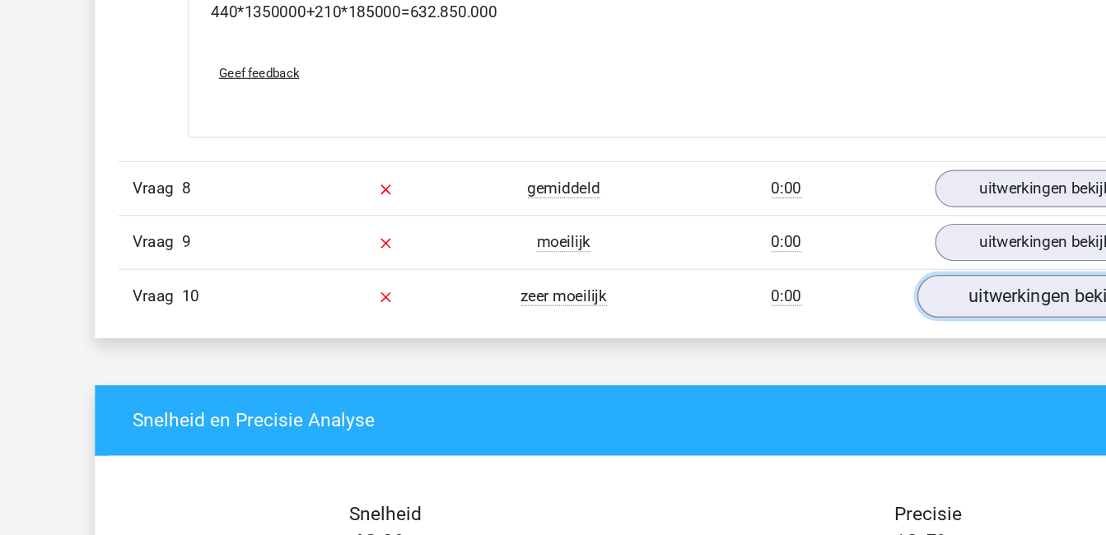
click at [847, 248] on link "uitwerkingen bekijken" at bounding box center [890, 249] width 230 height 36
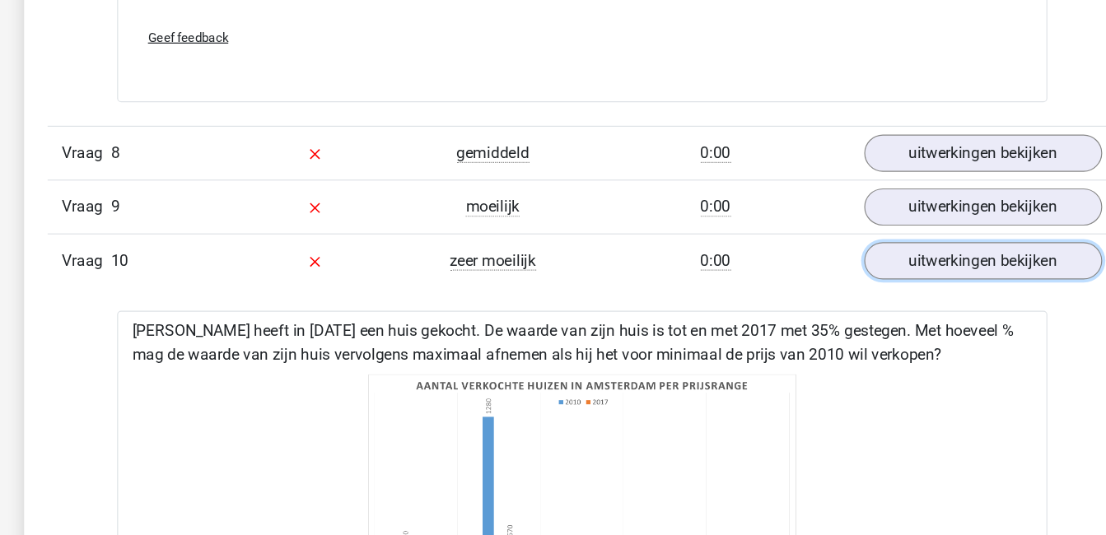
scroll to position [1881, 0]
click at [882, 304] on link "uitwerkingen bekijken" at bounding box center [890, 305] width 230 height 36
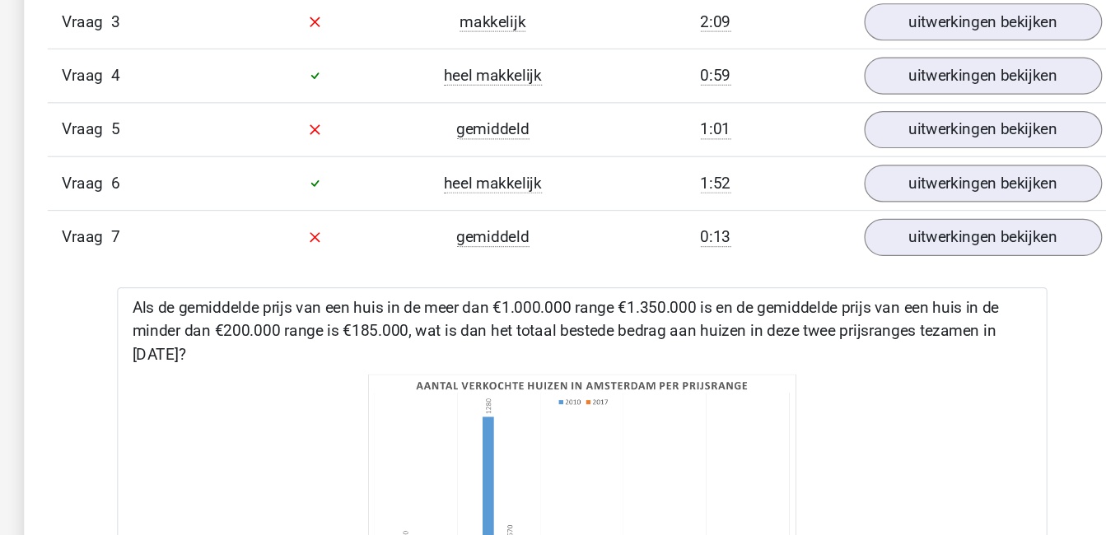
scroll to position [1102, 0]
click at [882, 281] on link "uitwerkingen bekijken" at bounding box center [890, 285] width 230 height 36
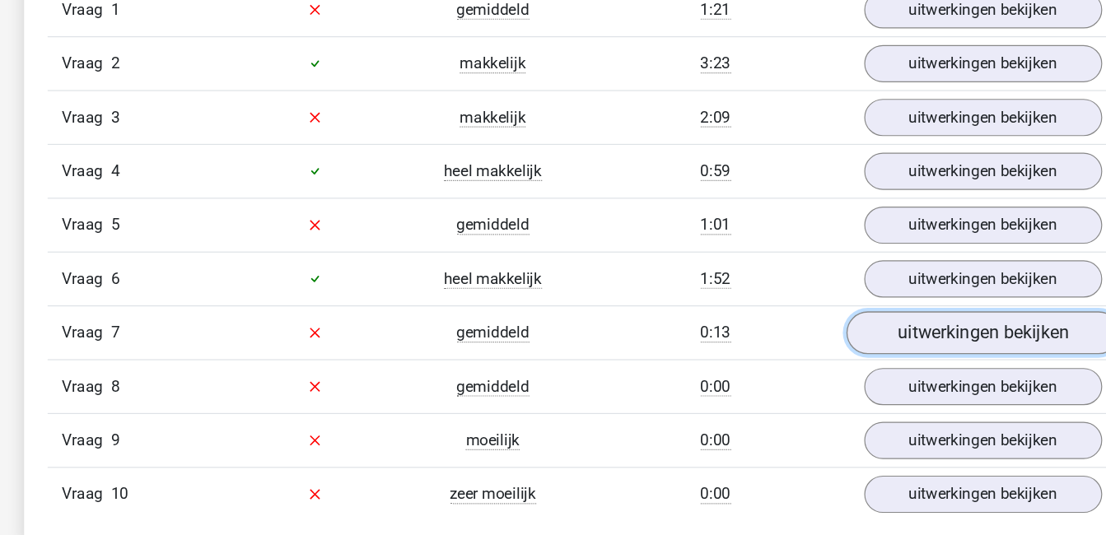
scroll to position [1065, 0]
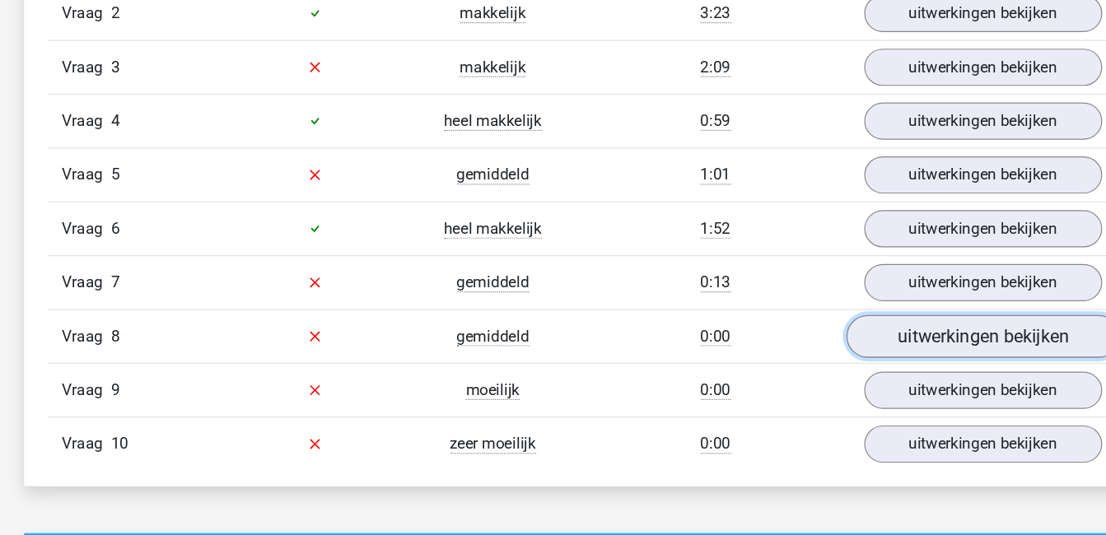
click at [875, 363] on link "uitwerkingen bekijken" at bounding box center [890, 367] width 230 height 36
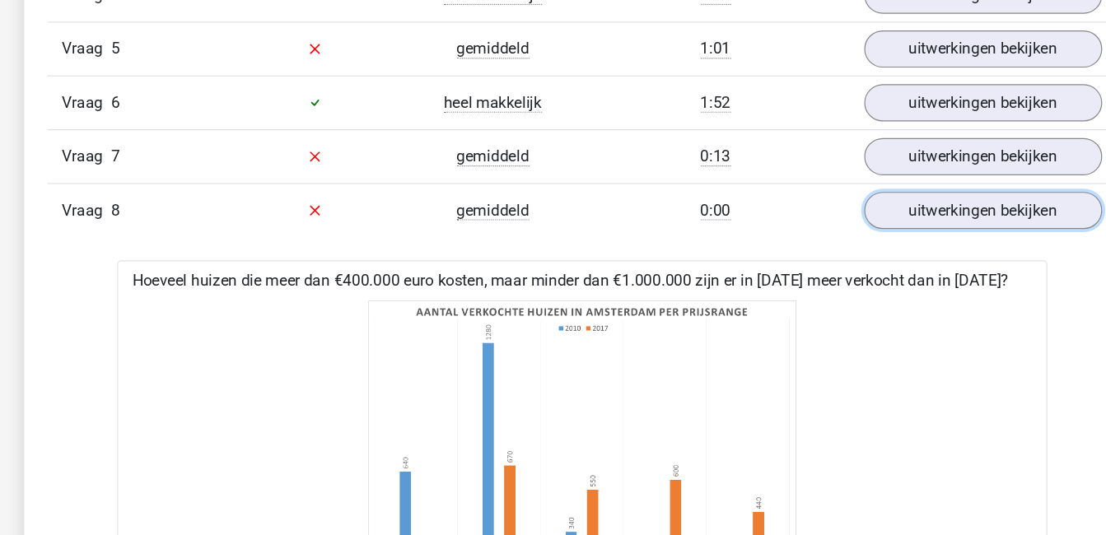
scroll to position [1254, 0]
click at [874, 166] on link "uitwerkingen bekijken" at bounding box center [890, 178] width 230 height 36
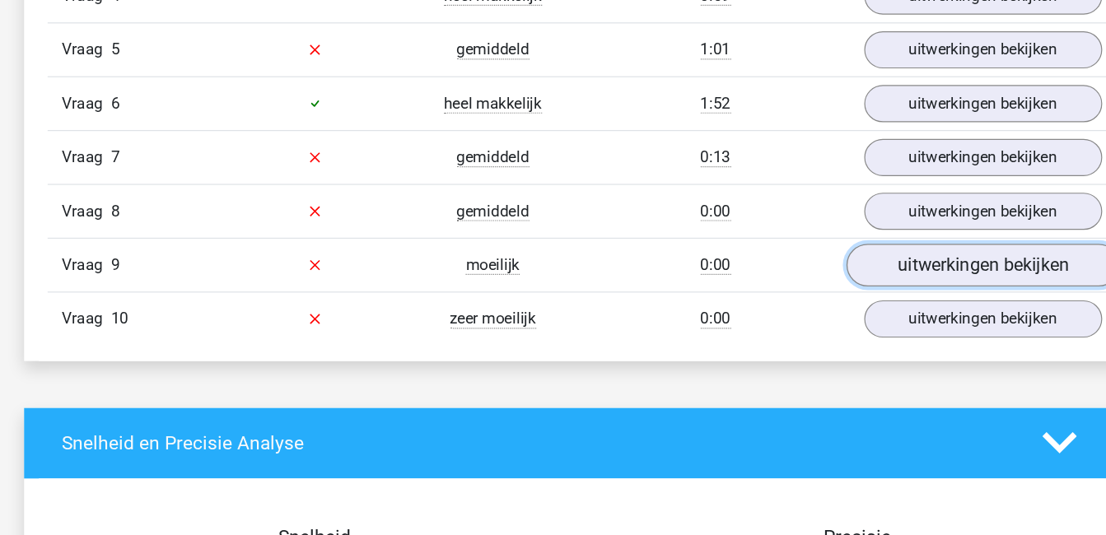
click at [881, 226] on link "uitwerkingen bekijken" at bounding box center [890, 223] width 230 height 36
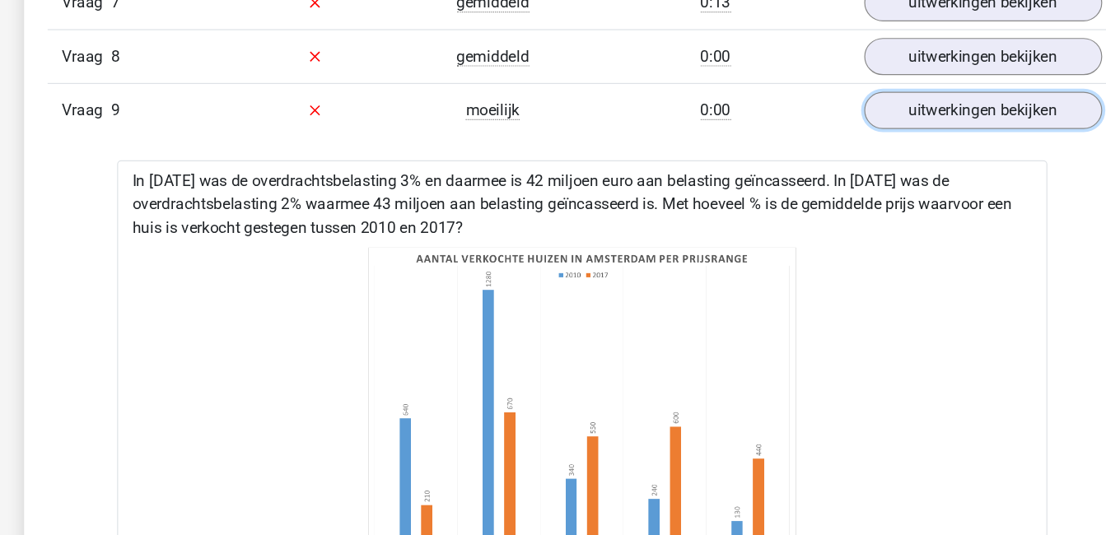
scroll to position [1383, 0]
click at [883, 97] on link "uitwerkingen bekijken" at bounding box center [890, 94] width 230 height 36
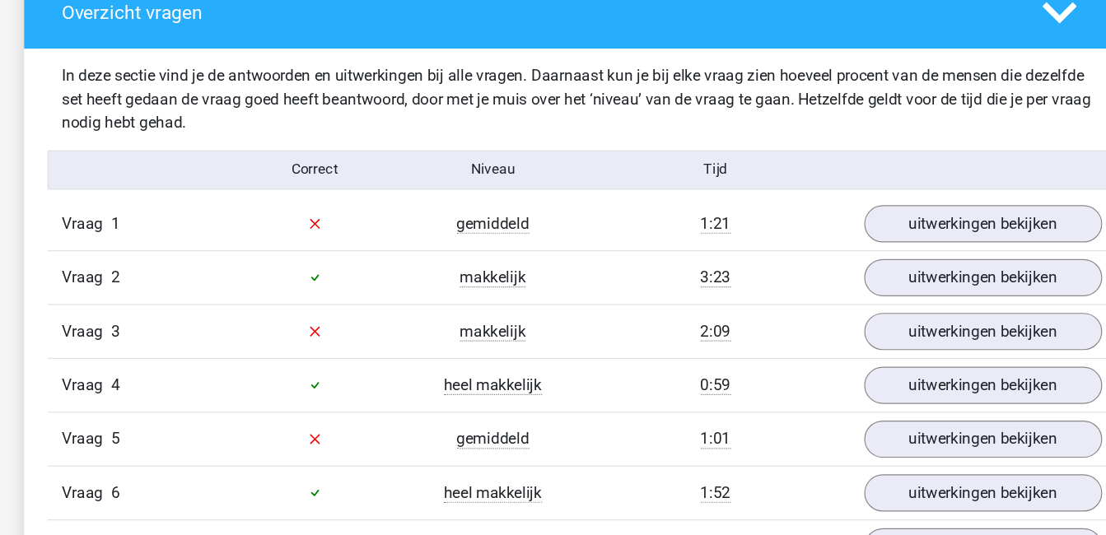
scroll to position [925, 0]
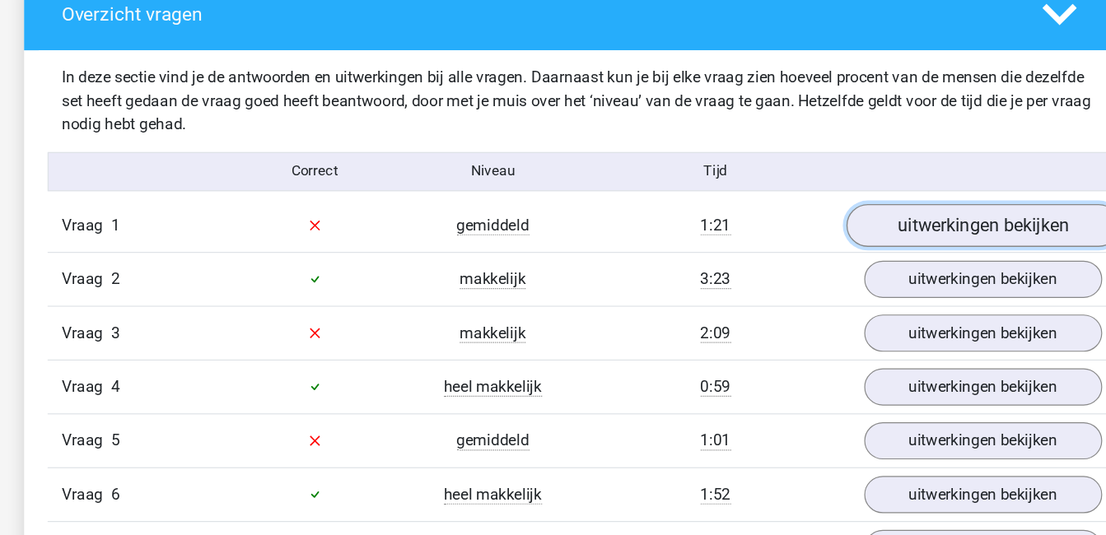
click at [878, 182] on link "uitwerkingen bekijken" at bounding box center [890, 189] width 230 height 36
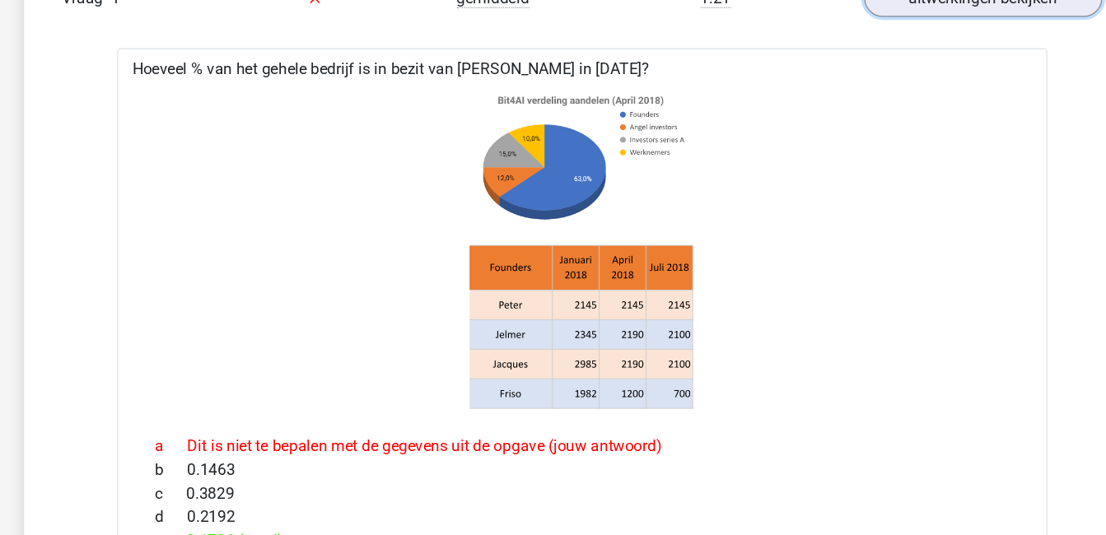
scroll to position [1116, 0]
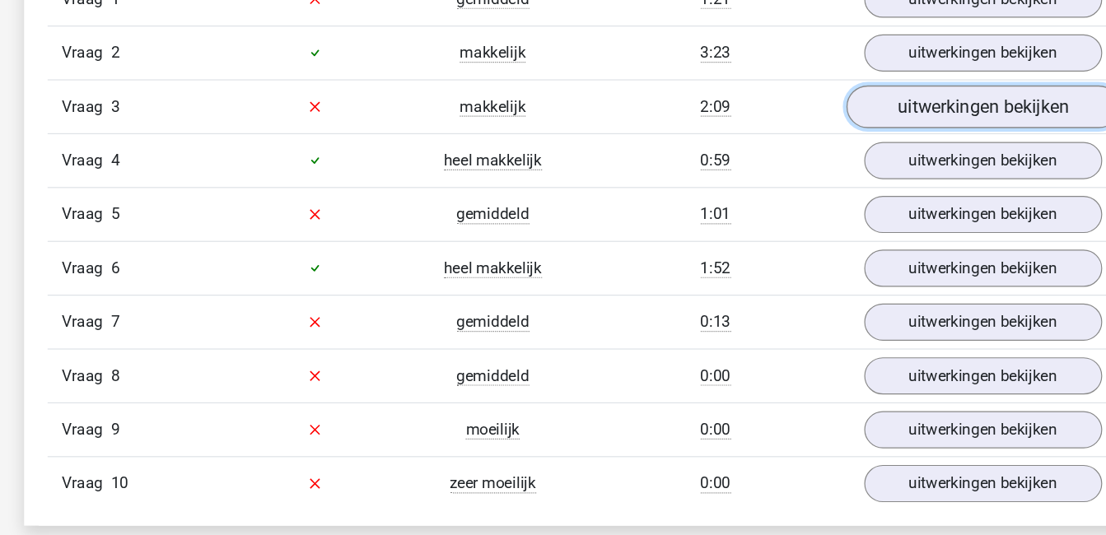
click at [911, 96] on link "uitwerkingen bekijken" at bounding box center [890, 90] width 230 height 36
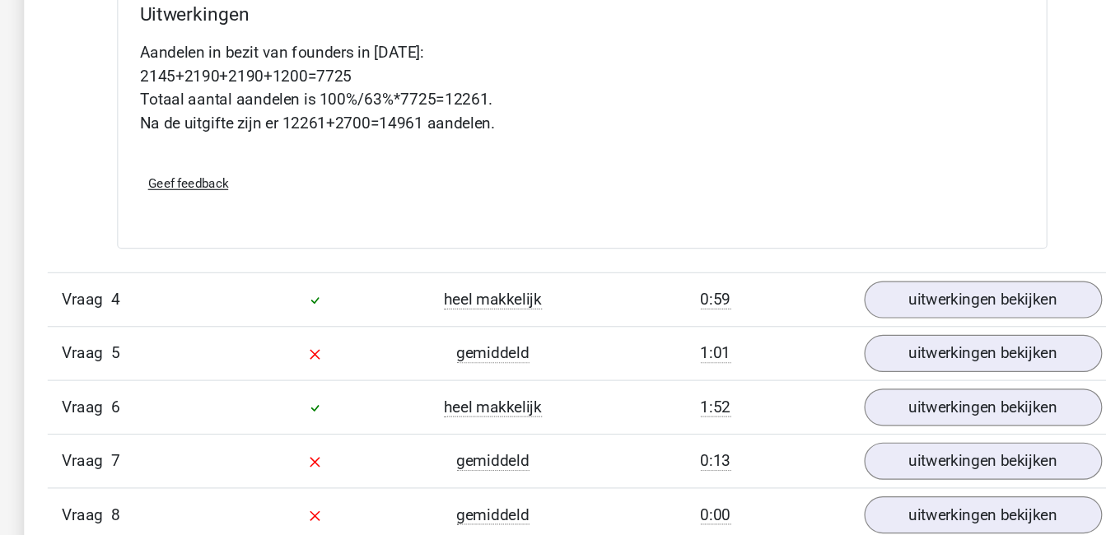
scroll to position [1596, 0]
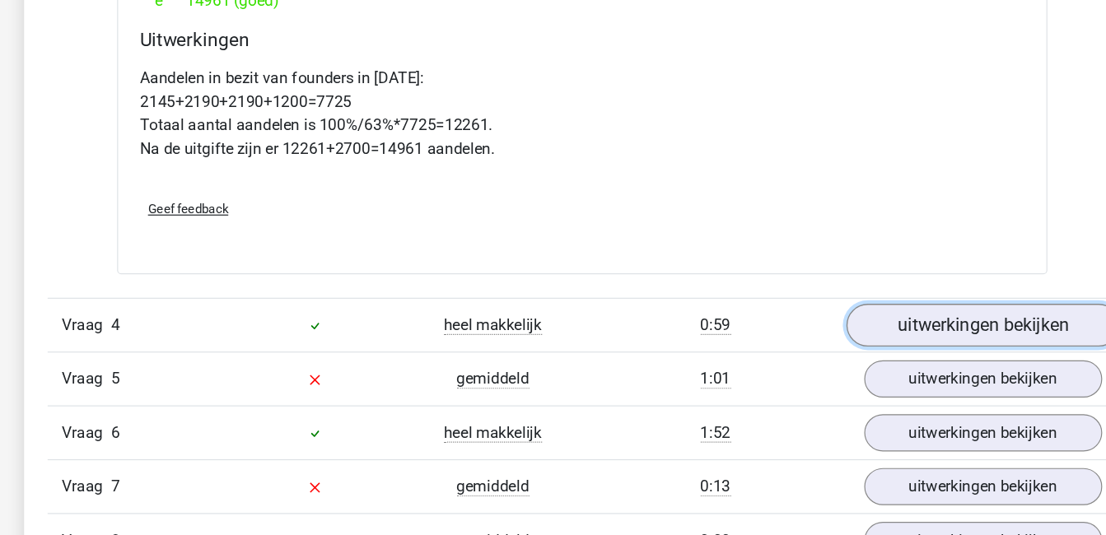
click at [906, 342] on link "uitwerkingen bekijken" at bounding box center [890, 338] width 230 height 36
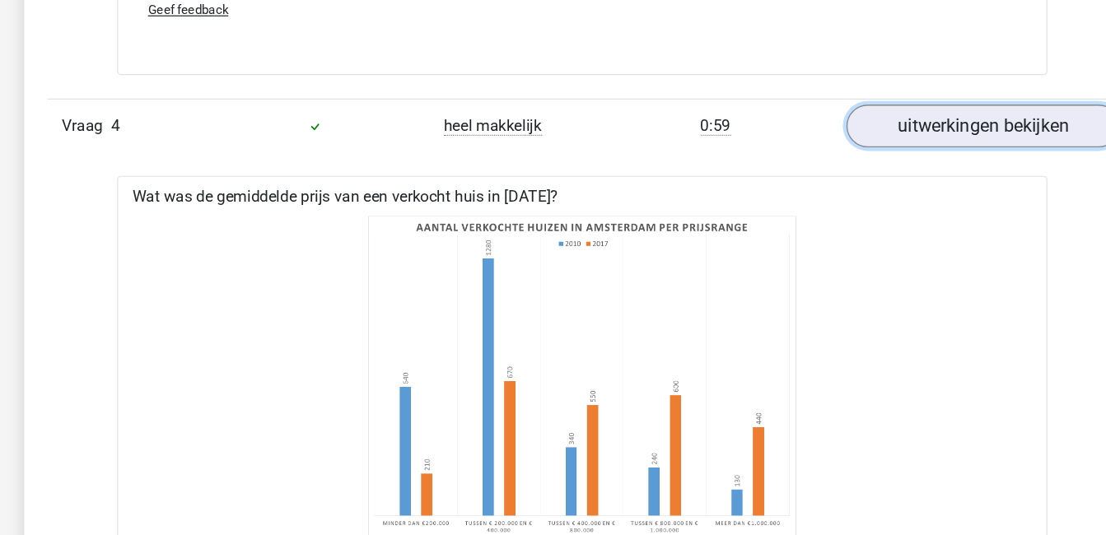
scroll to position [1827, 0]
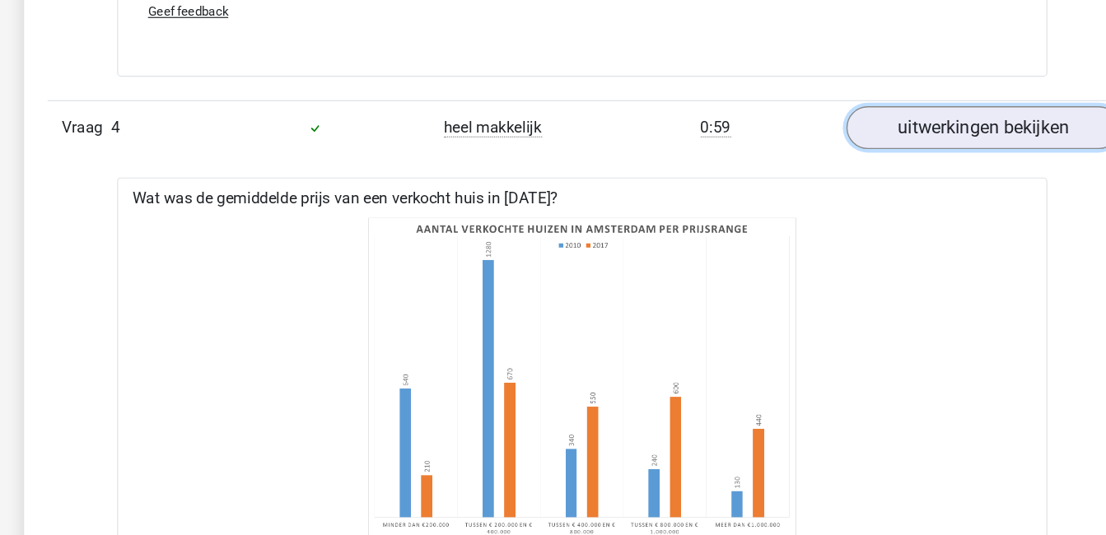
click at [887, 100] on link "uitwerkingen bekijken" at bounding box center [890, 107] width 230 height 36
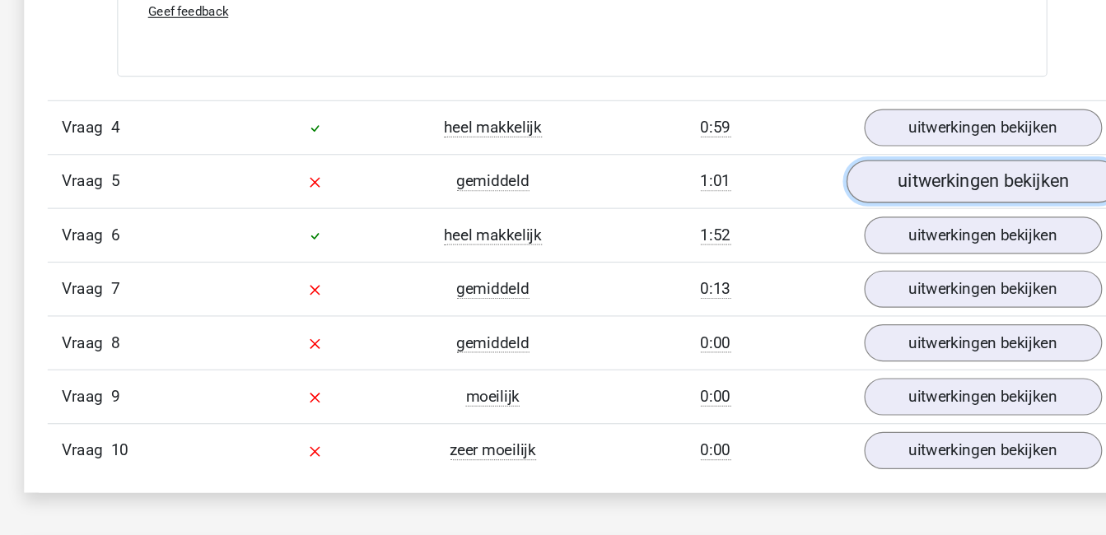
click at [888, 149] on link "uitwerkingen bekijken" at bounding box center [890, 152] width 230 height 36
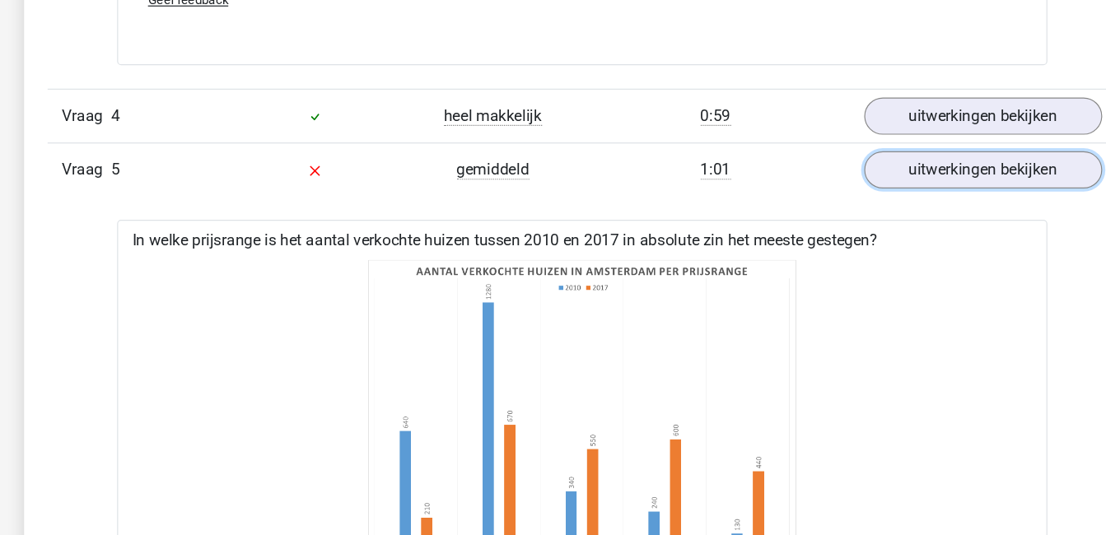
scroll to position [1825, 0]
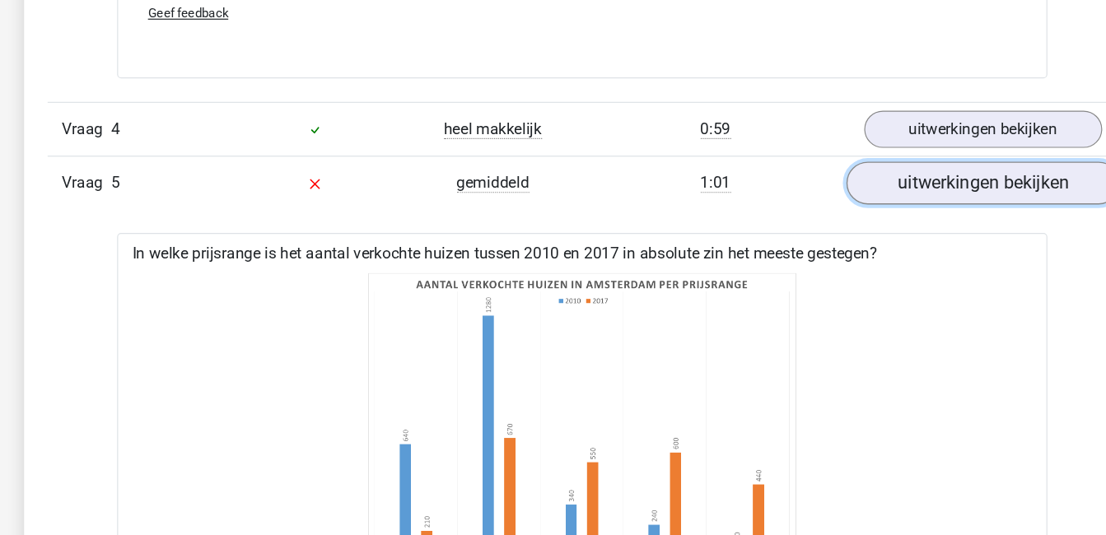
click at [889, 149] on link "uitwerkingen bekijken" at bounding box center [890, 154] width 230 height 36
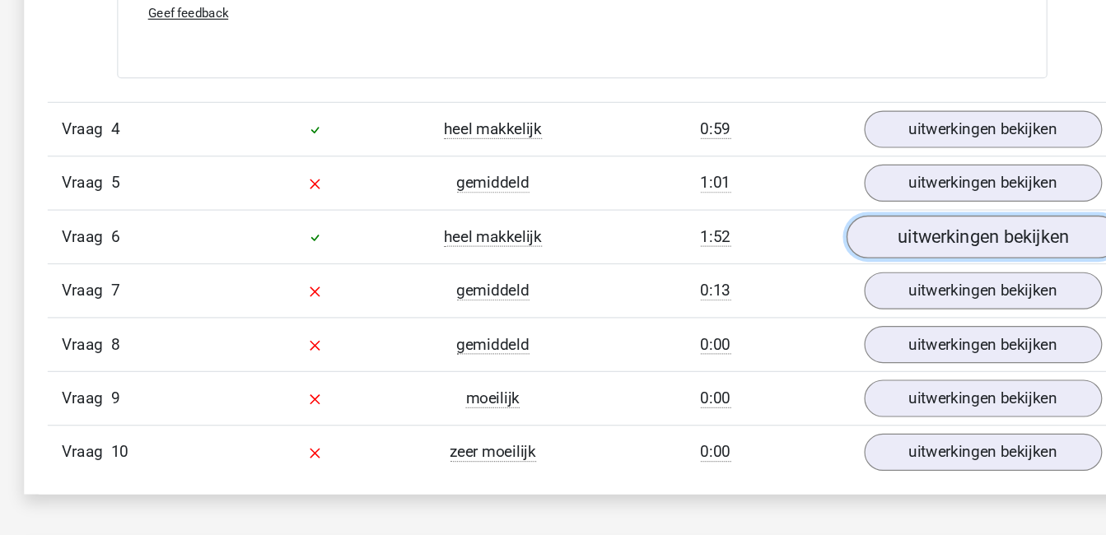
click at [884, 194] on link "uitwerkingen bekijken" at bounding box center [890, 199] width 230 height 36
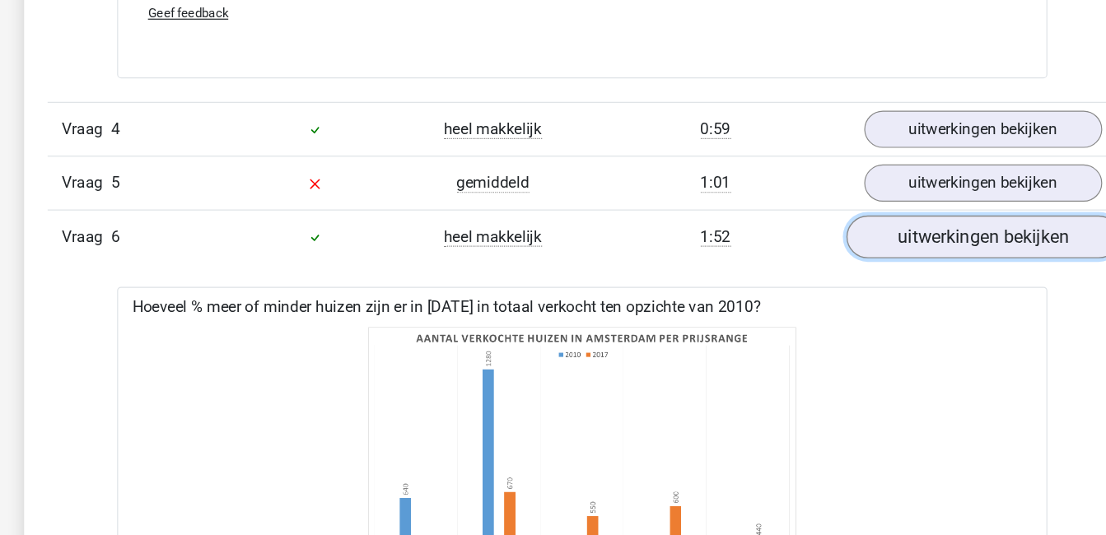
click at [884, 194] on link "uitwerkingen bekijken" at bounding box center [890, 199] width 230 height 36
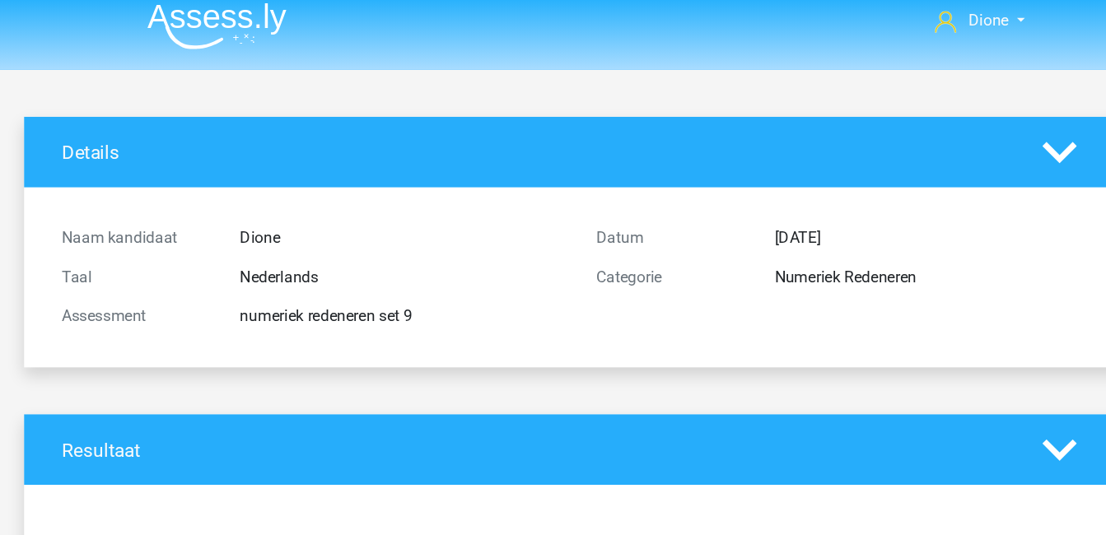
scroll to position [0, 0]
